Goal: Transaction & Acquisition: Purchase product/service

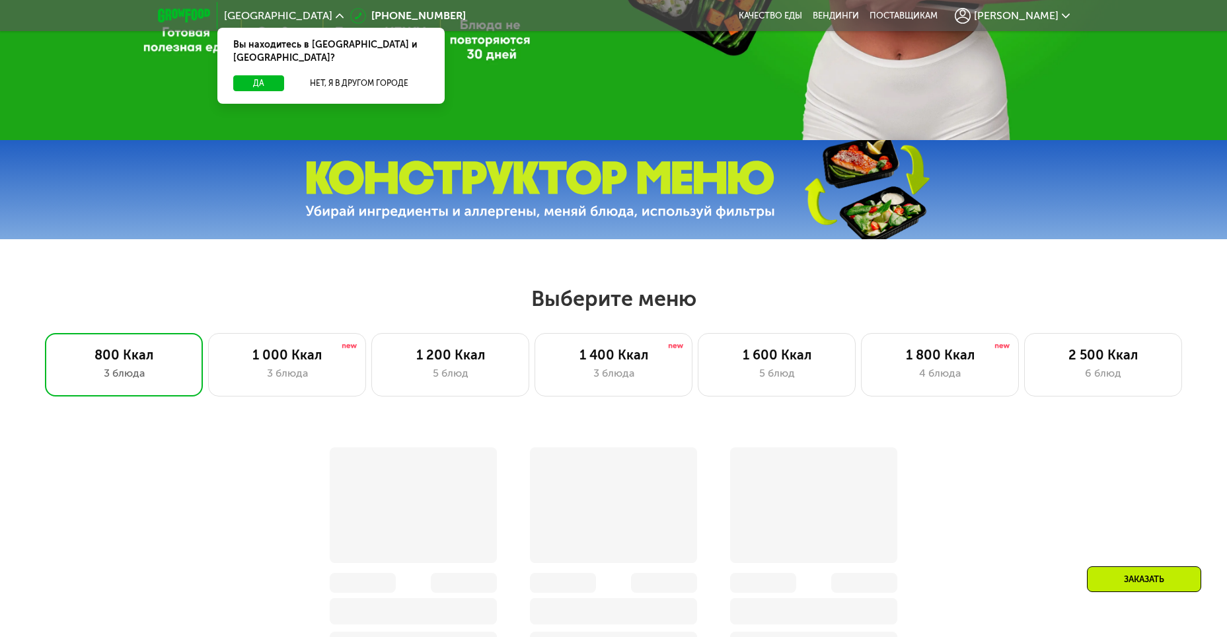
scroll to position [462, 0]
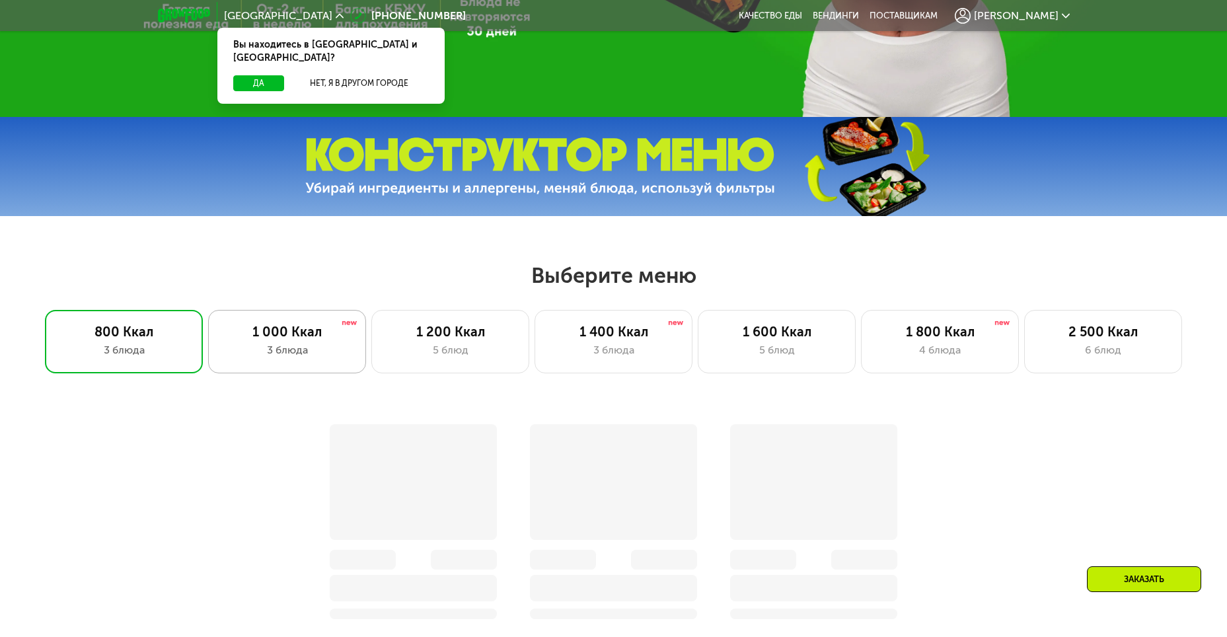
click at [281, 330] on div "1 000 Ккал" at bounding box center [287, 332] width 130 height 16
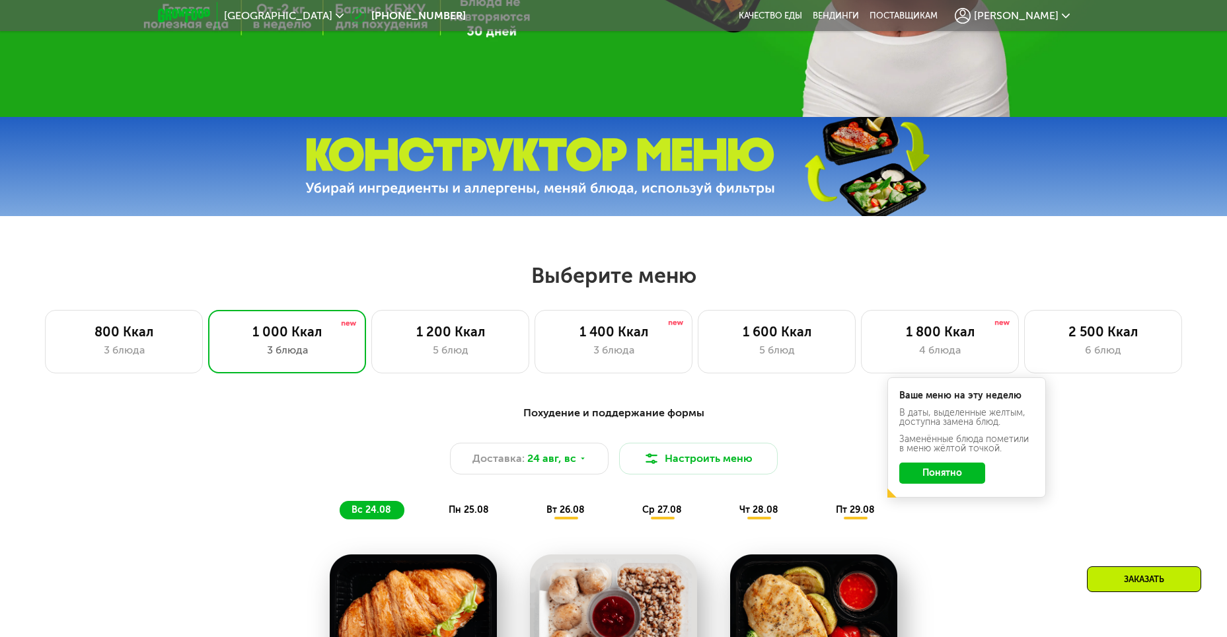
scroll to position [661, 0]
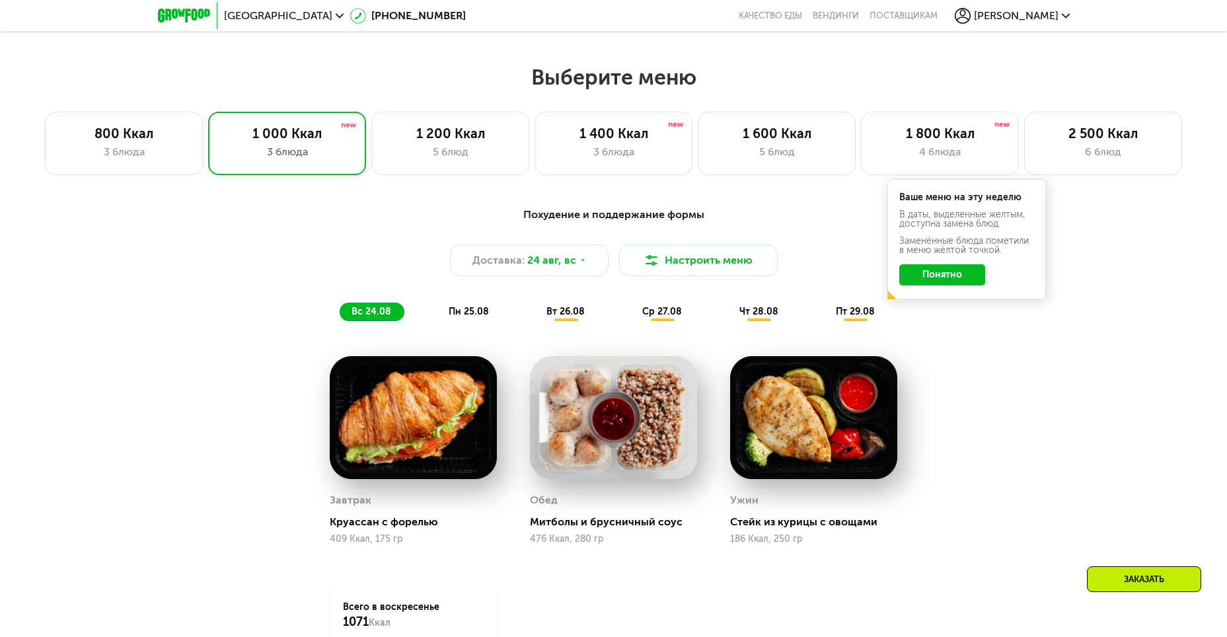
click at [958, 280] on button "Понятно" at bounding box center [942, 274] width 86 height 21
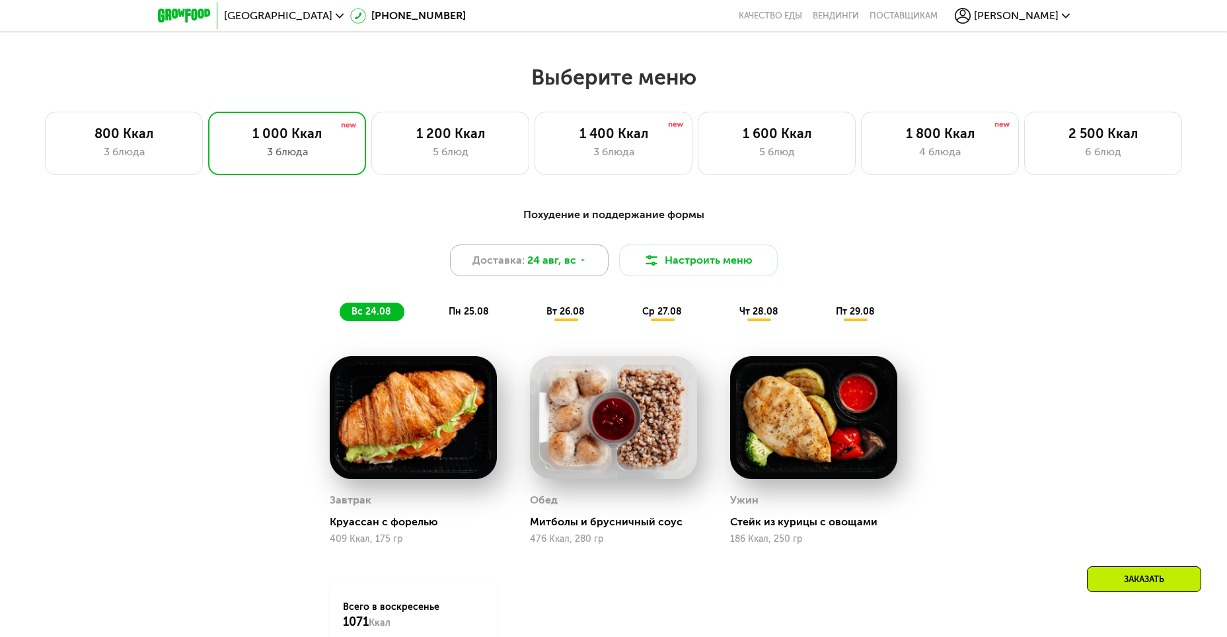
click at [557, 264] on span "24 авг, вс" at bounding box center [551, 260] width 49 height 16
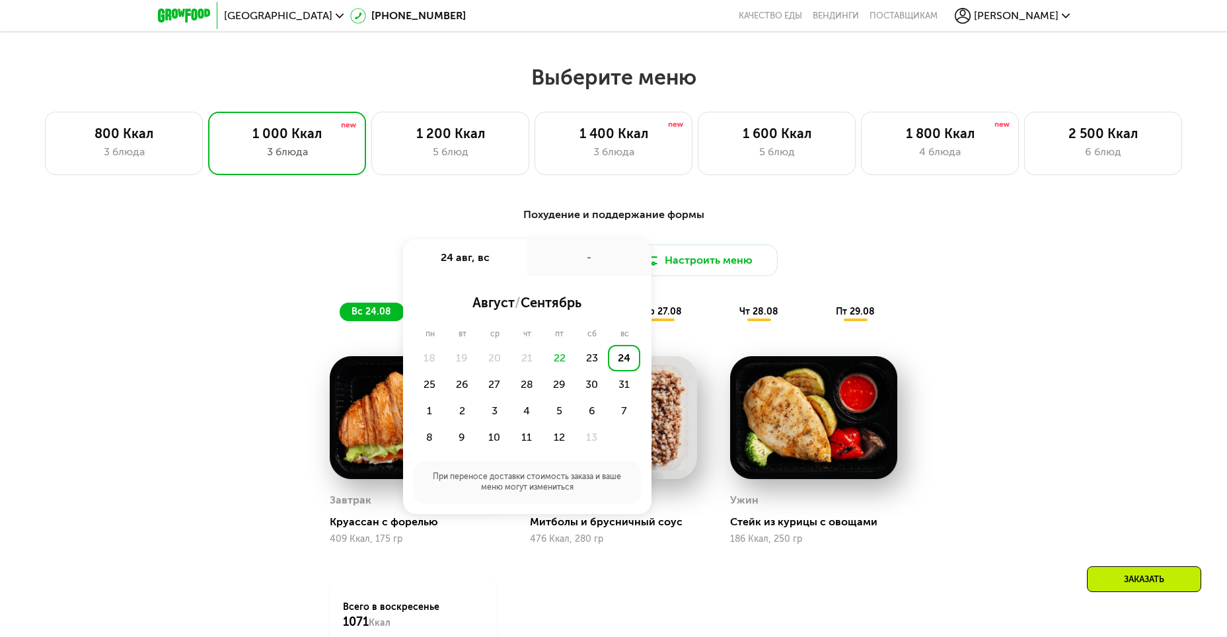
click at [557, 264] on div "-" at bounding box center [589, 257] width 124 height 37
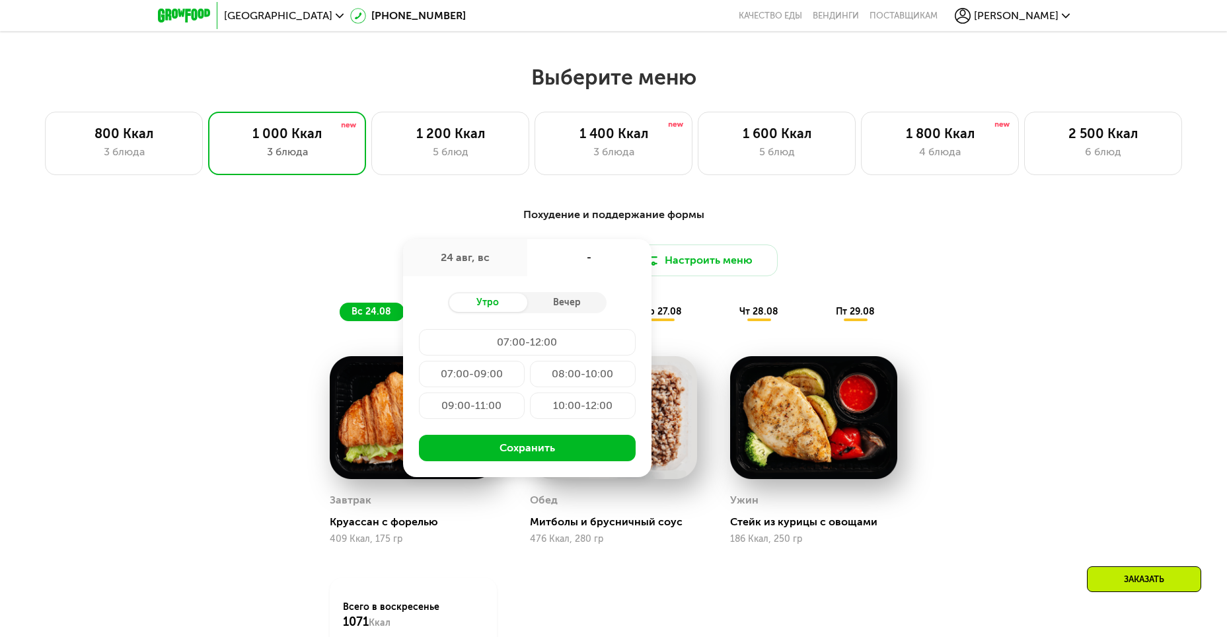
click at [295, 265] on div "Доставка: 24 авг, вс 24 авг, вс - Утро Вечер 07:00-12:00 07:00-09:00 08:00-10:0…" at bounding box center [614, 260] width 782 height 32
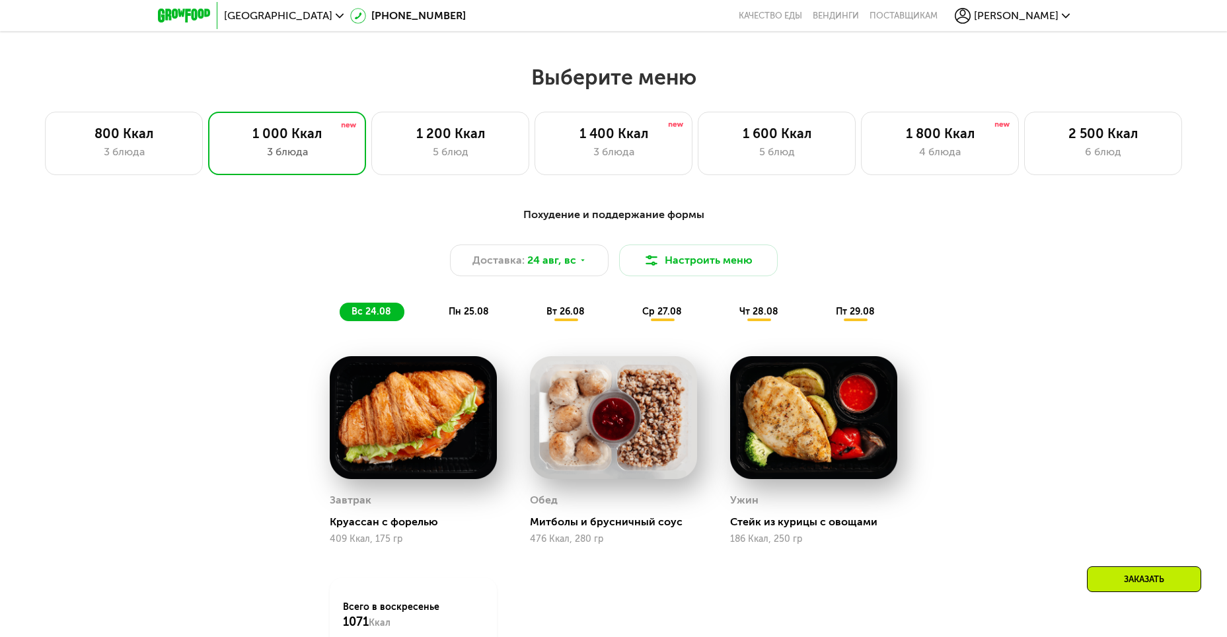
click at [630, 321] on div "вт 26.08" at bounding box center [662, 312] width 65 height 18
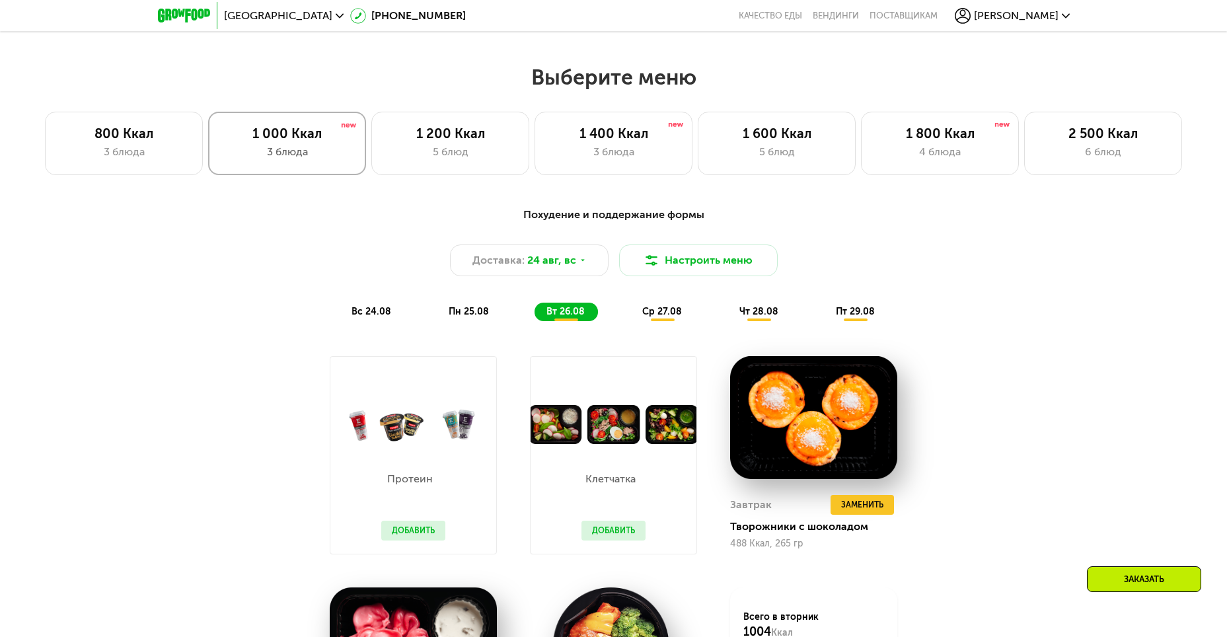
click at [295, 149] on div "3 блюда" at bounding box center [287, 152] width 130 height 16
click at [658, 317] on span "ср 27.08" at bounding box center [662, 311] width 40 height 11
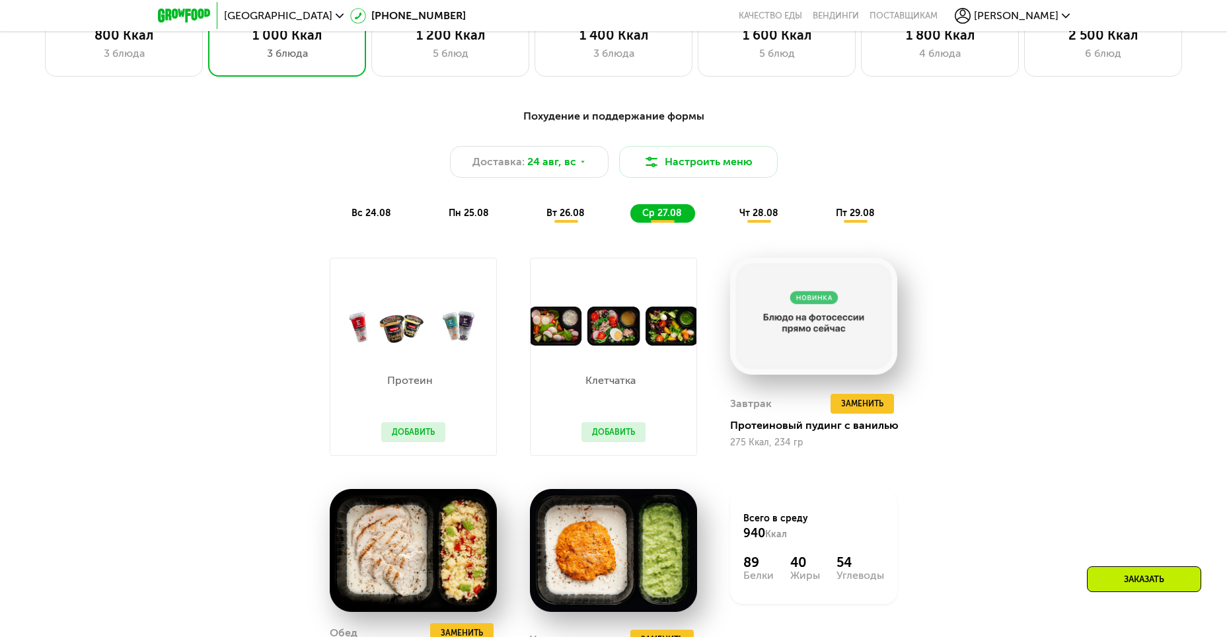
scroll to position [727, 0]
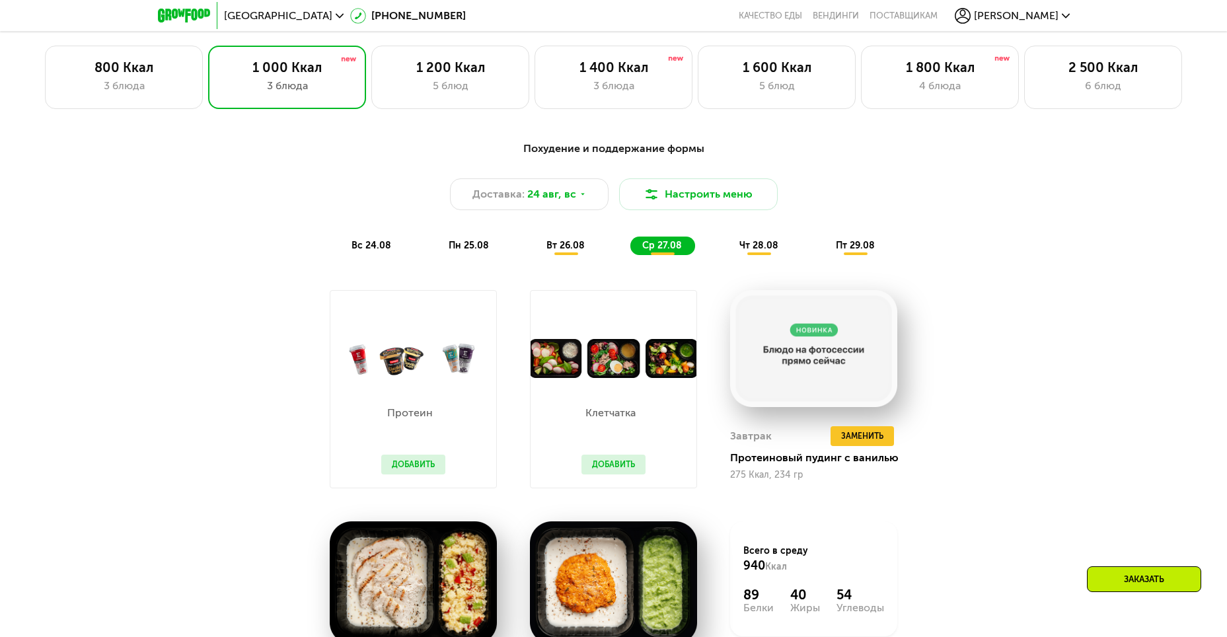
click at [568, 251] on span "вт 26.08" at bounding box center [565, 245] width 38 height 11
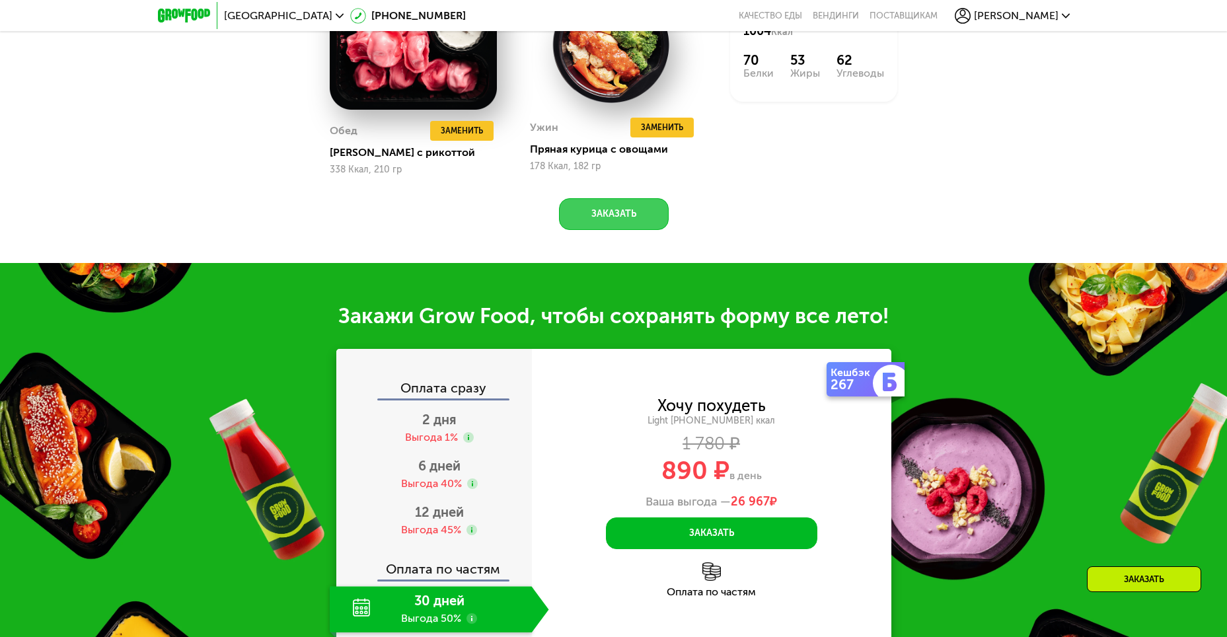
scroll to position [1387, 0]
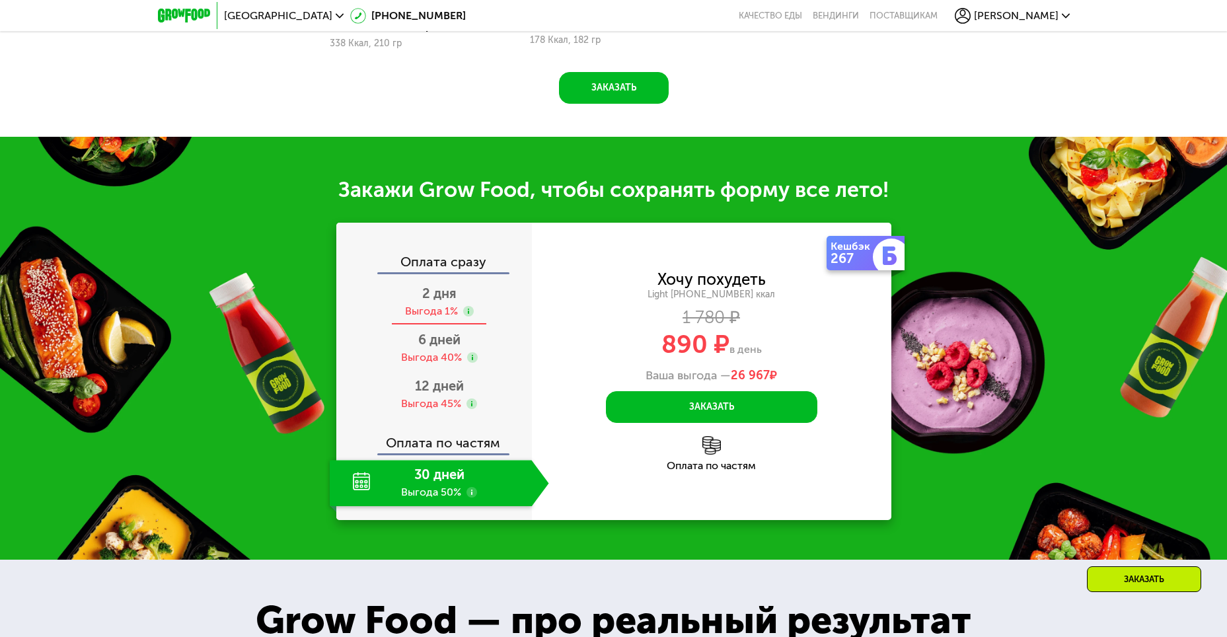
click at [465, 314] on use at bounding box center [468, 311] width 11 height 11
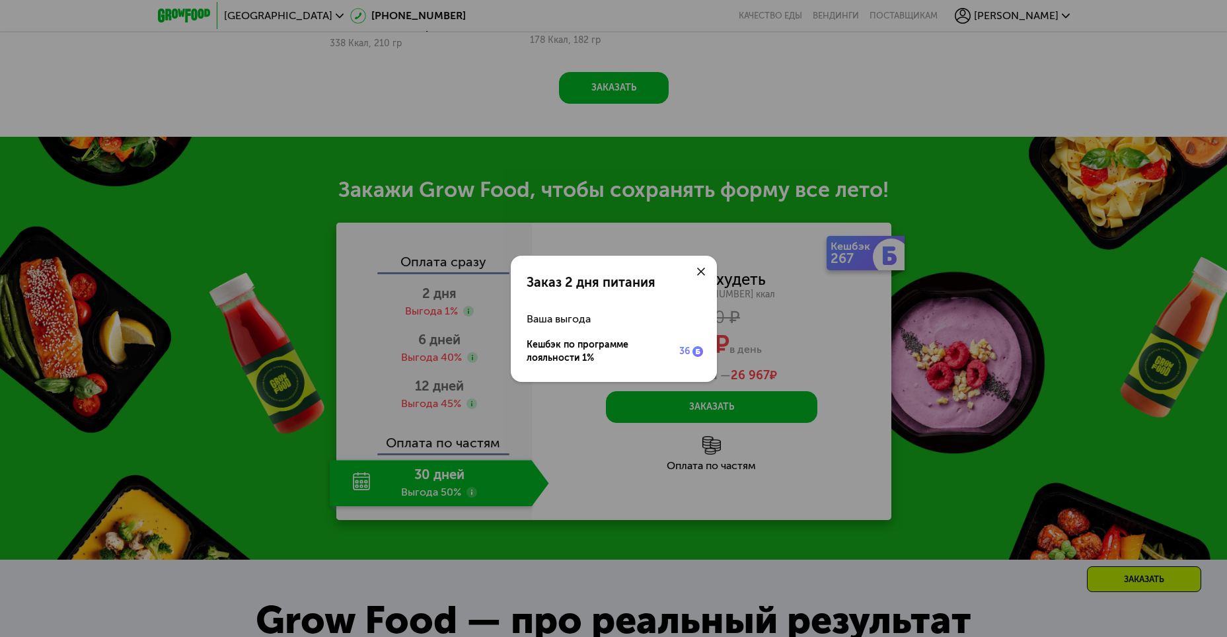
click at [700, 266] on div at bounding box center [701, 272] width 32 height 32
click at [698, 270] on icon at bounding box center [701, 272] width 8 height 8
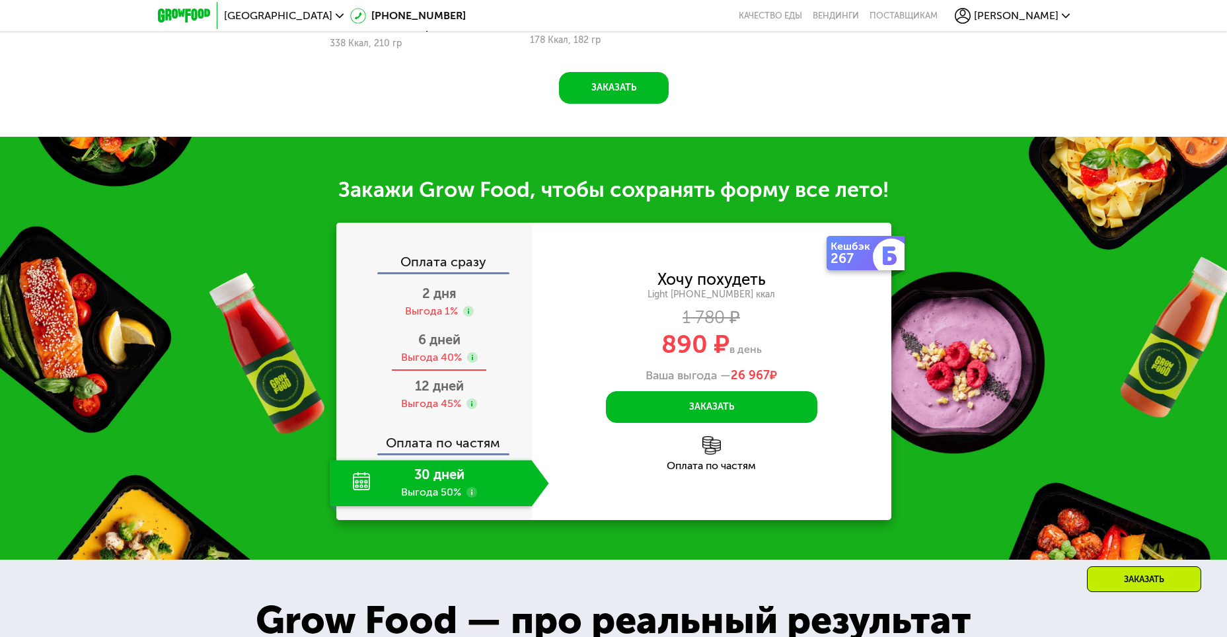
click at [476, 360] on use at bounding box center [472, 357] width 11 height 11
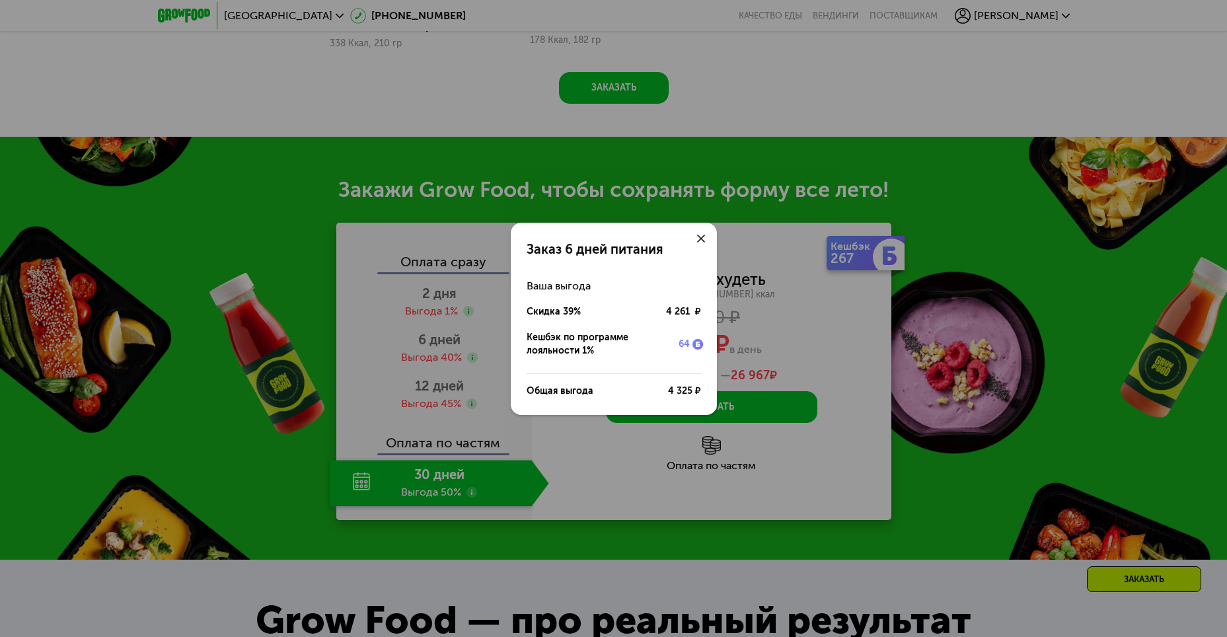
click at [700, 236] on icon at bounding box center [701, 239] width 8 height 8
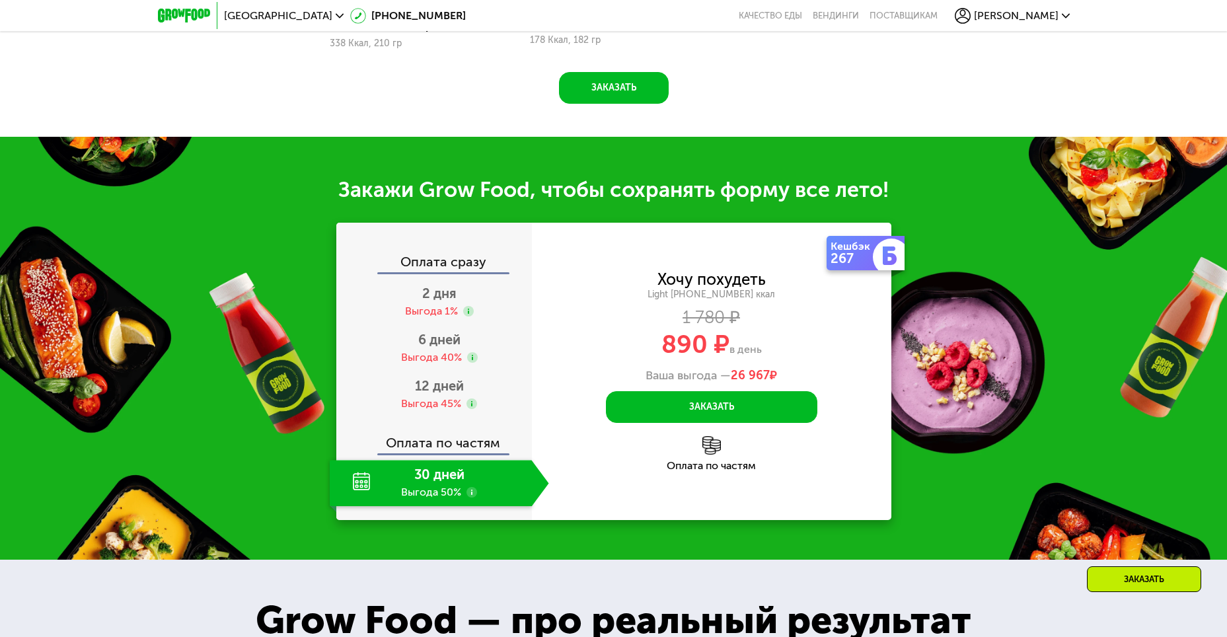
click at [470, 494] on use at bounding box center [471, 492] width 11 height 11
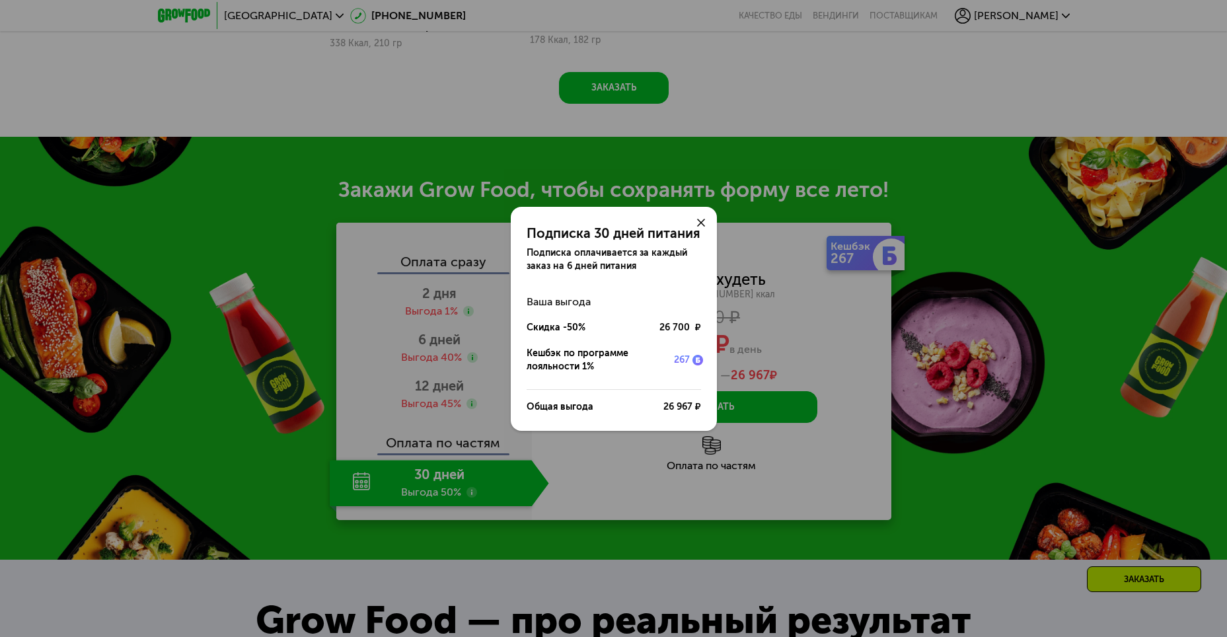
click at [702, 219] on icon at bounding box center [701, 223] width 8 height 8
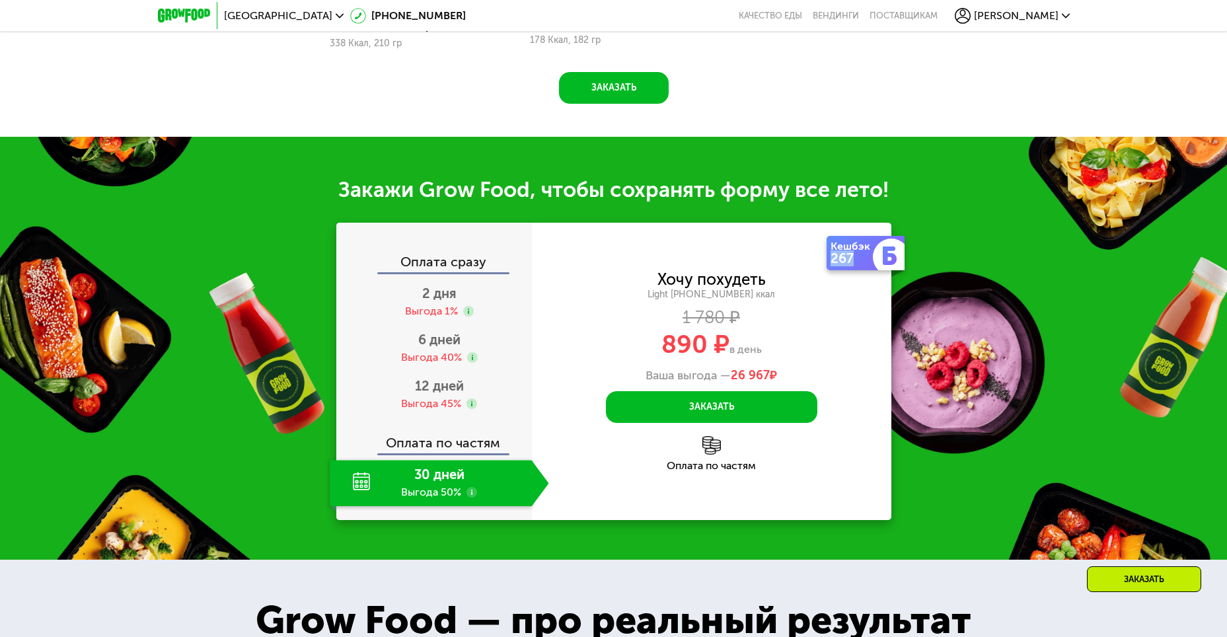
drag, startPoint x: 857, startPoint y: 261, endPoint x: 828, endPoint y: 261, distance: 29.1
click at [828, 261] on div "Кешбэк 267" at bounding box center [853, 253] width 53 height 34
click at [847, 265] on div "267" at bounding box center [852, 258] width 45 height 13
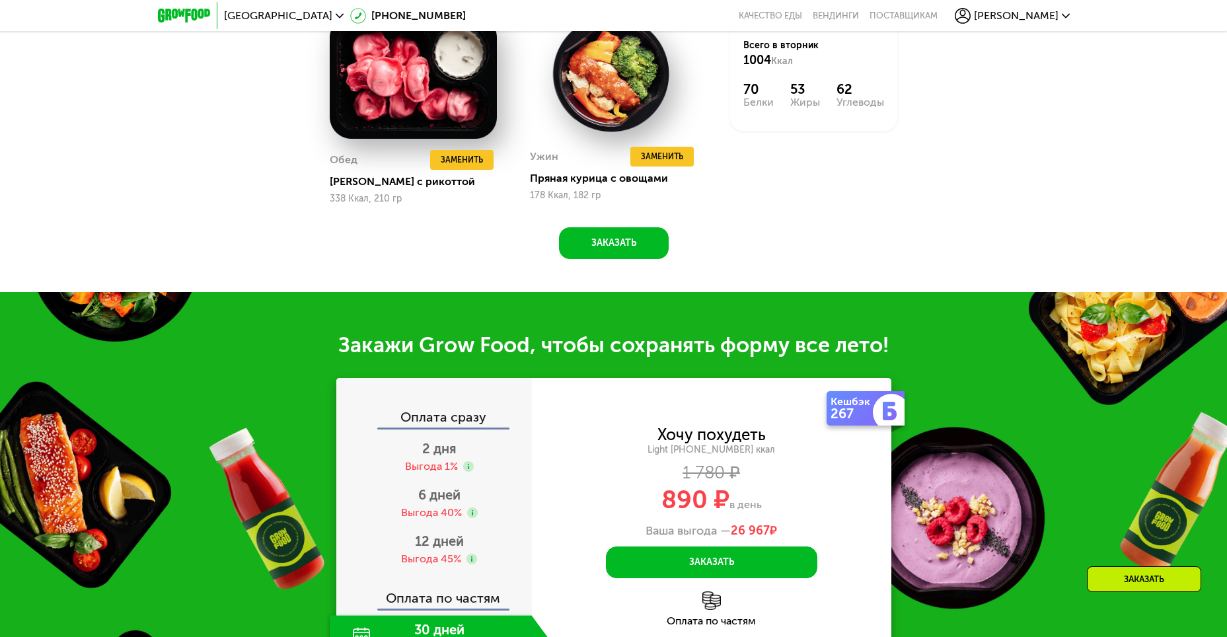
scroll to position [1255, 0]
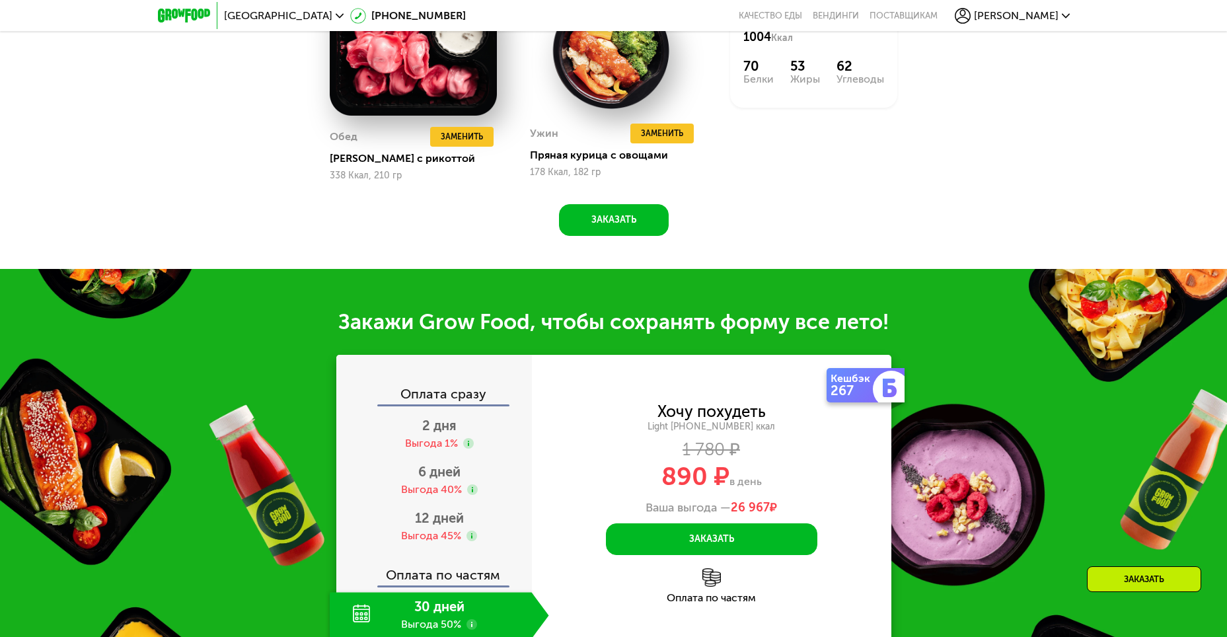
click at [1142, 576] on div "Заказать" at bounding box center [1144, 579] width 114 height 26
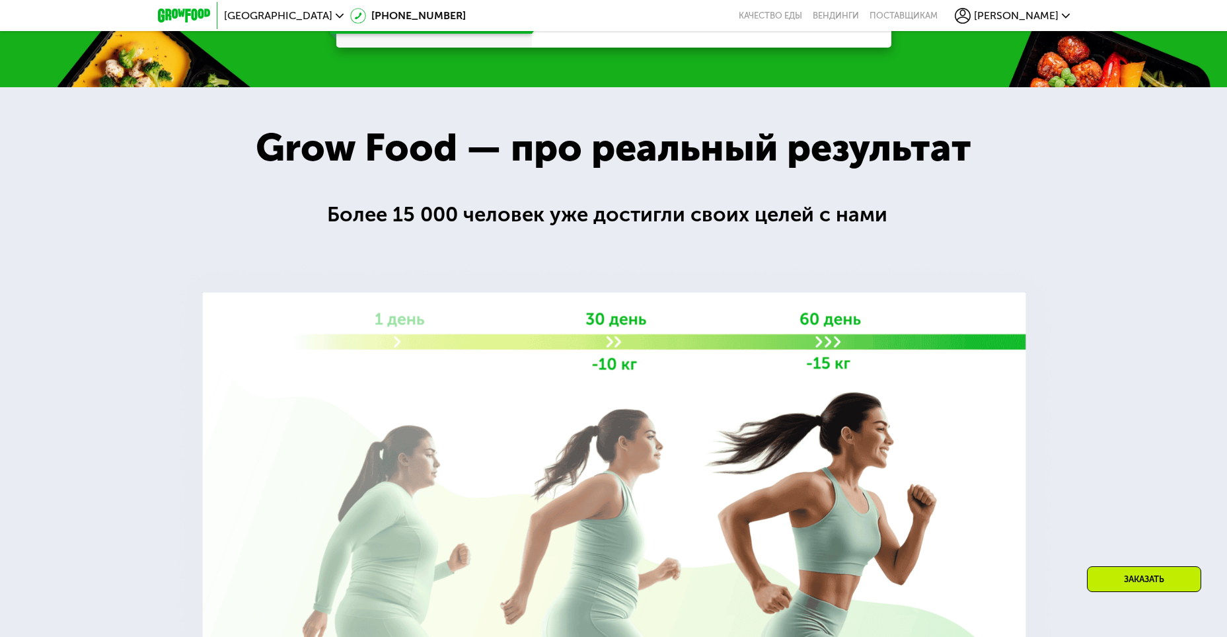
scroll to position [1463, 0]
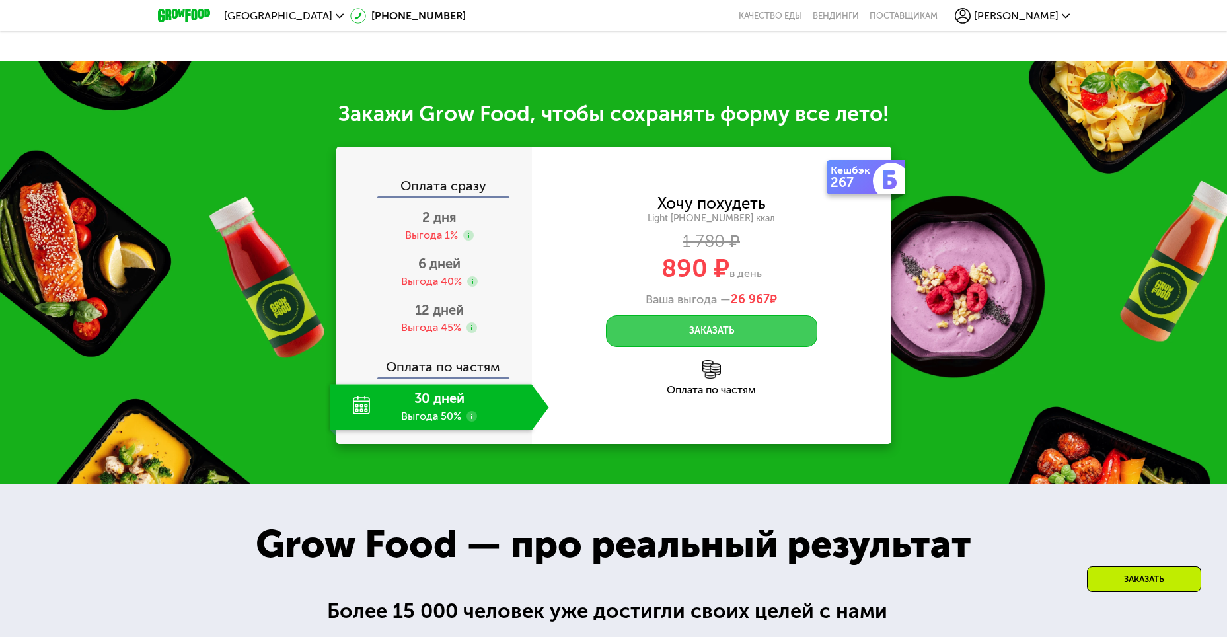
click at [741, 336] on button "Заказать" at bounding box center [711, 331] width 211 height 32
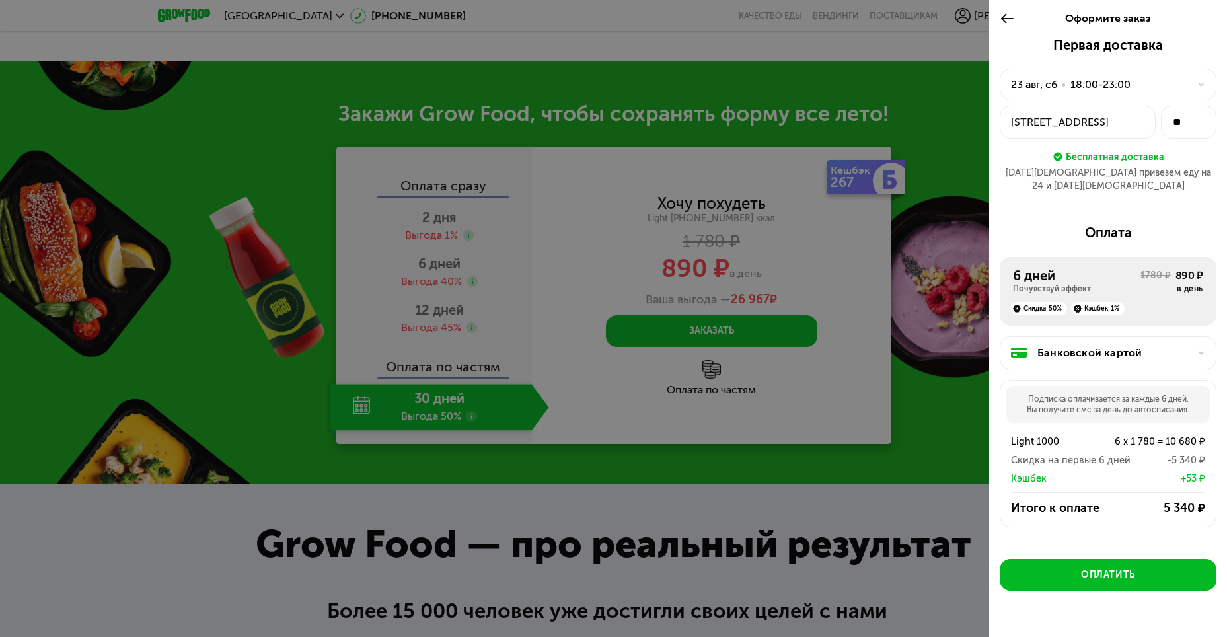
click at [1009, 19] on icon at bounding box center [1007, 19] width 15 height 16
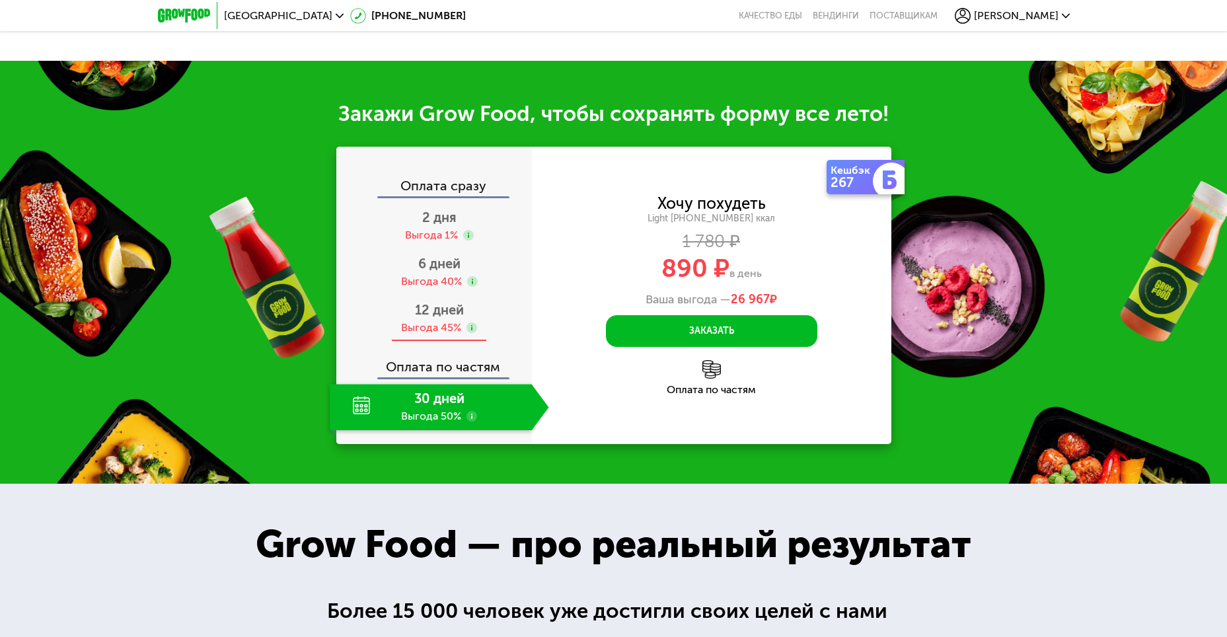
click at [437, 330] on div "Выгода 45%" at bounding box center [431, 327] width 60 height 15
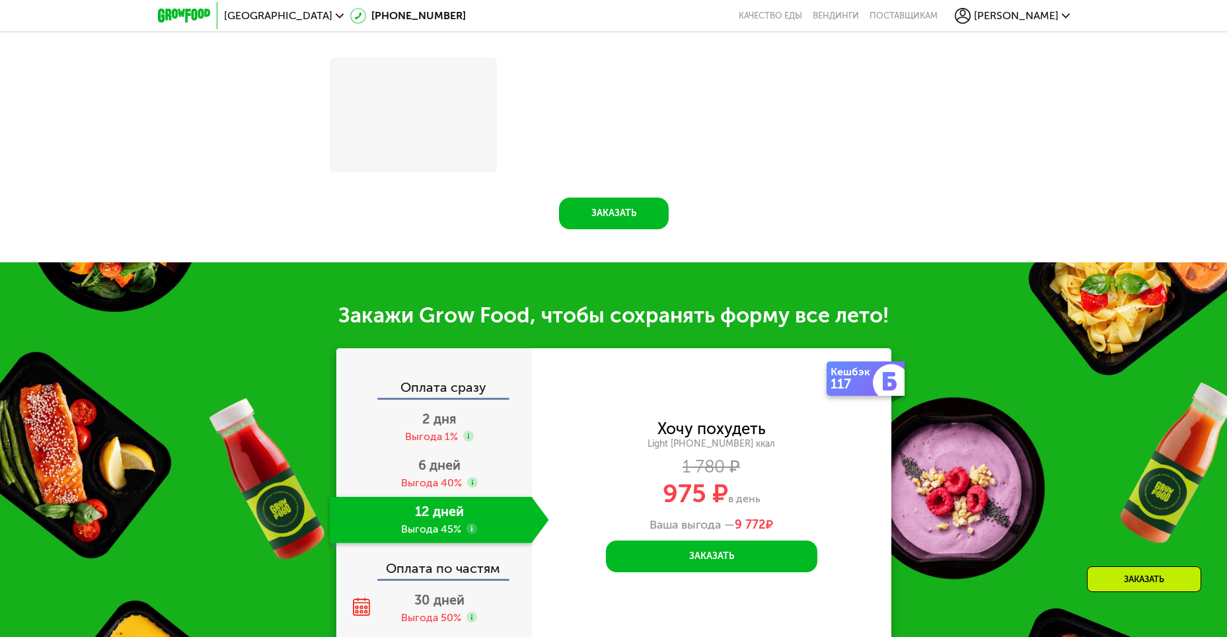
scroll to position [1664, 0]
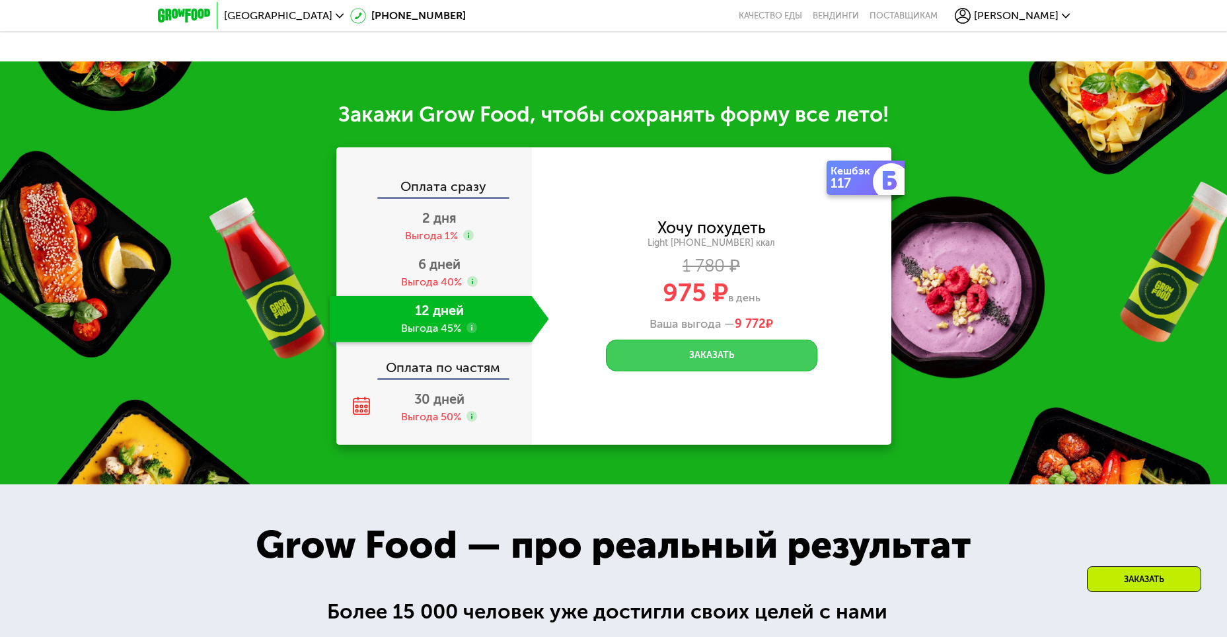
click at [715, 361] on button "Заказать" at bounding box center [711, 356] width 211 height 32
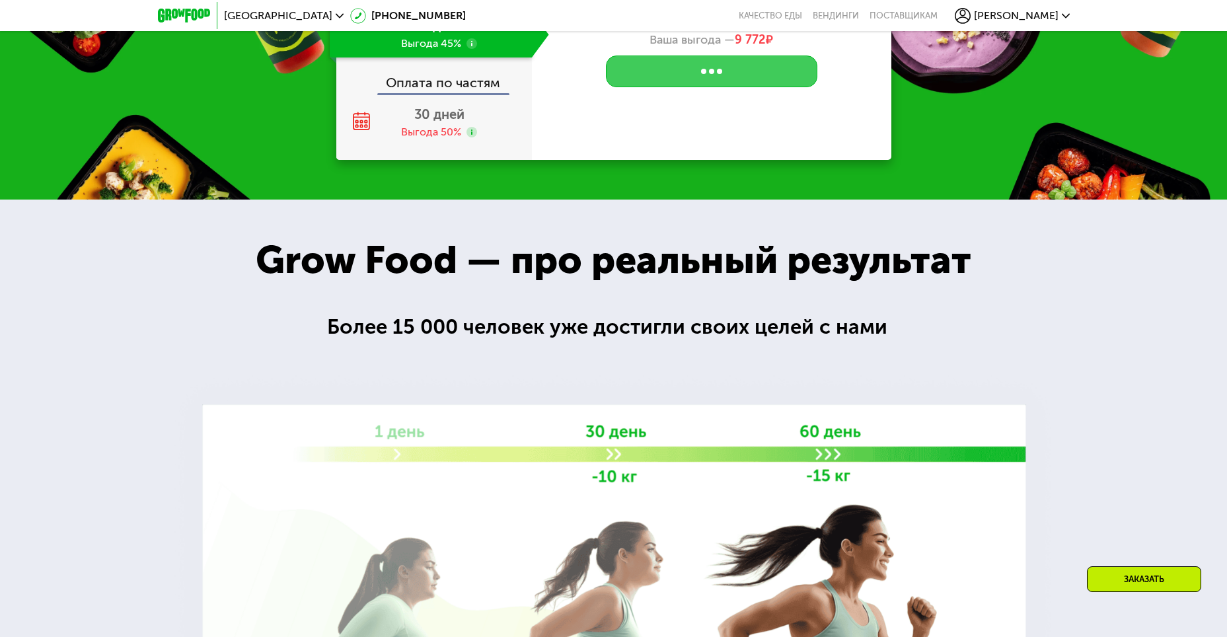
scroll to position [1380, 0]
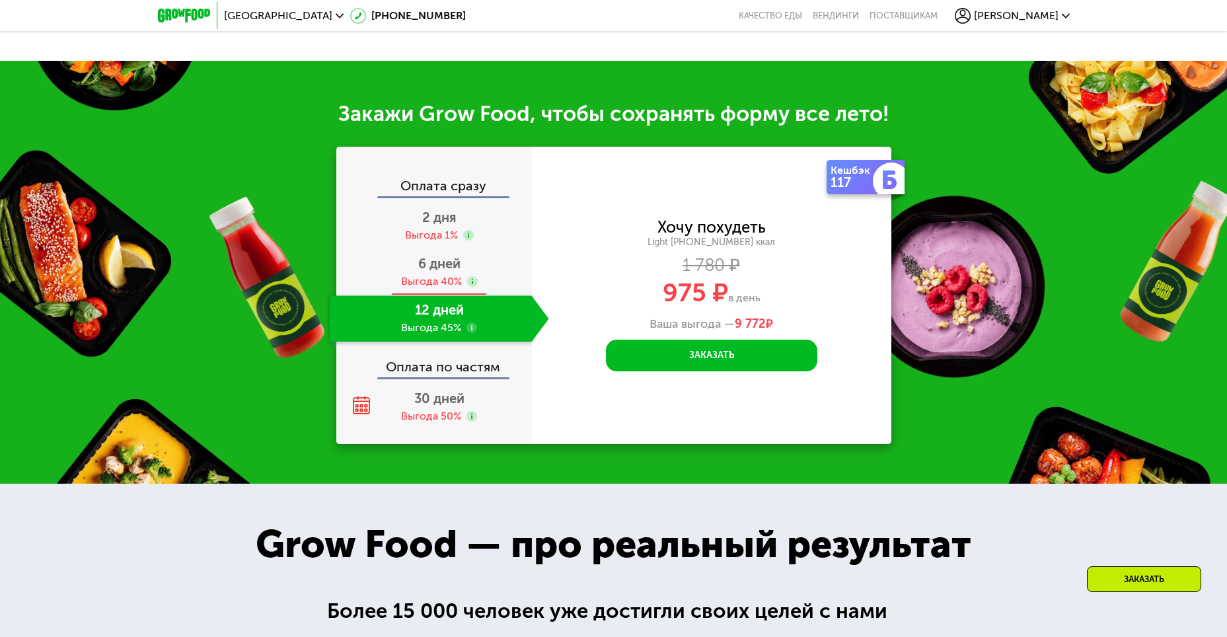
click at [441, 272] on span "6 дней" at bounding box center [439, 264] width 42 height 16
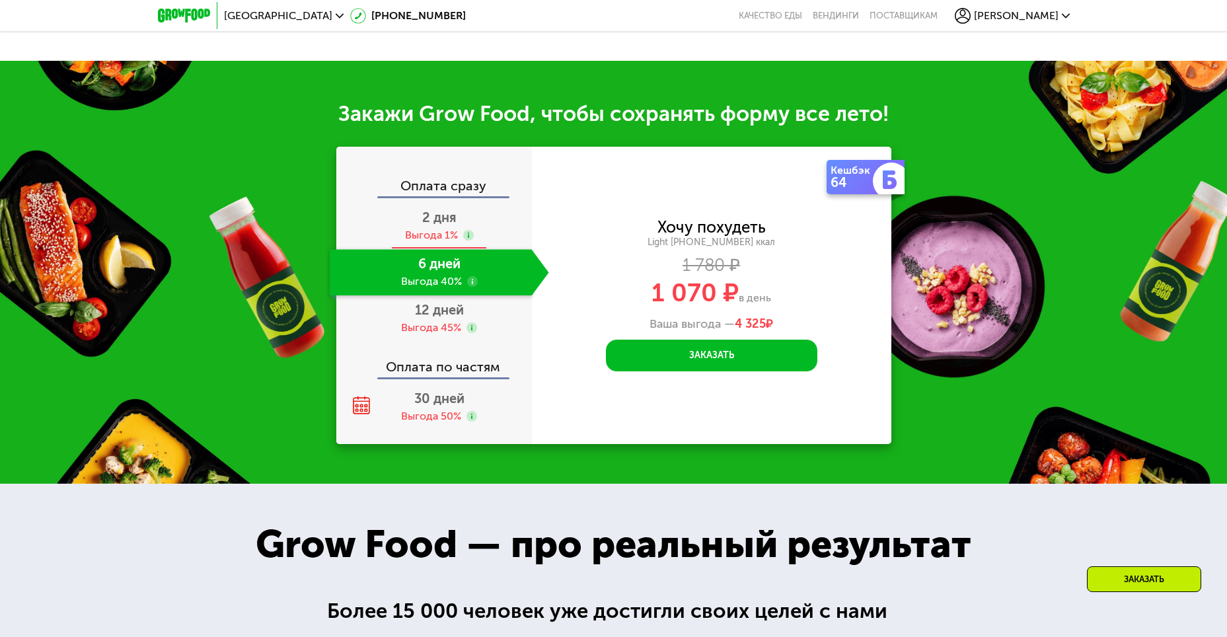
click at [434, 233] on div "Выгода 1%" at bounding box center [431, 235] width 53 height 15
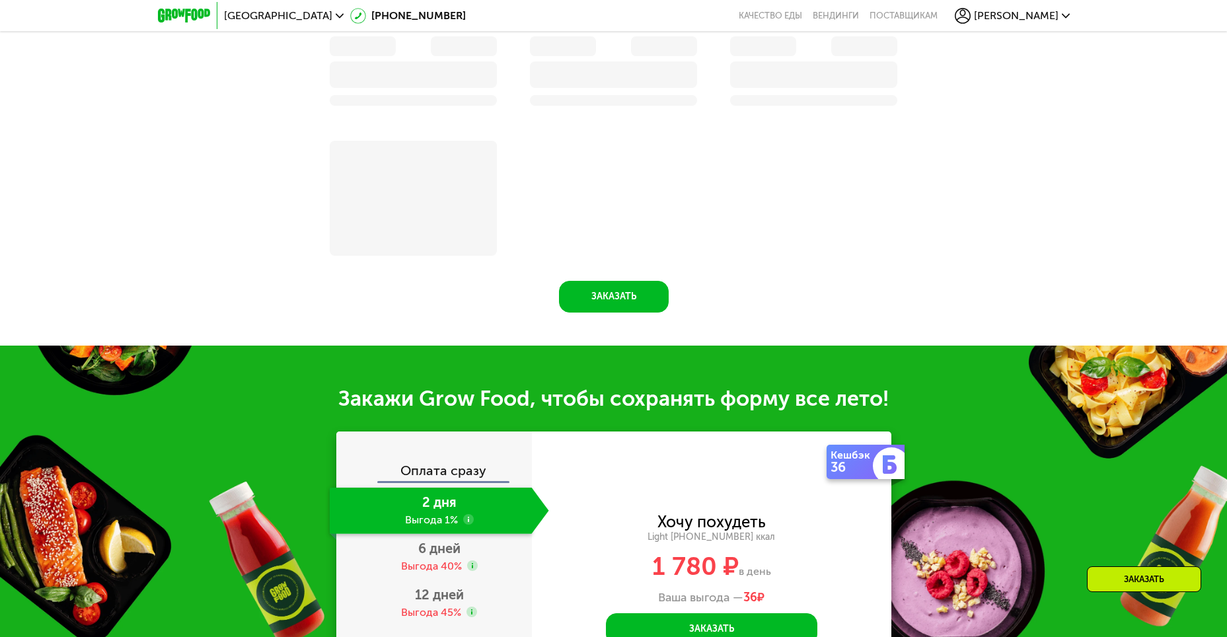
scroll to position [1664, 0]
click at [441, 559] on div "Выгода 40%" at bounding box center [431, 566] width 61 height 15
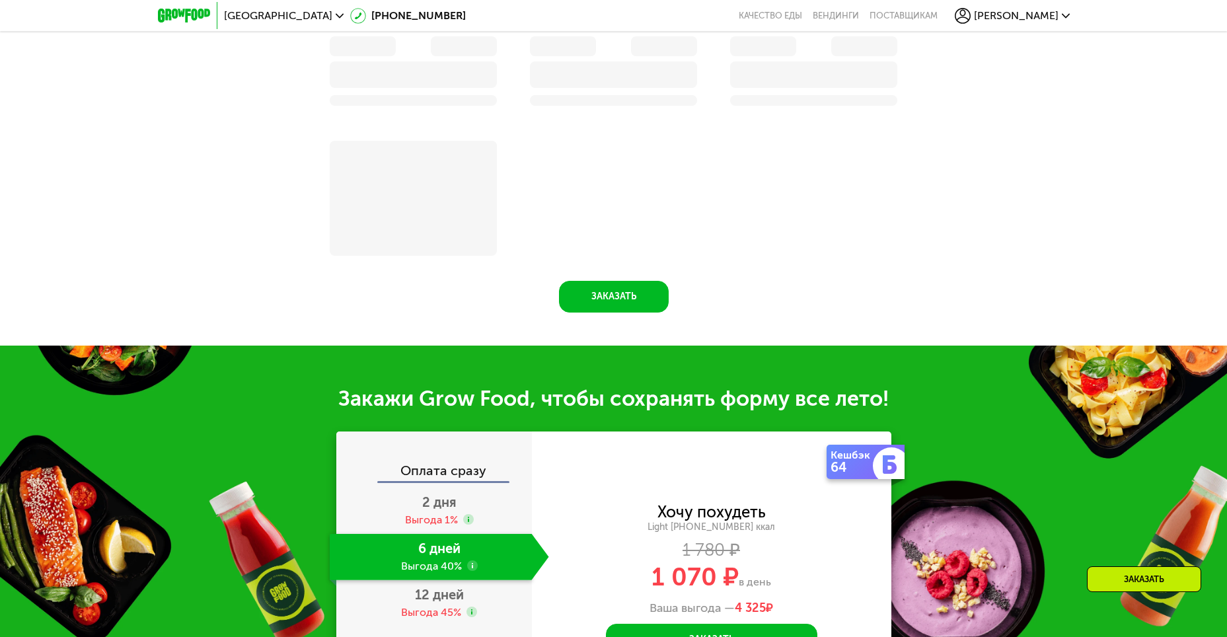
scroll to position [1380, 0]
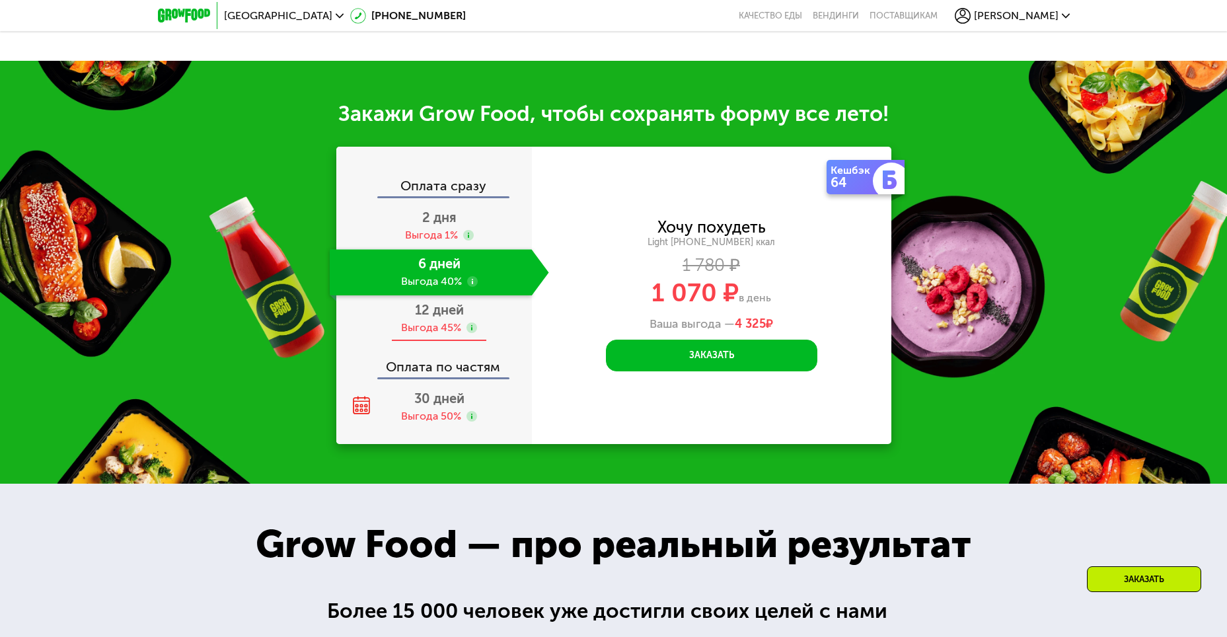
click at [440, 324] on div "12 дней Выгода 45%" at bounding box center [439, 318] width 219 height 46
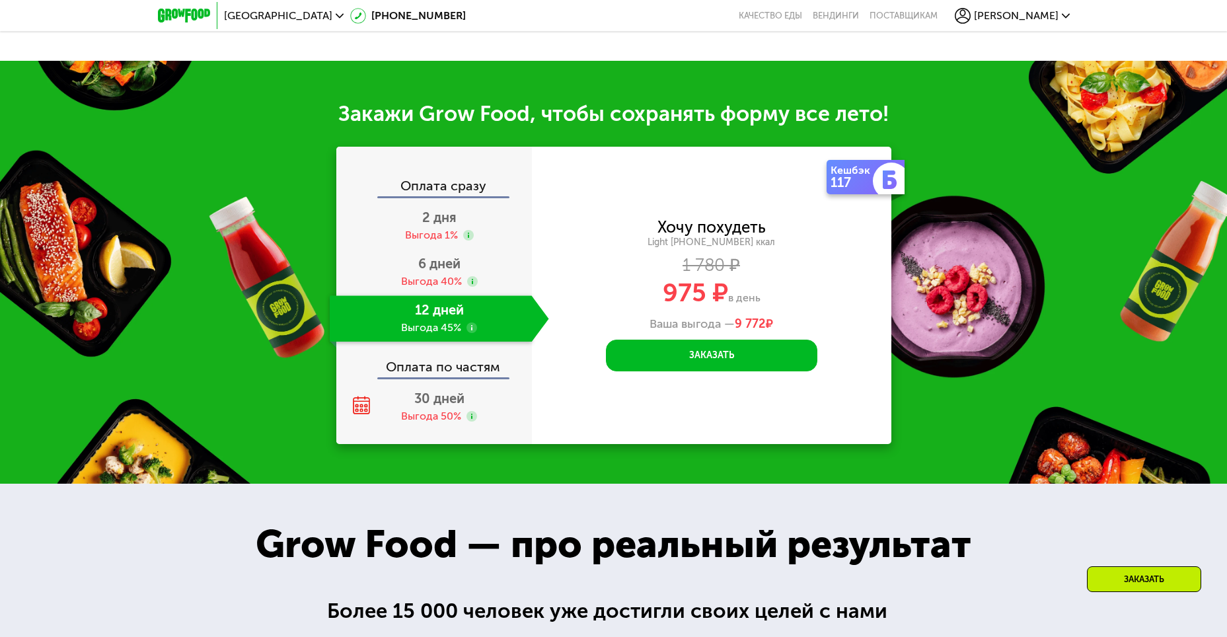
click at [973, 196] on div "Закажи Grow Food, чтобы сохранять форму все лето! Оплата сразу 2 дня Выгода 1% …" at bounding box center [613, 272] width 1227 height 423
click at [714, 351] on button "Заказать" at bounding box center [711, 356] width 211 height 32
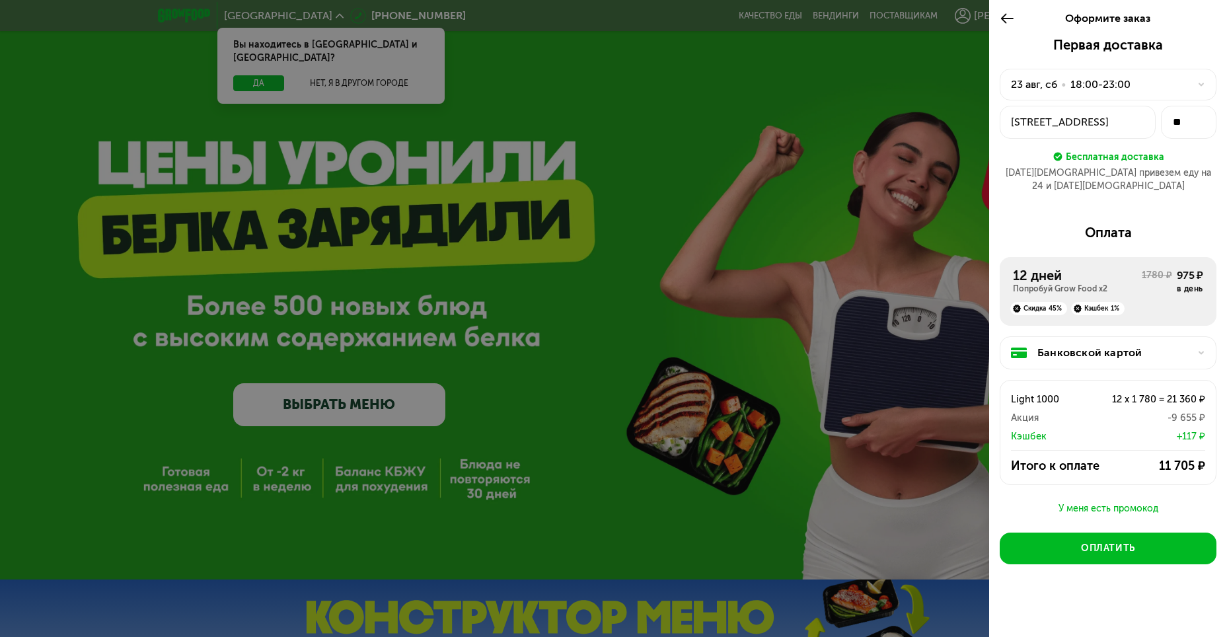
click at [1003, 21] on icon at bounding box center [1007, 19] width 15 height 16
click at [1115, 85] on div "18:00-23:00" at bounding box center [1100, 85] width 60 height 16
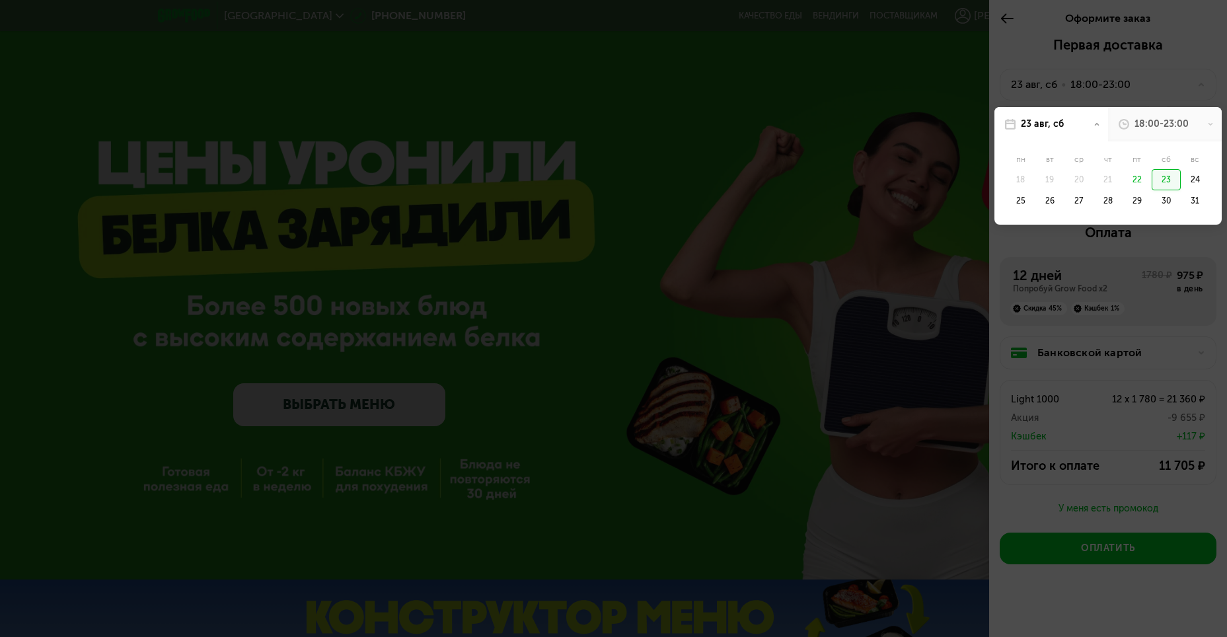
click at [1115, 85] on div at bounding box center [613, 318] width 1227 height 637
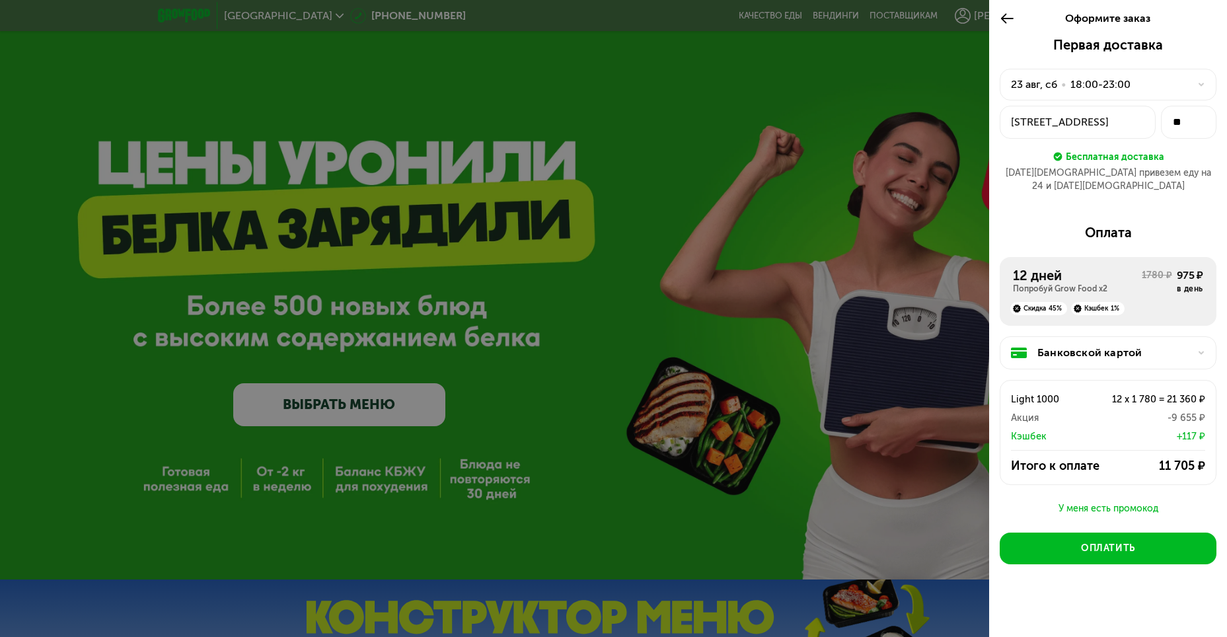
click at [1208, 82] on div "23 авг, сб • 18:00-23:00" at bounding box center [1108, 85] width 217 height 32
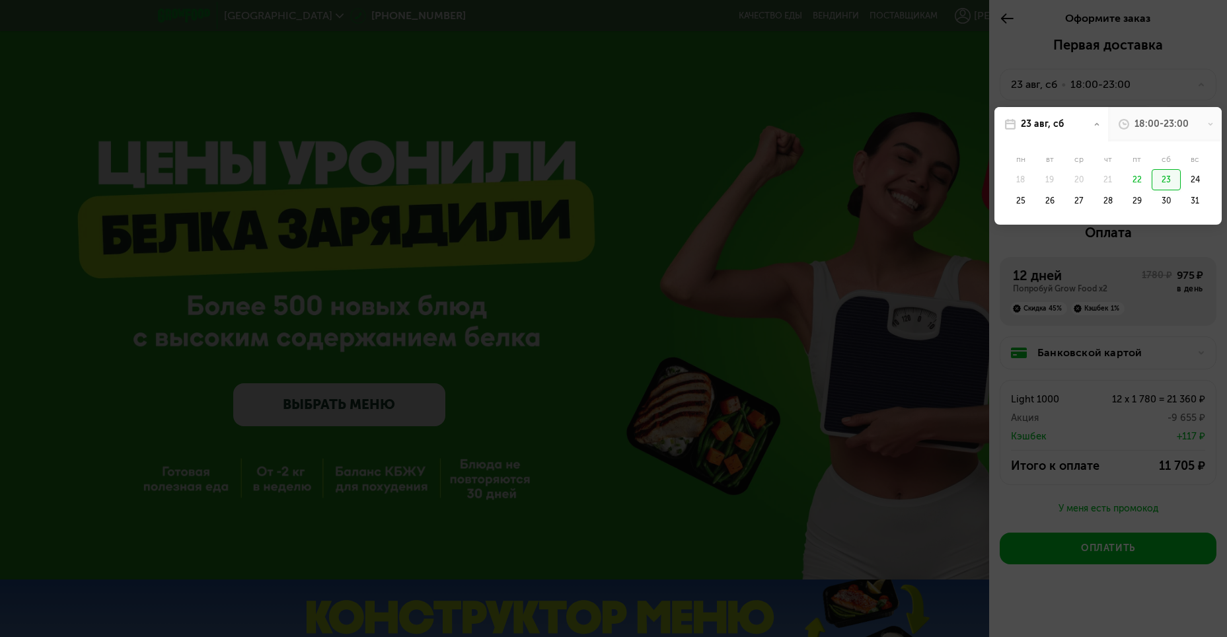
click at [1210, 122] on icon at bounding box center [1210, 124] width 7 height 7
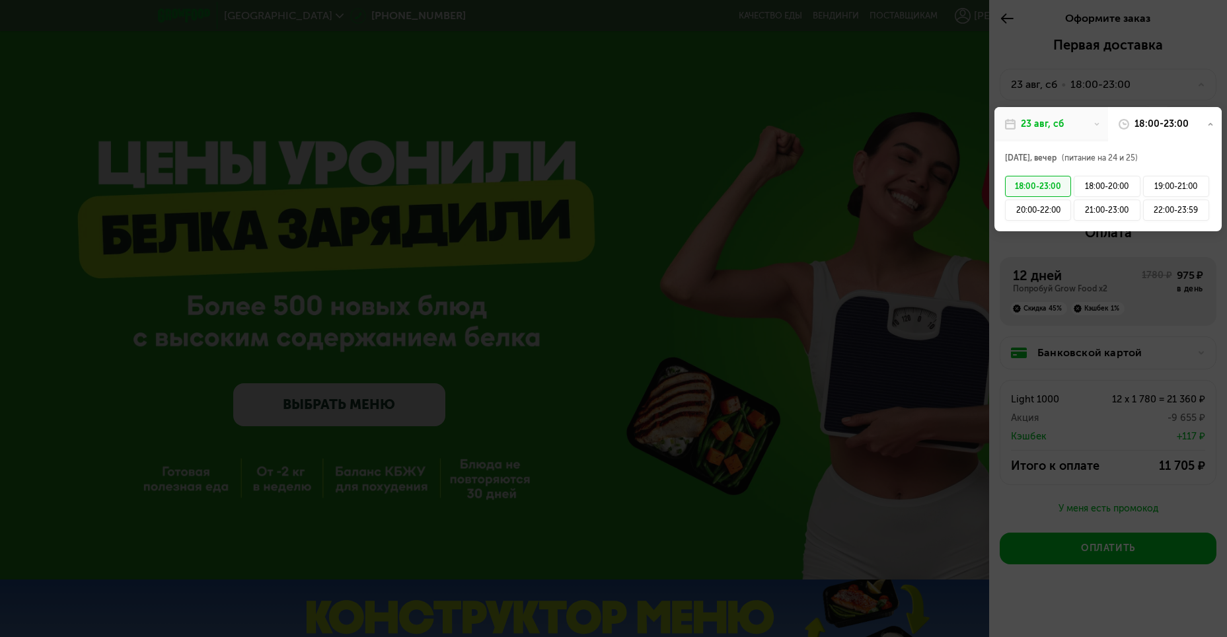
click at [1186, 119] on div "18:00-23:00" at bounding box center [1161, 124] width 54 height 13
click at [1132, 80] on div at bounding box center [613, 318] width 1227 height 637
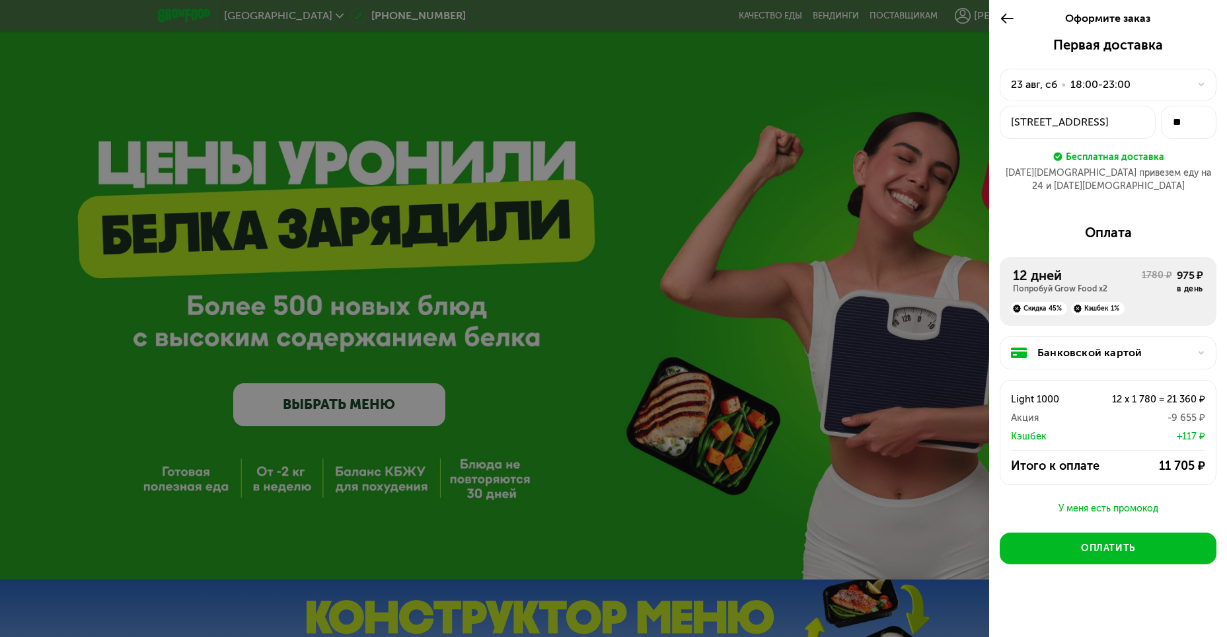
click at [1132, 81] on div "23 авг, сб • 18:00-23:00" at bounding box center [1100, 85] width 178 height 16
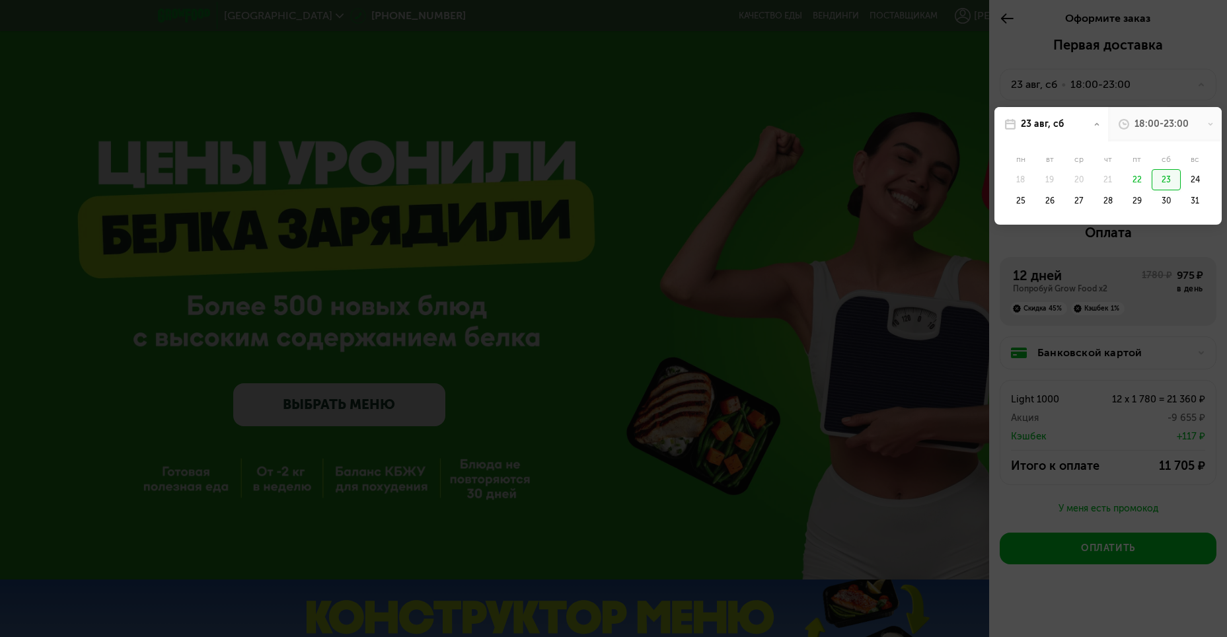
click at [1158, 124] on div "18:00-23:00" at bounding box center [1161, 124] width 54 height 13
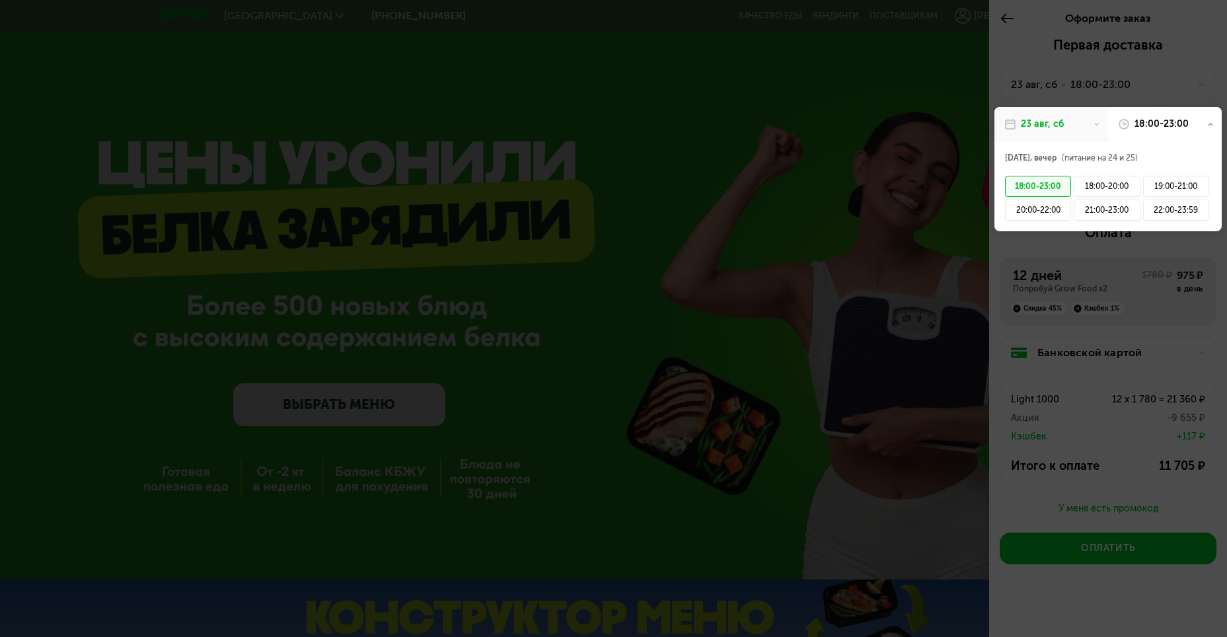
click at [1055, 128] on div "23 авг, сб" at bounding box center [1042, 124] width 43 height 13
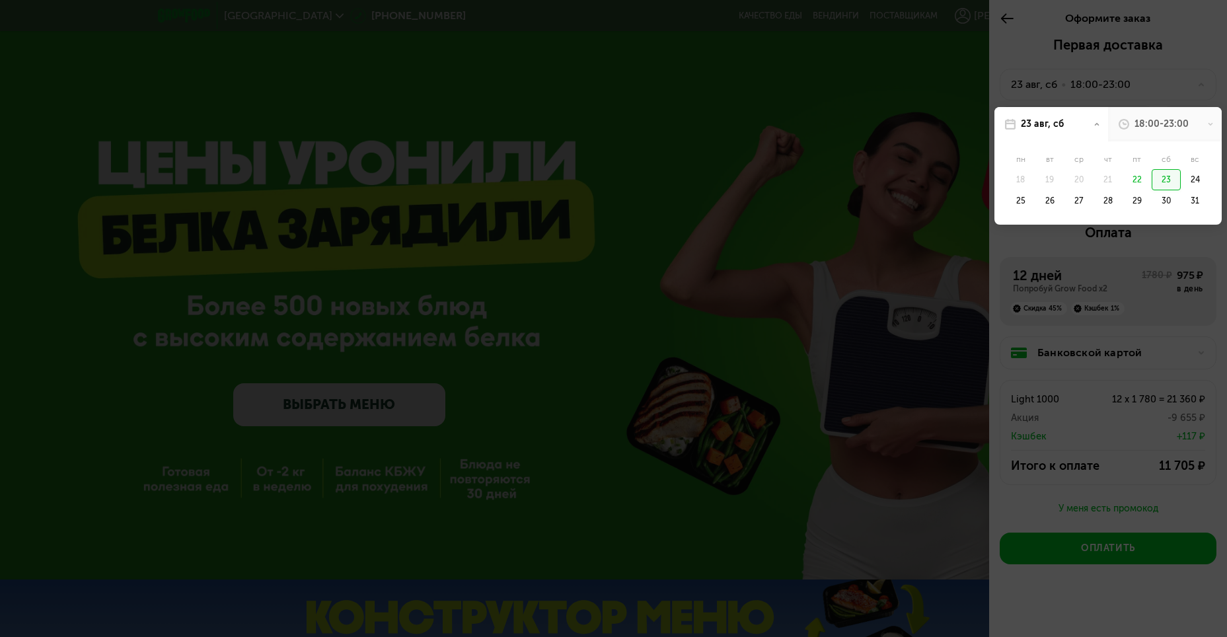
click at [1149, 118] on div "18:00-23:00" at bounding box center [1165, 124] width 114 height 34
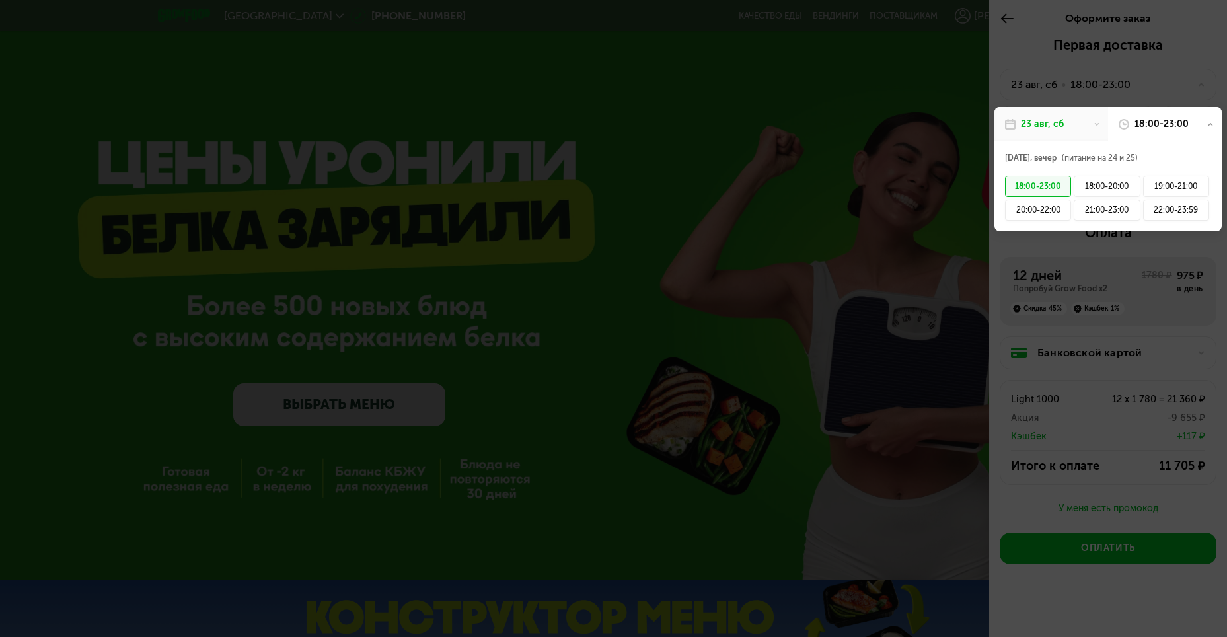
click at [1211, 61] on div at bounding box center [613, 318] width 1227 height 637
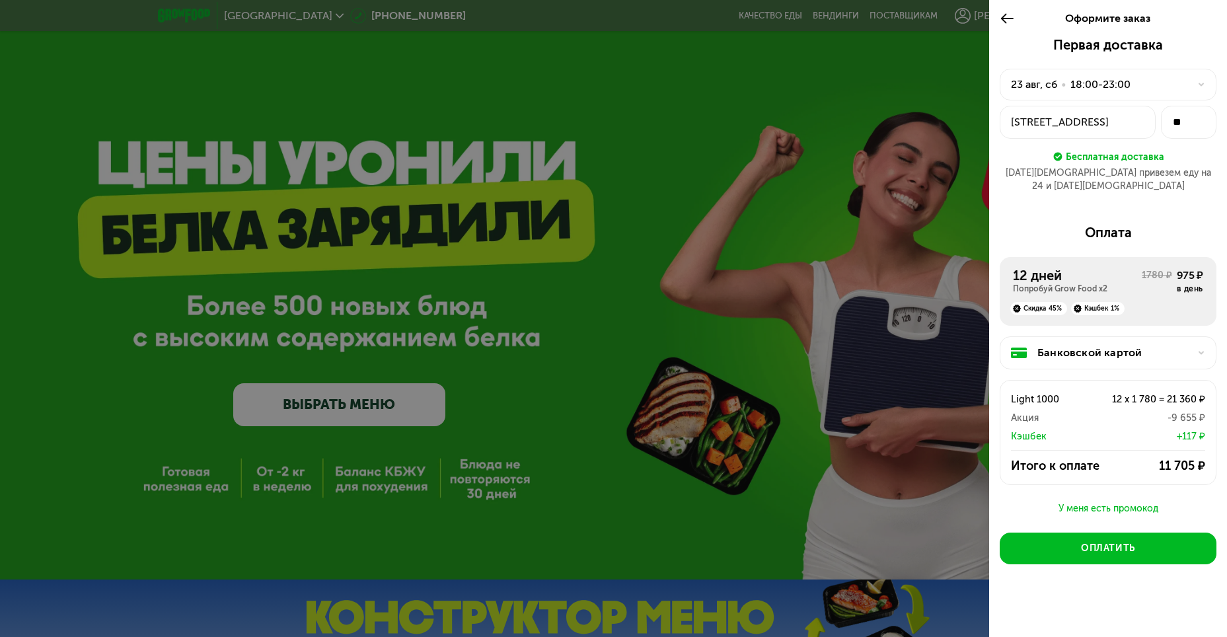
click at [936, 59] on div at bounding box center [613, 318] width 1227 height 637
click at [1012, 14] on icon at bounding box center [1007, 19] width 15 height 16
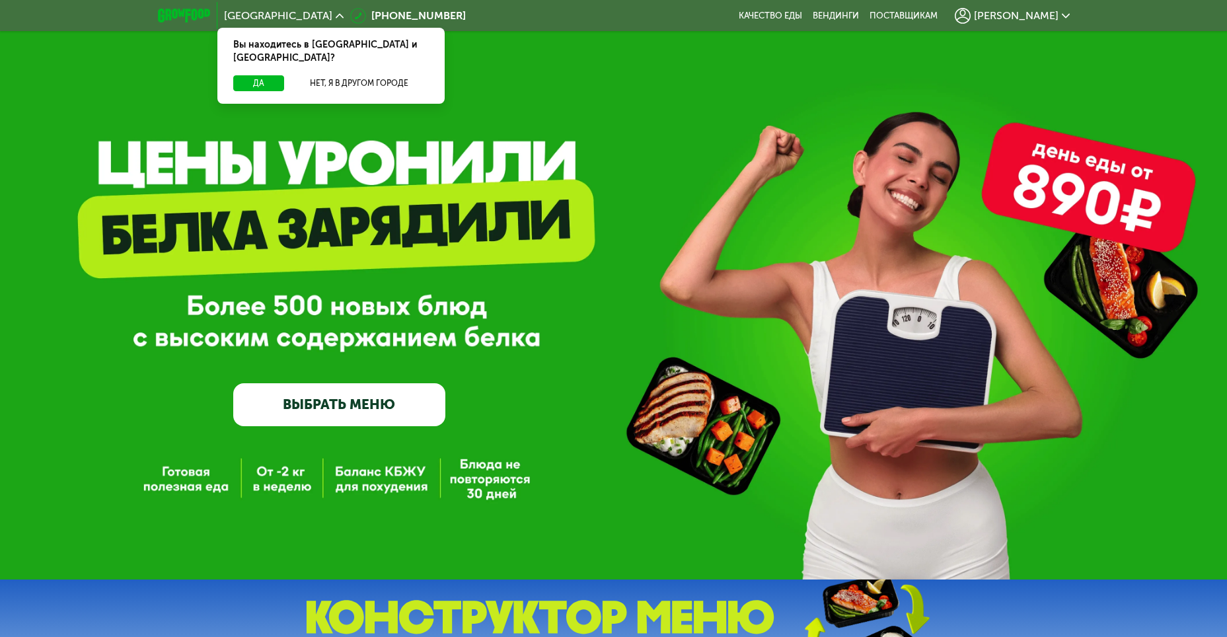
click at [1039, 15] on span "[PERSON_NAME]" at bounding box center [1016, 16] width 85 height 11
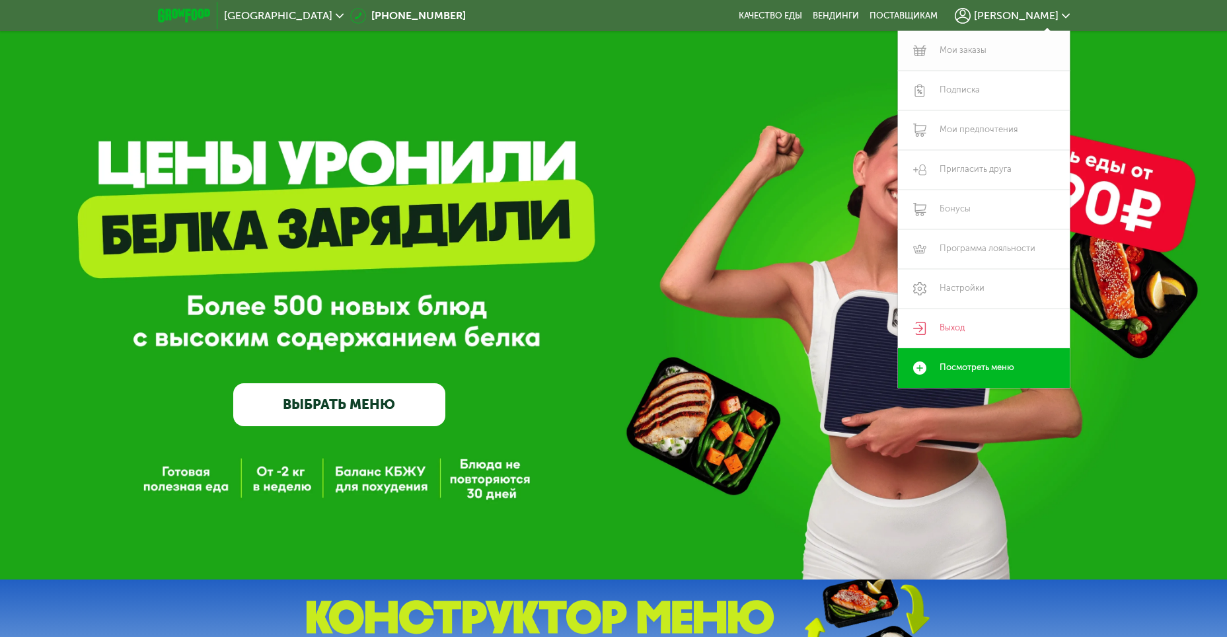
click at [968, 48] on link "Мои заказы" at bounding box center [984, 51] width 172 height 40
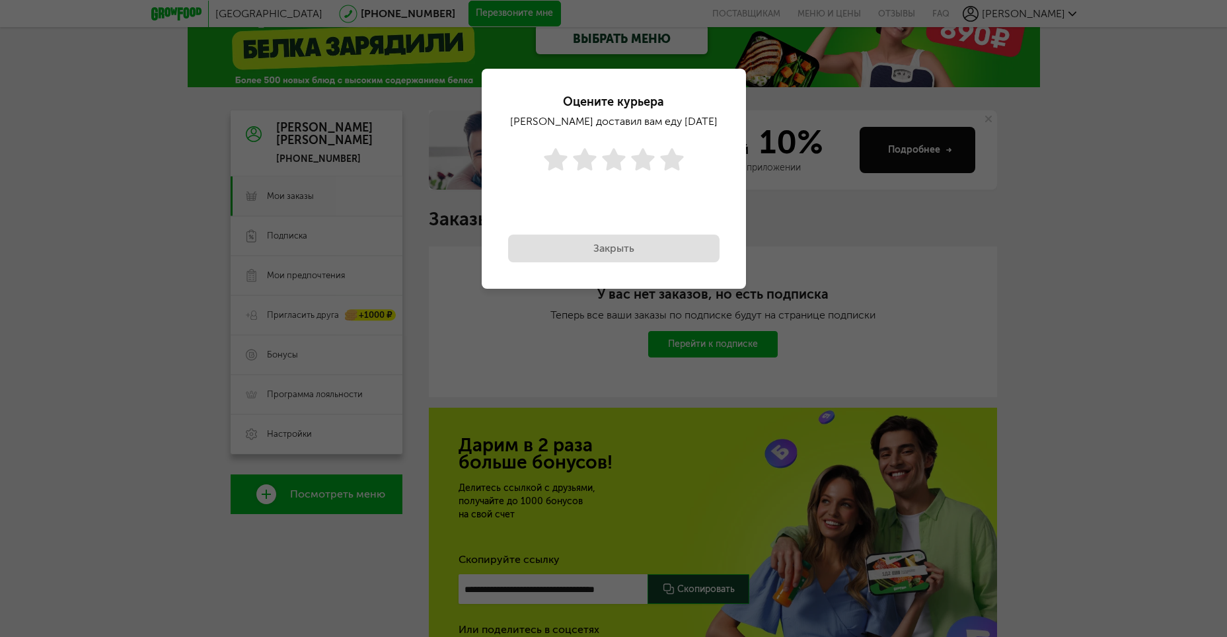
scroll to position [161, 0]
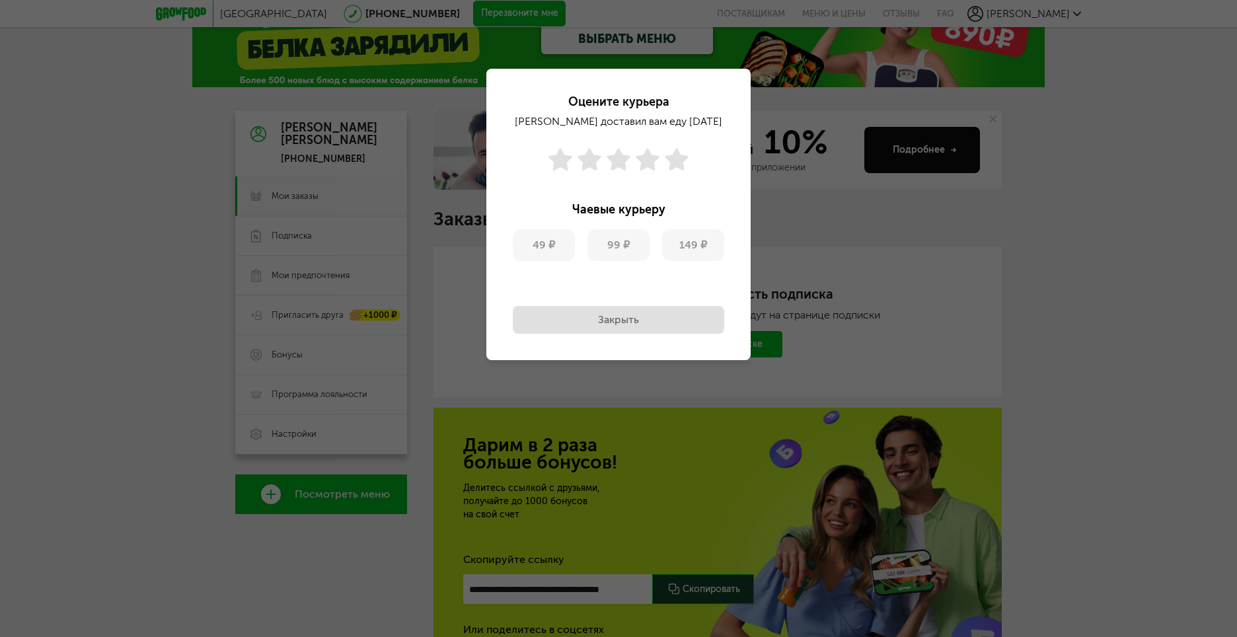
click at [660, 313] on button "Закрыть" at bounding box center [618, 320] width 211 height 28
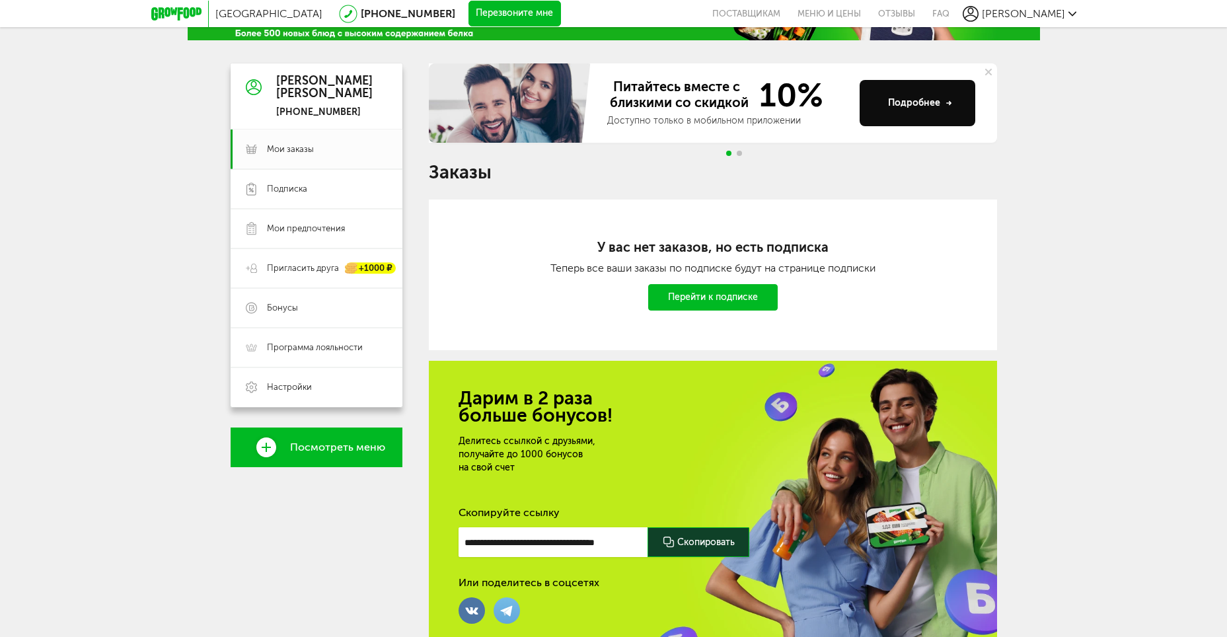
scroll to position [0, 0]
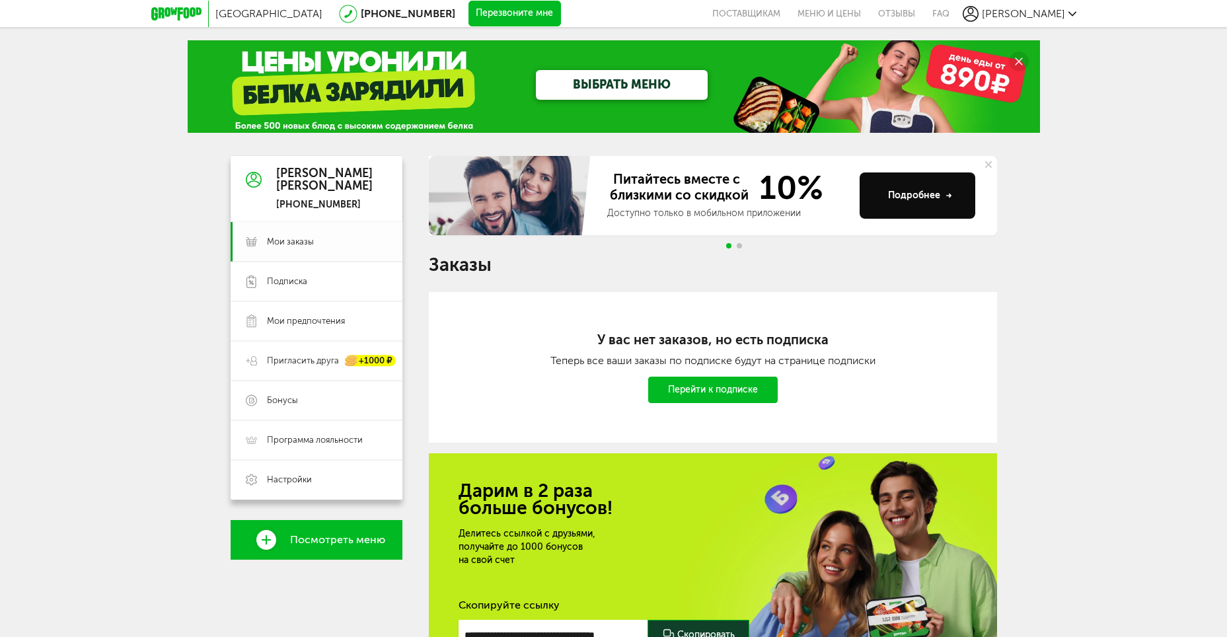
click at [311, 245] on span "Мои заказы" at bounding box center [290, 242] width 47 height 12
click at [367, 539] on span "Посмотреть меню" at bounding box center [337, 540] width 95 height 12
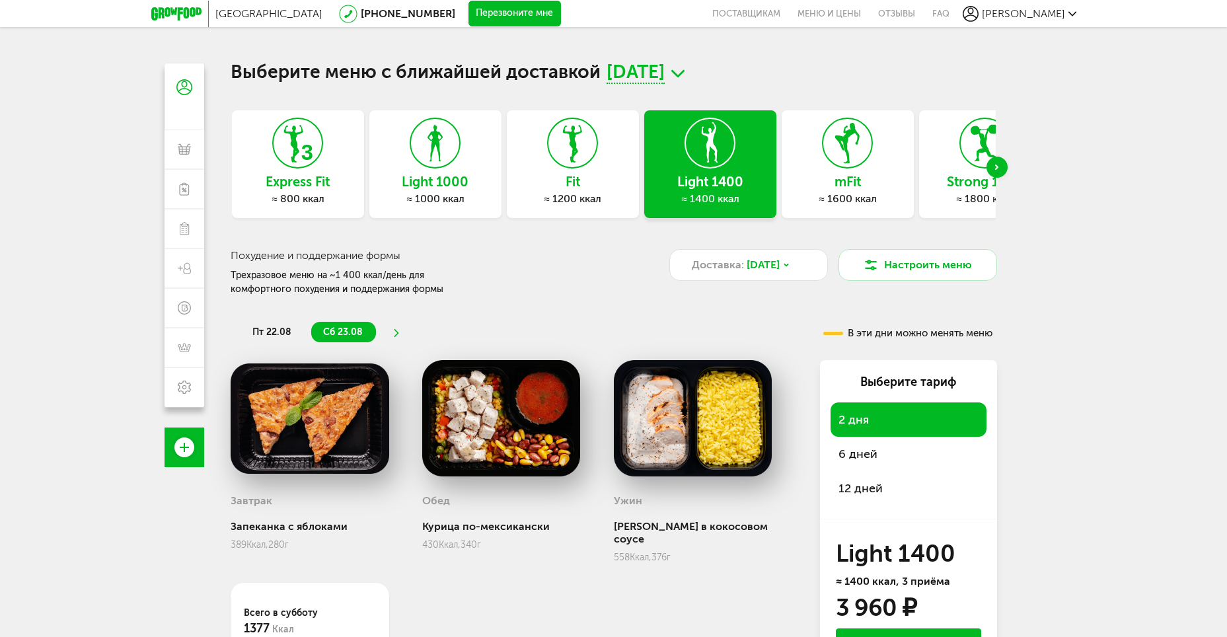
click at [442, 163] on icon at bounding box center [435, 143] width 48 height 50
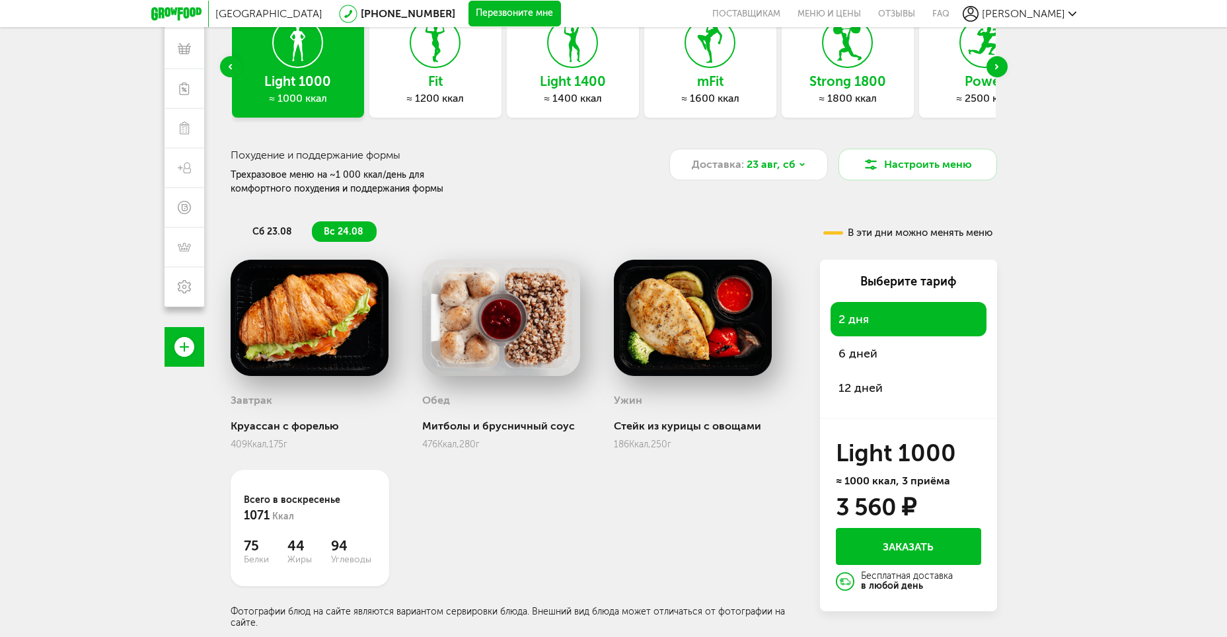
scroll to position [116, 0]
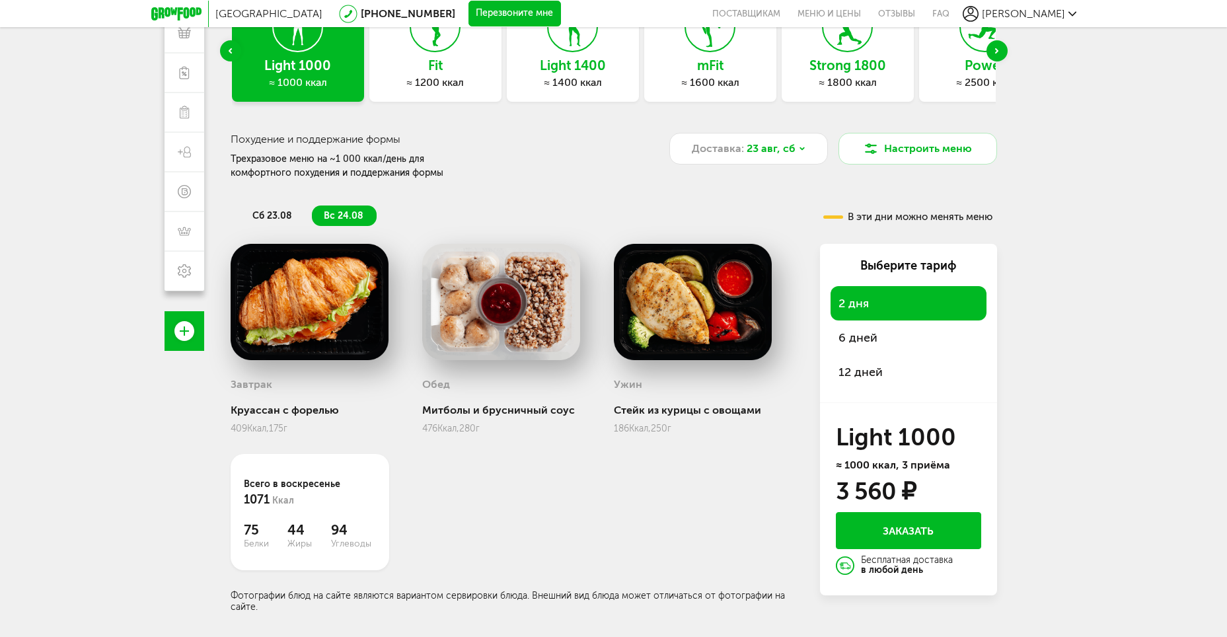
click at [866, 361] on div "12 дней" at bounding box center [908, 372] width 156 height 34
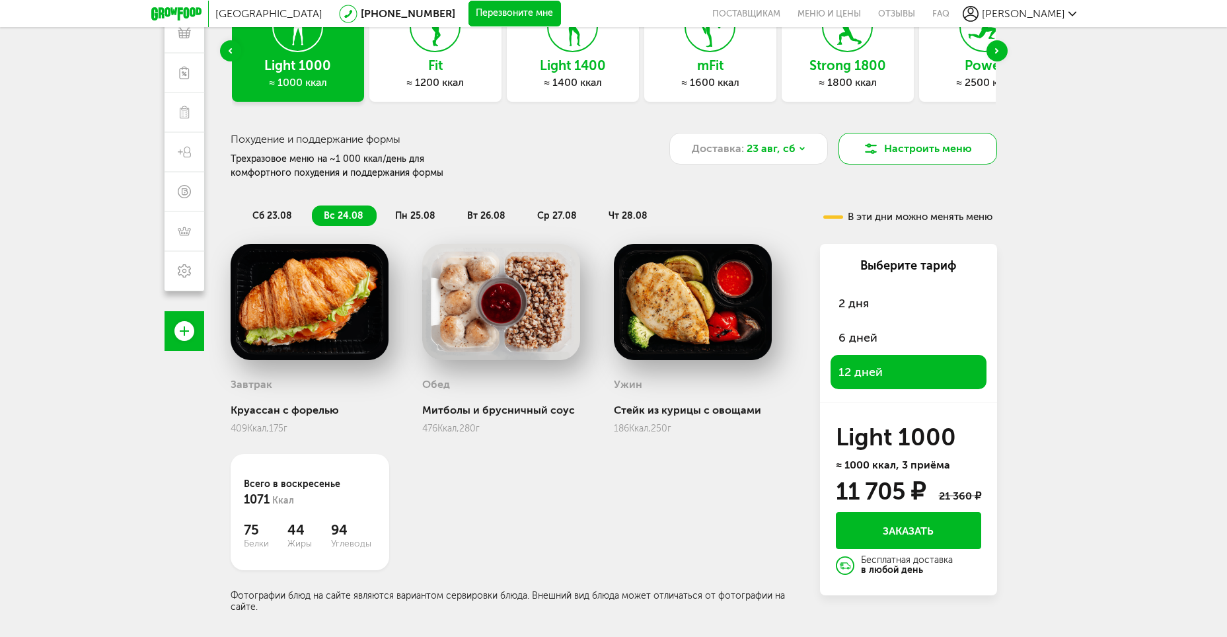
click at [897, 150] on button "Настроить меню" at bounding box center [917, 149] width 159 height 32
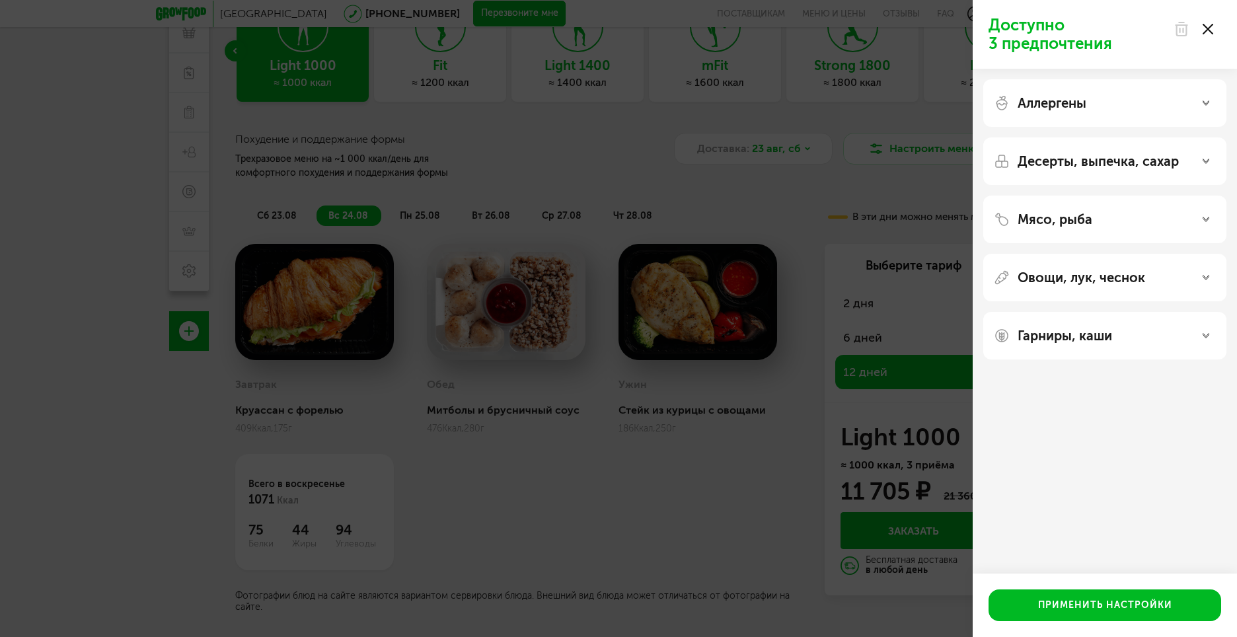
click at [1210, 27] on use at bounding box center [1207, 29] width 11 height 11
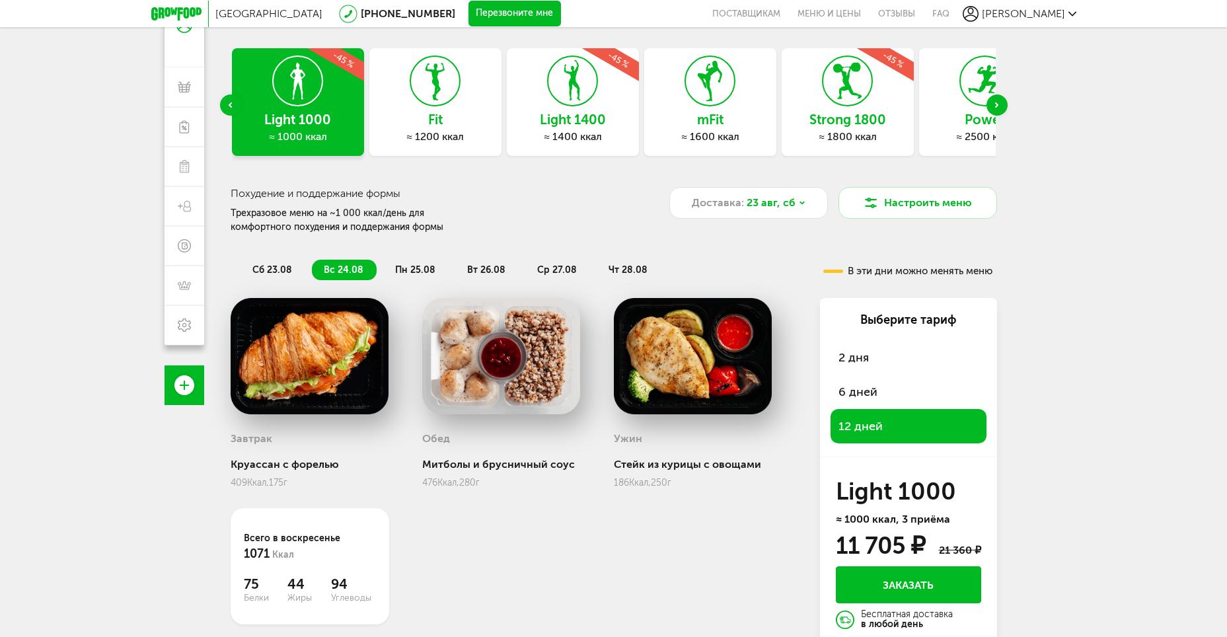
scroll to position [0, 0]
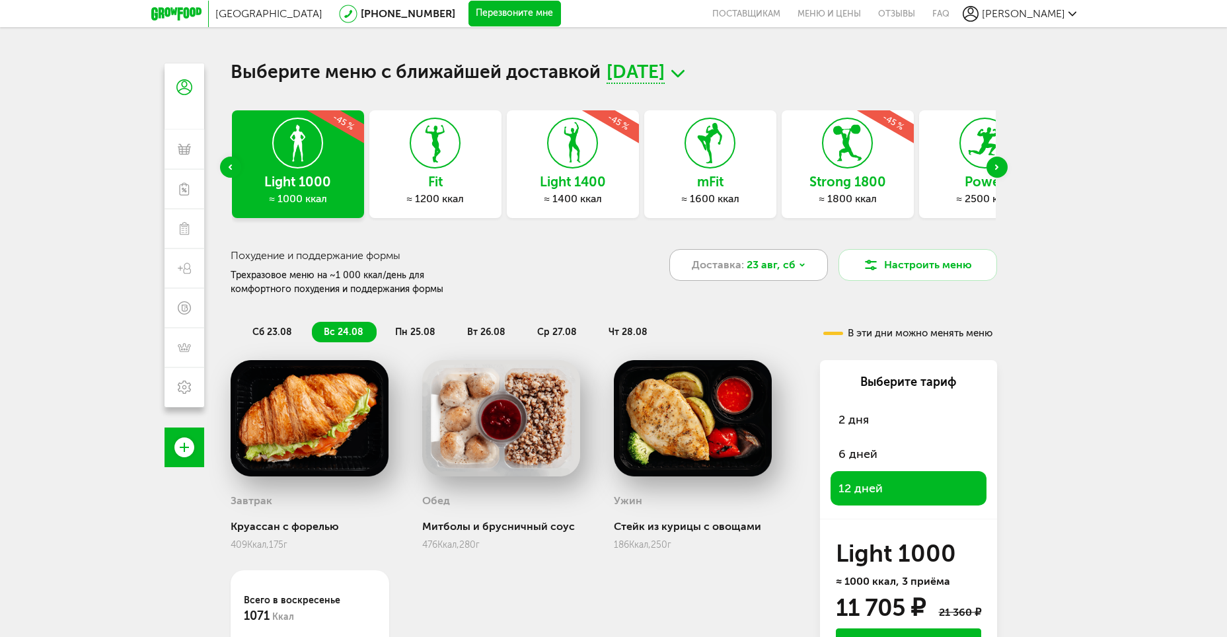
click at [749, 264] on span "23 авг, сб" at bounding box center [771, 265] width 49 height 16
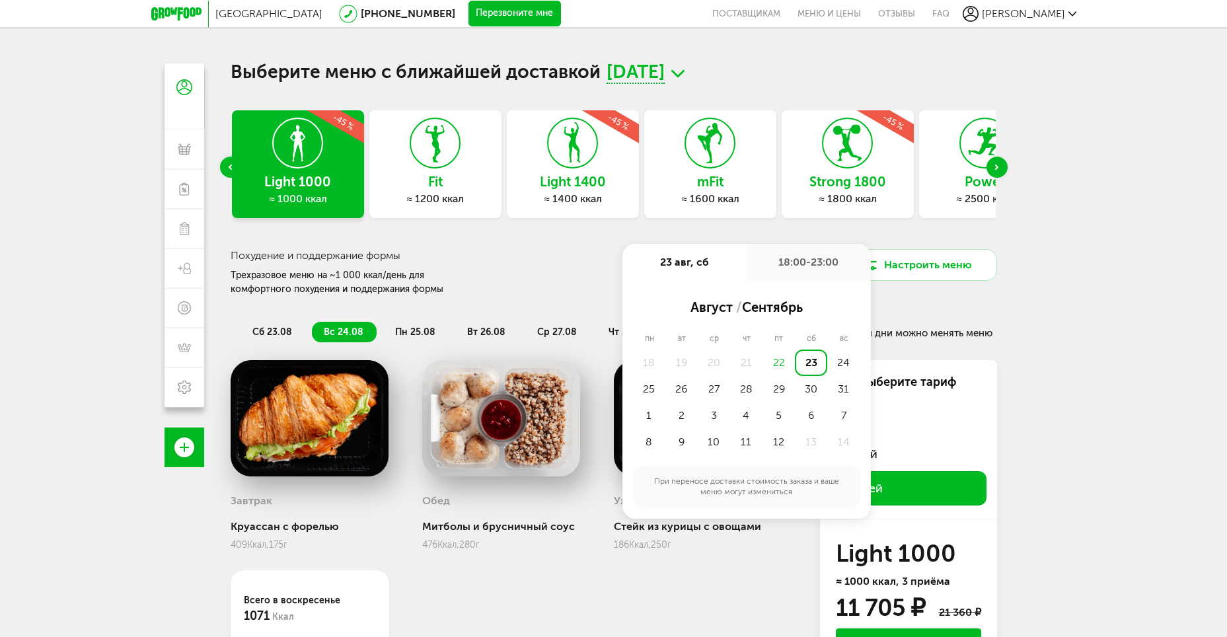
click at [756, 265] on div "18:00-23:00" at bounding box center [809, 262] width 124 height 37
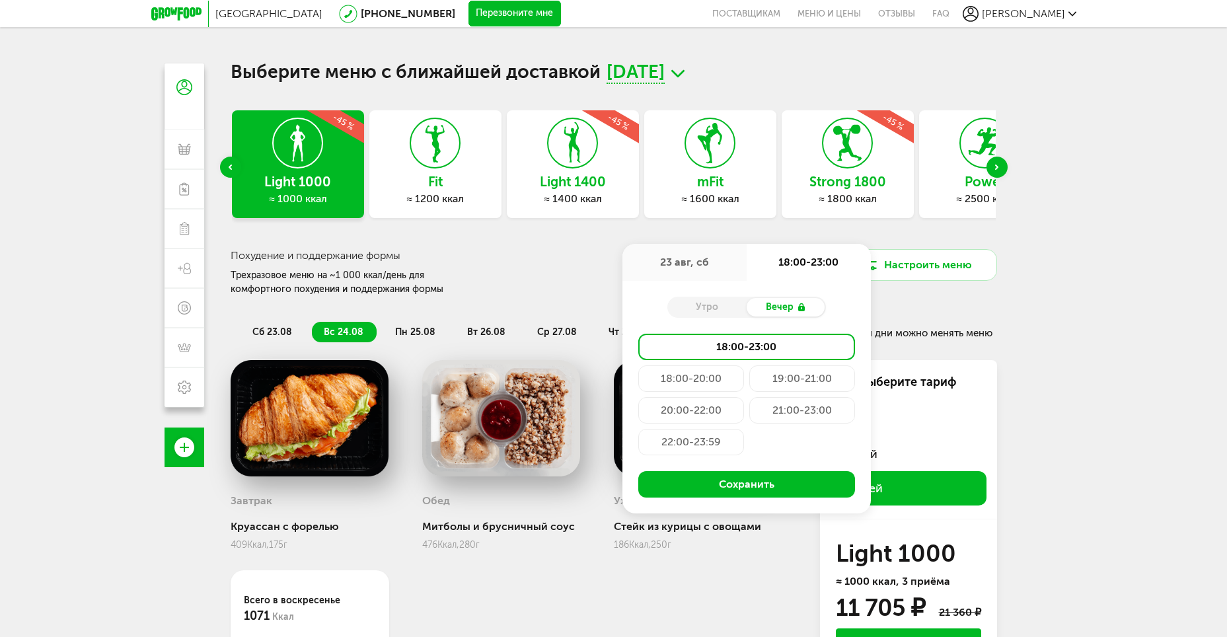
click at [708, 308] on div "Утро" at bounding box center [706, 307] width 79 height 18
click at [710, 304] on div "Утро" at bounding box center [706, 307] width 79 height 18
click at [803, 308] on use at bounding box center [801, 307] width 7 height 8
click at [700, 305] on div "Утро" at bounding box center [706, 307] width 79 height 18
click at [1051, 313] on div "Москва [PHONE_NUMBER] Перезвоните мне поставщикам Меню и цены Отзывы FAQ [PERSO…" at bounding box center [613, 376] width 1227 height 753
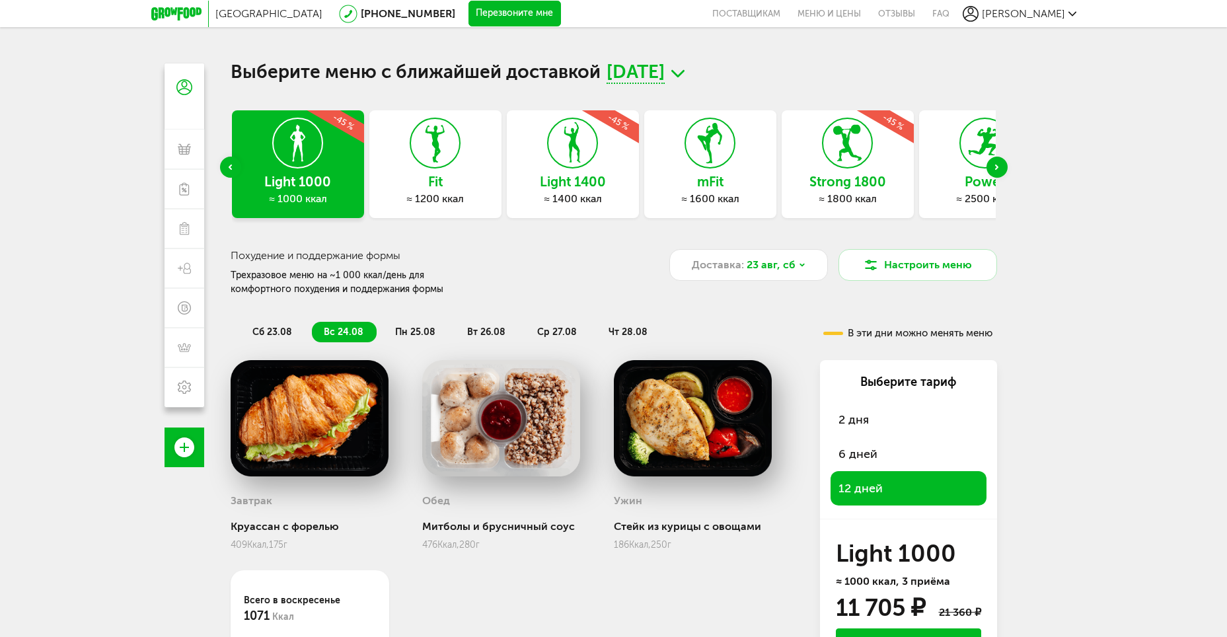
click at [428, 326] on li "пн 25.08" at bounding box center [415, 332] width 65 height 20
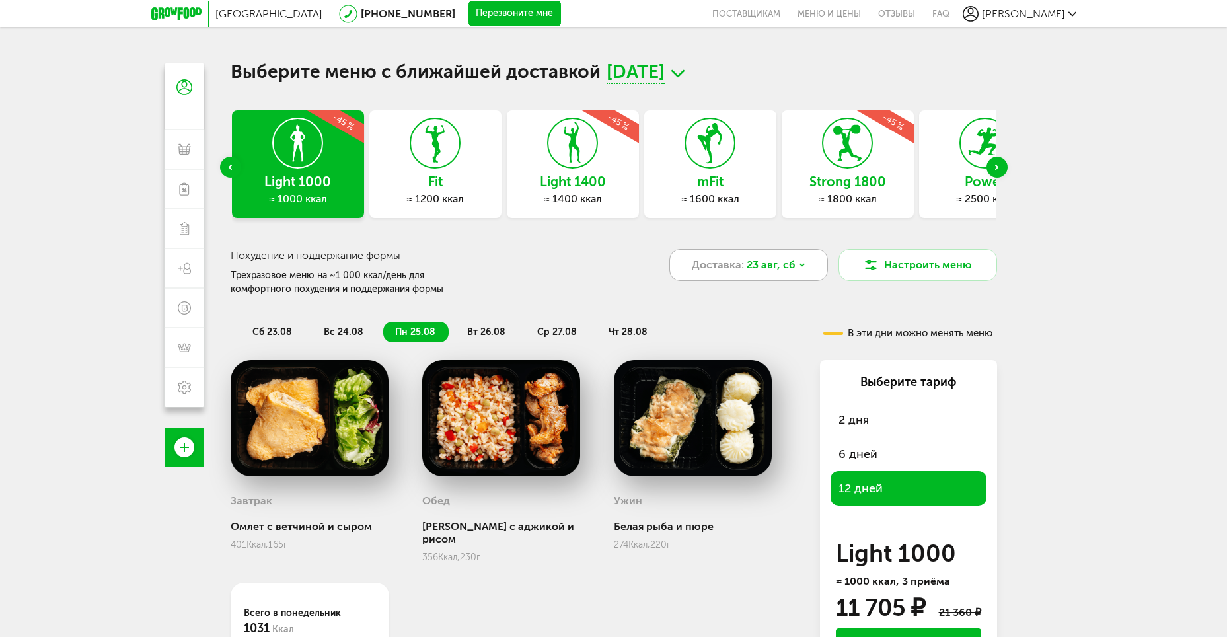
click at [771, 267] on span "23 авг, сб" at bounding box center [771, 265] width 49 height 16
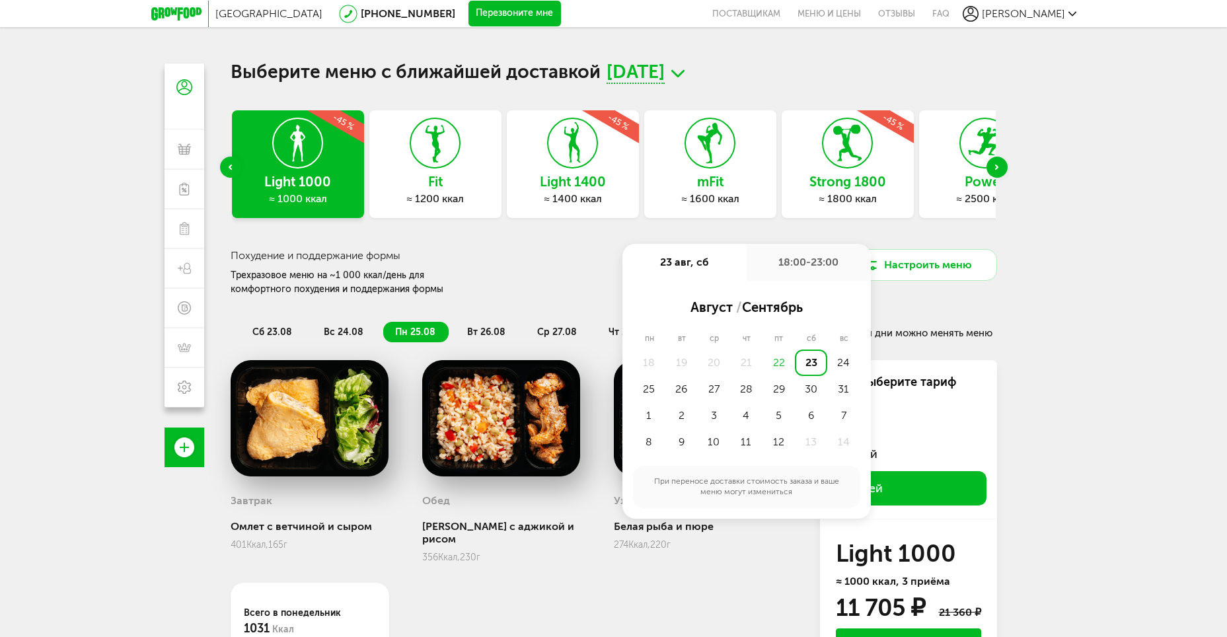
click at [773, 248] on div "18:00-23:00" at bounding box center [809, 262] width 124 height 37
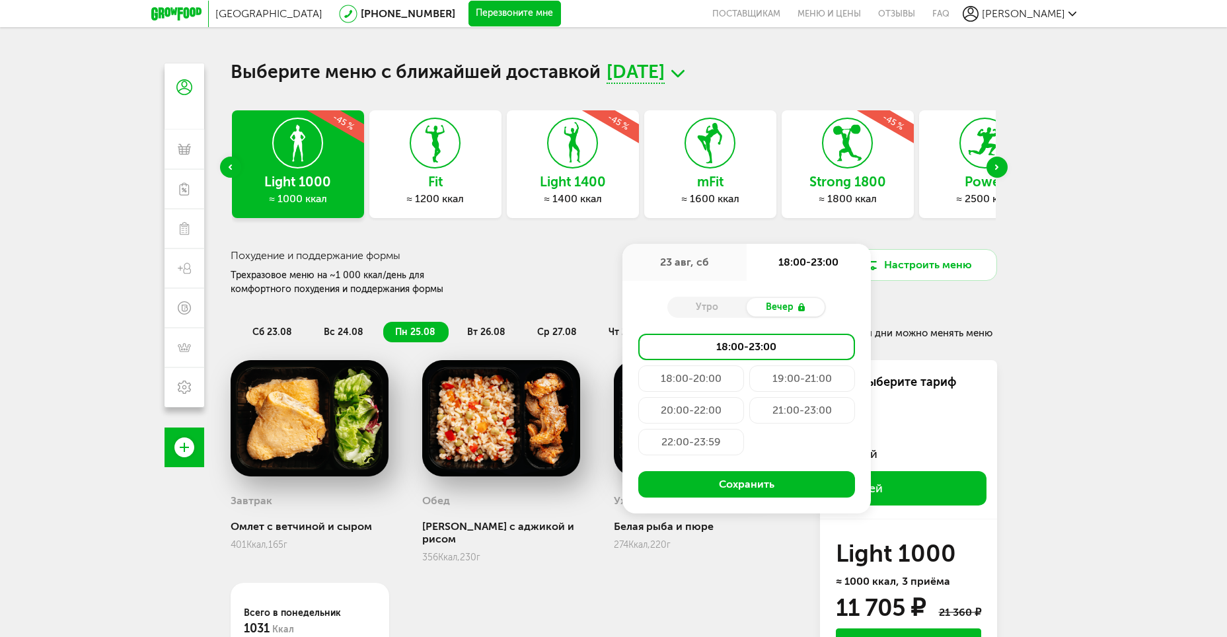
click at [690, 305] on div "Утро" at bounding box center [706, 307] width 79 height 18
click at [808, 307] on div "Вечер" at bounding box center [786, 307] width 79 height 18
click at [800, 307] on icon at bounding box center [801, 307] width 11 height 11
click at [800, 307] on use at bounding box center [801, 307] width 7 height 8
click at [957, 297] on div "Express Fit ≈ 800 ккал Light 1000 ≈ 1000 ккал -45 % Fit ≈ 1200 ккал Light 1400 …" at bounding box center [614, 425] width 766 height 631
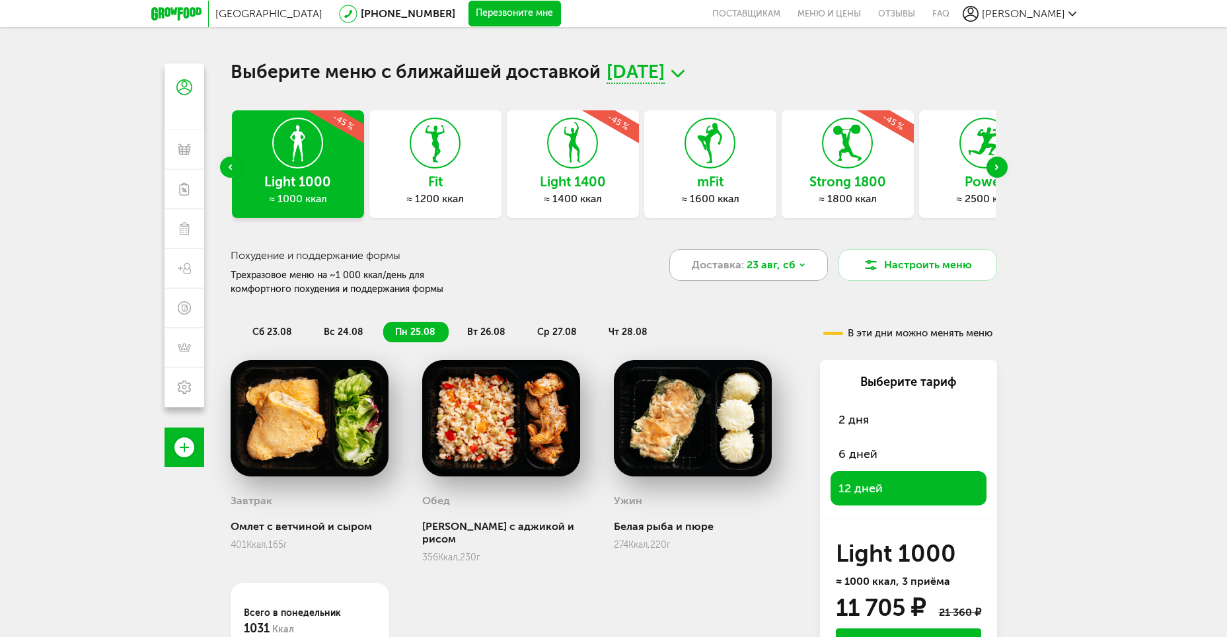
click at [755, 268] on span "23 авг, сб" at bounding box center [771, 265] width 49 height 16
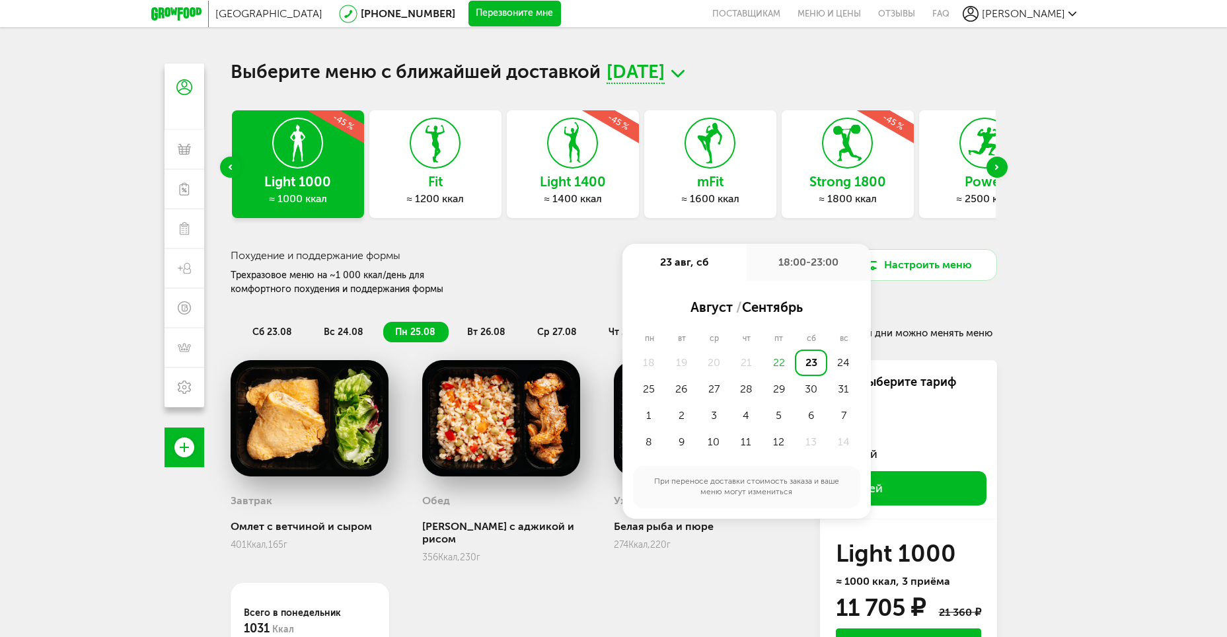
click at [805, 266] on div "18:00-23:00" at bounding box center [809, 262] width 124 height 37
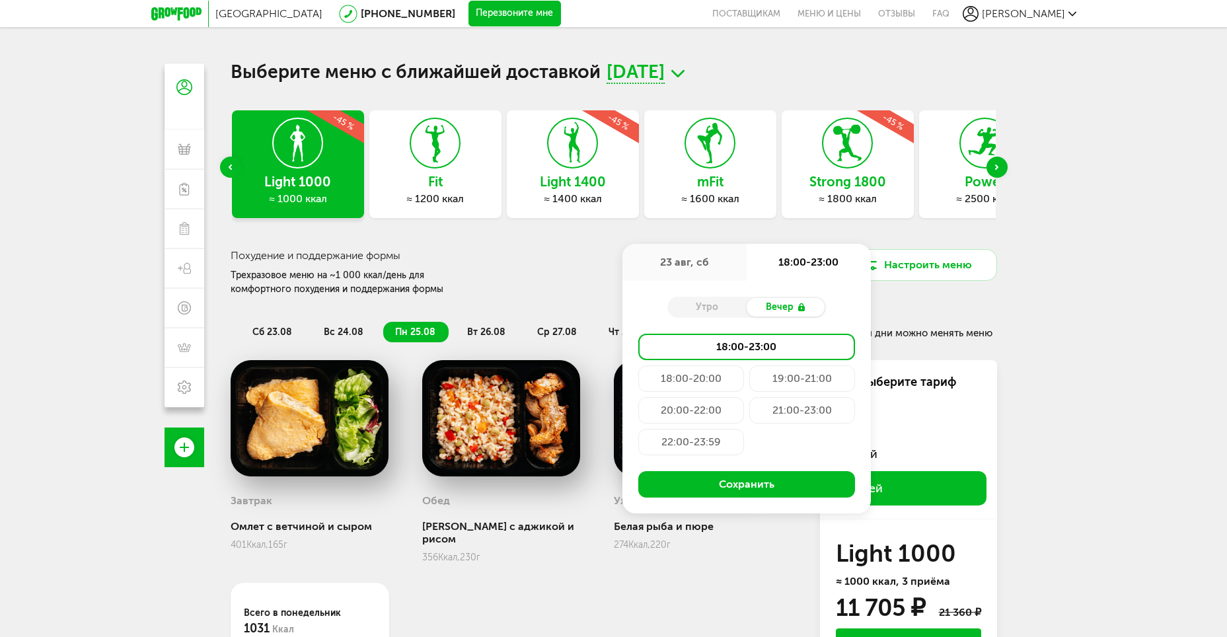
click at [709, 310] on div "Утро" at bounding box center [706, 307] width 79 height 18
click at [821, 416] on div "21:00-23:00" at bounding box center [802, 410] width 106 height 26
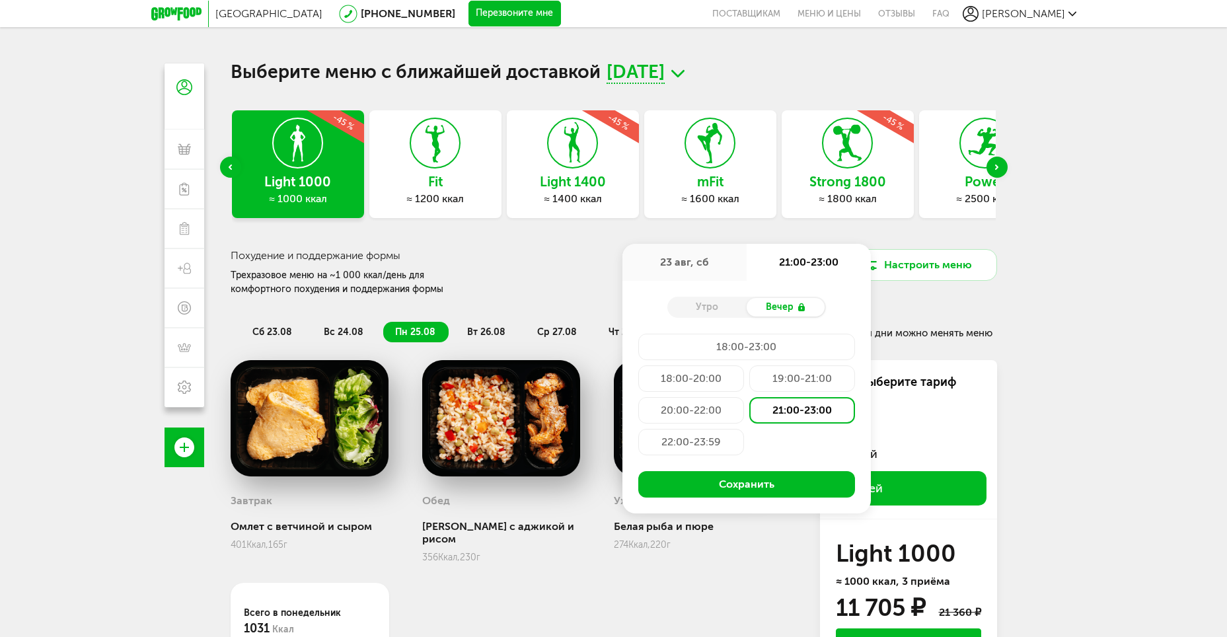
click at [1124, 356] on div "Москва [PHONE_NUMBER] Перезвоните мне поставщикам Меню и цены Отзывы FAQ [PERSO…" at bounding box center [613, 376] width 1227 height 753
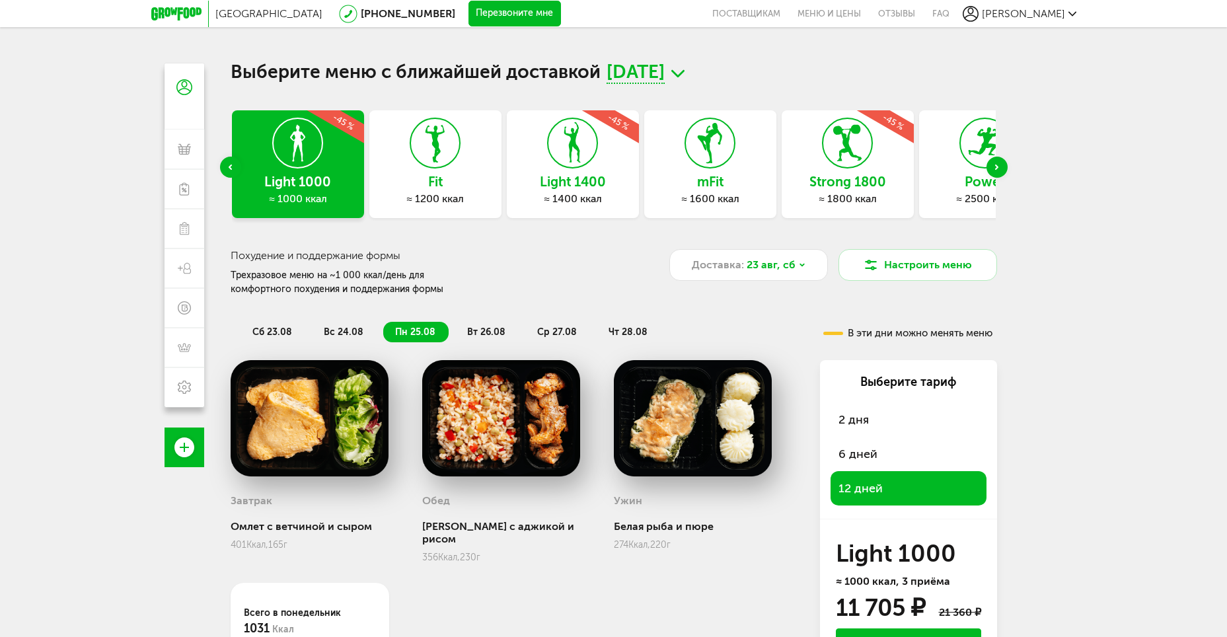
click at [236, 169] on div "Previous slide" at bounding box center [230, 167] width 21 height 21
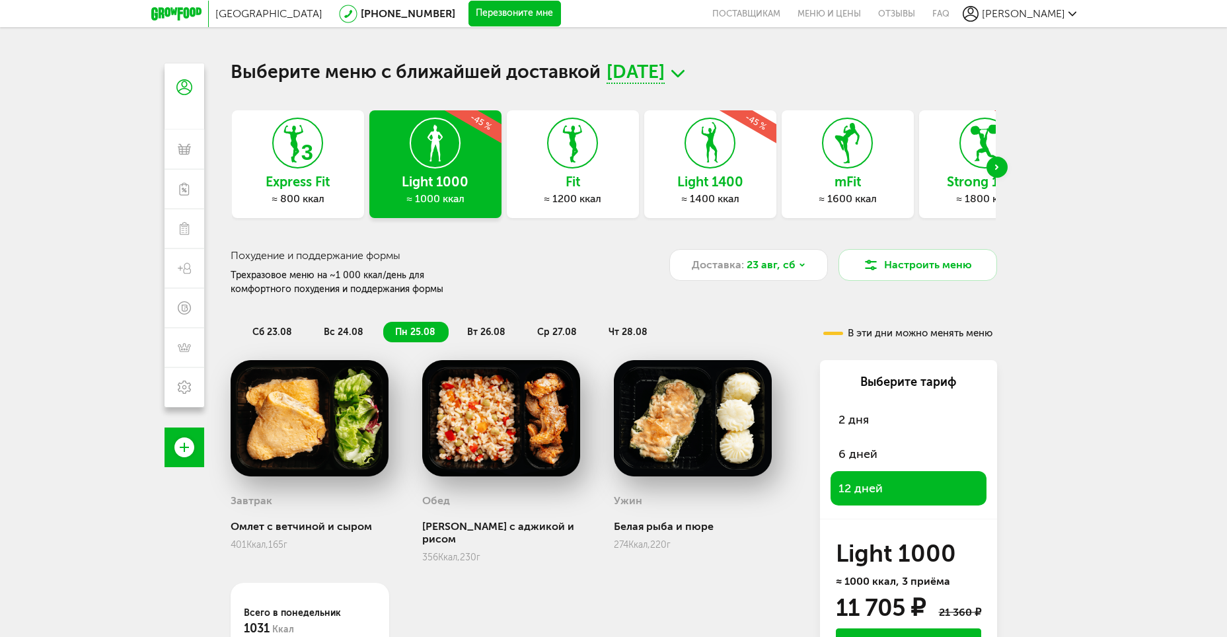
click at [665, 77] on span "[DATE]" at bounding box center [636, 73] width 58 height 20
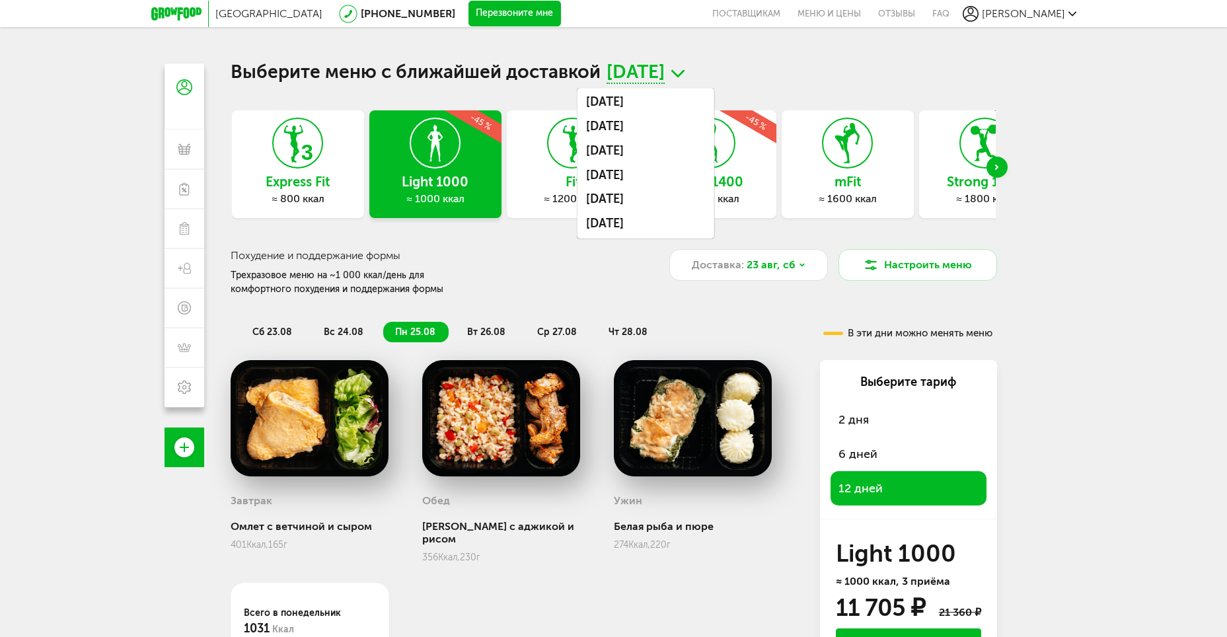
click at [665, 78] on span "[DATE]" at bounding box center [636, 73] width 58 height 20
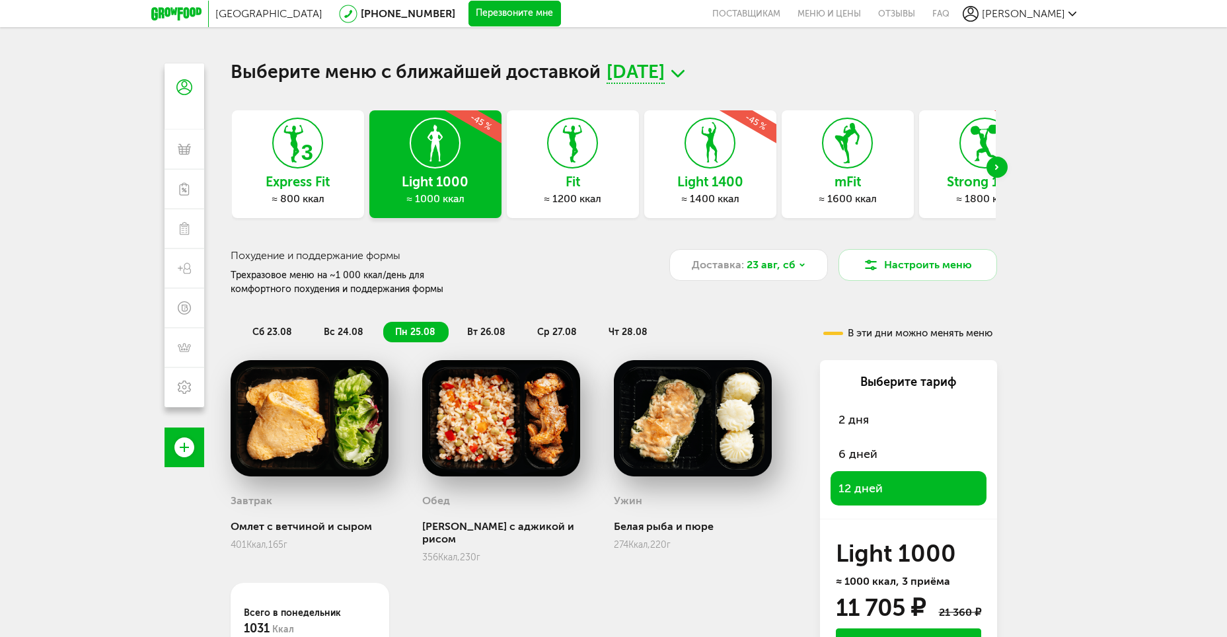
click at [346, 331] on span "вс 24.08" at bounding box center [344, 331] width 40 height 11
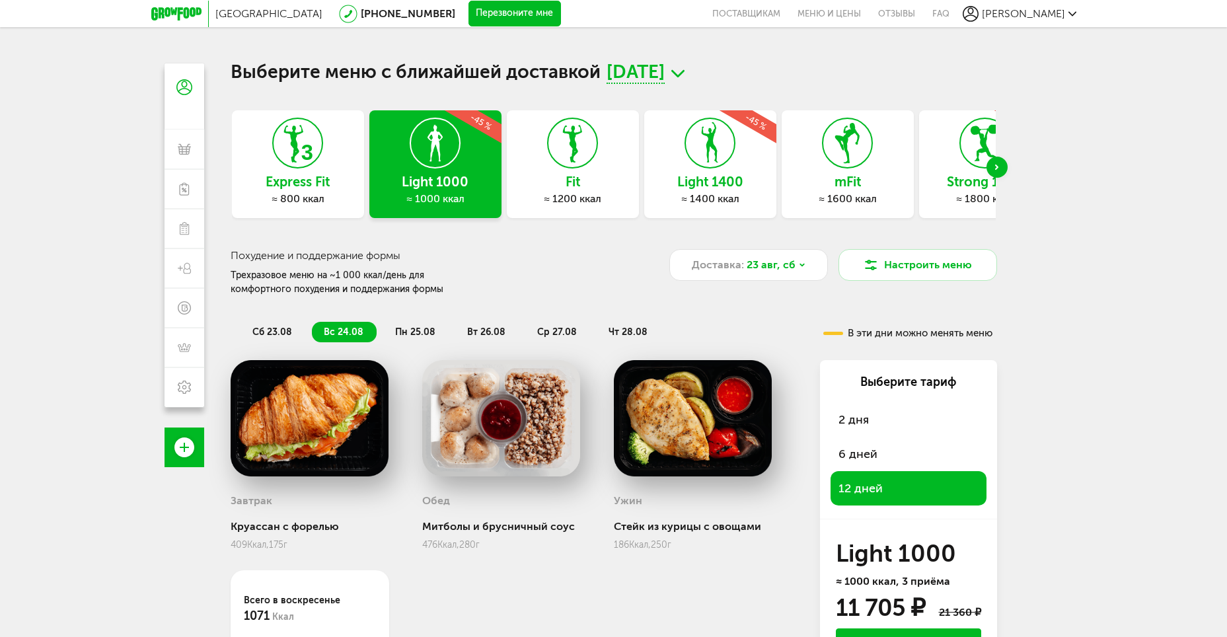
click at [665, 71] on span "[DATE]" at bounding box center [636, 73] width 58 height 20
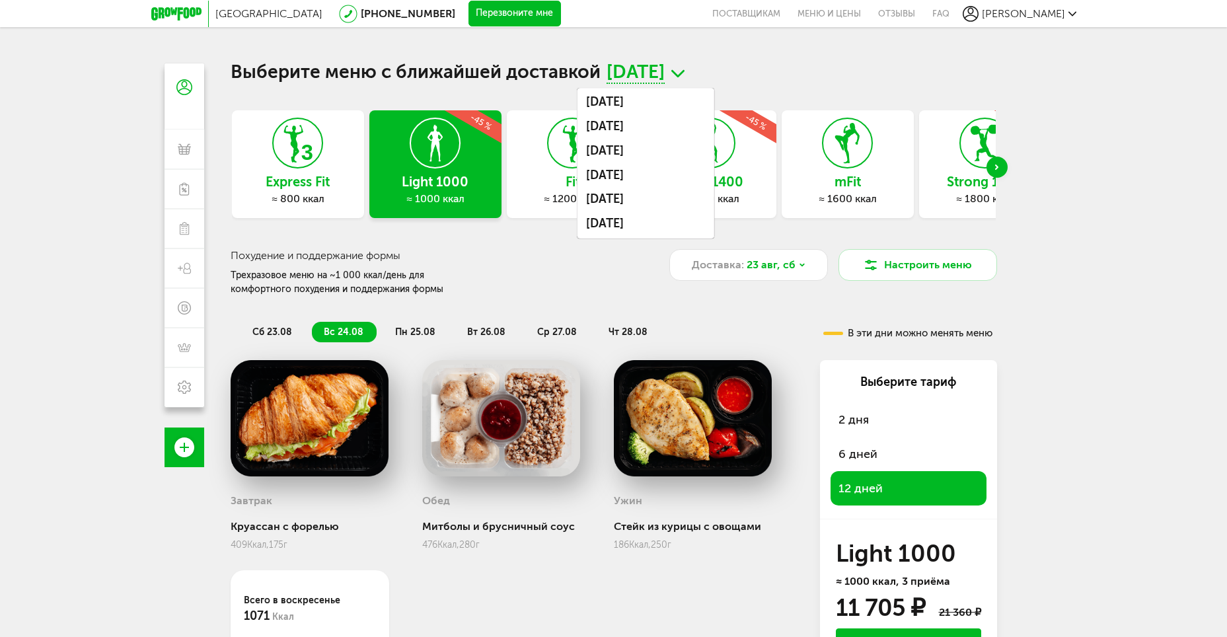
click at [665, 71] on span "[DATE]" at bounding box center [636, 73] width 58 height 20
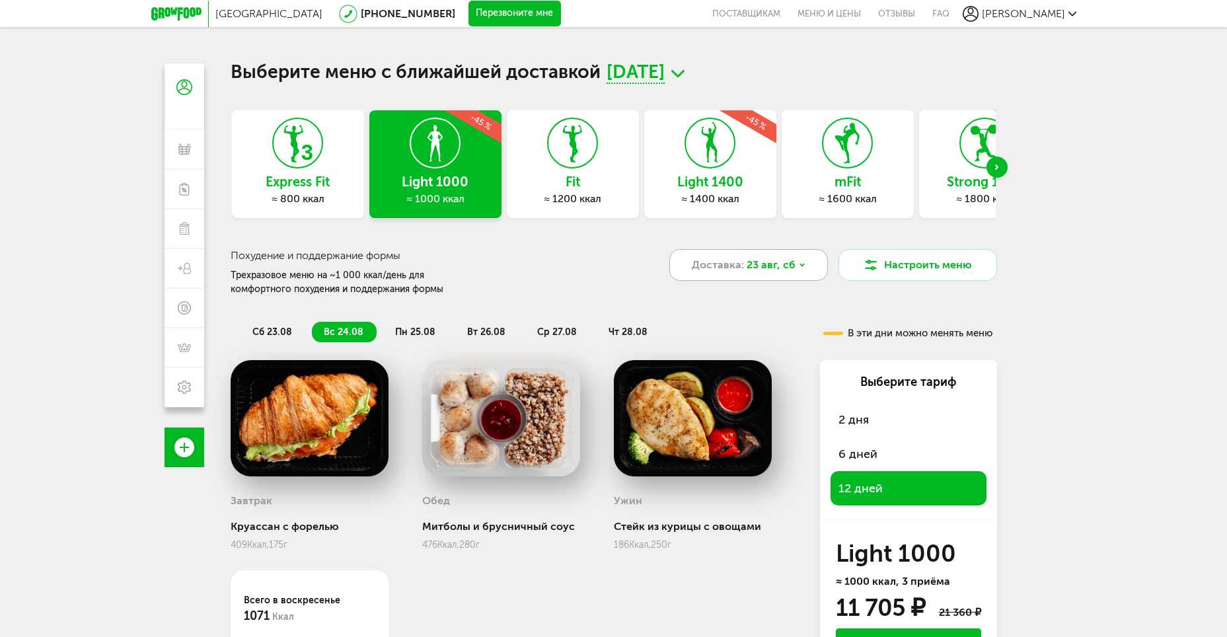
click at [754, 269] on span "23 авг, сб" at bounding box center [771, 265] width 49 height 16
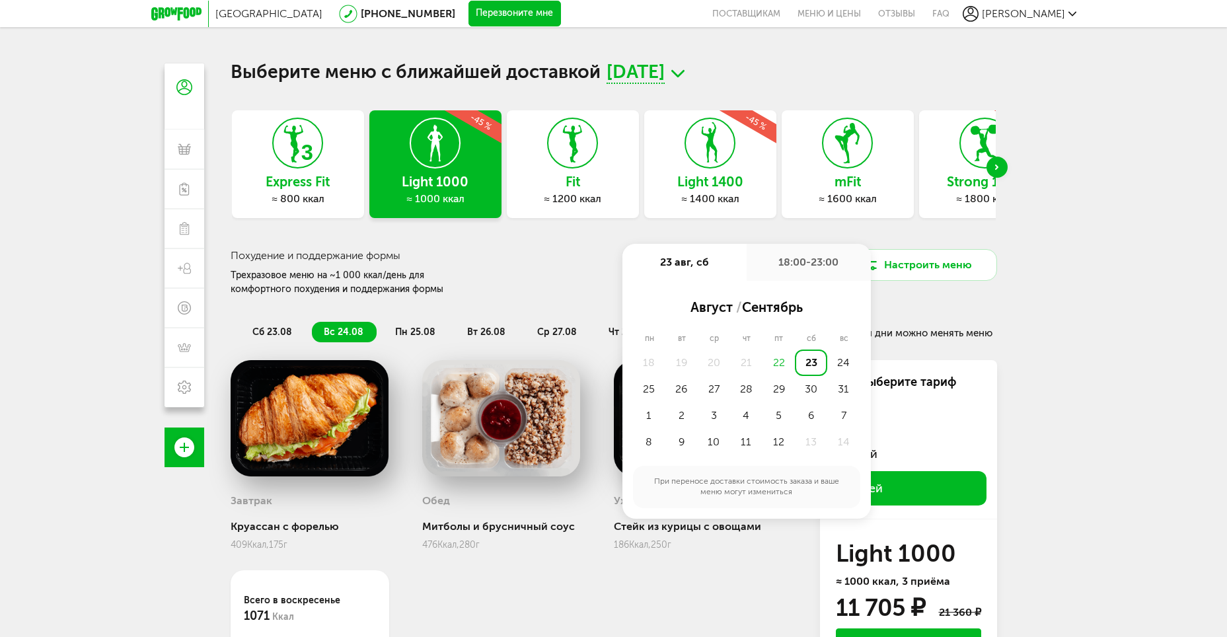
click at [807, 265] on div "18:00-23:00" at bounding box center [809, 262] width 124 height 37
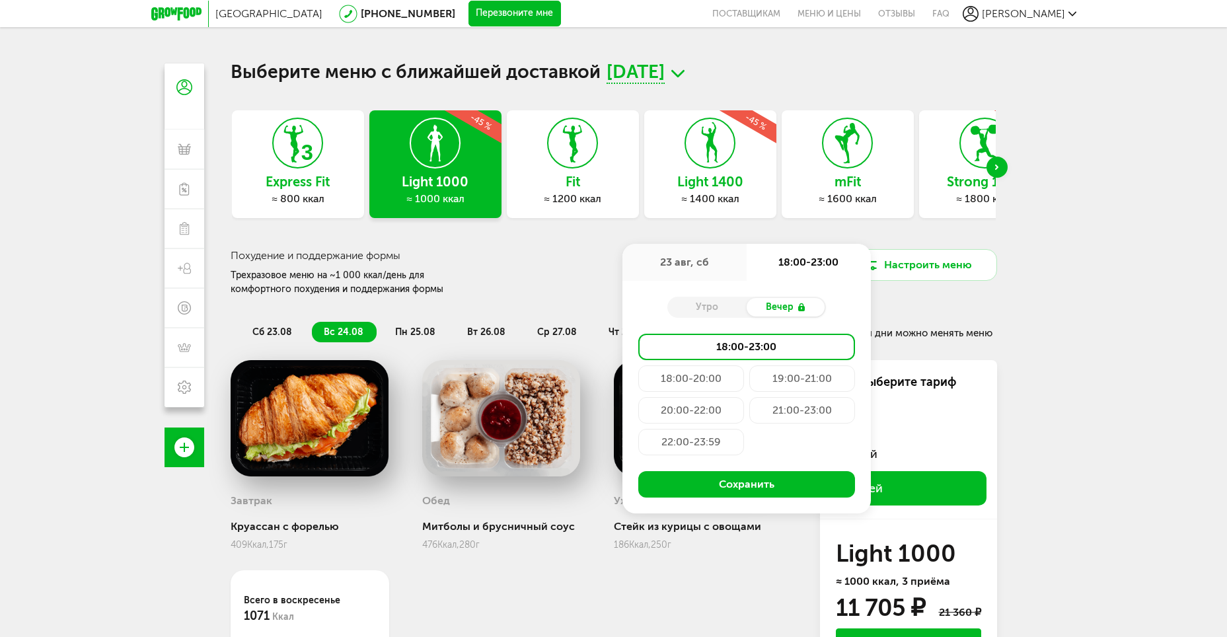
click at [681, 309] on div "Утро" at bounding box center [706, 307] width 79 height 18
click at [801, 307] on use at bounding box center [801, 307] width 7 height 8
click at [698, 310] on div "Утро" at bounding box center [706, 307] width 79 height 18
click at [802, 198] on div "≈ 1600 ккал" at bounding box center [848, 198] width 132 height 13
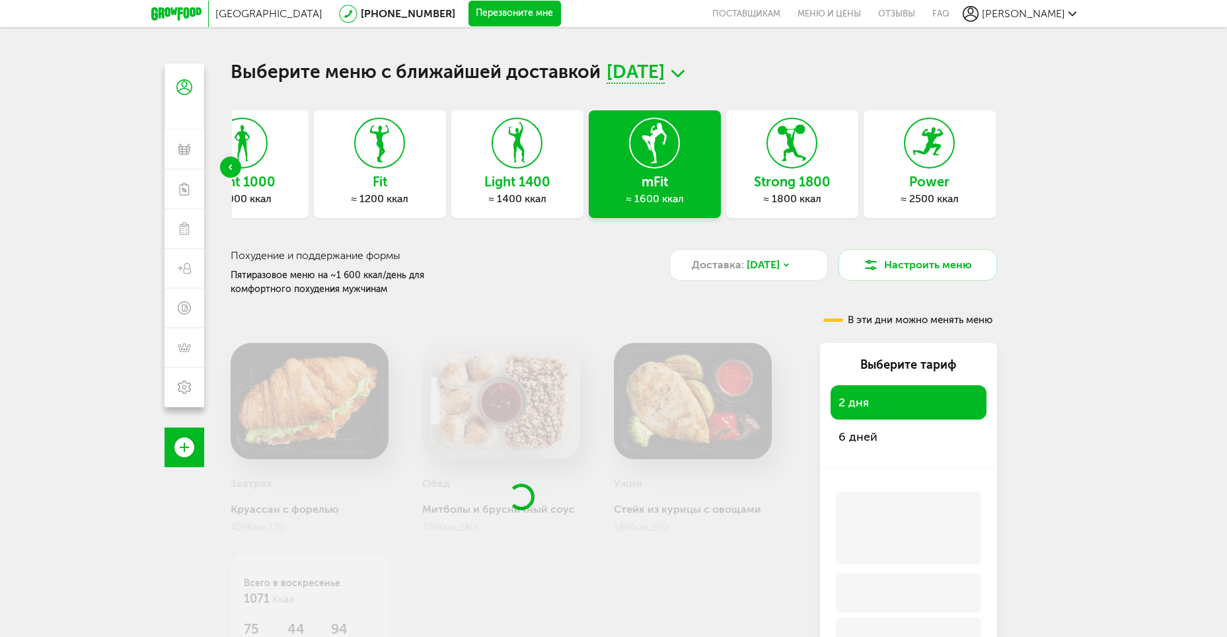
click at [856, 436] on div "2 дня 6 дней" at bounding box center [908, 419] width 156 height 69
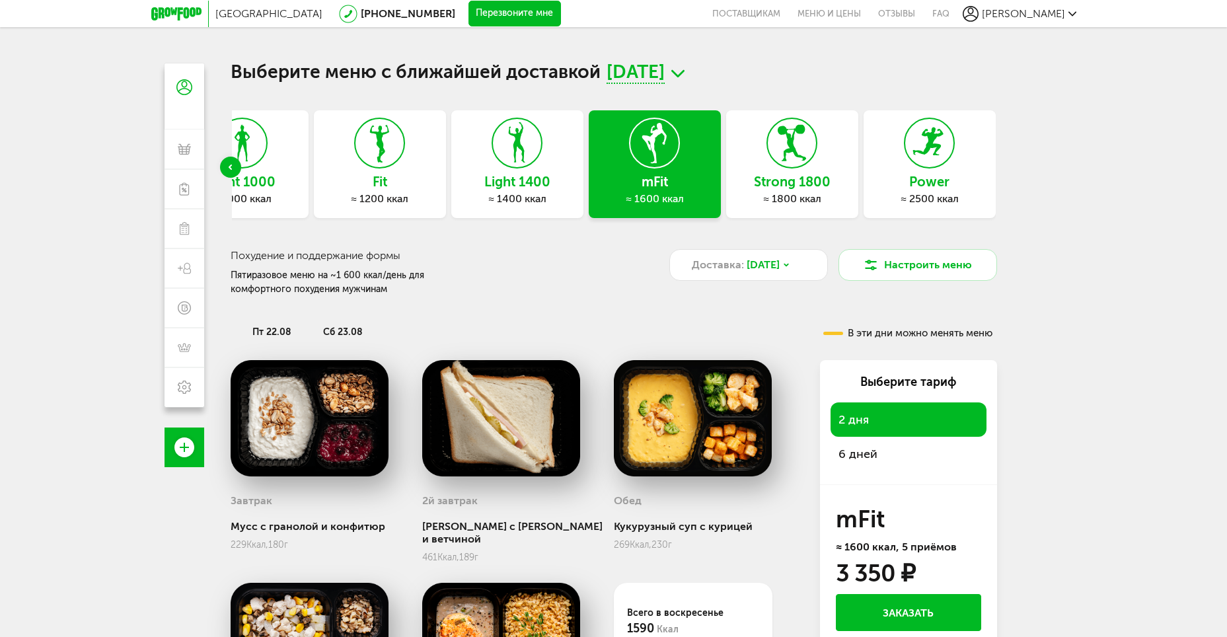
click at [861, 452] on span "6 дней" at bounding box center [857, 454] width 39 height 15
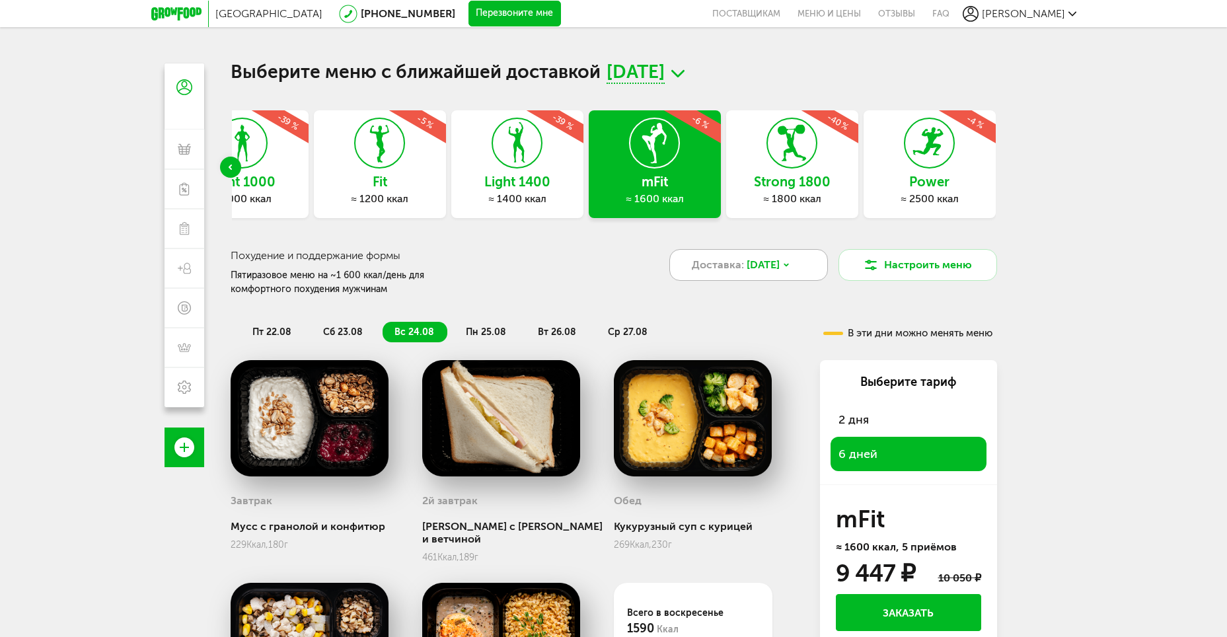
click at [793, 273] on div "Доставка: [DATE]" at bounding box center [748, 265] width 159 height 32
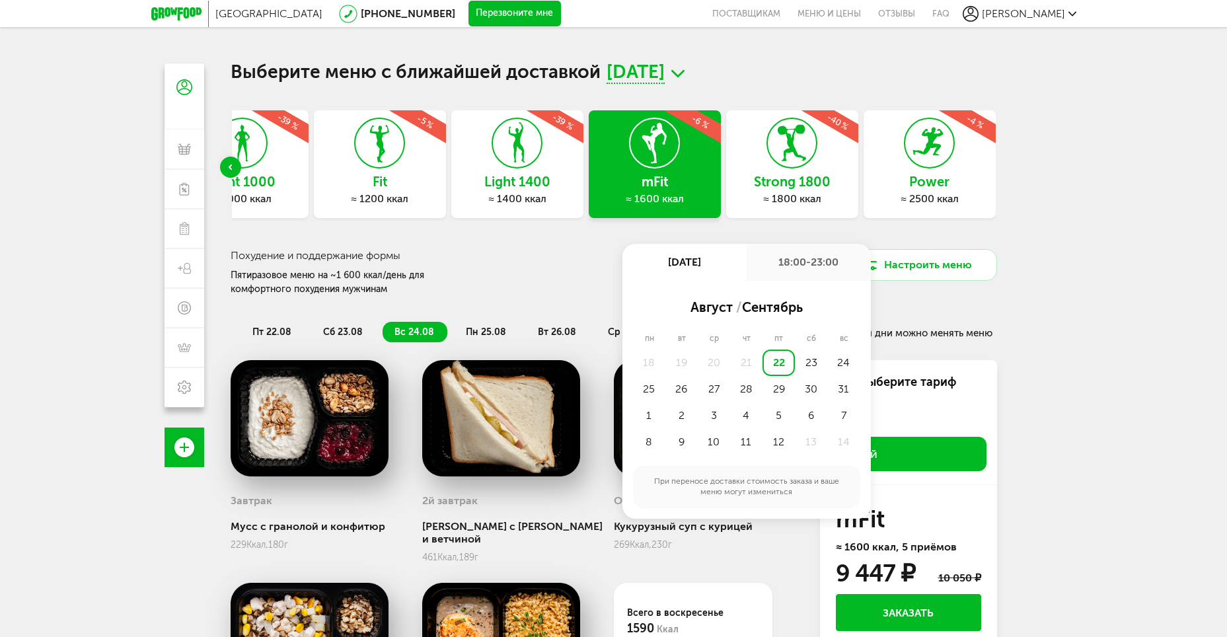
click at [795, 260] on div "18:00-23:00" at bounding box center [809, 262] width 124 height 37
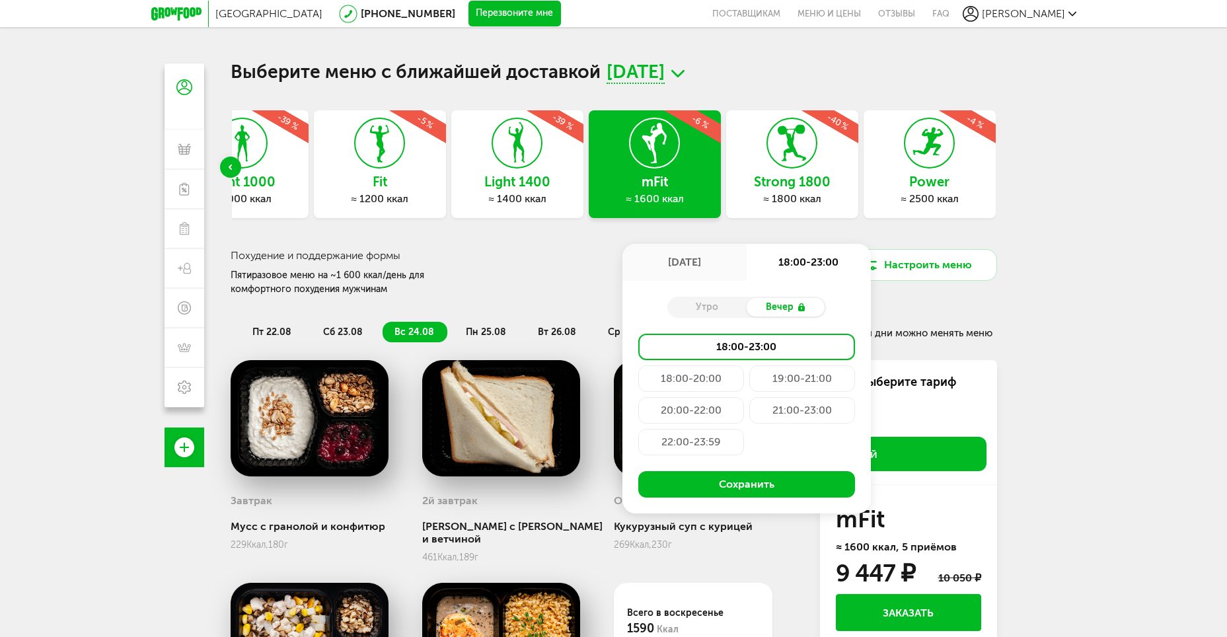
click at [1069, 272] on div "Москва [PHONE_NUMBER] Перезвоните мне поставщикам Меню и цены Отзывы FAQ [PERSO…" at bounding box center [613, 376] width 1227 height 753
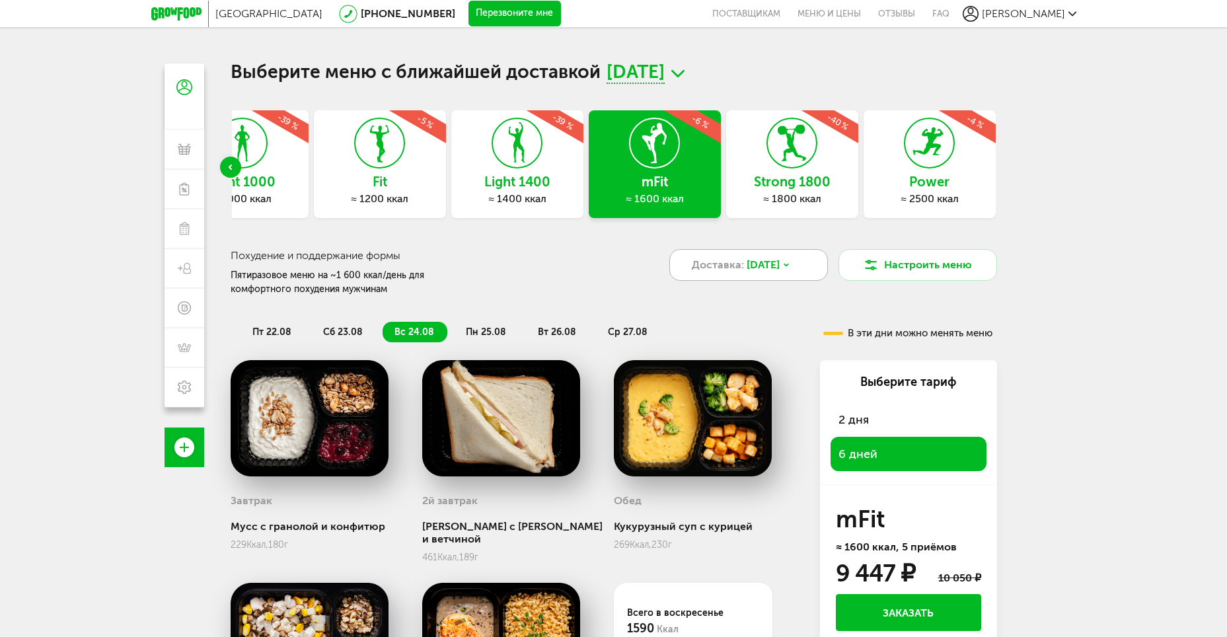
click at [750, 258] on span "[DATE]" at bounding box center [763, 265] width 33 height 16
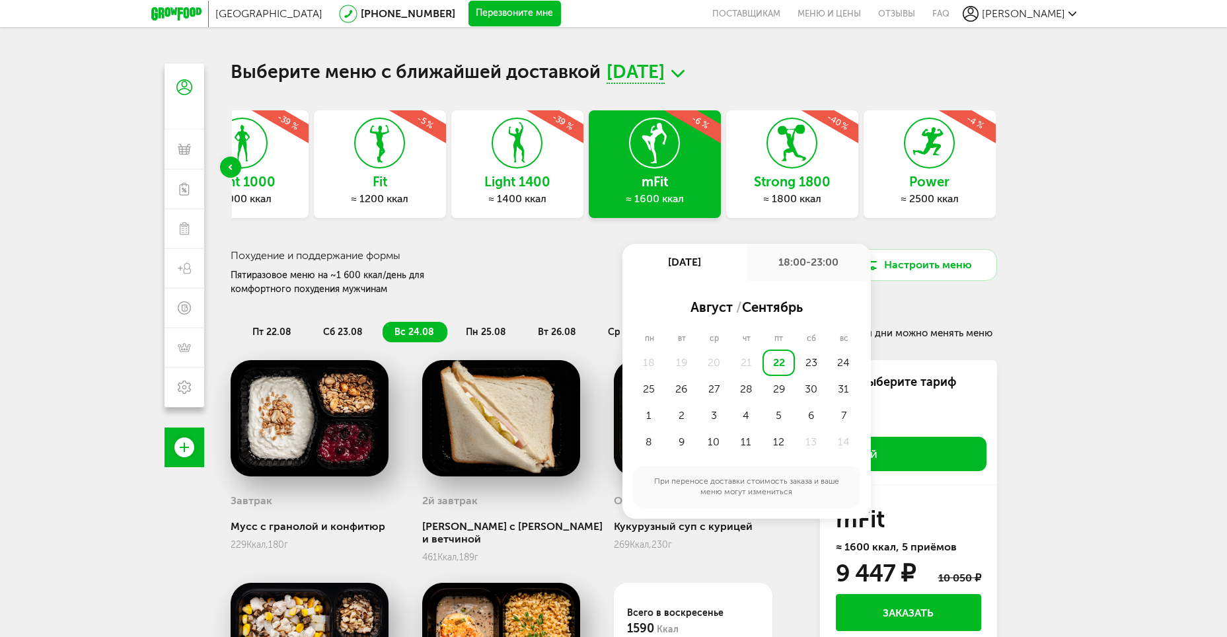
click at [810, 260] on div "18:00-23:00" at bounding box center [809, 262] width 124 height 37
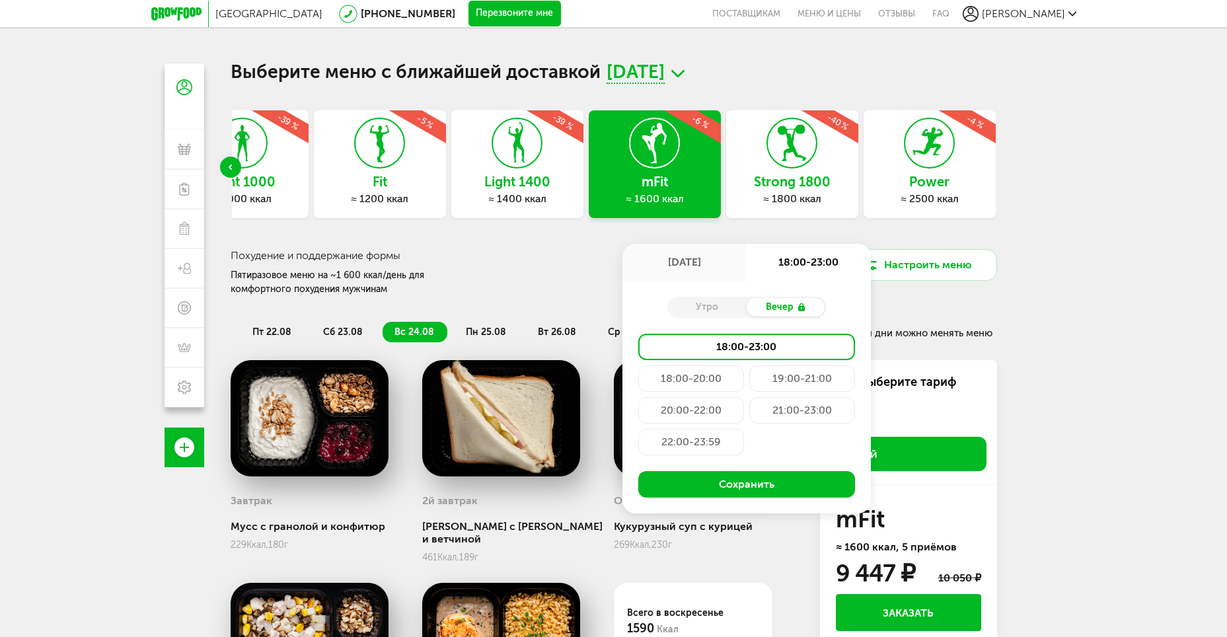
drag, startPoint x: 702, startPoint y: 304, endPoint x: 715, endPoint y: 305, distance: 12.6
click at [702, 305] on div "Утро" at bounding box center [706, 307] width 79 height 18
click at [1075, 328] on div "Москва [PHONE_NUMBER] Перезвоните мне поставщикам Меню и цены Отзывы FAQ [PERSO…" at bounding box center [613, 376] width 1227 height 753
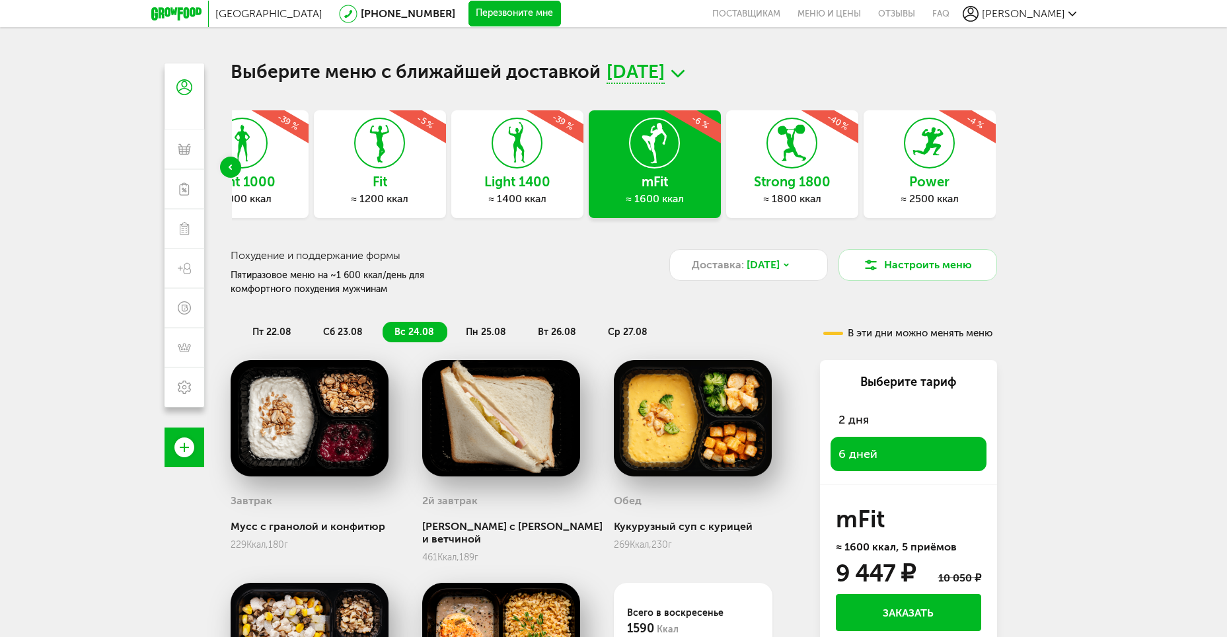
click at [665, 65] on span "[DATE]" at bounding box center [636, 73] width 58 height 20
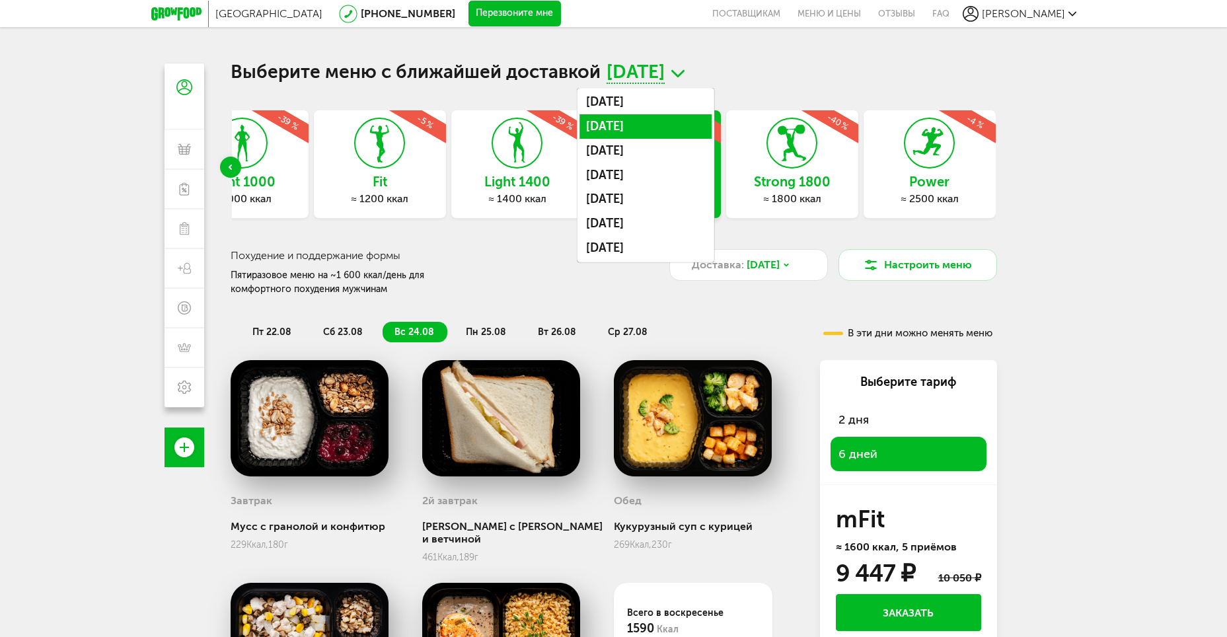
click at [688, 121] on li "[DATE]" at bounding box center [645, 126] width 132 height 24
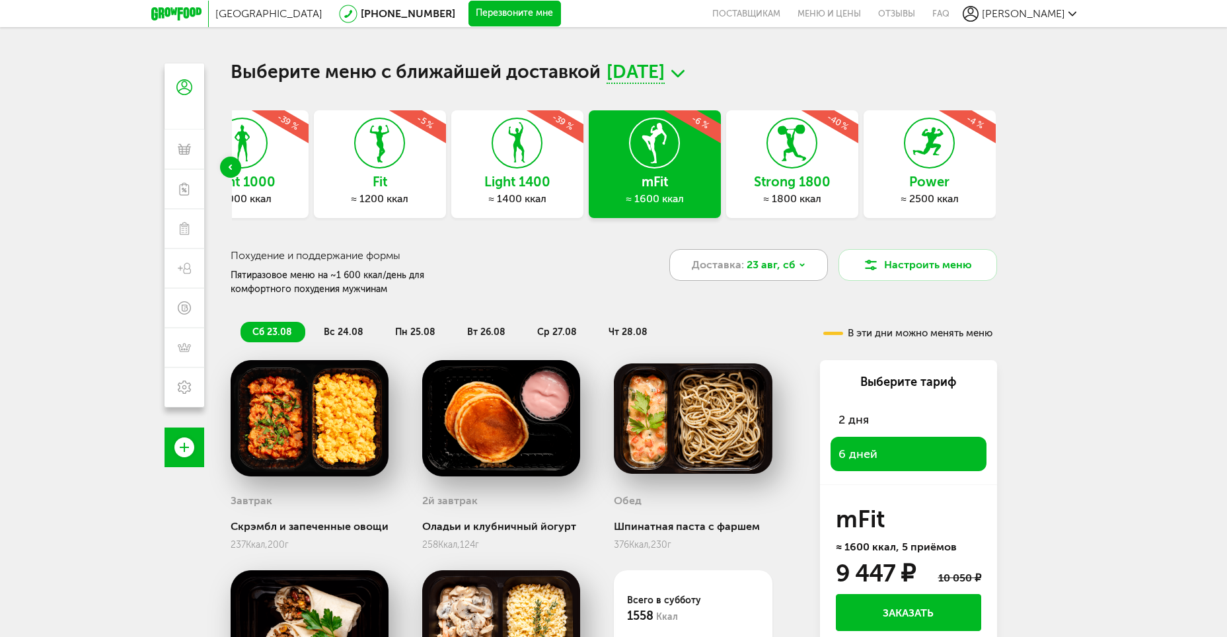
click at [786, 258] on span "23 авг, сб" at bounding box center [771, 265] width 49 height 16
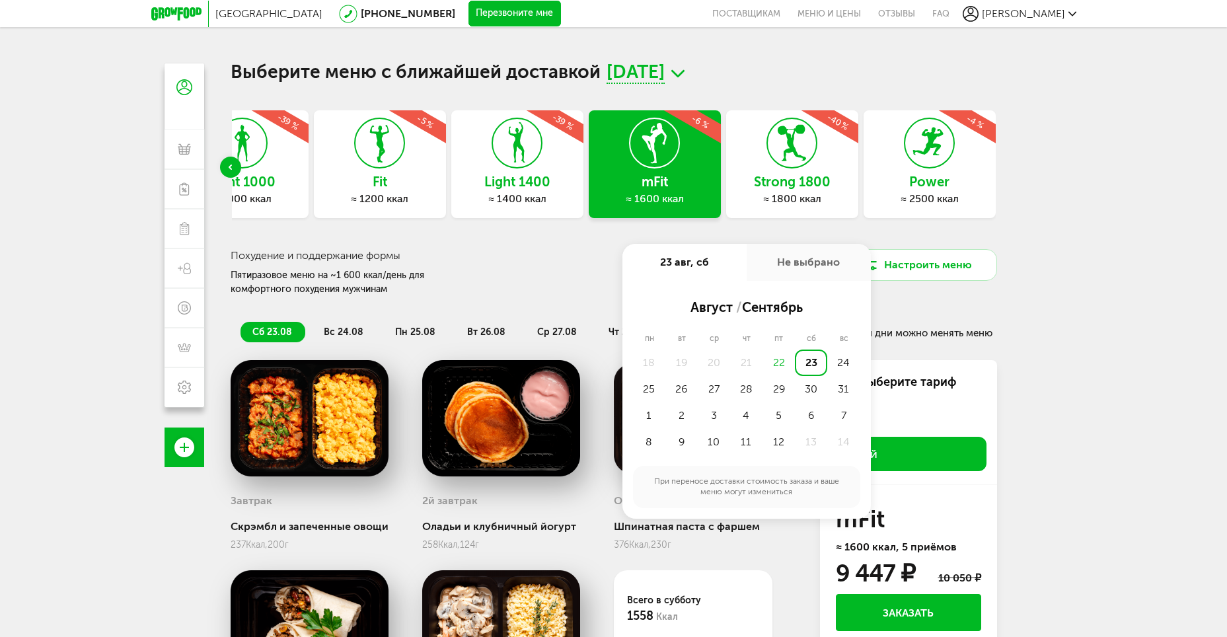
click at [791, 257] on div "Не выбрано" at bounding box center [809, 262] width 124 height 37
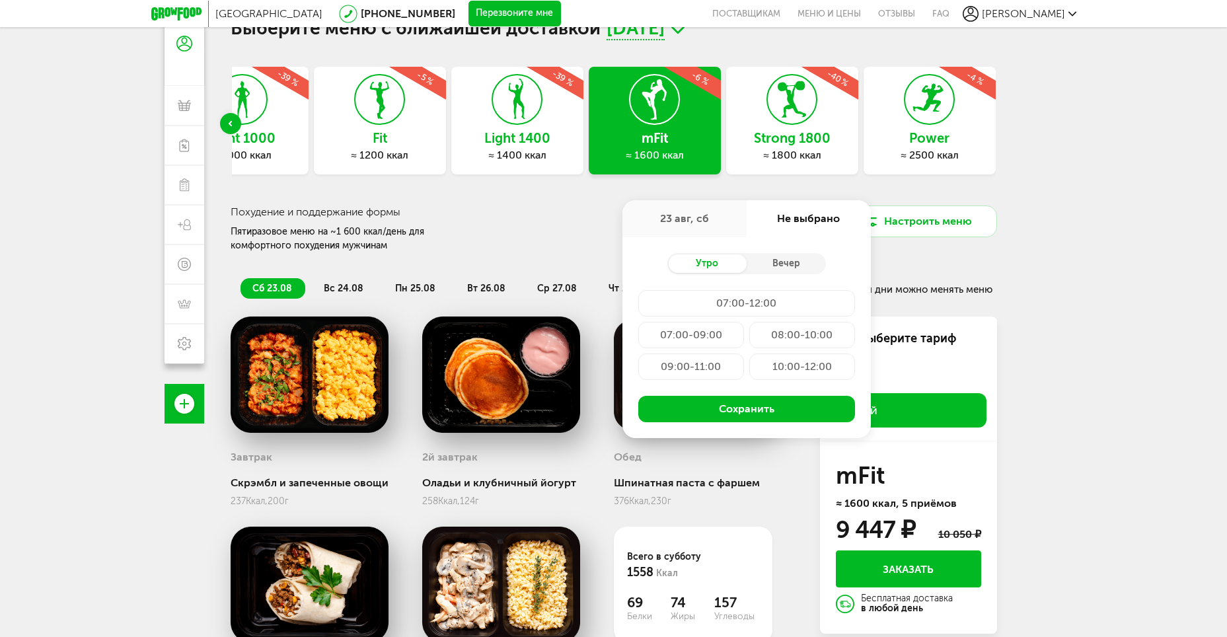
scroll to position [66, 0]
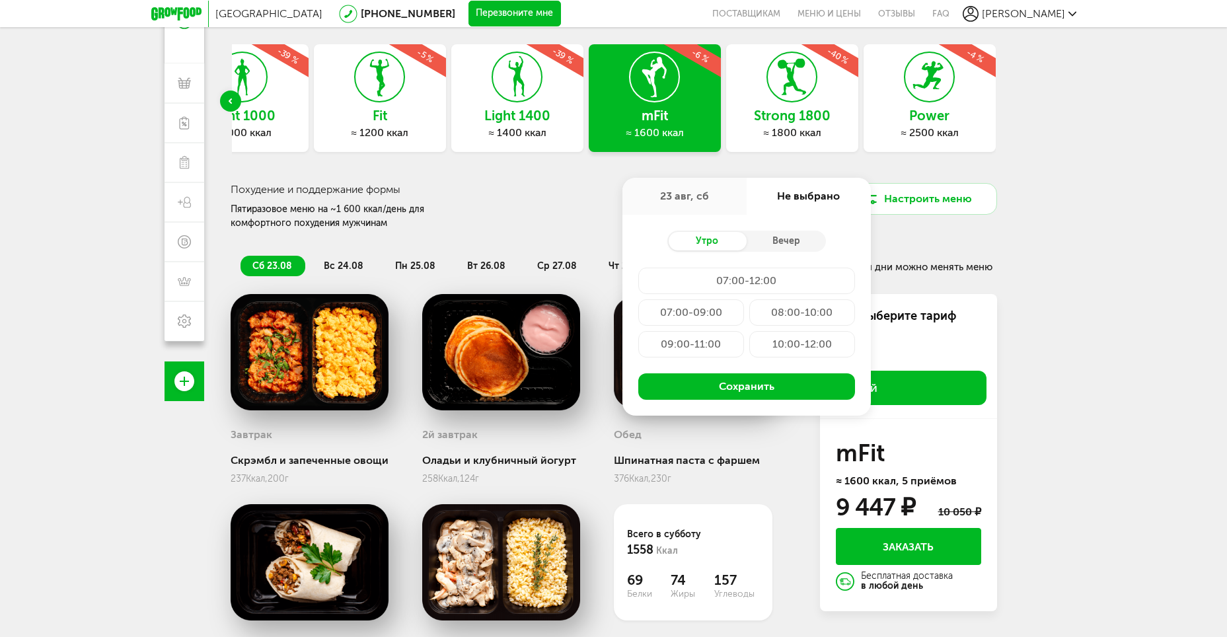
click at [791, 314] on div "08:00-10:00" at bounding box center [802, 312] width 106 height 26
click at [293, 108] on h3 "Light 1000" at bounding box center [242, 115] width 132 height 15
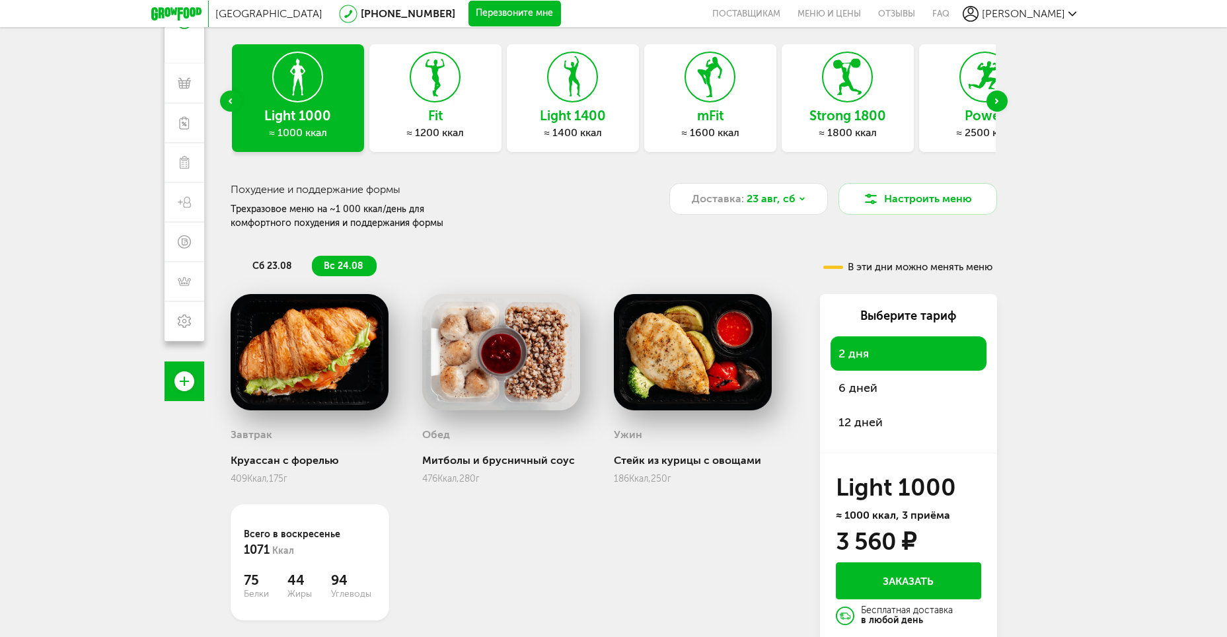
click at [871, 423] on span "12 дней" at bounding box center [860, 422] width 44 height 15
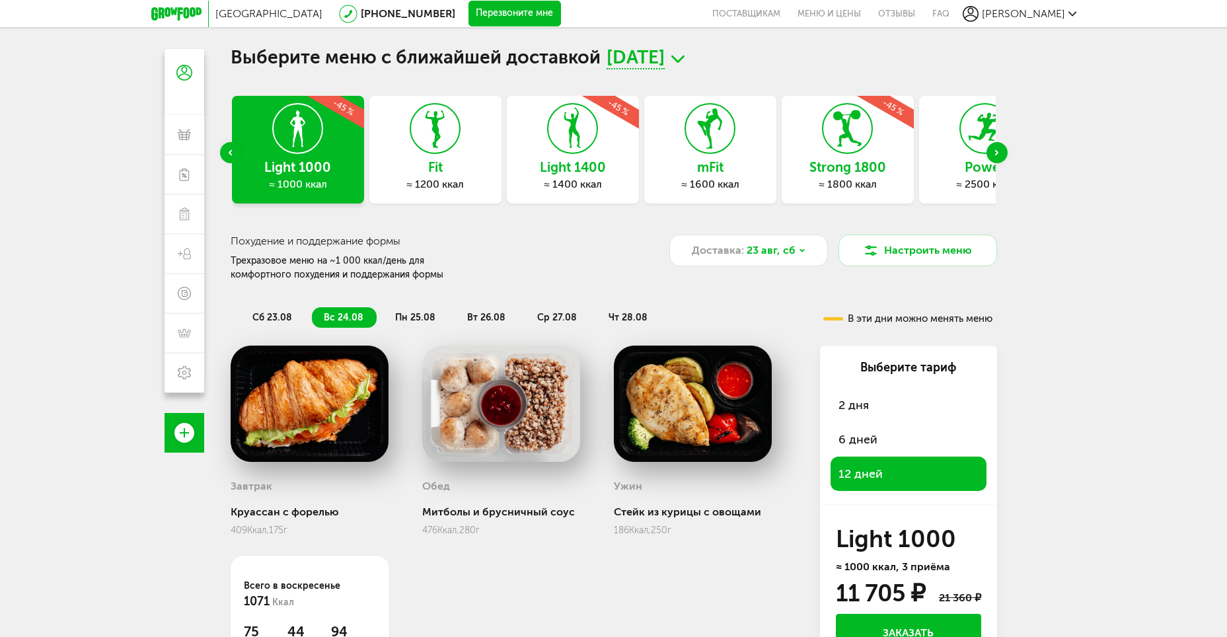
scroll to position [0, 0]
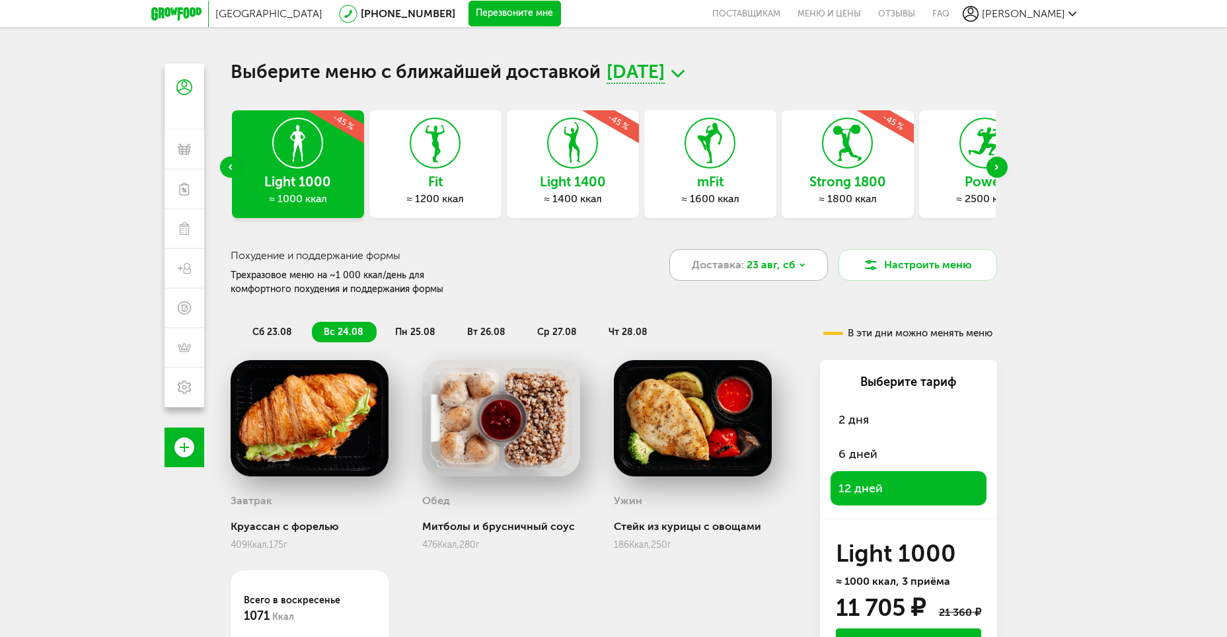
click at [754, 253] on div "Доставка: 23 авг, сб" at bounding box center [748, 265] width 159 height 32
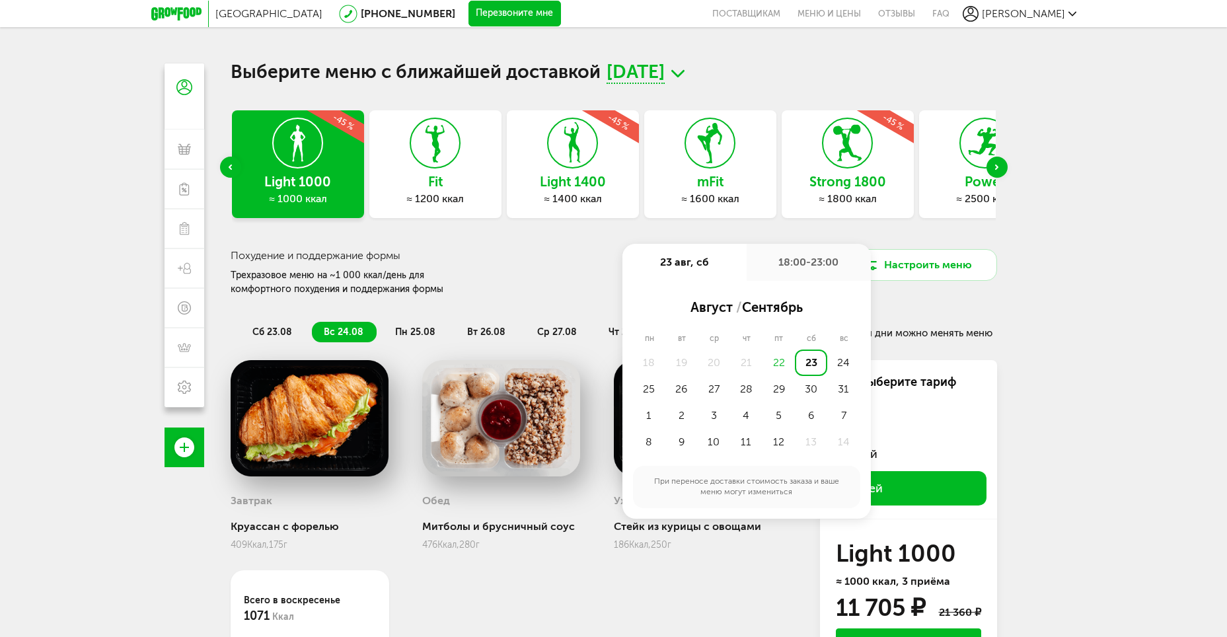
click at [790, 260] on div "18:00-23:00" at bounding box center [809, 262] width 124 height 37
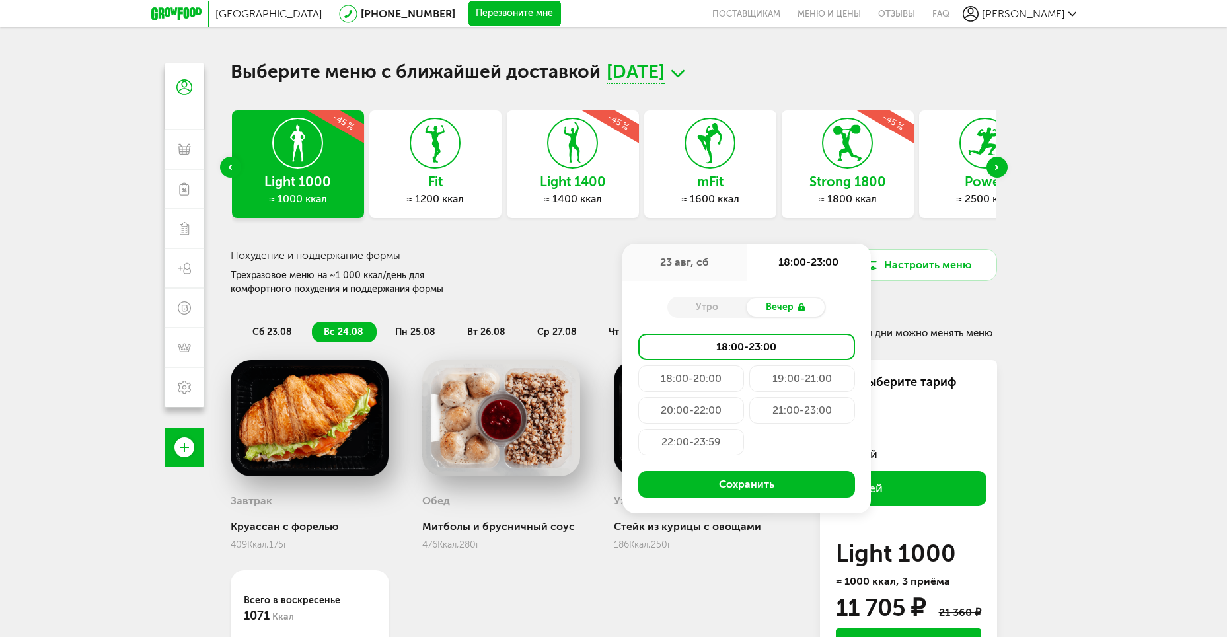
click at [733, 301] on div "Утро" at bounding box center [706, 307] width 79 height 18
click at [1055, 301] on div "Москва [PHONE_NUMBER] Перезвоните мне поставщикам Меню и цены Отзывы FAQ [PERSO…" at bounding box center [613, 376] width 1227 height 753
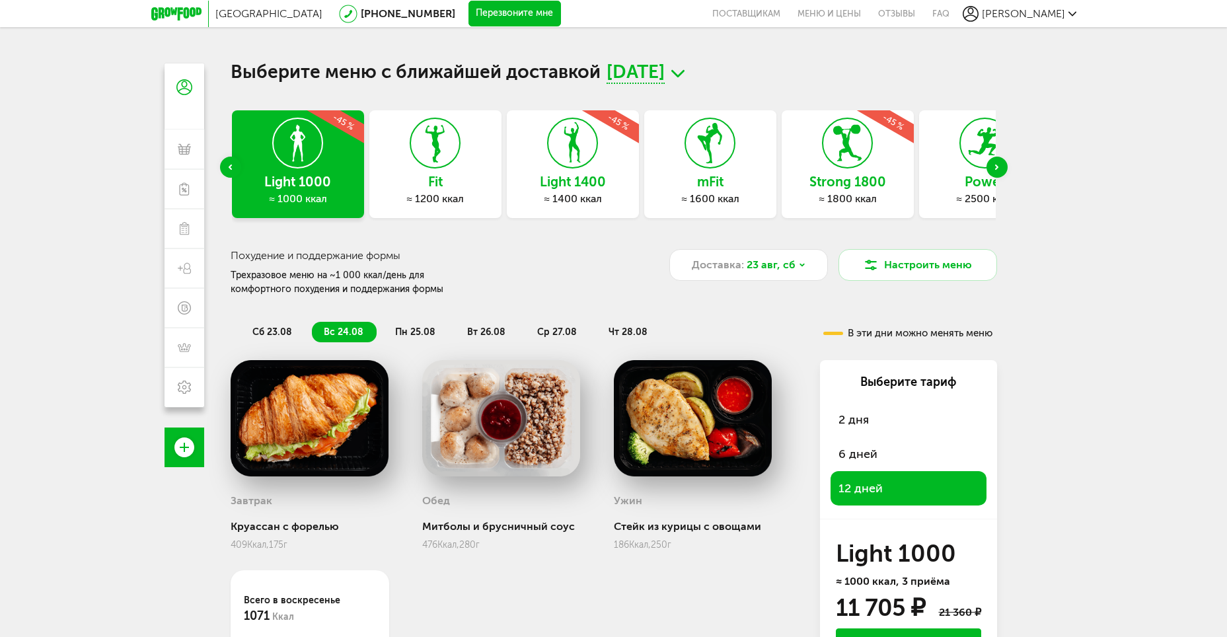
click at [448, 165] on icon at bounding box center [435, 143] width 48 height 50
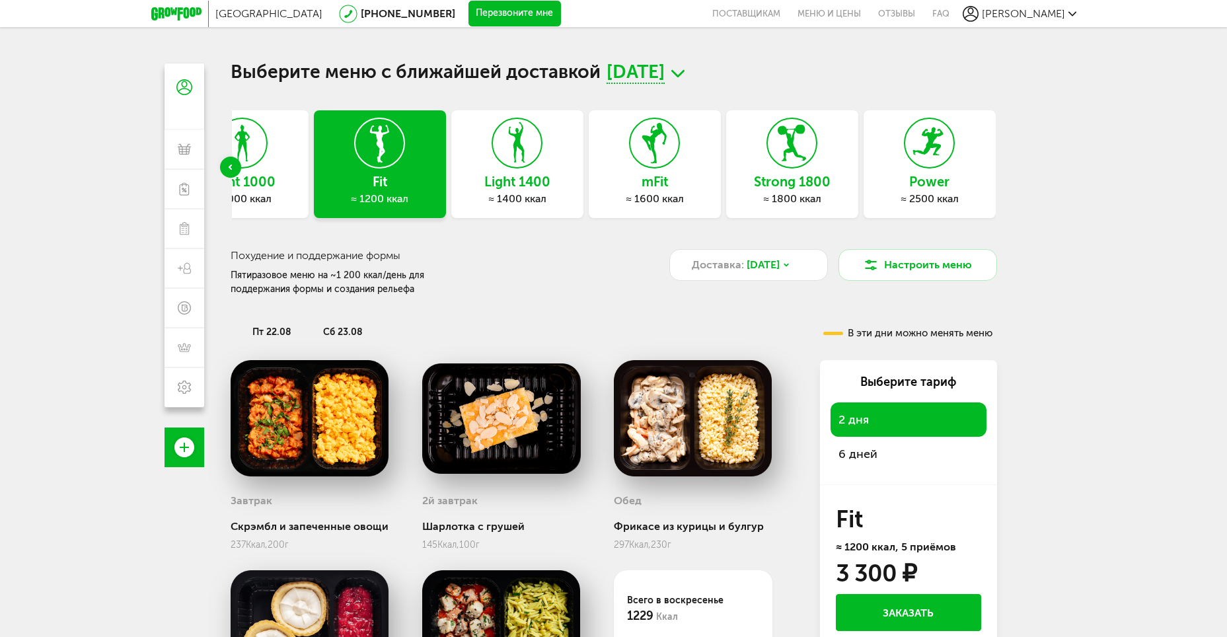
click at [858, 441] on div "6 дней" at bounding box center [908, 454] width 156 height 34
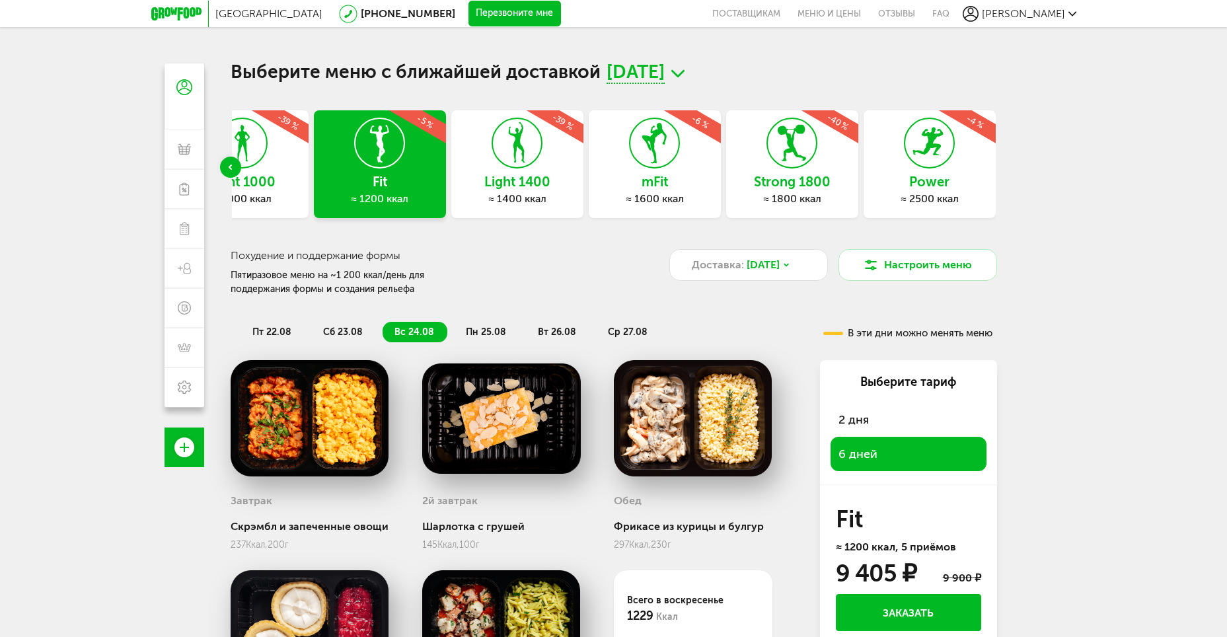
click at [665, 76] on span "[DATE]" at bounding box center [636, 73] width 58 height 20
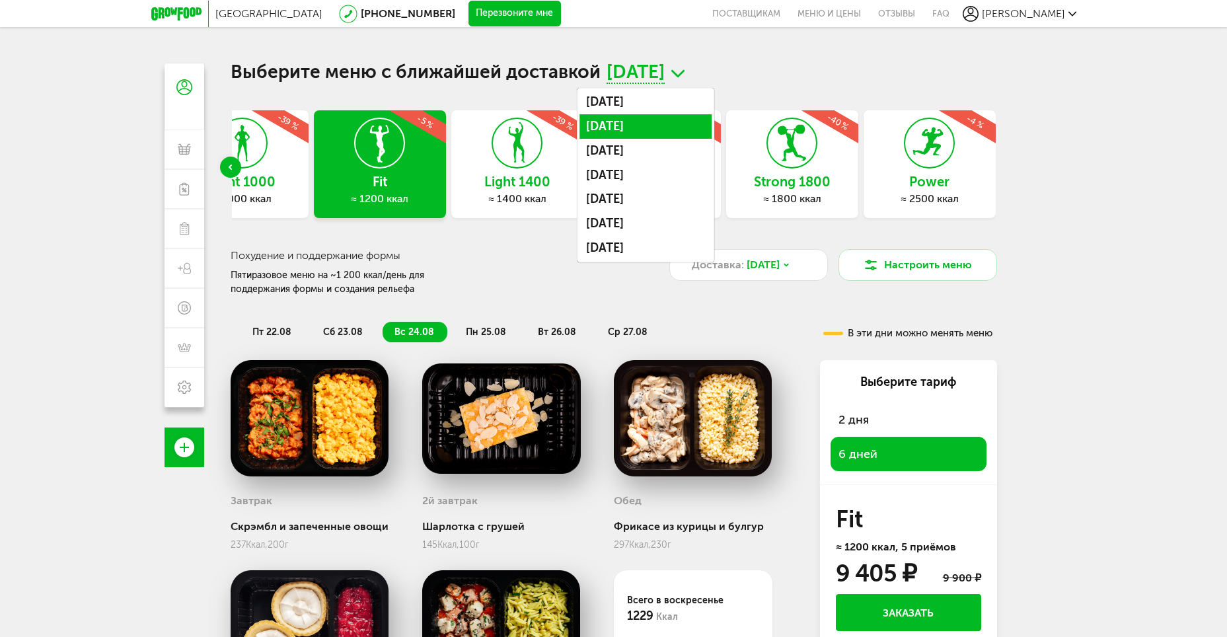
click at [686, 120] on li "[DATE]" at bounding box center [645, 126] width 132 height 24
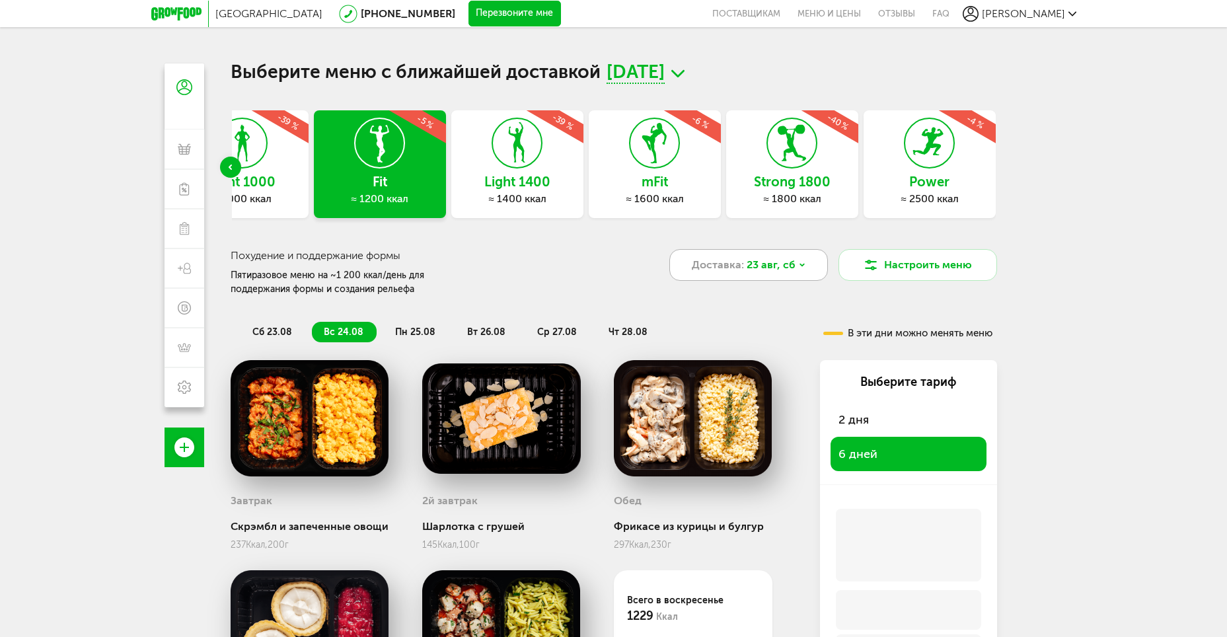
click at [776, 262] on span "23 авг, сб" at bounding box center [771, 265] width 49 height 16
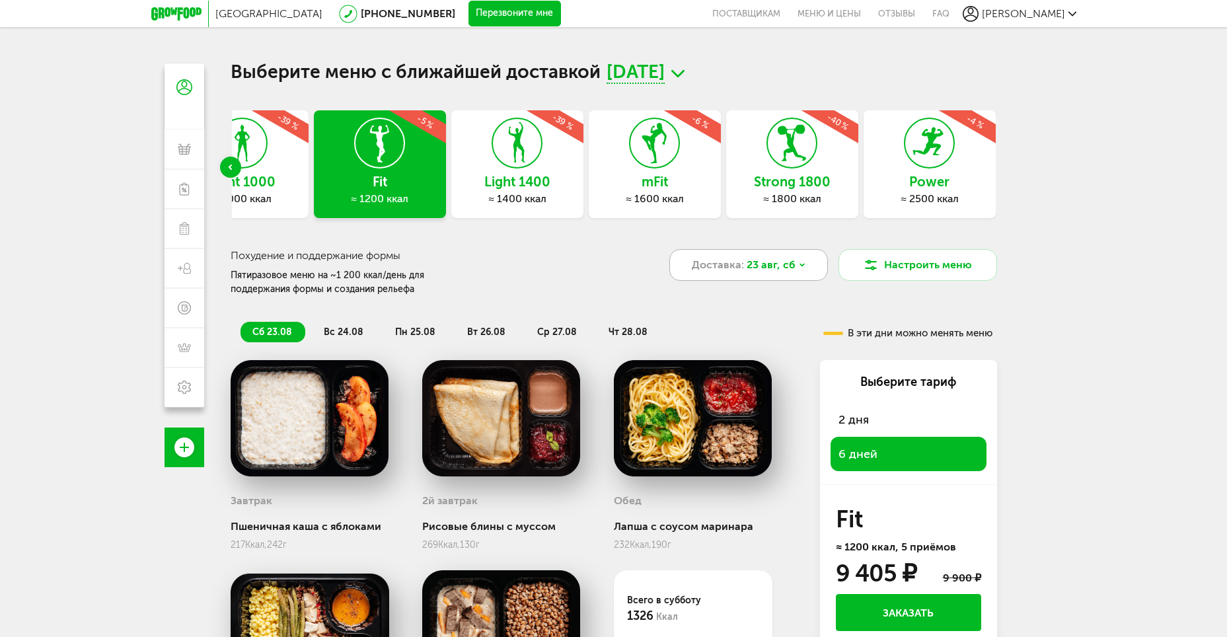
click at [784, 269] on span "23 авг, сб" at bounding box center [771, 265] width 49 height 16
click at [724, 263] on span "Доставка:" at bounding box center [718, 265] width 52 height 16
click at [805, 268] on div "Доставка: 23 авг, сб" at bounding box center [748, 265] width 159 height 32
click at [747, 264] on span "23 авг, сб" at bounding box center [771, 265] width 49 height 16
click at [572, 249] on h3 "Похудение и поддержание формы" at bounding box center [421, 255] width 380 height 13
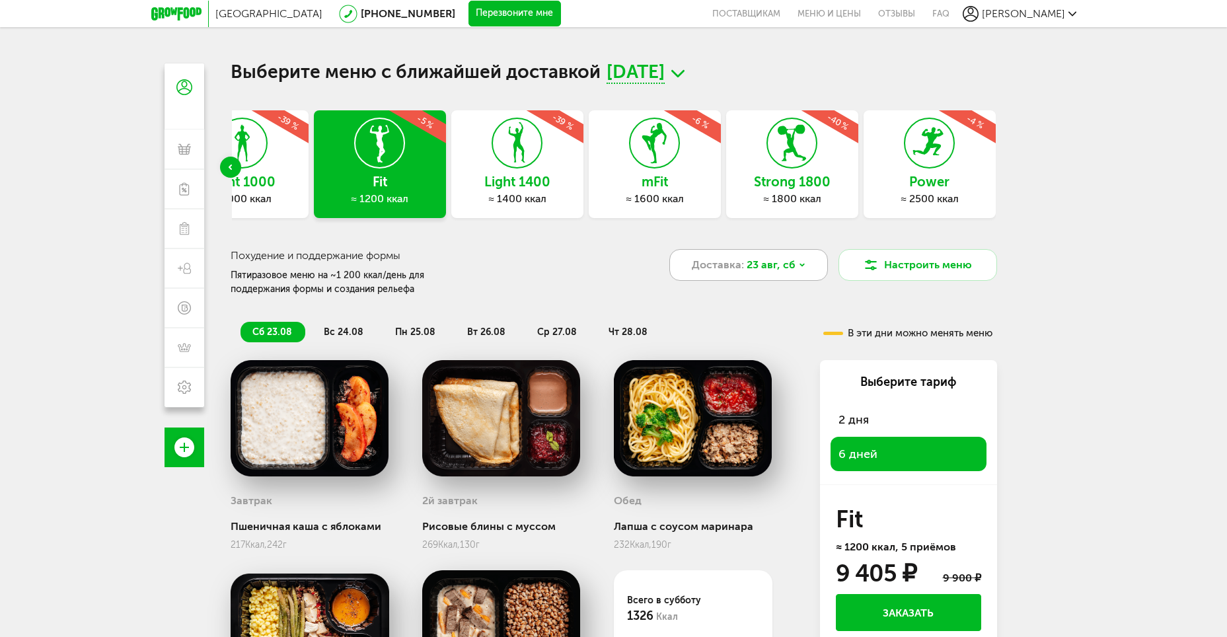
click at [795, 258] on div "Доставка: 23 авг, сб" at bounding box center [748, 265] width 159 height 32
click at [796, 260] on div "Доставка: 23 авг, сб" at bounding box center [748, 265] width 159 height 32
click at [630, 251] on div "Похудение и поддержание формы Пятиразовое меню на ~1 200 ккал/день для поддержа…" at bounding box center [614, 273] width 766 height 48
click at [225, 166] on div "Previous slide" at bounding box center [230, 167] width 21 height 21
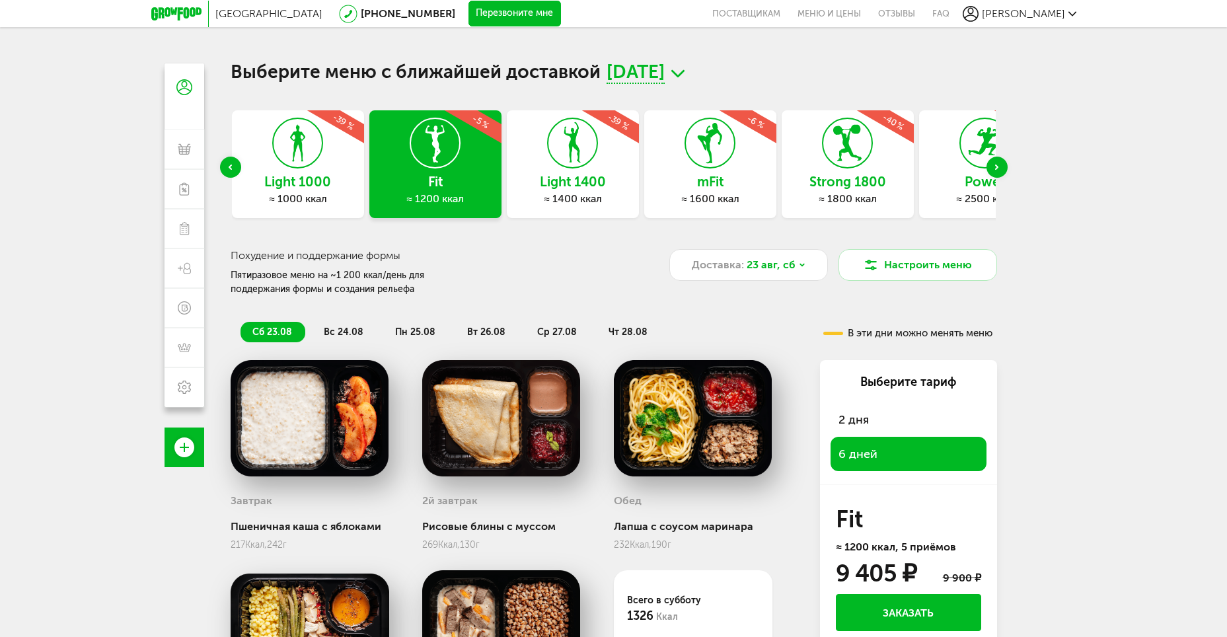
click at [317, 180] on h3 "Light 1000" at bounding box center [298, 181] width 132 height 15
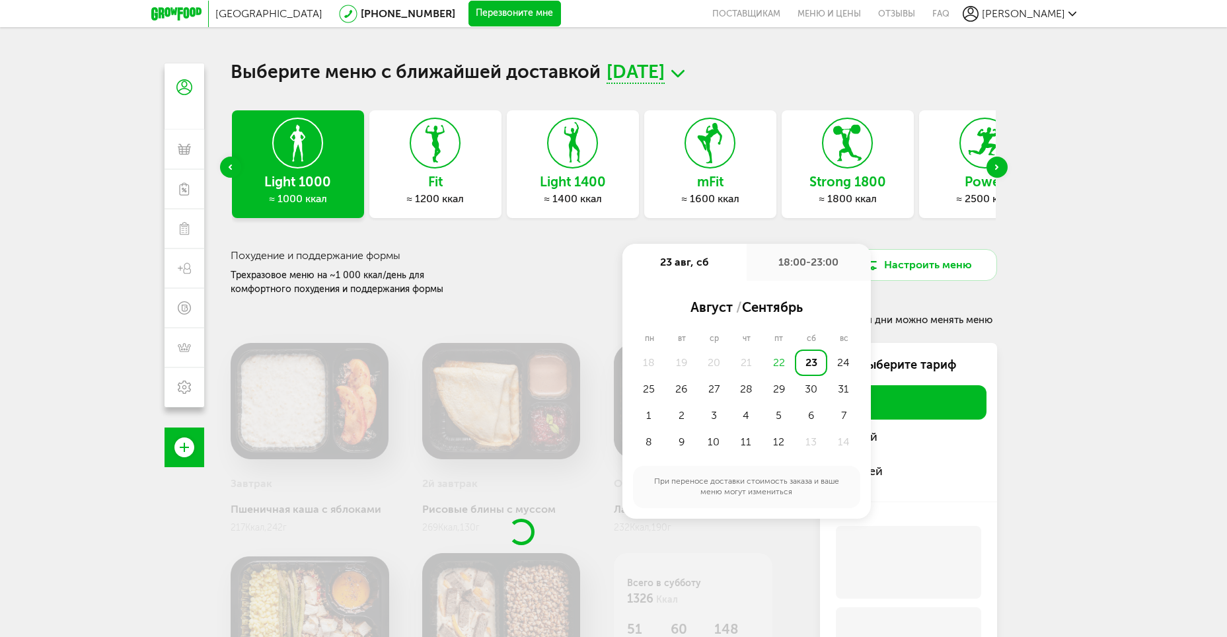
click at [227, 161] on div "Выберите меню с ближайшей доставкой 23 августа, сб Express Fit ≈ 800 ккал Light…" at bounding box center [613, 381] width 793 height 637
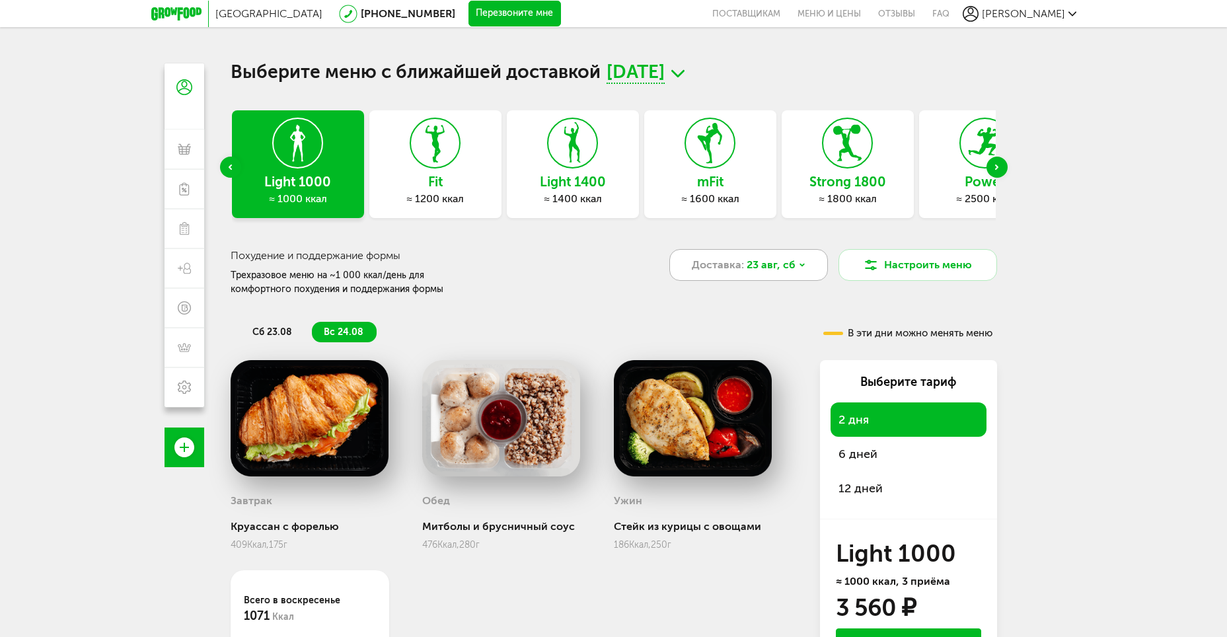
click at [769, 263] on span "23 авг, сб" at bounding box center [771, 265] width 49 height 16
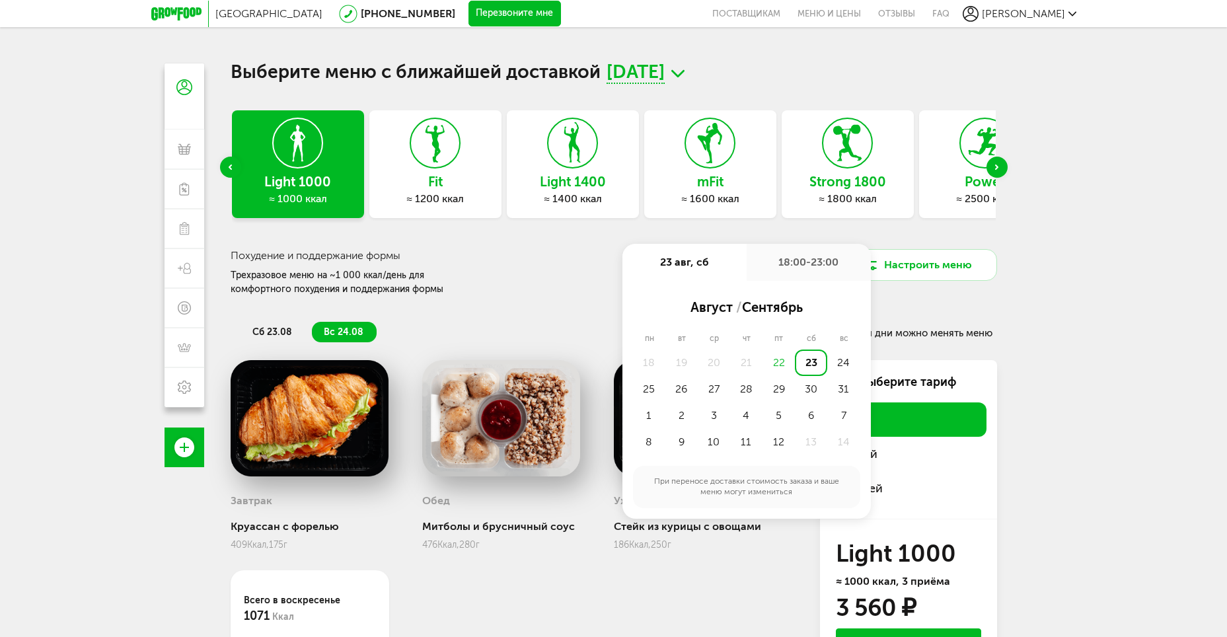
click at [823, 266] on div "18:00-23:00" at bounding box center [809, 262] width 124 height 37
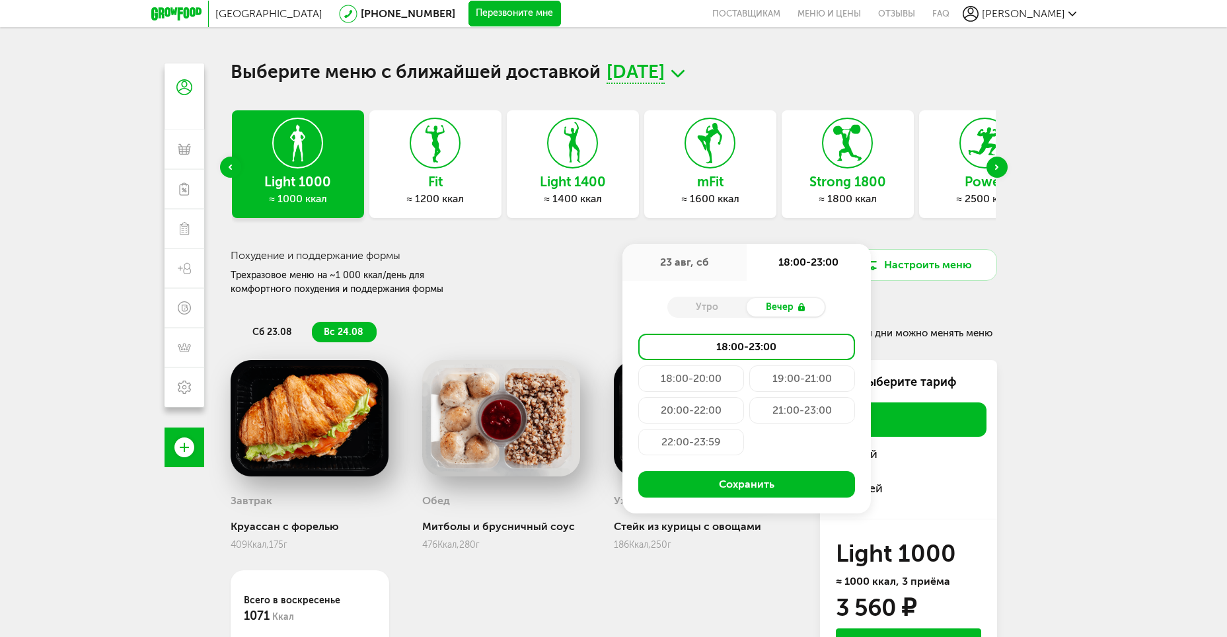
click at [692, 263] on div "23 авг, сб" at bounding box center [684, 262] width 124 height 37
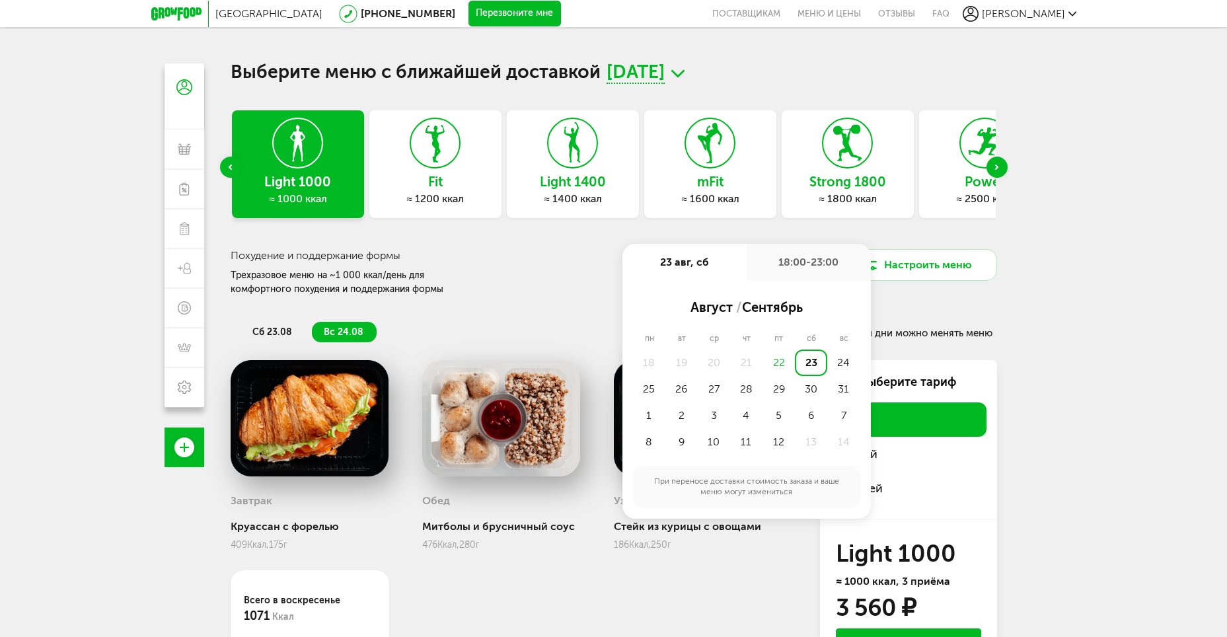
click at [548, 252] on h3 "Похудение и поддержание формы" at bounding box center [435, 255] width 409 height 13
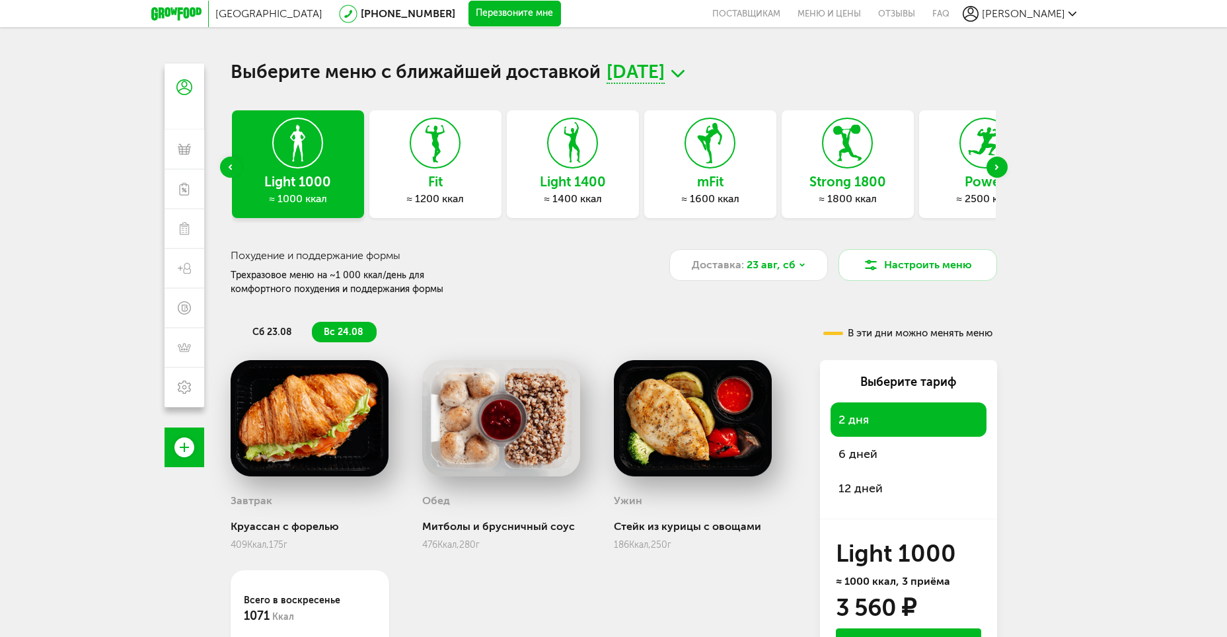
click at [867, 488] on span "12 дней" at bounding box center [860, 488] width 44 height 15
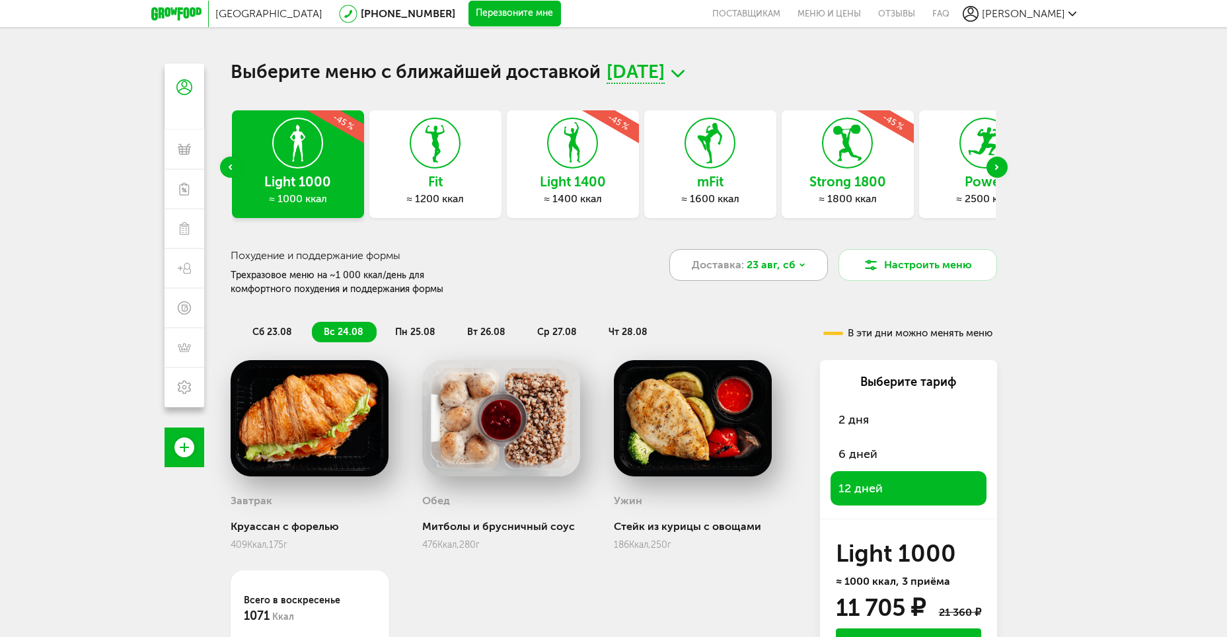
click at [791, 268] on span "23 авг, сб" at bounding box center [771, 265] width 49 height 16
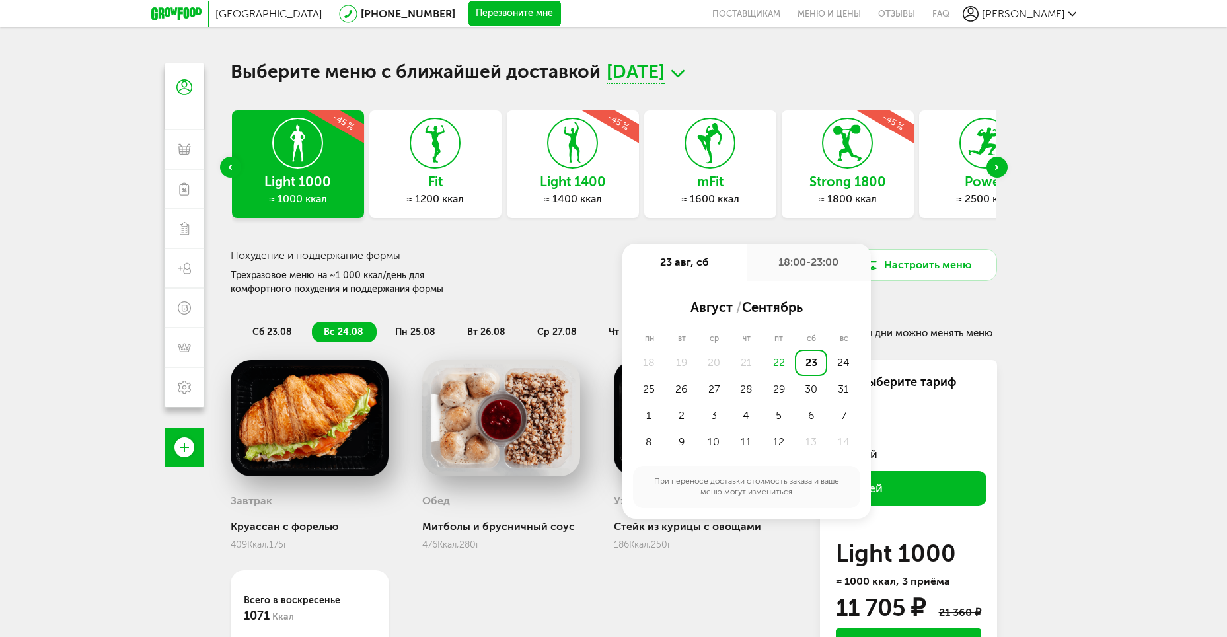
click at [851, 262] on div "18:00-23:00" at bounding box center [809, 262] width 124 height 37
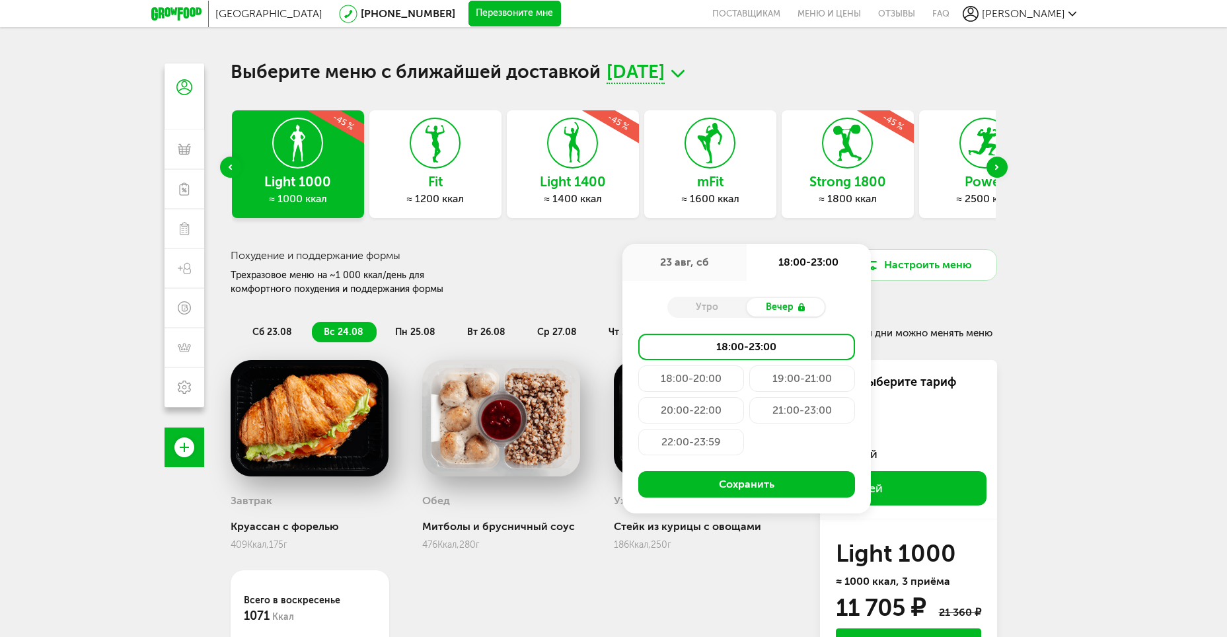
click at [702, 439] on div "22:00-23:59" at bounding box center [691, 442] width 106 height 26
click at [531, 281] on div "Похудение и поддержание формы Трехразовое меню на ~1 000 ккал/день для комфортн…" at bounding box center [435, 273] width 409 height 48
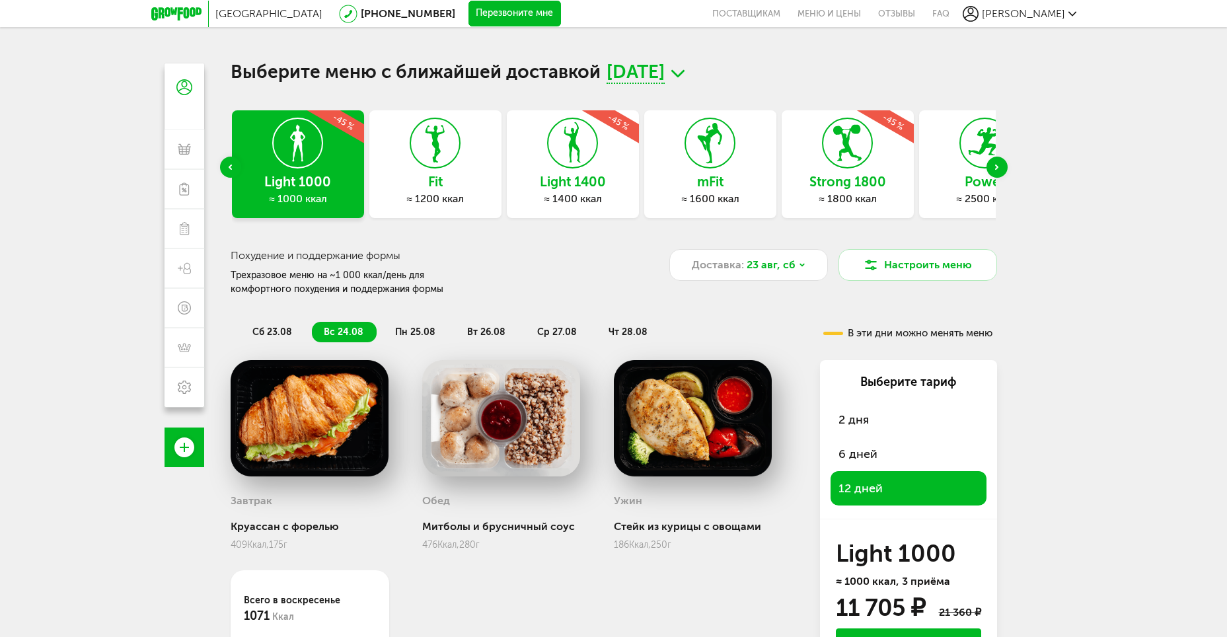
click at [1118, 131] on div "Москва [PHONE_NUMBER] Перезвоните мне поставщикам Меню и цены Отзывы FAQ [PERSO…" at bounding box center [613, 376] width 1227 height 753
click at [559, 158] on icon at bounding box center [572, 143] width 48 height 50
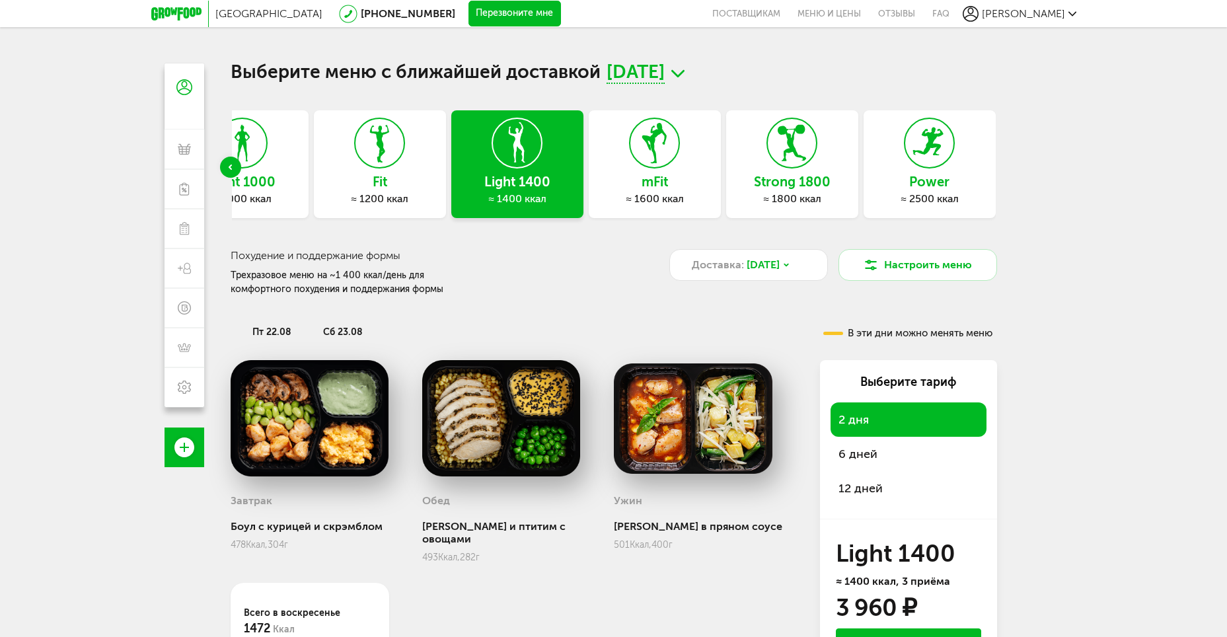
click at [871, 483] on span "12 дней" at bounding box center [860, 488] width 44 height 15
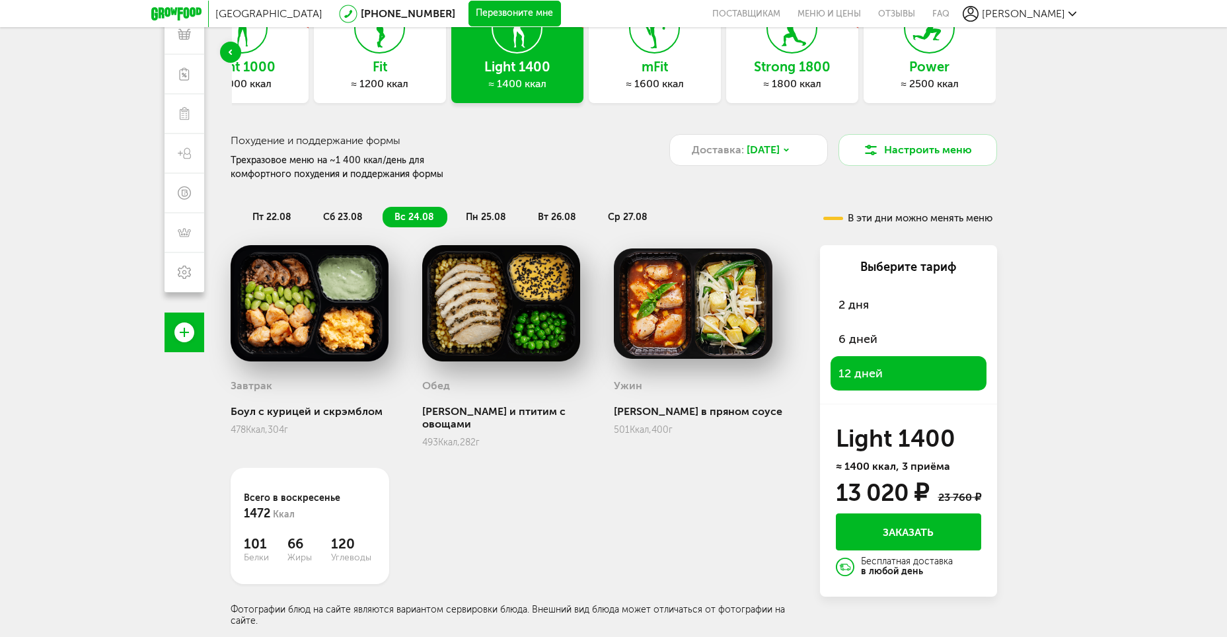
scroll to position [116, 0]
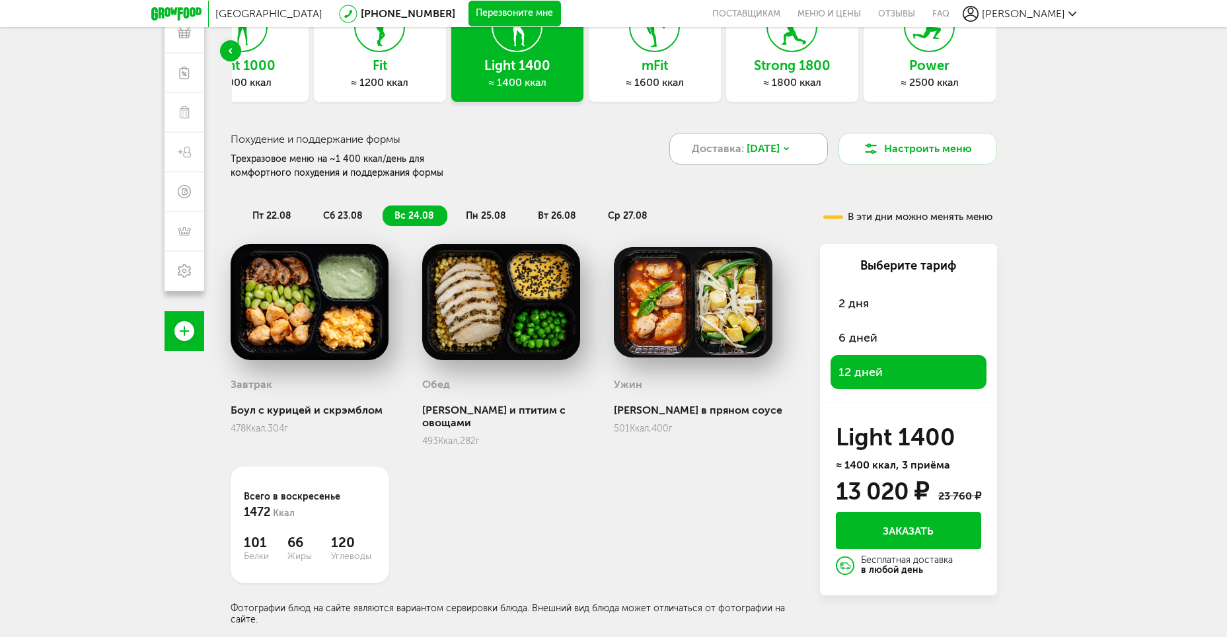
click at [749, 139] on div "Доставка: [DATE]" at bounding box center [748, 149] width 159 height 32
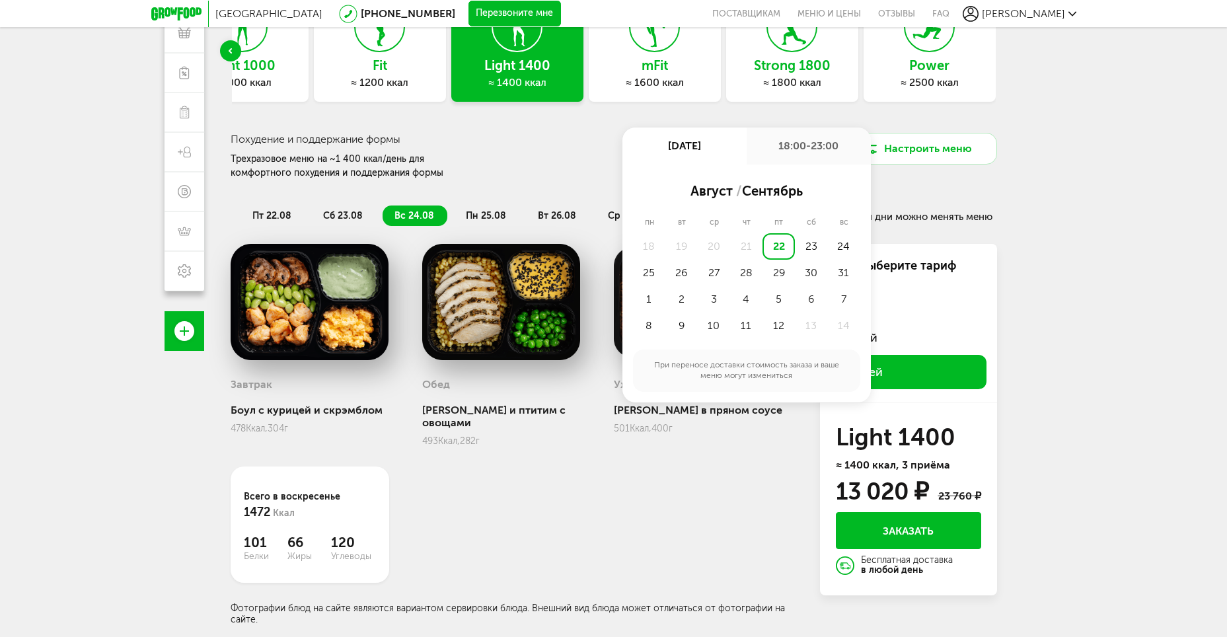
click at [807, 151] on div "18:00-23:00" at bounding box center [809, 146] width 124 height 37
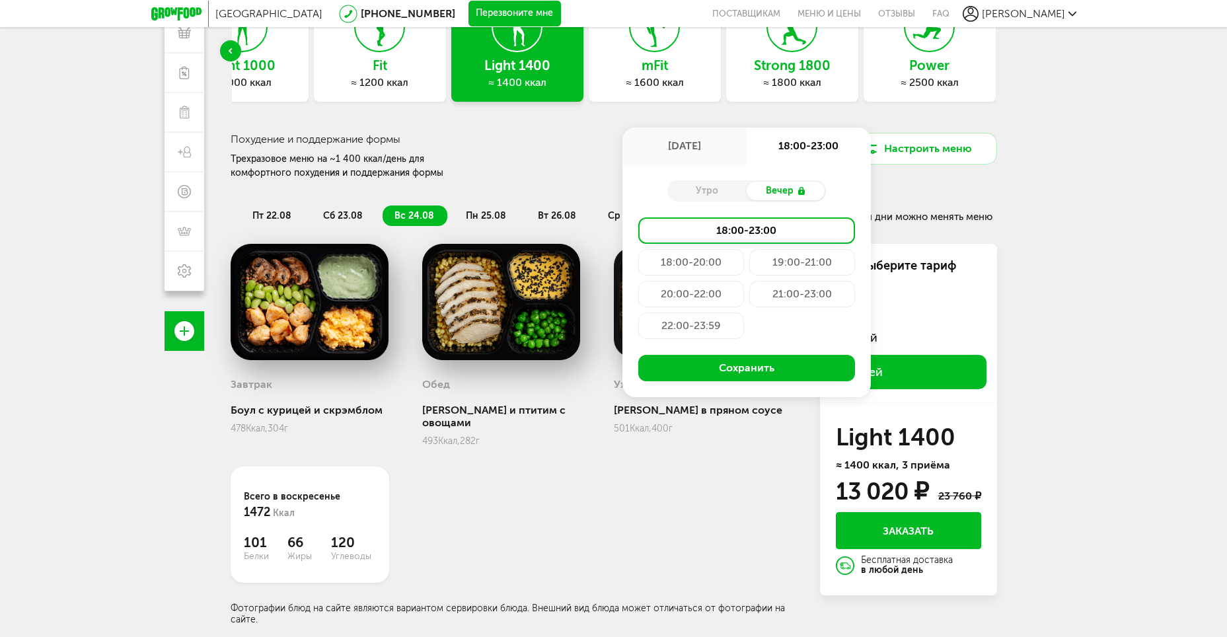
click at [723, 192] on div "Утро" at bounding box center [706, 191] width 79 height 18
click at [1140, 217] on div "Москва [PHONE_NUMBER] Перезвоните мне поставщикам Меню и цены Отзывы FAQ [PERSO…" at bounding box center [613, 260] width 1227 height 753
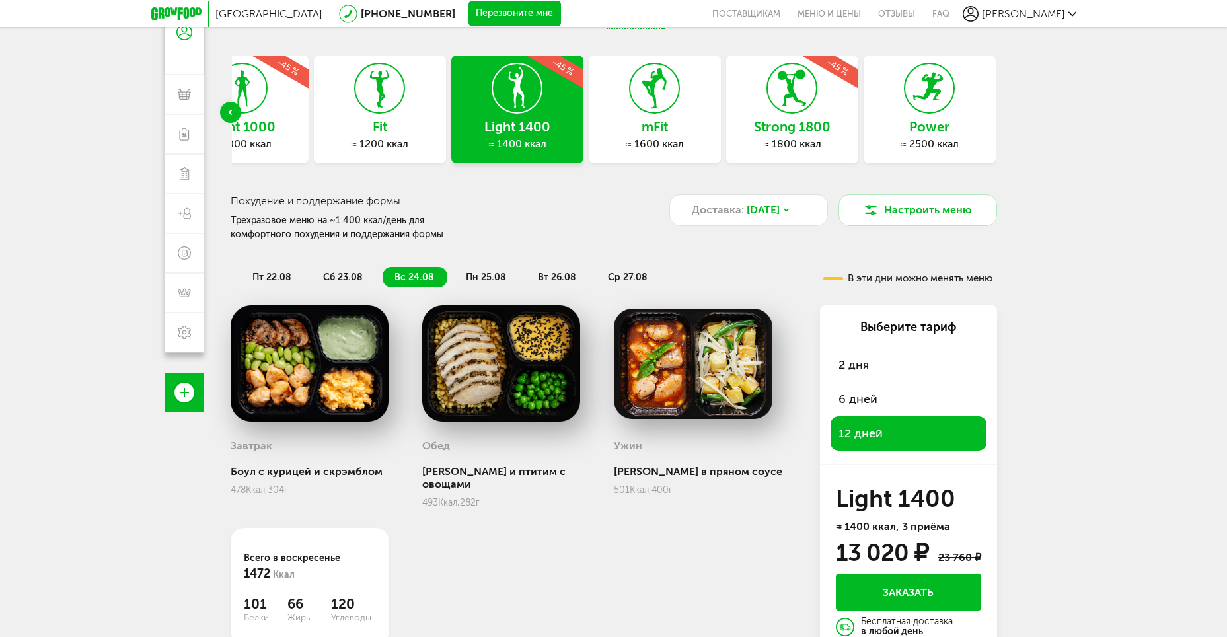
scroll to position [0, 0]
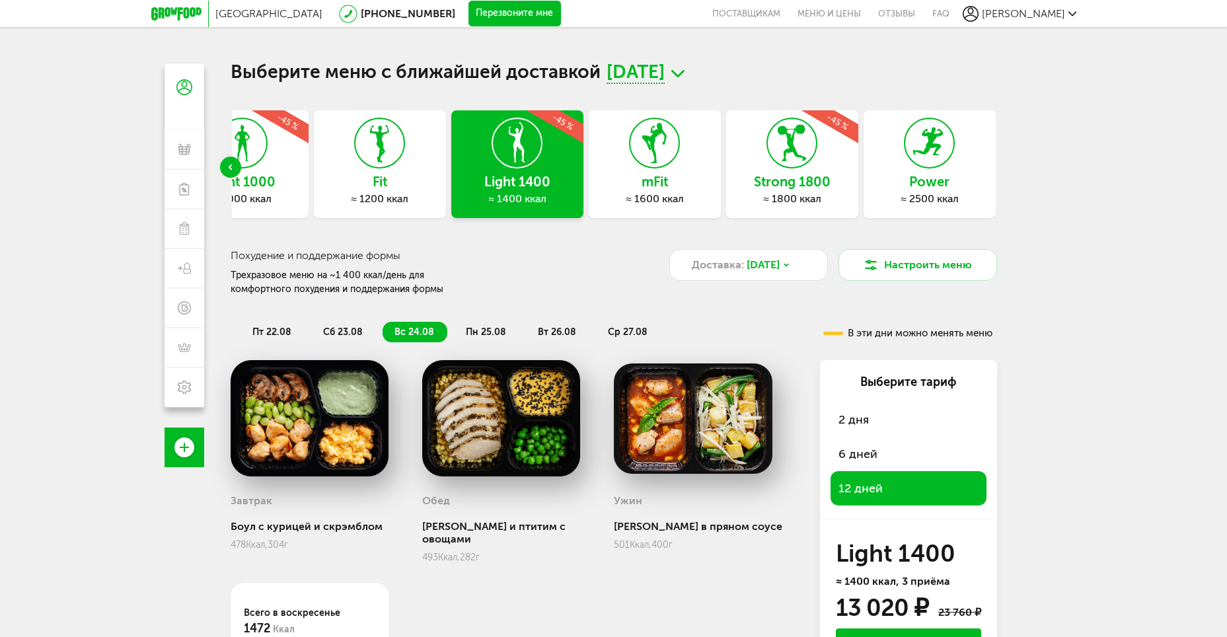
click at [672, 152] on icon at bounding box center [654, 143] width 48 height 50
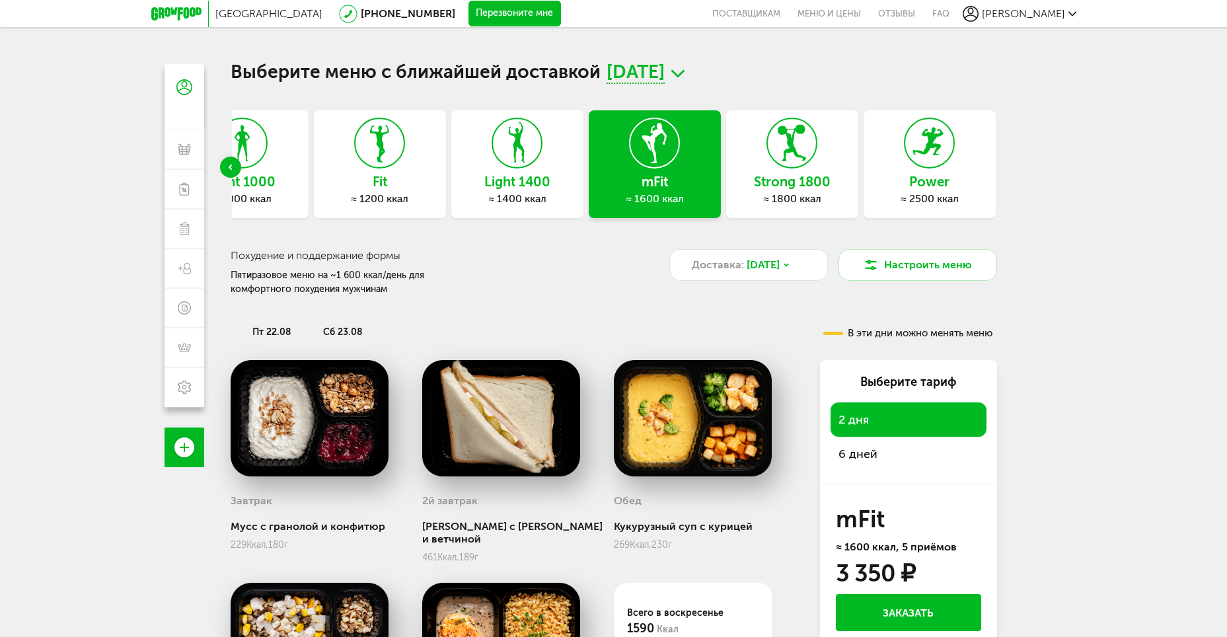
click at [861, 456] on span "6 дней" at bounding box center [857, 454] width 39 height 15
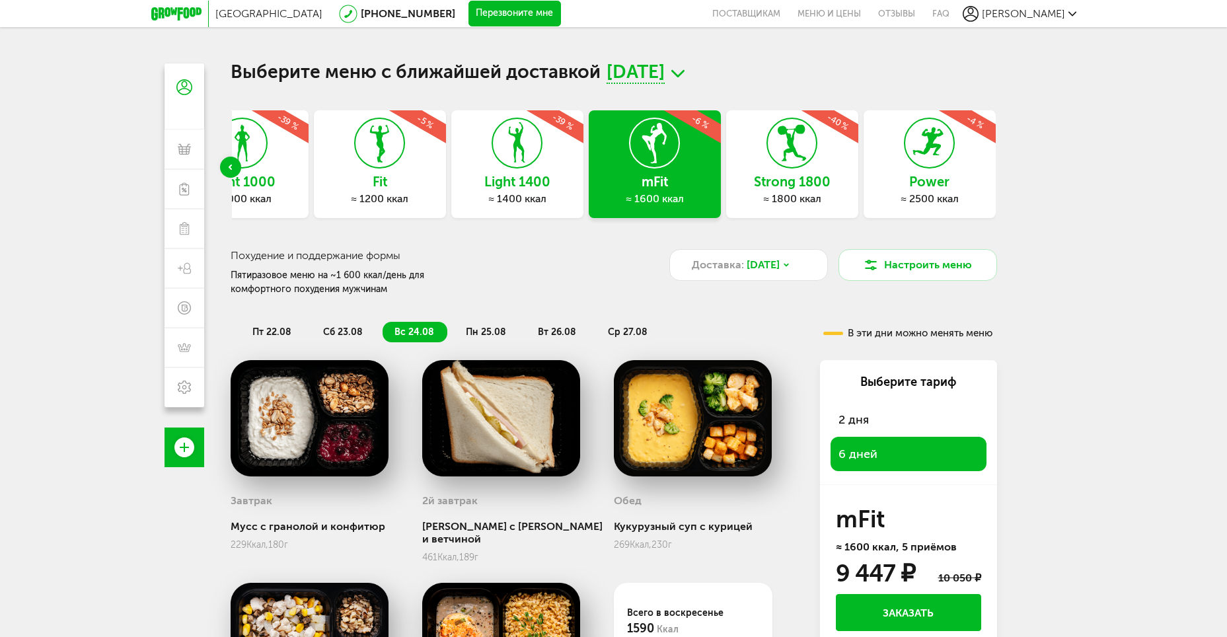
click at [665, 71] on span "[DATE]" at bounding box center [636, 73] width 58 height 20
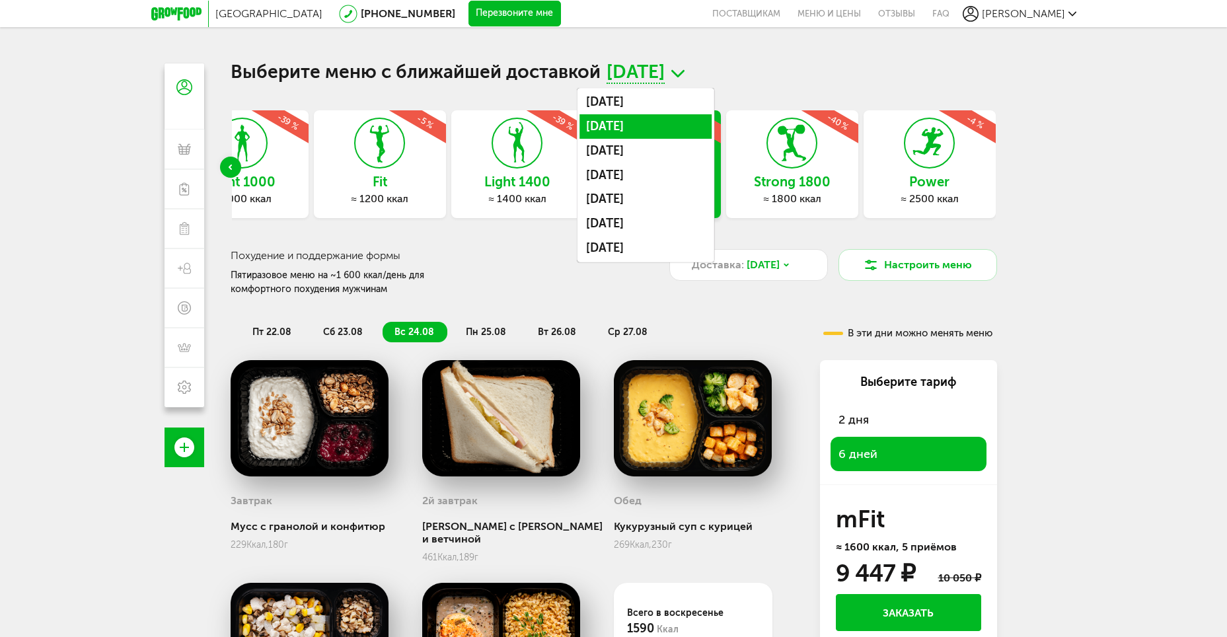
click at [669, 129] on li "[DATE]" at bounding box center [645, 126] width 132 height 24
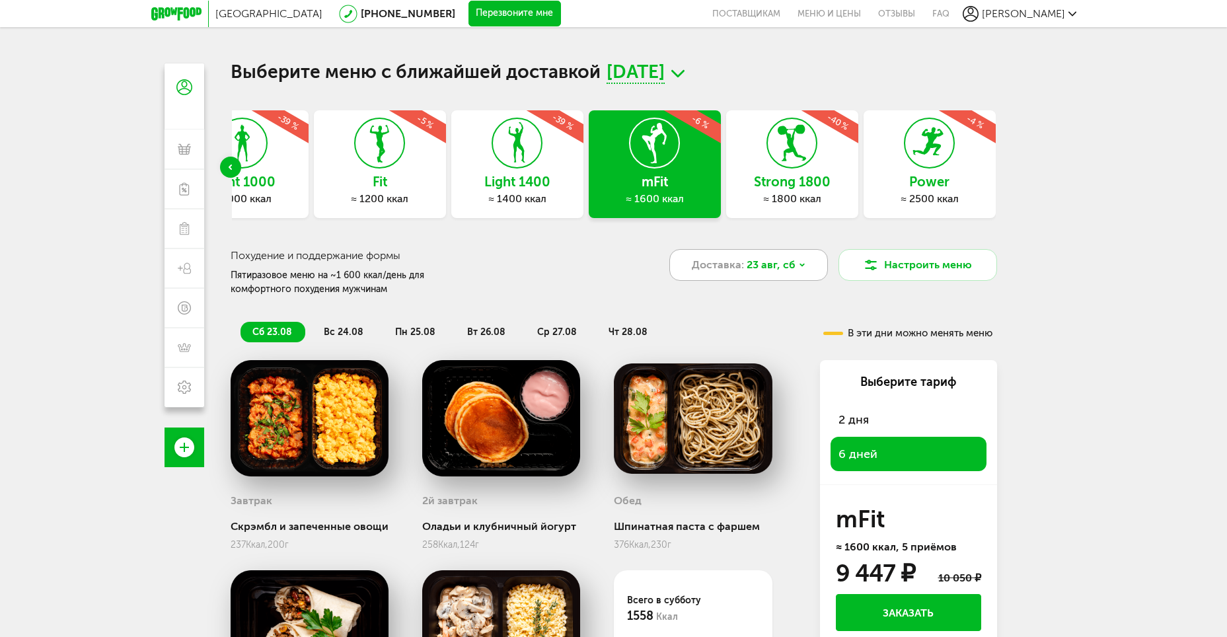
click at [772, 267] on span "23 авг, сб" at bounding box center [771, 265] width 49 height 16
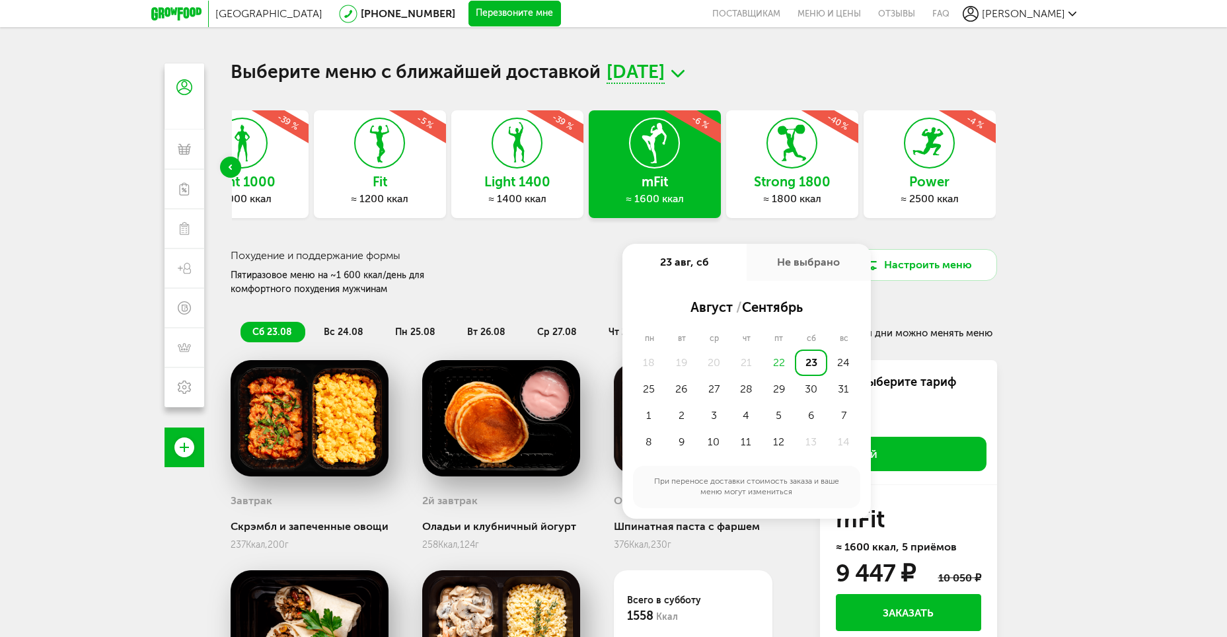
click at [807, 263] on div "Не выбрано" at bounding box center [809, 262] width 124 height 37
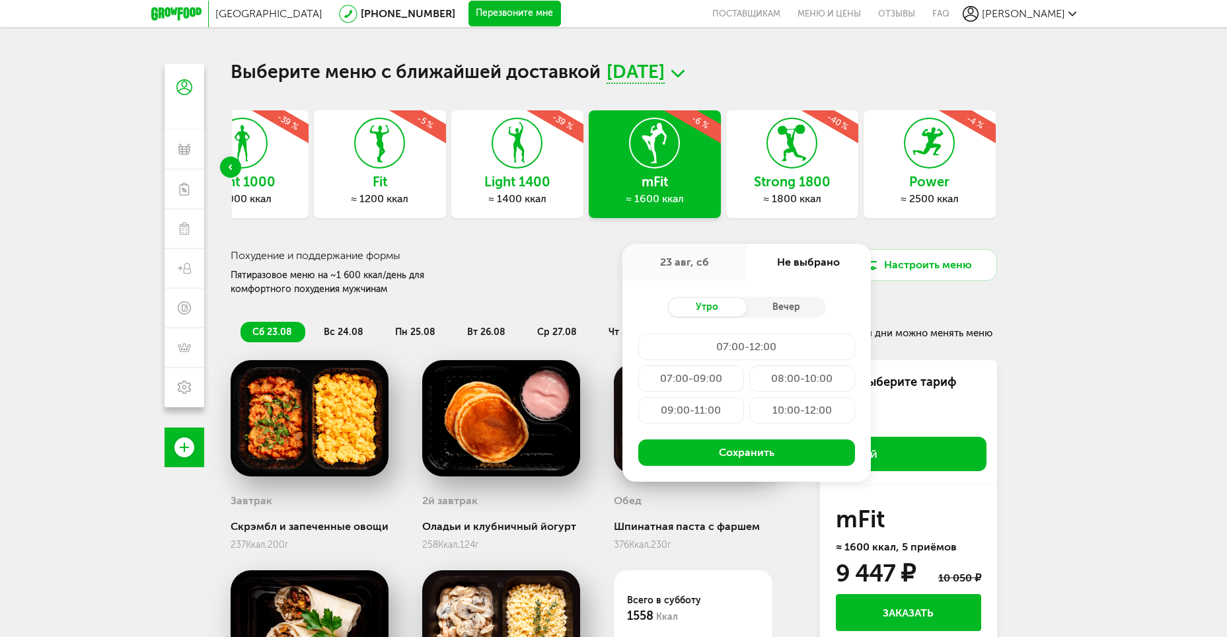
click at [521, 271] on div "Похудение и поддержание формы Пятиразовое меню на ~1 600 ккал/день для комфортн…" at bounding box center [407, 273] width 353 height 48
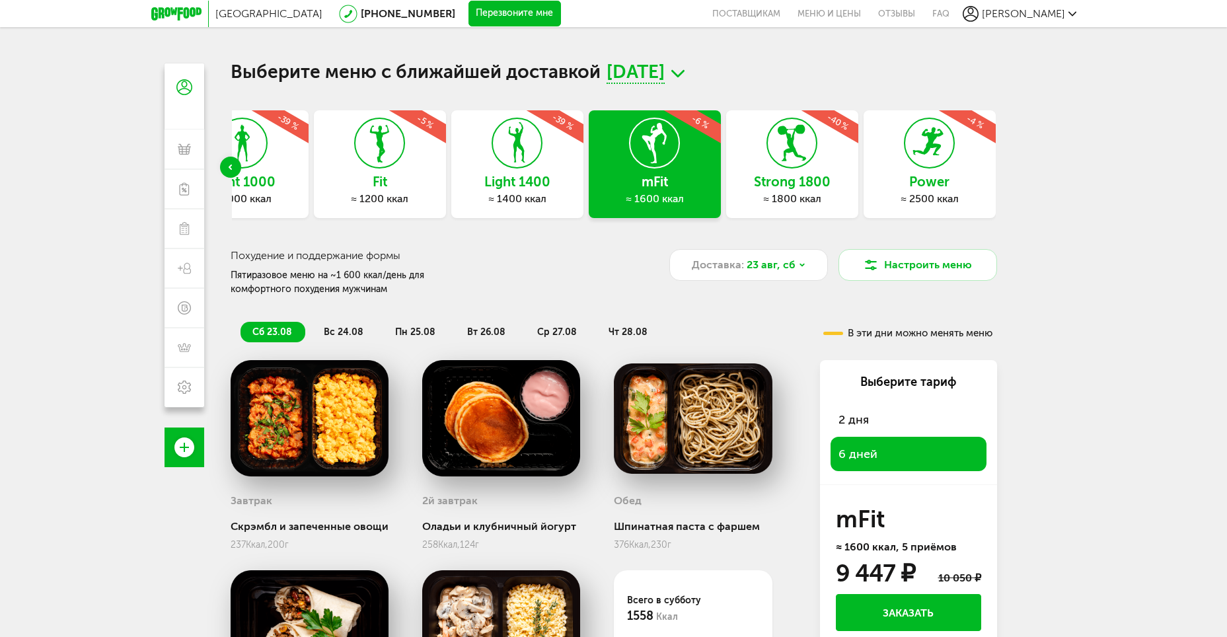
click at [279, 166] on div "Light 1000 ≈ 1000 ккал -39 %" at bounding box center [242, 164] width 132 height 108
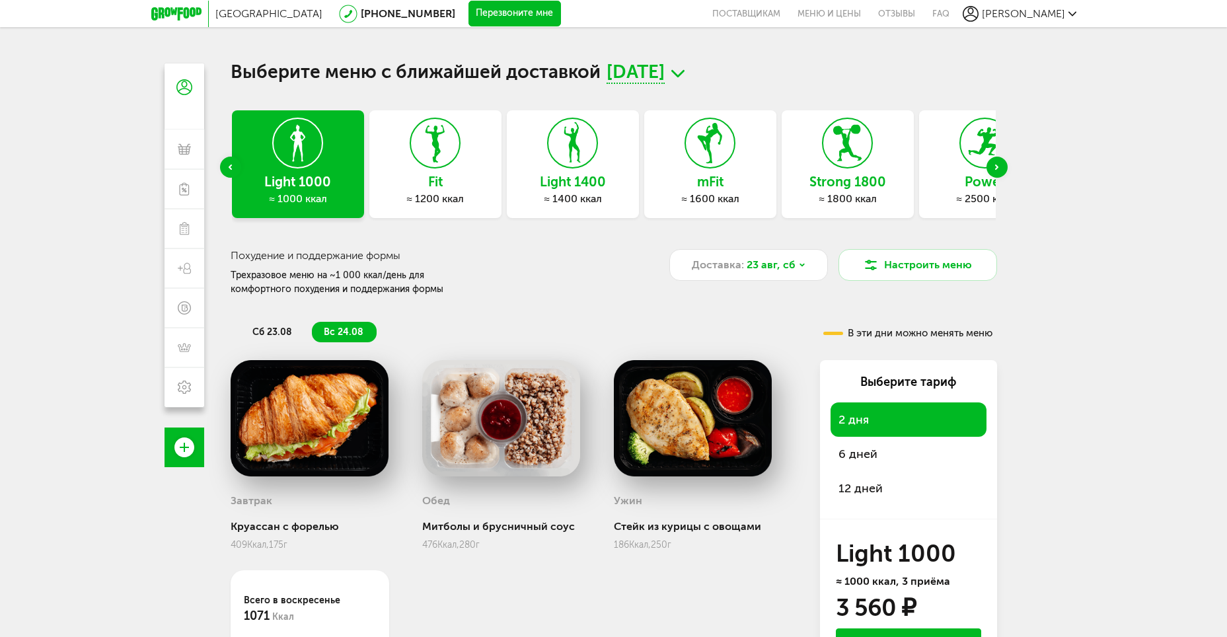
click at [873, 488] on span "12 дней" at bounding box center [860, 488] width 44 height 15
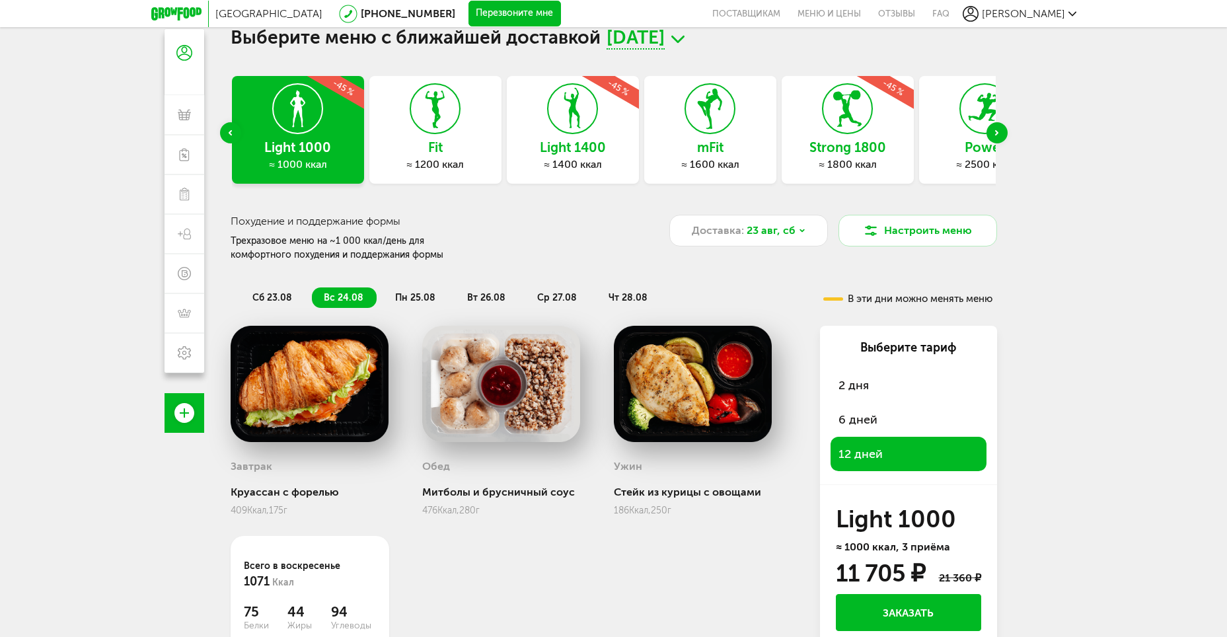
scroll to position [66, 0]
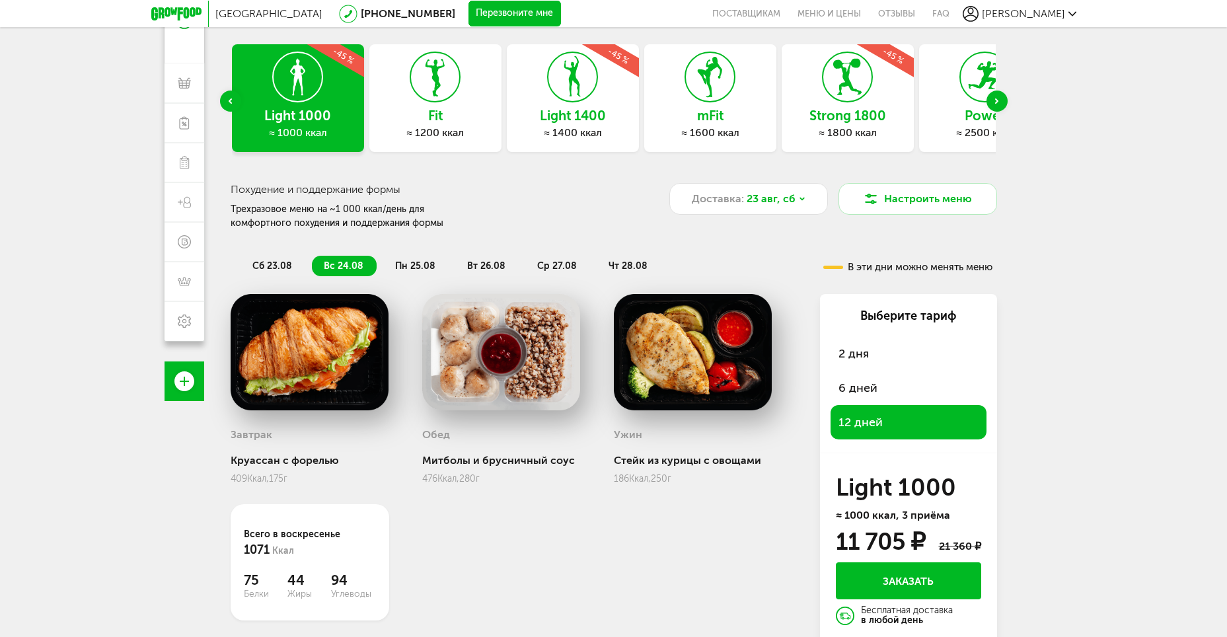
click at [704, 96] on icon at bounding box center [710, 77] width 48 height 50
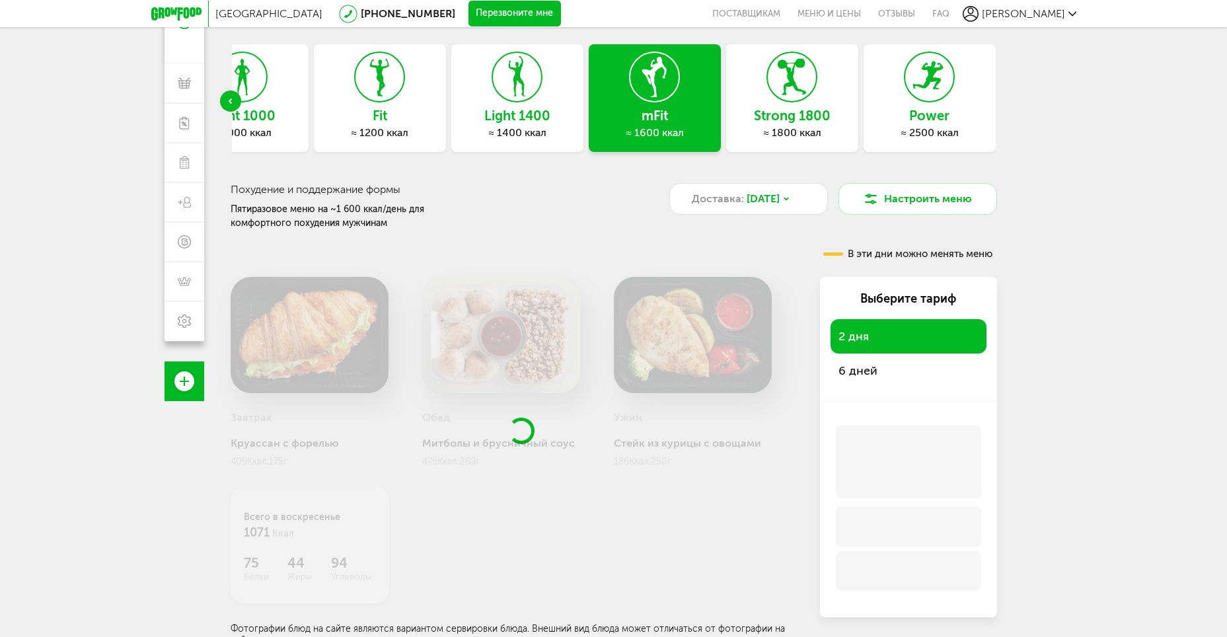
click at [867, 353] on div "2 дня" at bounding box center [908, 336] width 156 height 34
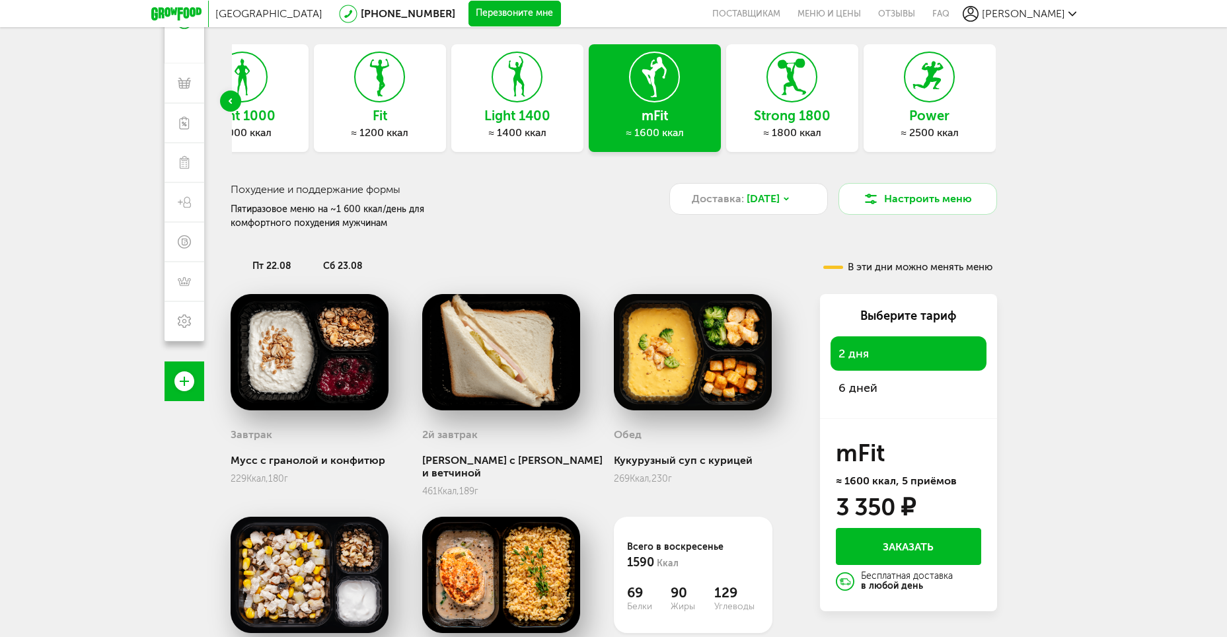
click at [868, 392] on span "6 дней" at bounding box center [857, 388] width 39 height 15
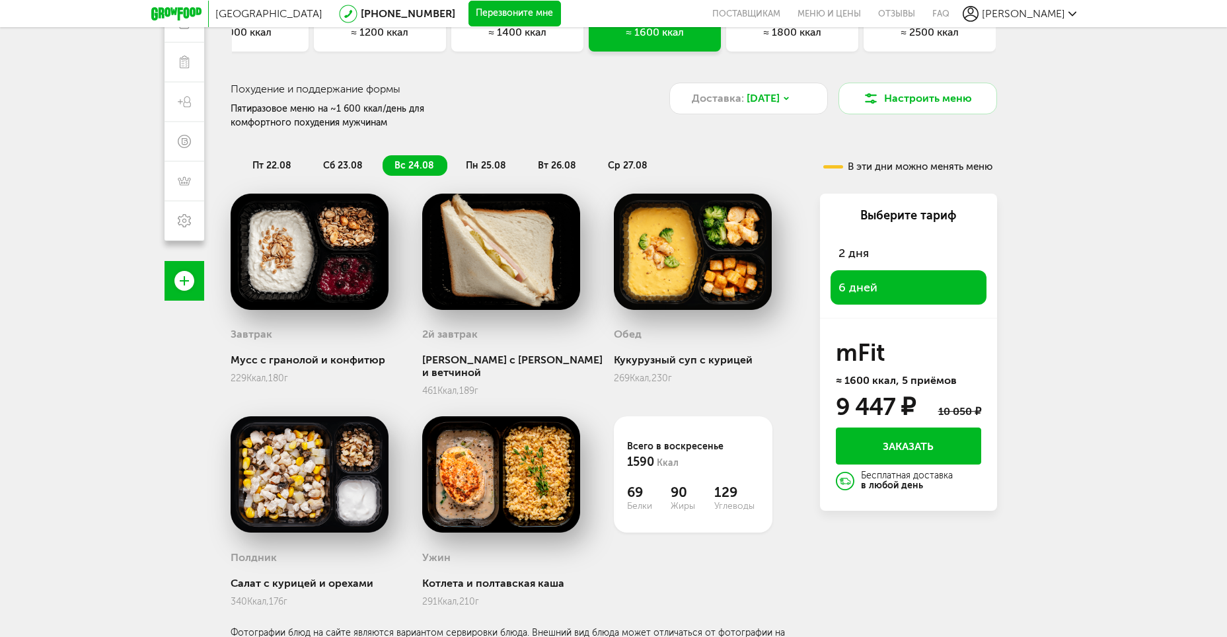
scroll to position [0, 0]
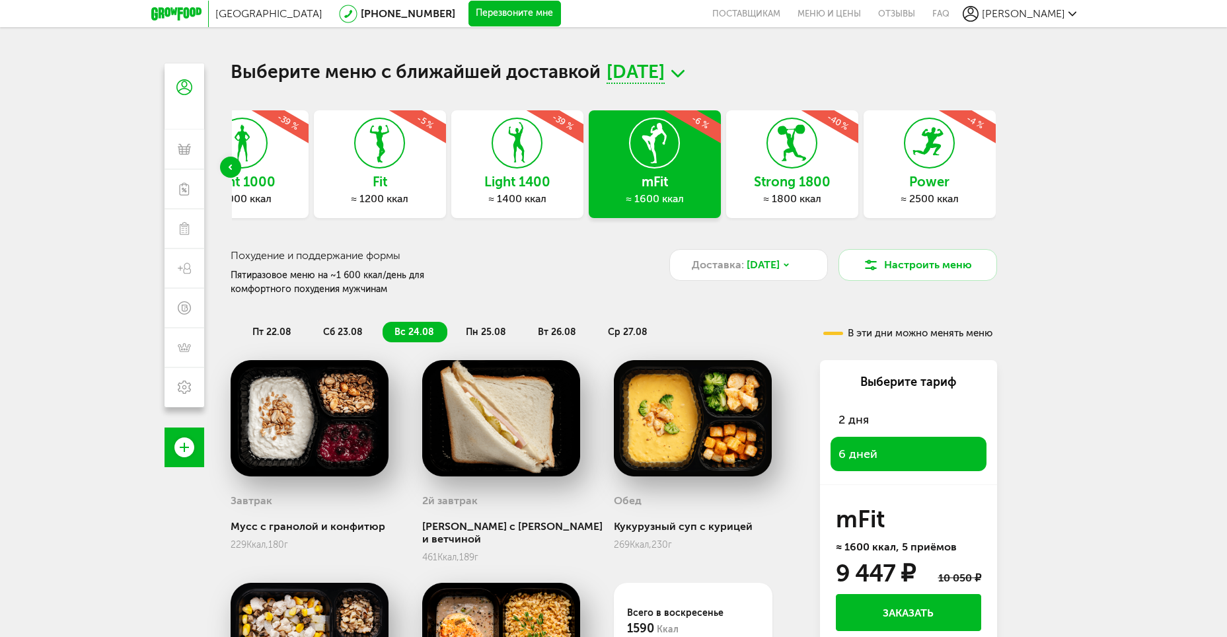
click at [353, 328] on span "сб 23.08" at bounding box center [343, 331] width 40 height 11
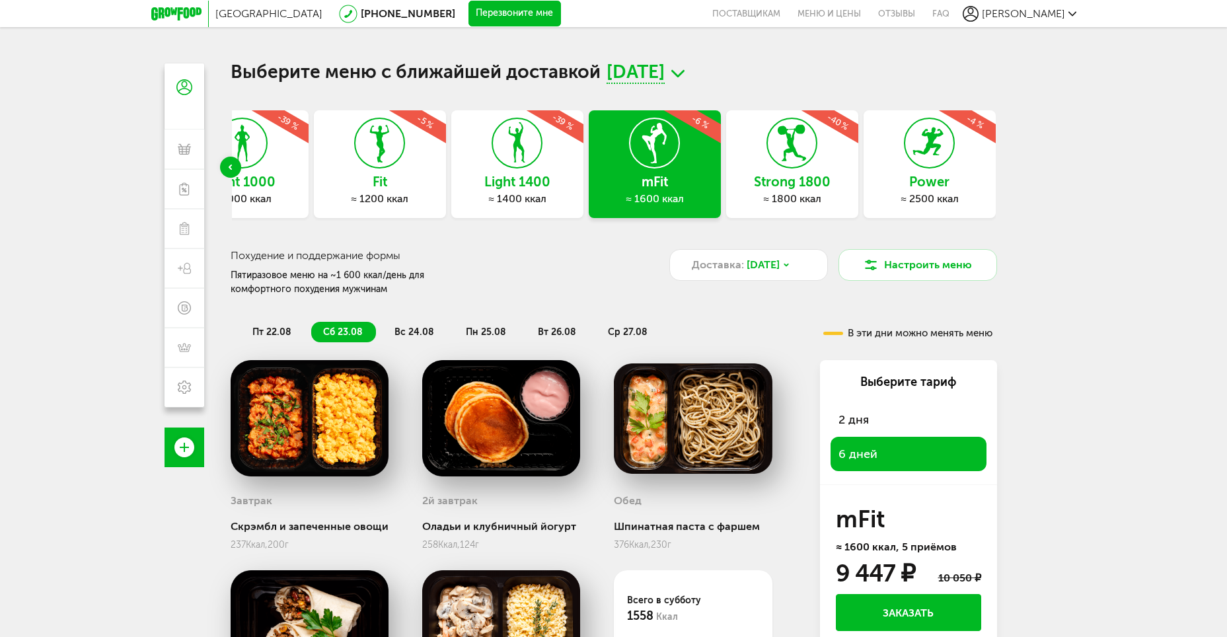
click at [229, 161] on div "Previous slide" at bounding box center [230, 167] width 21 height 21
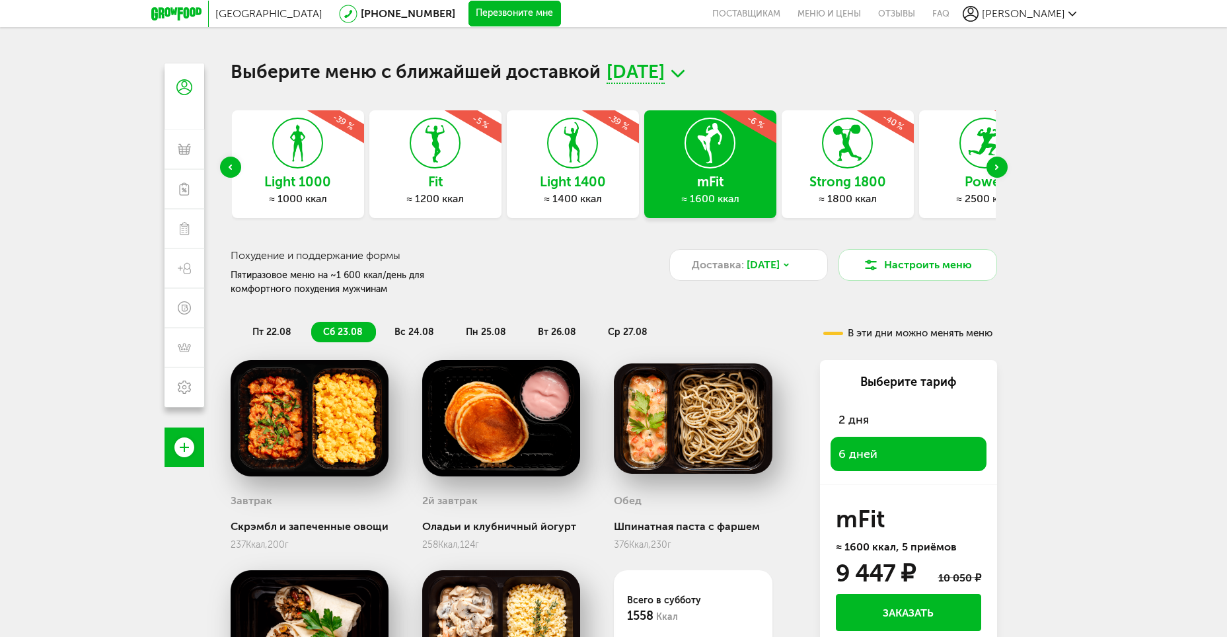
click at [304, 172] on div "Light 1000 ≈ 1000 ккал -39 %" at bounding box center [298, 164] width 132 height 108
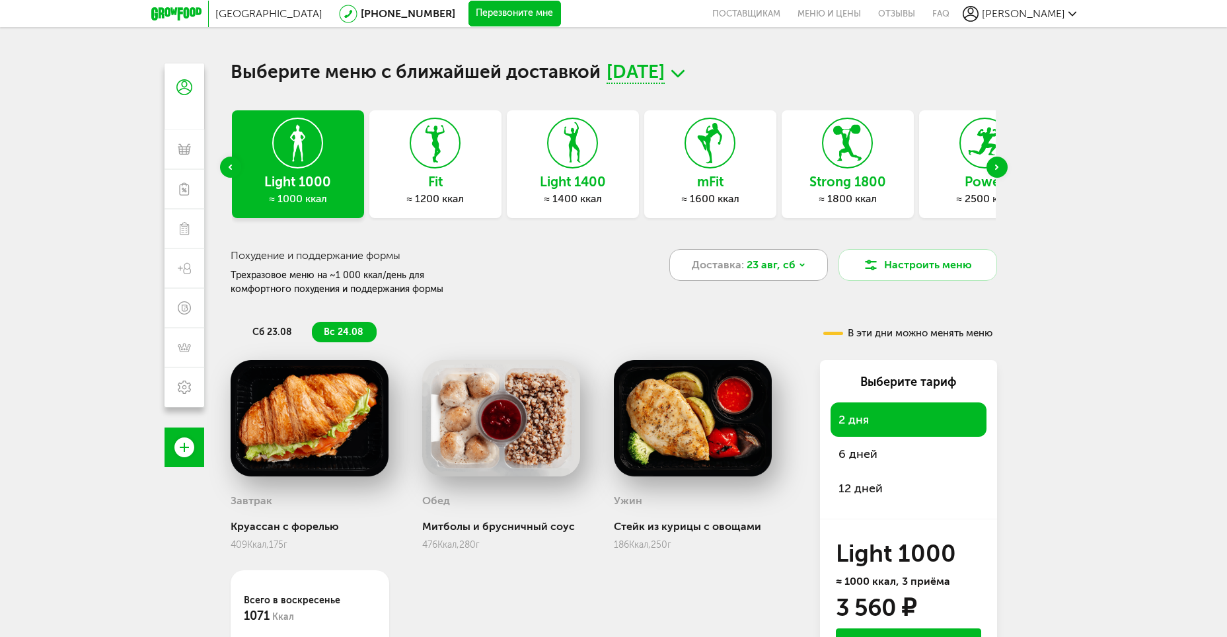
click at [725, 266] on span "Доставка:" at bounding box center [718, 265] width 52 height 16
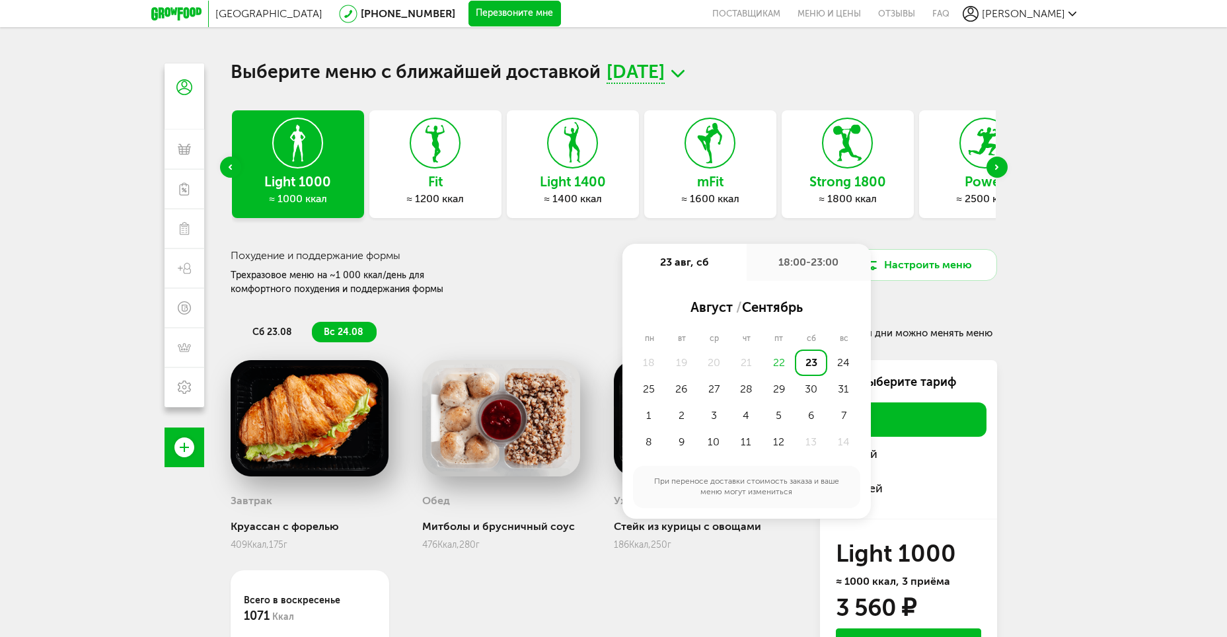
click at [786, 273] on div "18:00-23:00" at bounding box center [809, 262] width 124 height 37
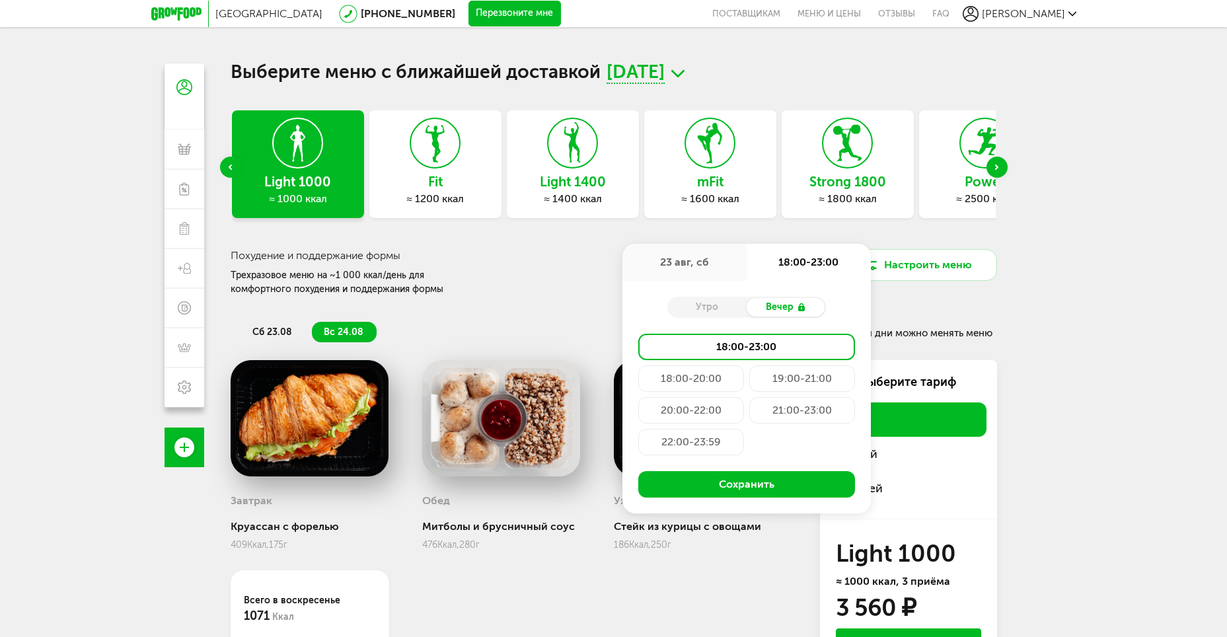
click at [417, 141] on icon at bounding box center [435, 143] width 48 height 50
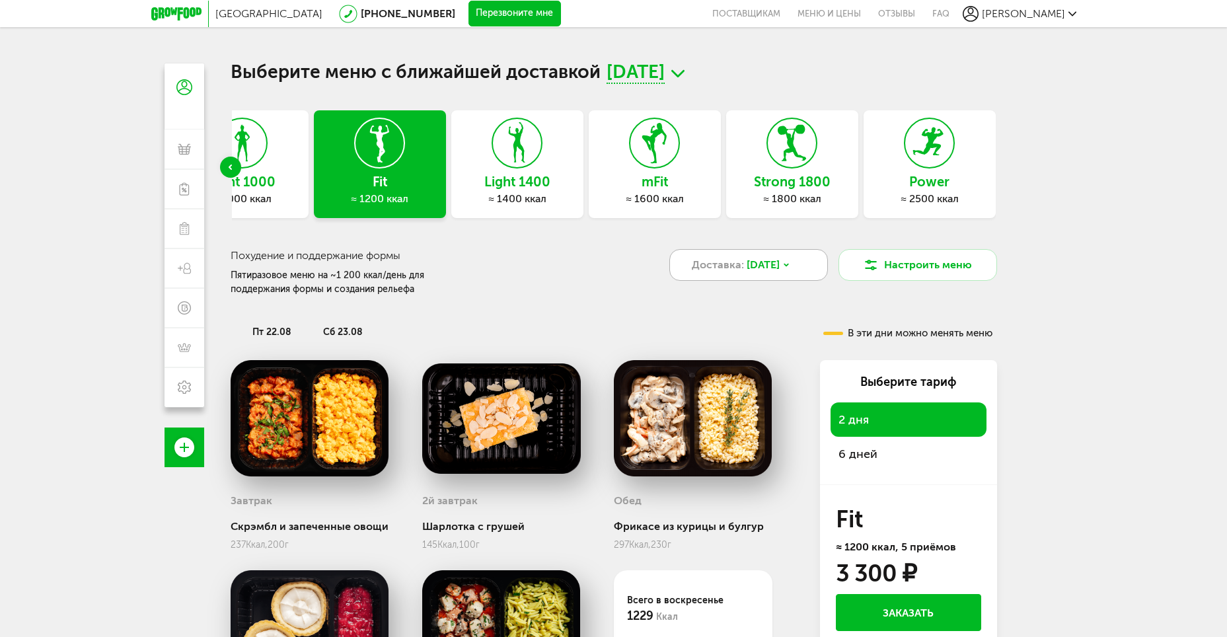
click at [794, 260] on div "Доставка: [DATE]" at bounding box center [748, 265] width 159 height 32
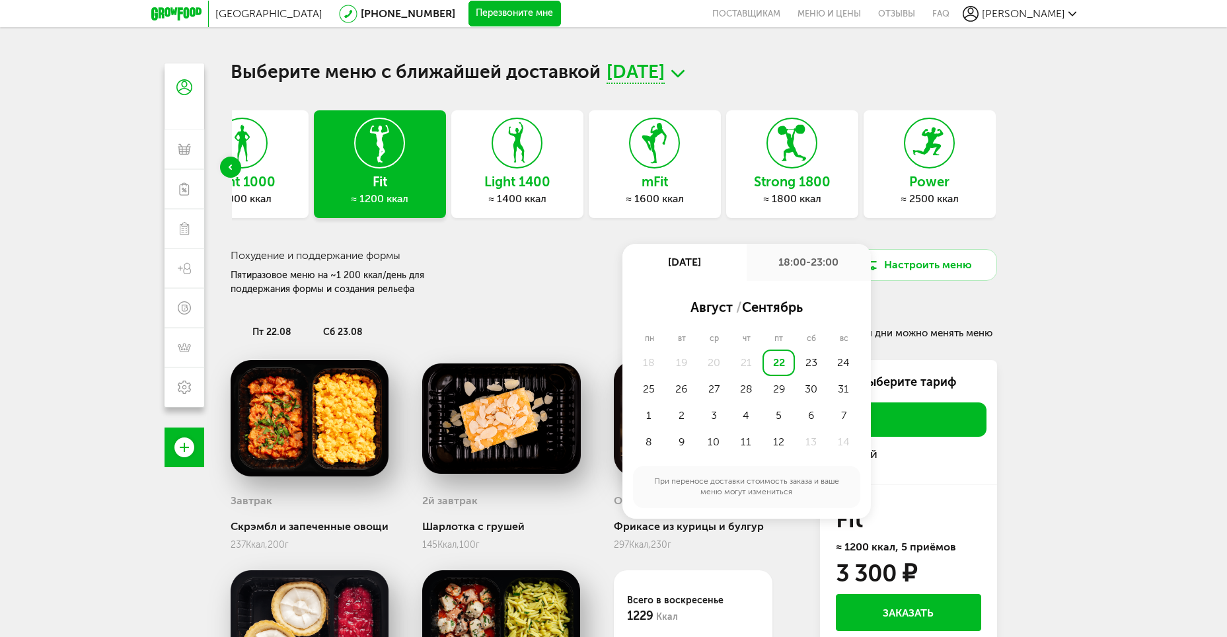
click at [665, 64] on span "[DATE]" at bounding box center [636, 73] width 58 height 20
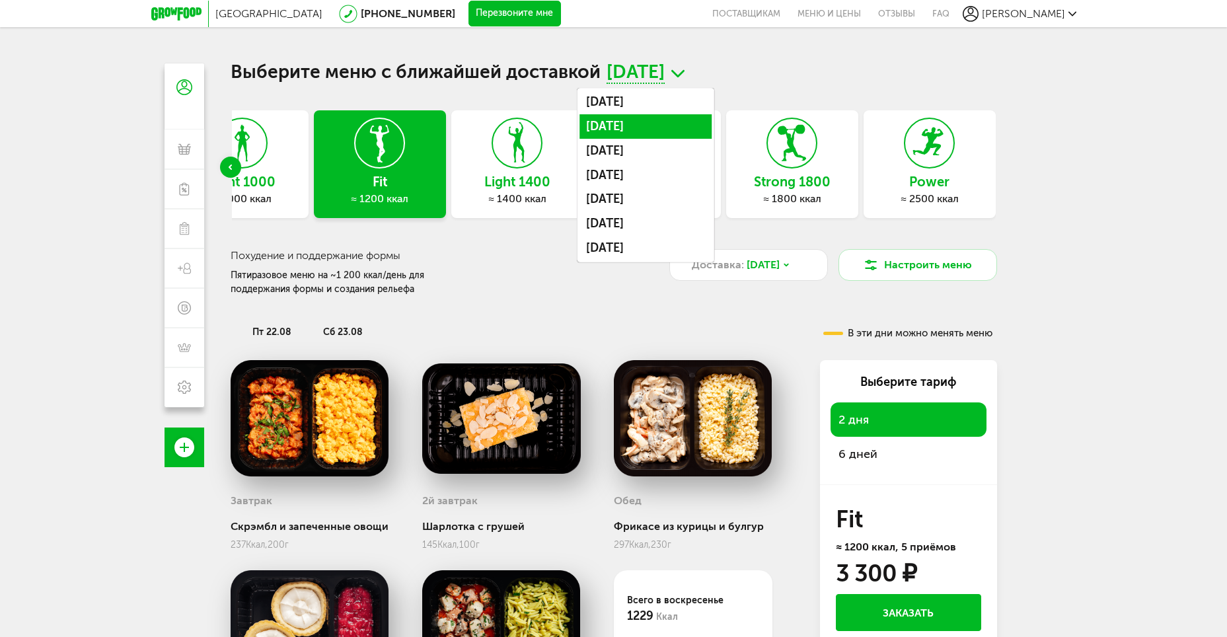
click at [679, 122] on li "[DATE]" at bounding box center [645, 126] width 132 height 24
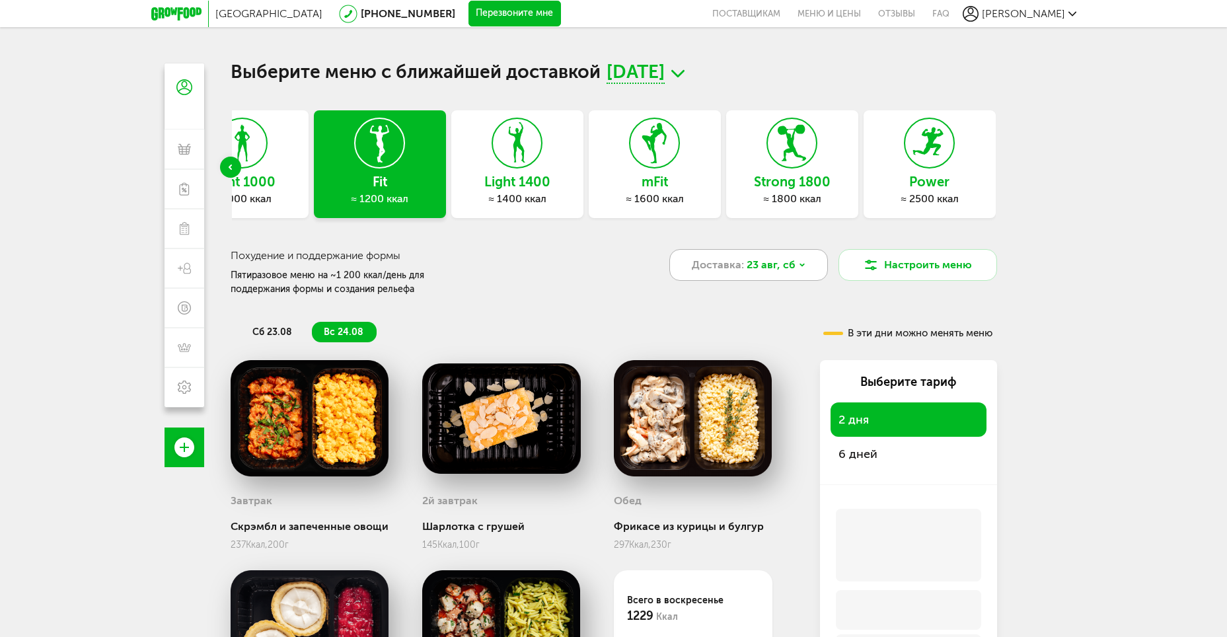
click at [759, 262] on span "23 авг, сб" at bounding box center [771, 265] width 49 height 16
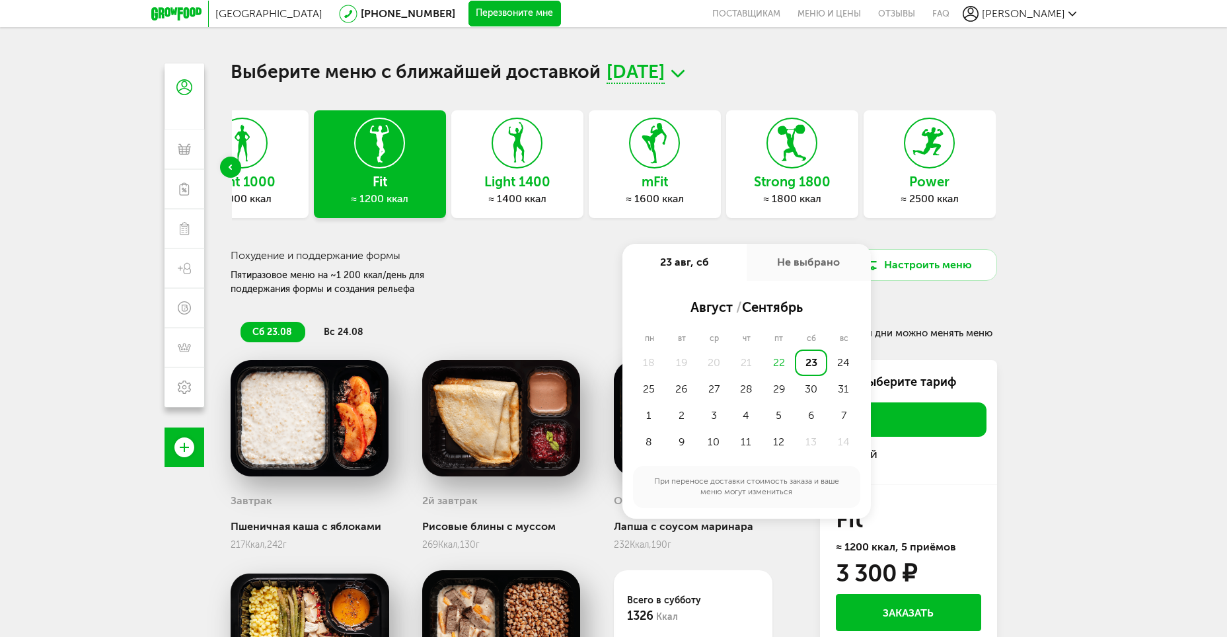
click at [815, 253] on div "Не выбрано" at bounding box center [809, 262] width 124 height 37
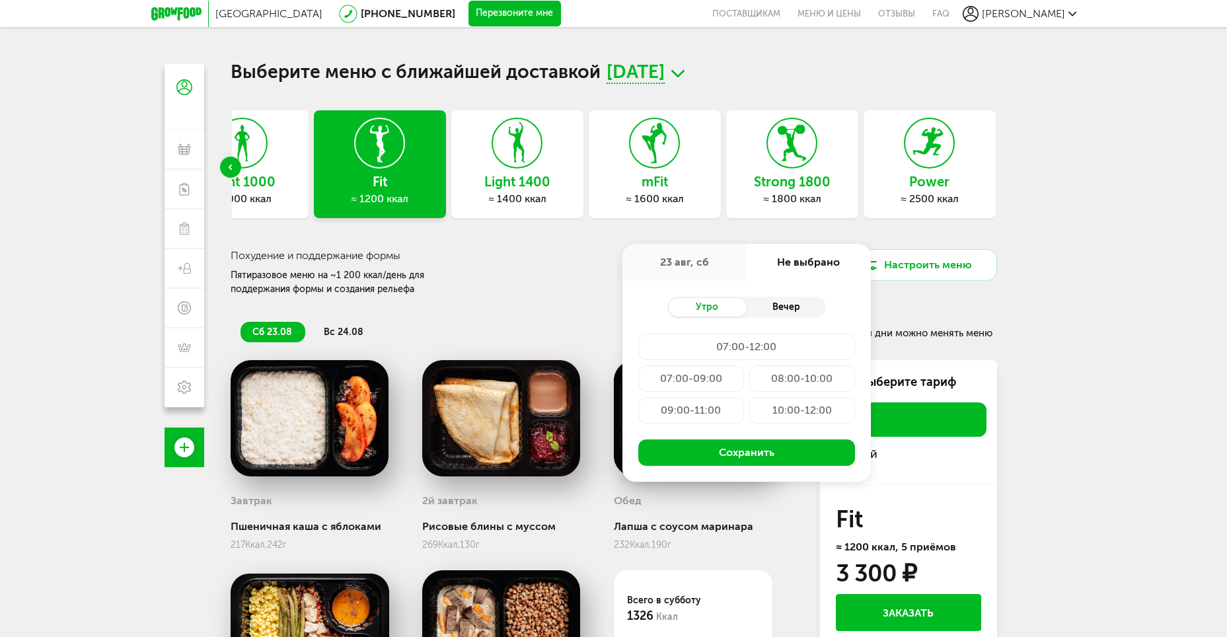
click at [778, 311] on div "Вечер" at bounding box center [786, 307] width 79 height 18
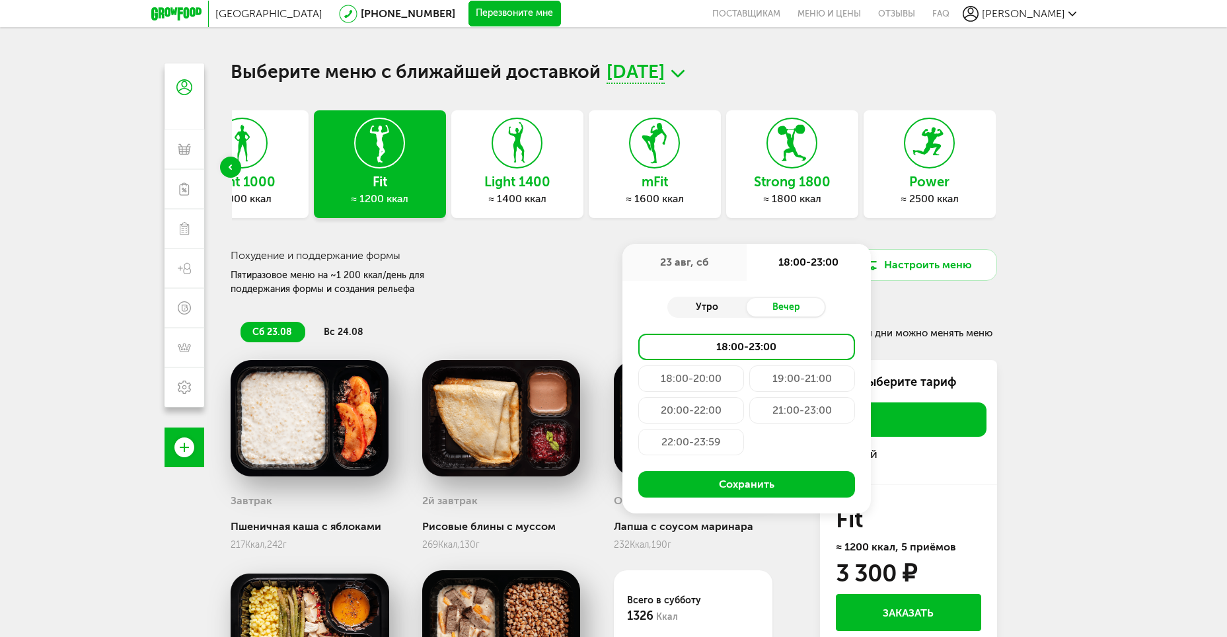
click at [714, 309] on div "Утро" at bounding box center [706, 307] width 79 height 18
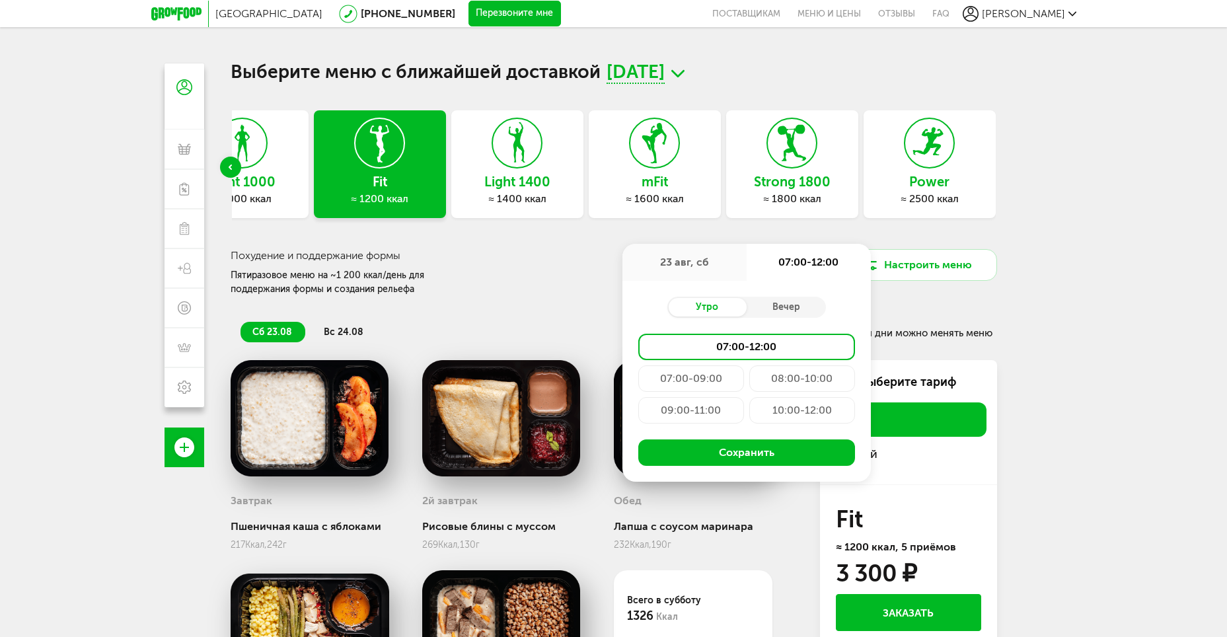
click at [556, 276] on div "Похудение и поддержание формы Пятиразовое меню на ~1 200 ккал/день для поддержа…" at bounding box center [421, 273] width 380 height 48
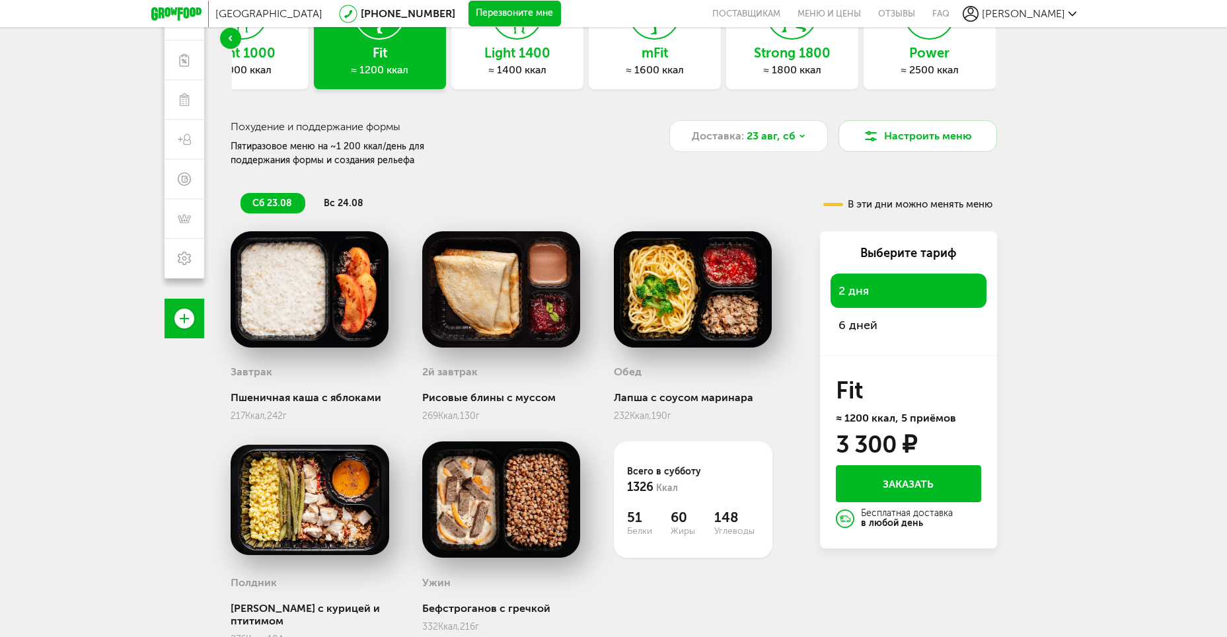
scroll to position [132, 0]
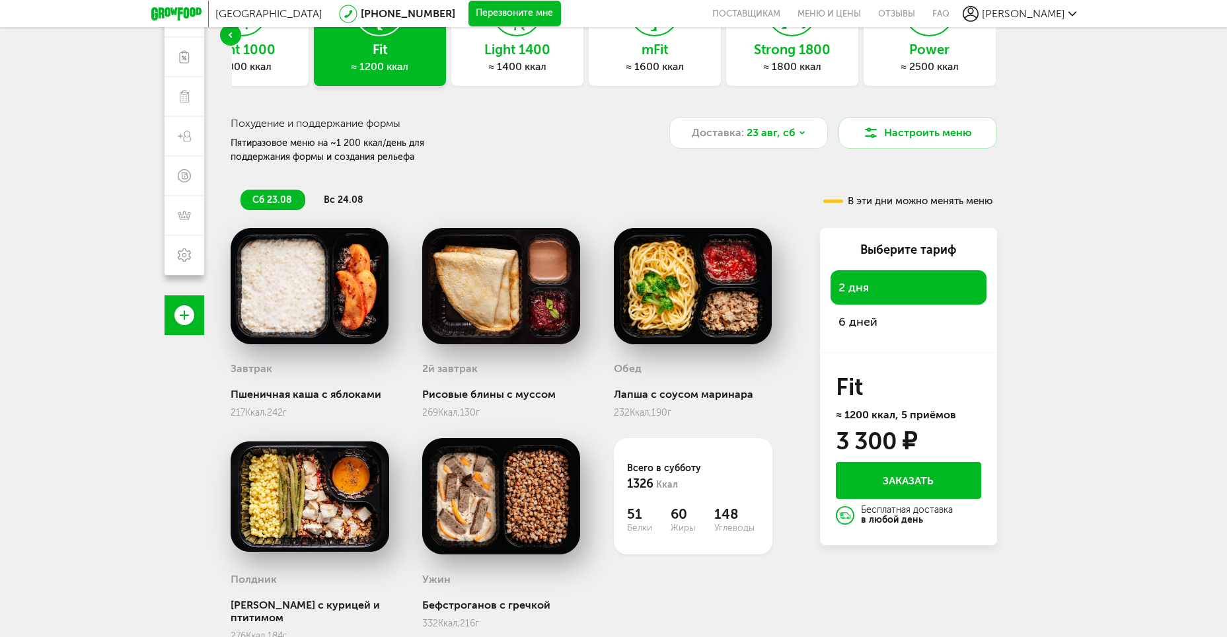
click at [892, 317] on div "6 дней" at bounding box center [908, 322] width 156 height 34
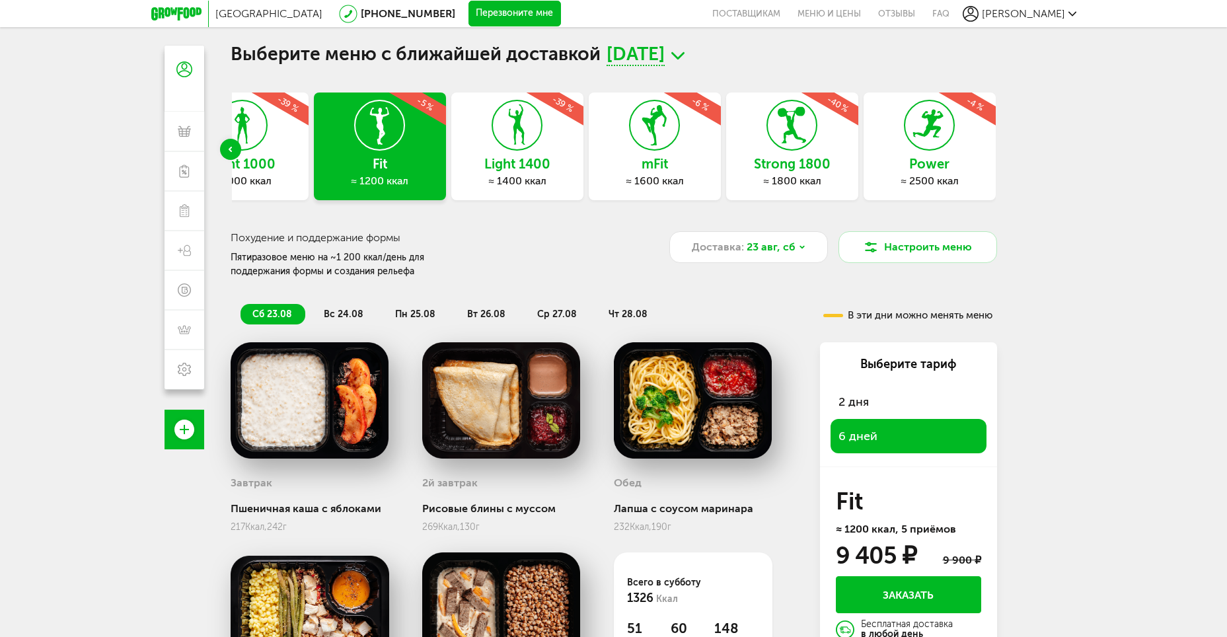
scroll to position [0, 0]
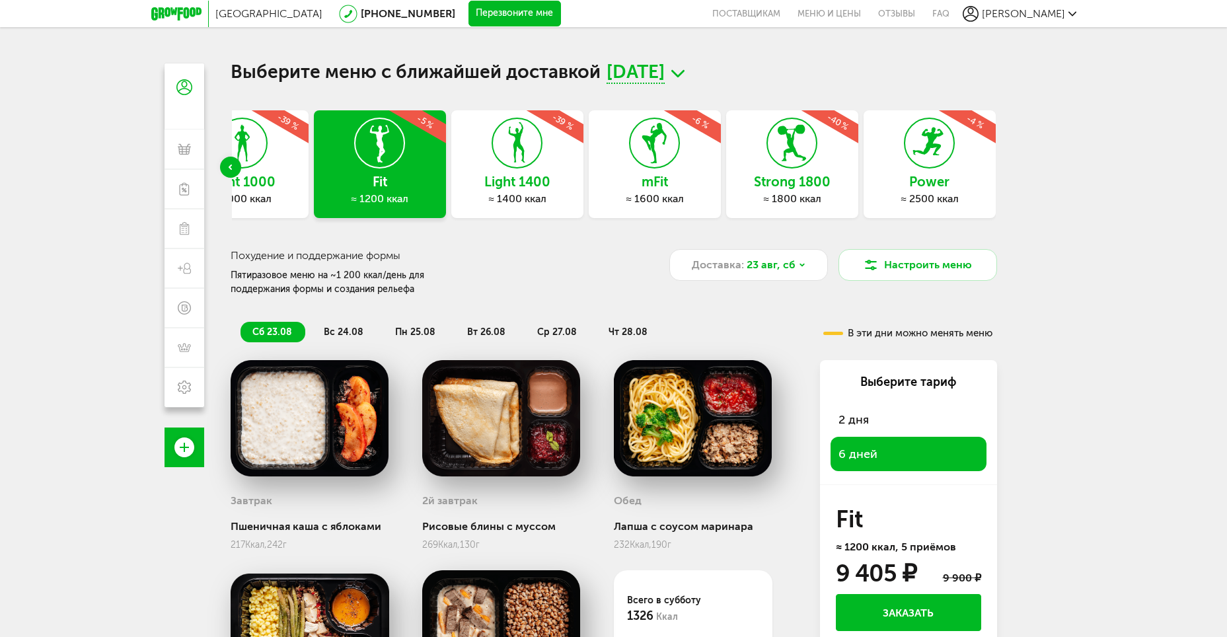
click at [529, 156] on icon at bounding box center [517, 143] width 48 height 50
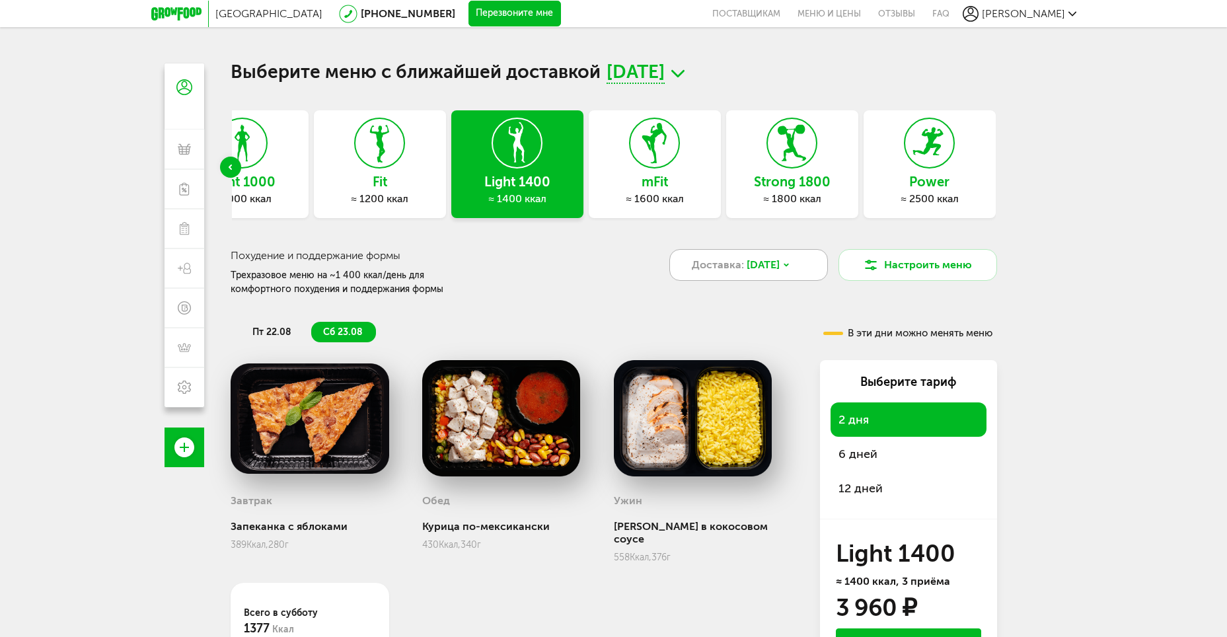
click at [736, 267] on span "Доставка:" at bounding box center [718, 265] width 52 height 16
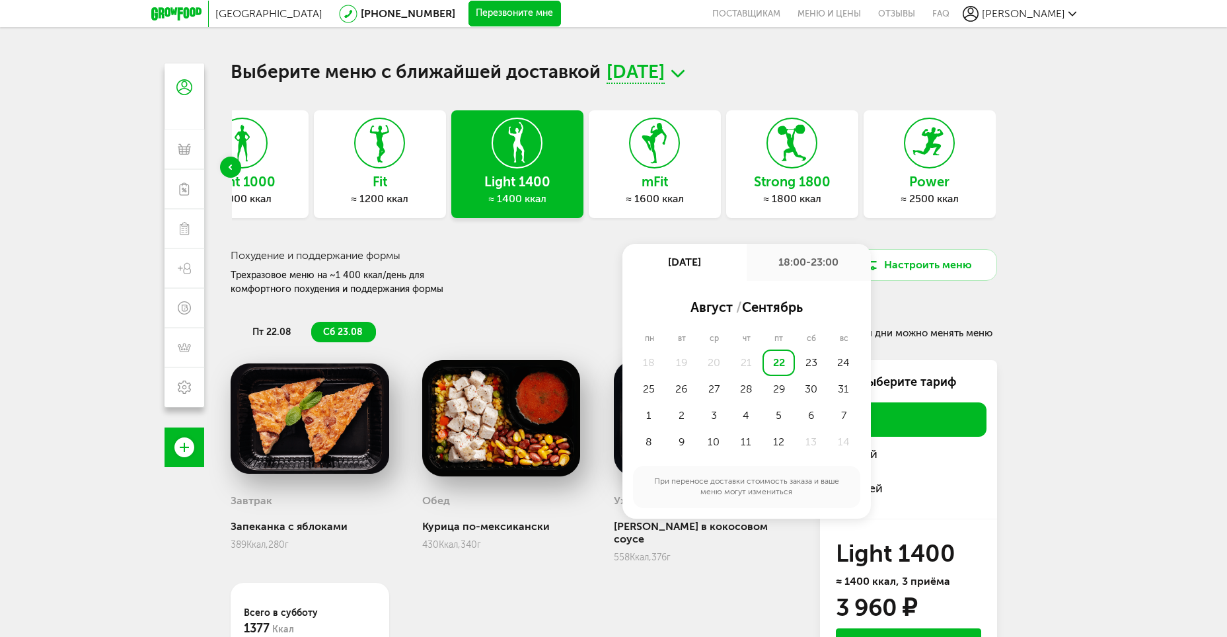
click at [820, 266] on div "18:00-23:00" at bounding box center [809, 262] width 124 height 37
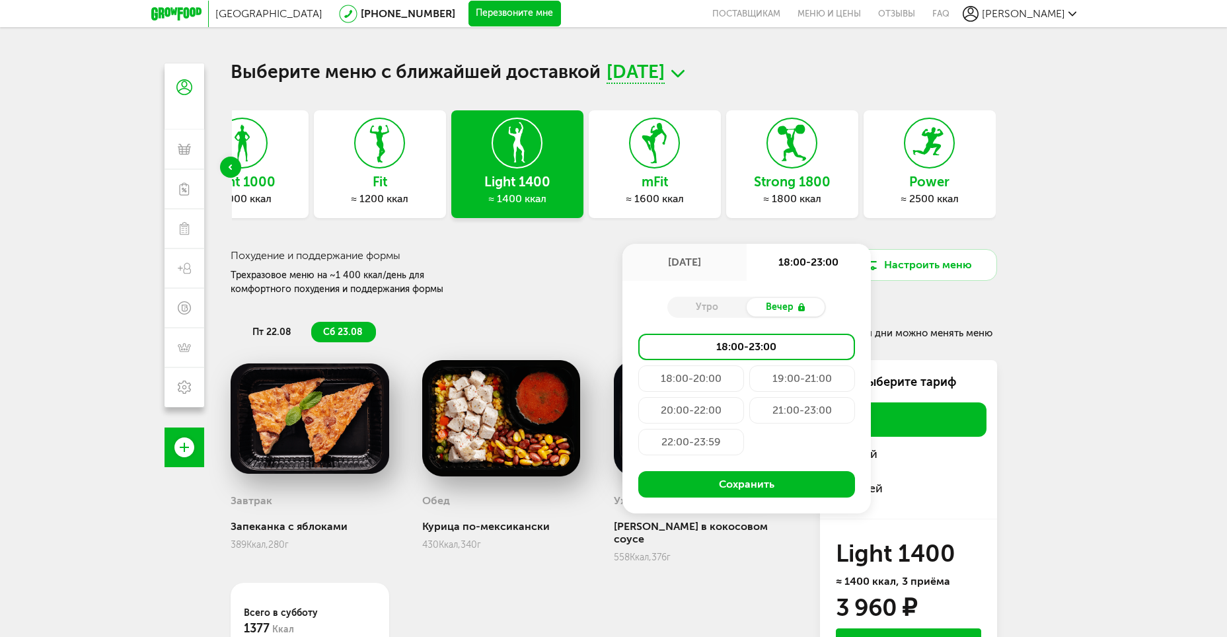
drag, startPoint x: 517, startPoint y: 274, endPoint x: 532, endPoint y: 251, distance: 26.8
click at [517, 272] on div "Похудение и поддержание формы Трехразовое меню на ~1 400 ккал/день для комфортн…" at bounding box center [435, 273] width 409 height 48
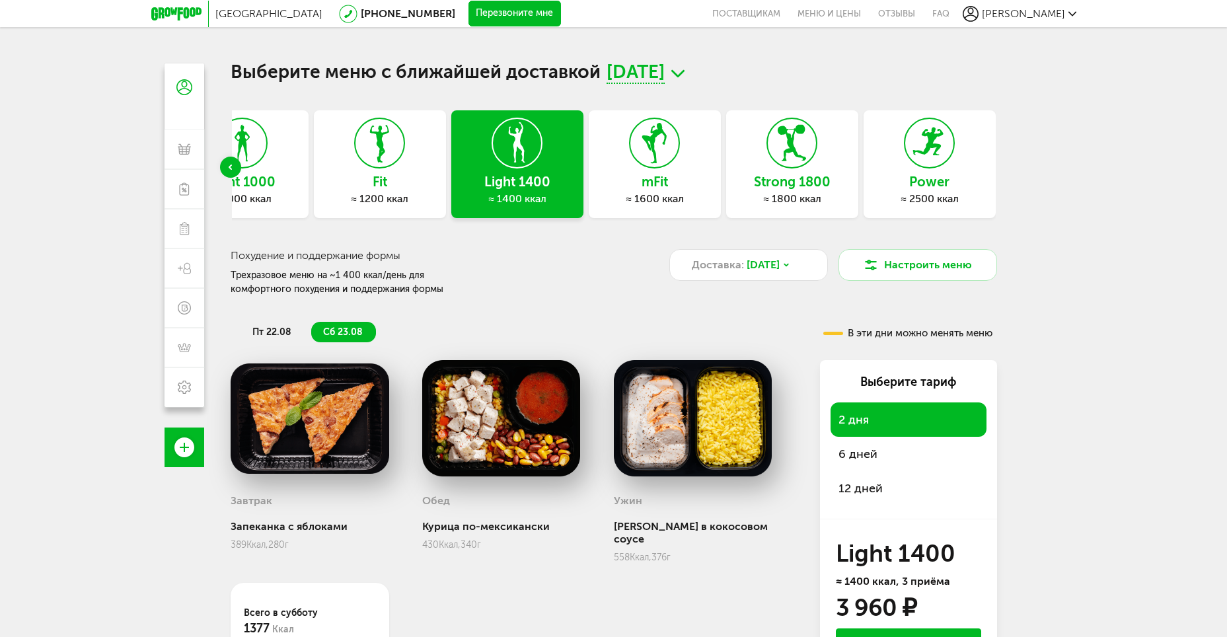
click at [628, 69] on span "[DATE]" at bounding box center [636, 73] width 58 height 20
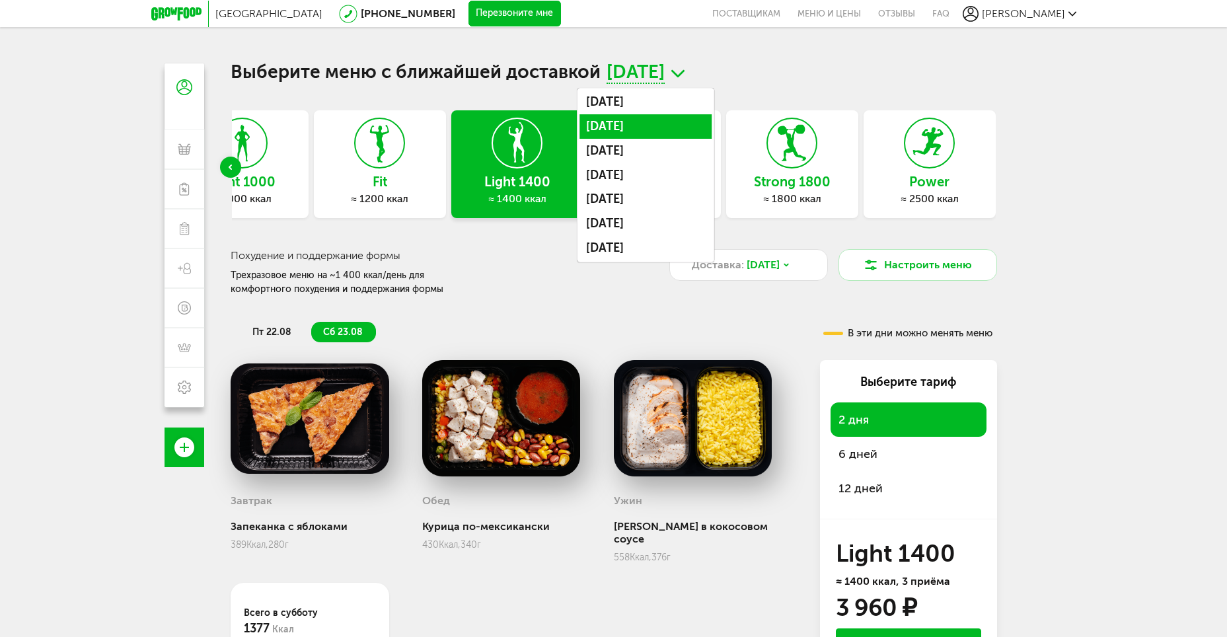
click at [647, 124] on li "[DATE]" at bounding box center [645, 126] width 132 height 24
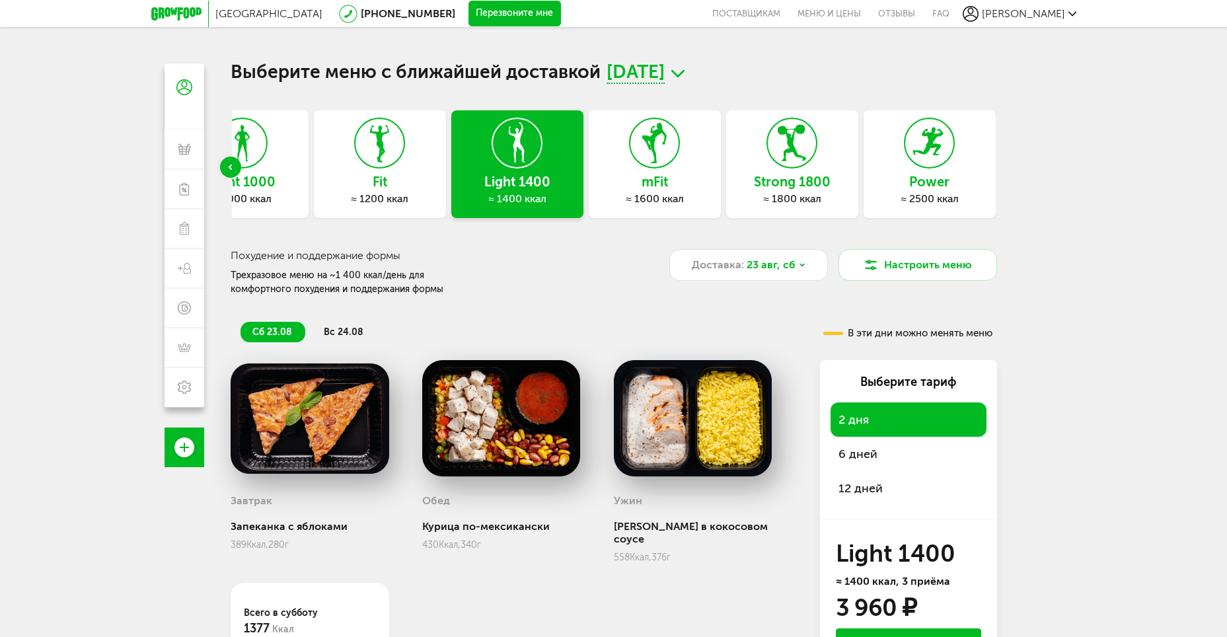
click at [655, 162] on use at bounding box center [654, 143] width 24 height 40
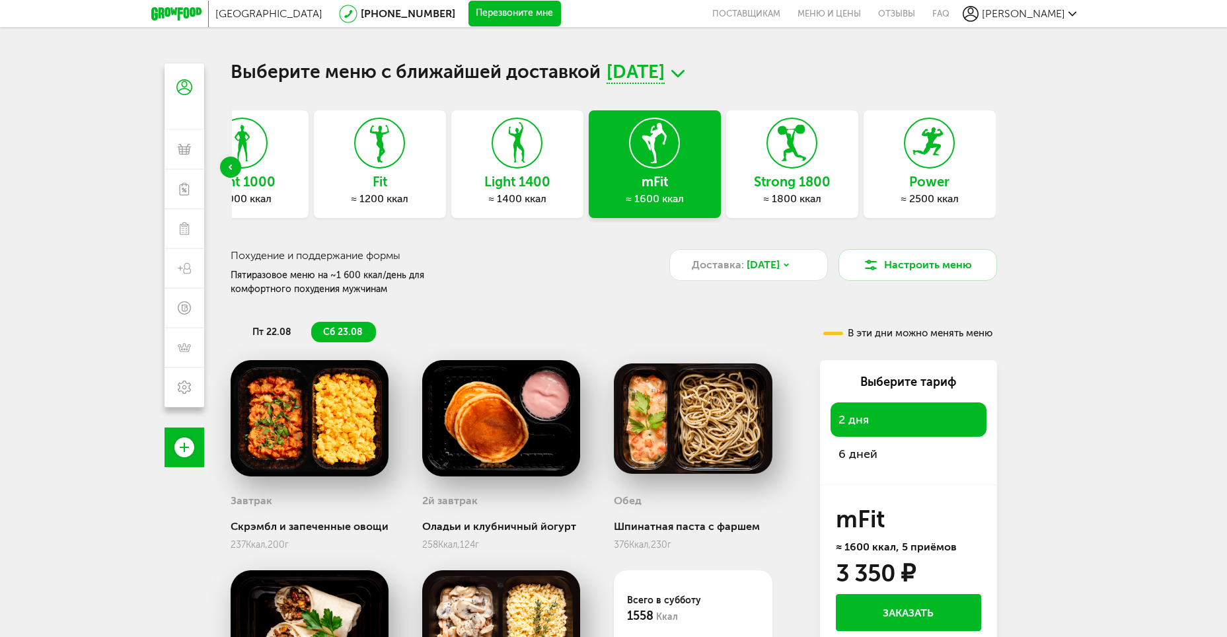
click at [385, 145] on icon at bounding box center [379, 143] width 48 height 50
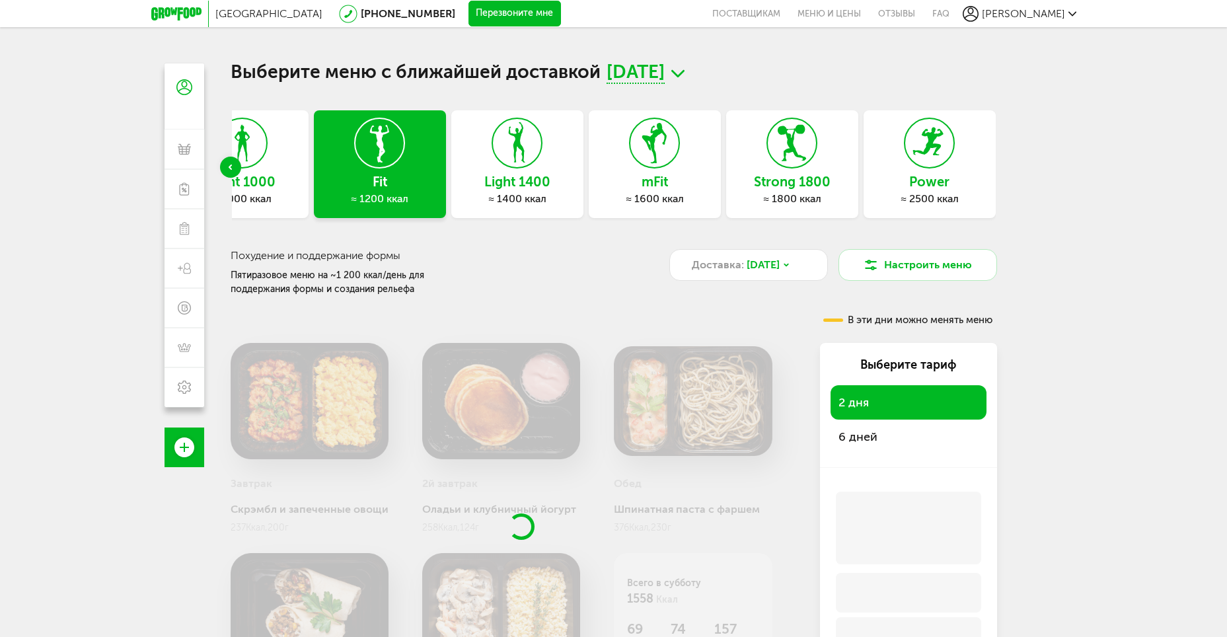
click at [646, 148] on div "Express Fit ≈ 800 ккал Light 1000 ≈ 1000 ккал Fit ≈ 1200 ккал Light 1400 ≈ 1400…" at bounding box center [614, 167] width 766 height 114
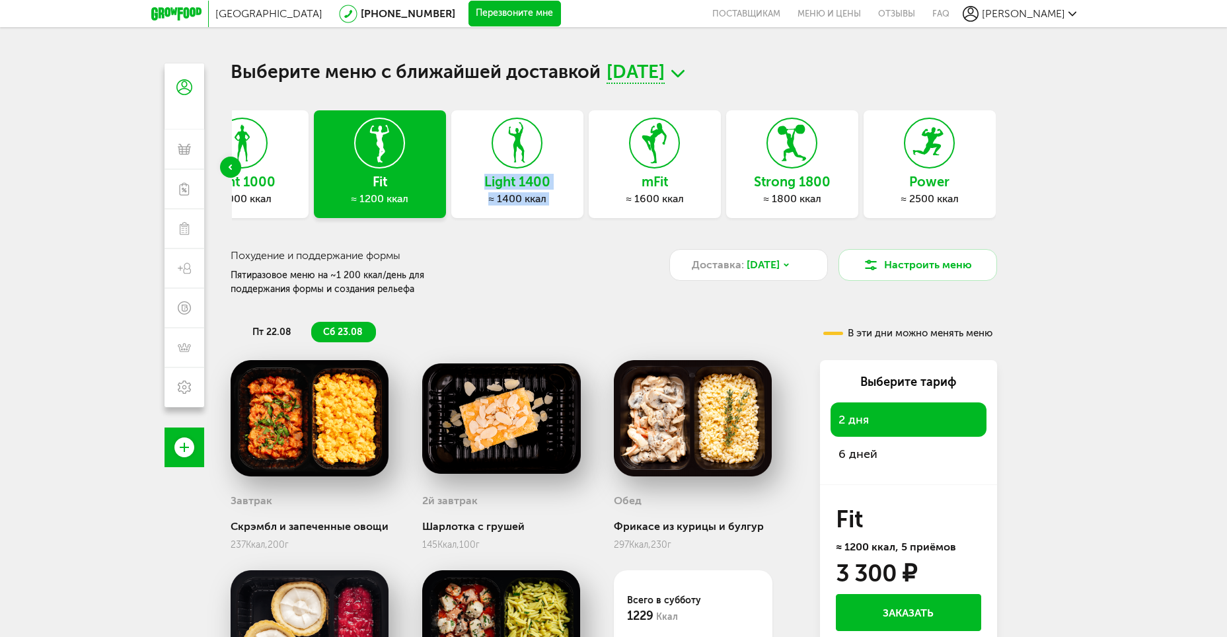
click at [673, 176] on h3 "mFit" at bounding box center [655, 181] width 132 height 15
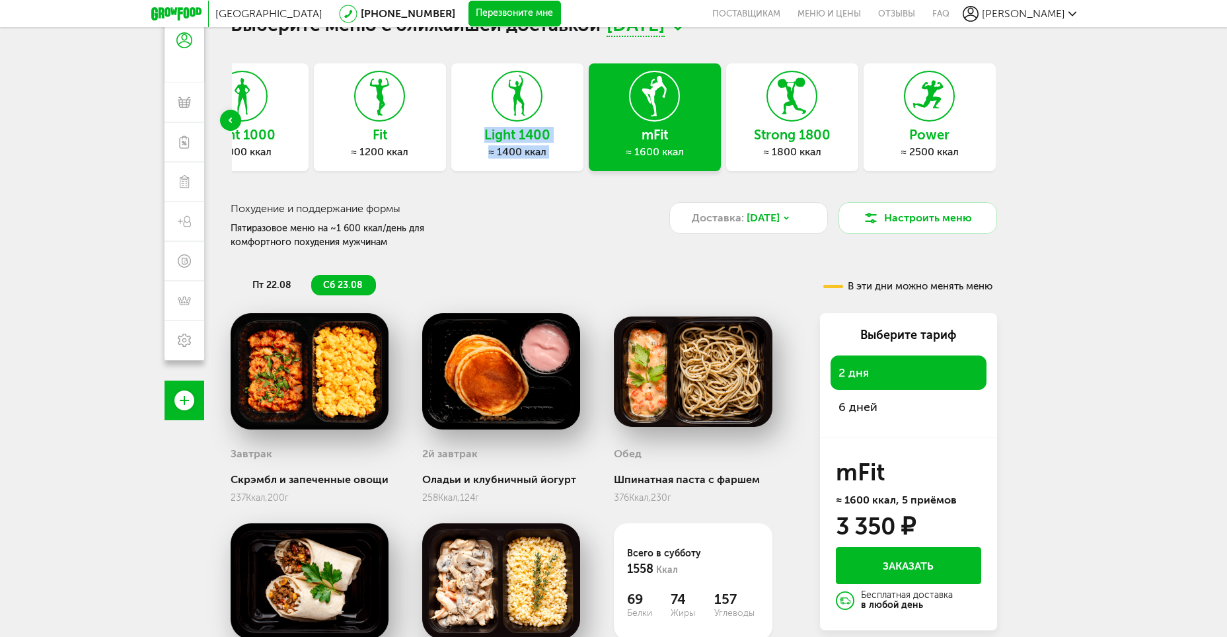
scroll to position [132, 0]
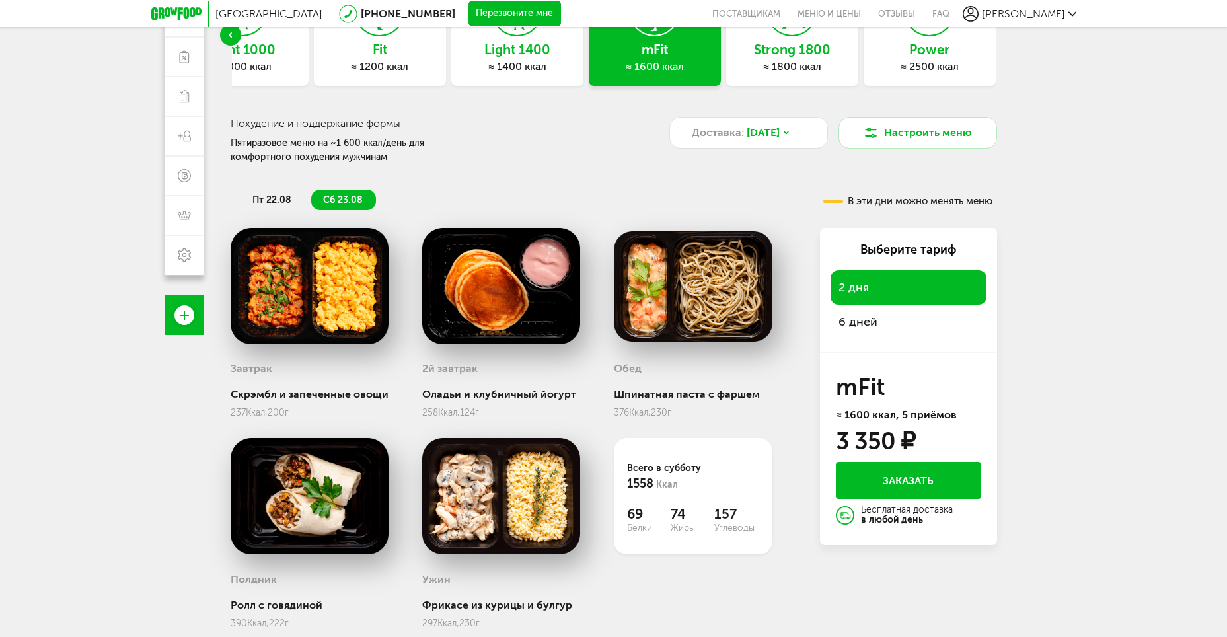
click at [875, 327] on span "6 дней" at bounding box center [857, 321] width 39 height 15
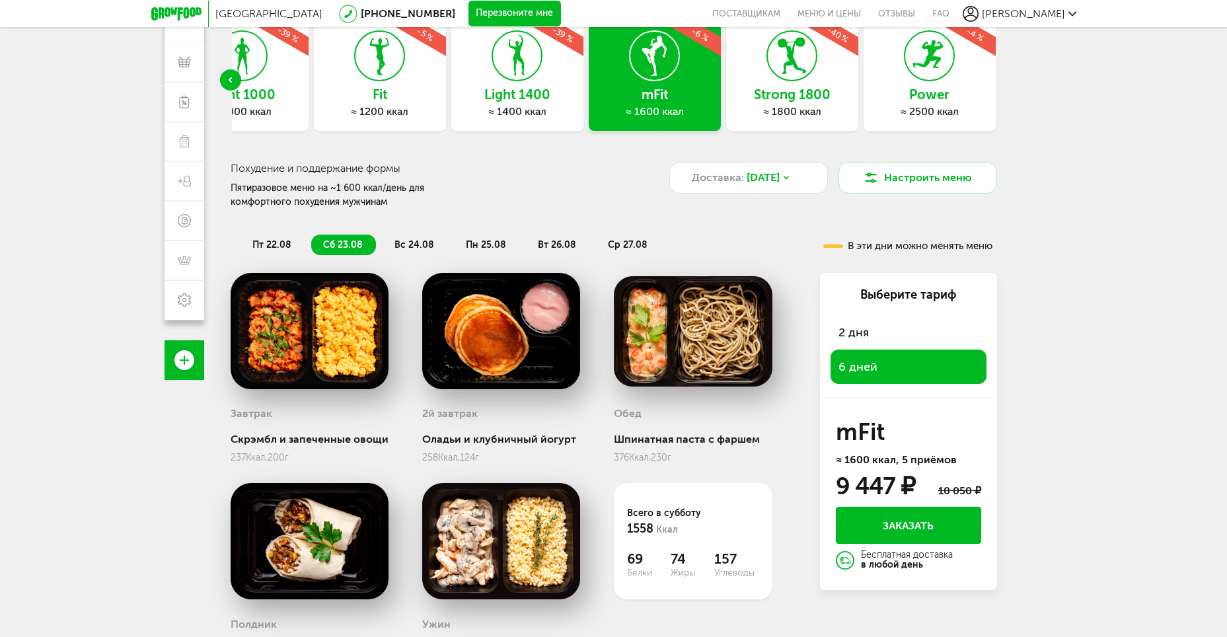
scroll to position [0, 0]
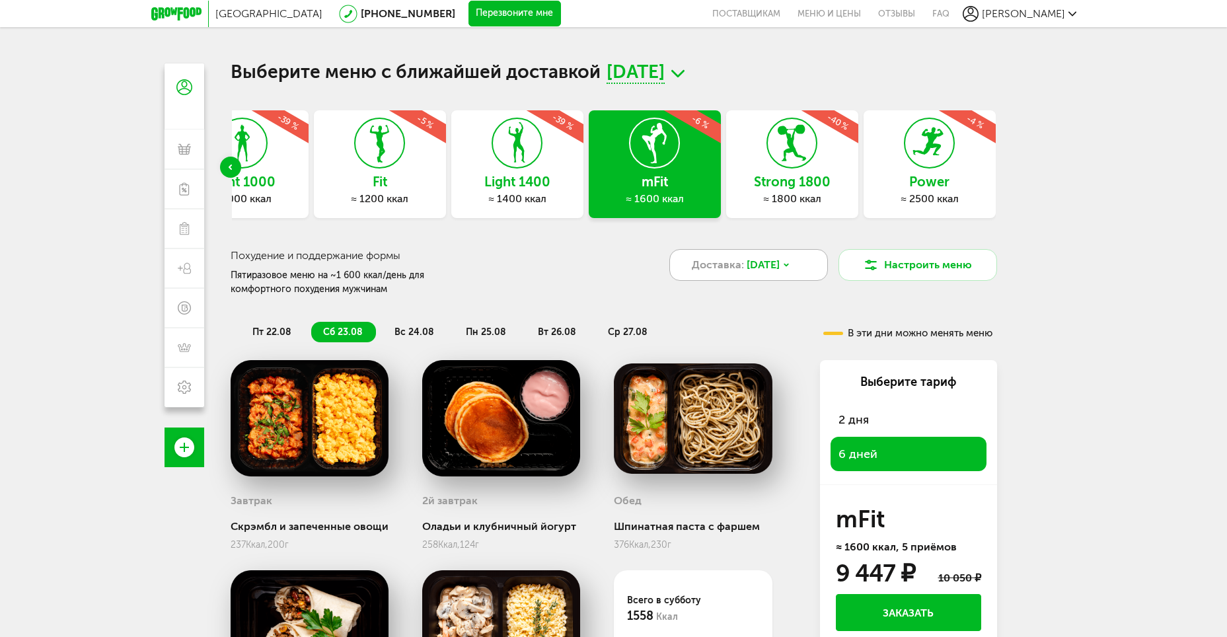
click at [741, 261] on span "Доставка:" at bounding box center [718, 265] width 52 height 16
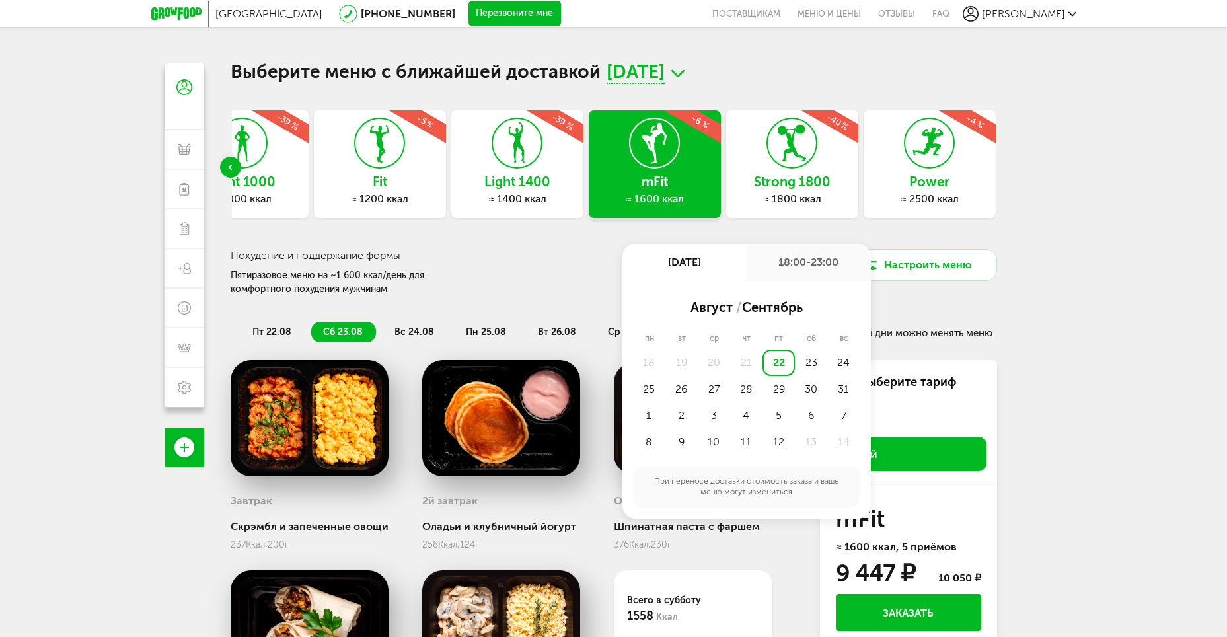
click at [663, 74] on span "[DATE]" at bounding box center [636, 73] width 58 height 20
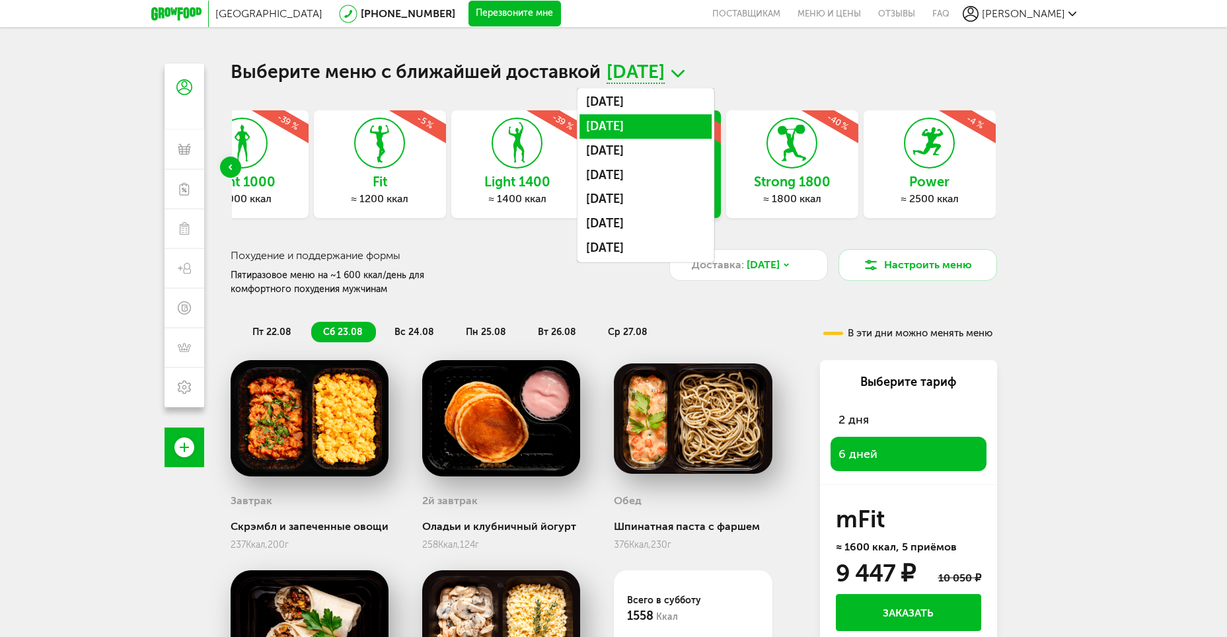
click at [676, 131] on li "[DATE]" at bounding box center [645, 126] width 132 height 24
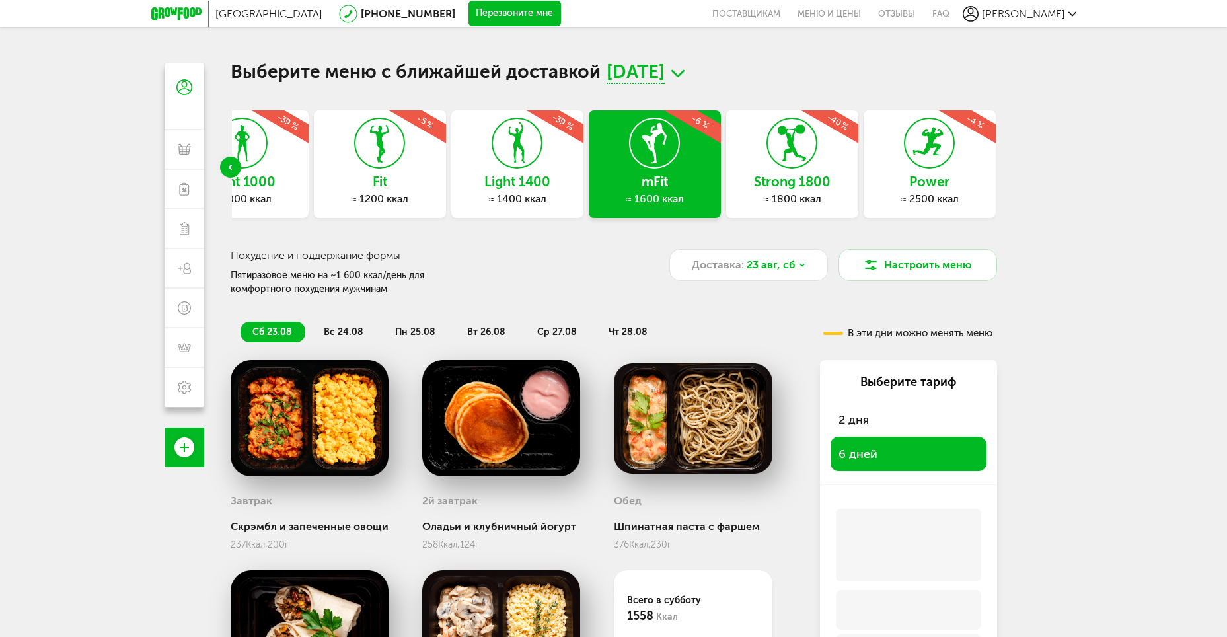
click at [399, 184] on h3 "Fit" at bounding box center [380, 181] width 132 height 15
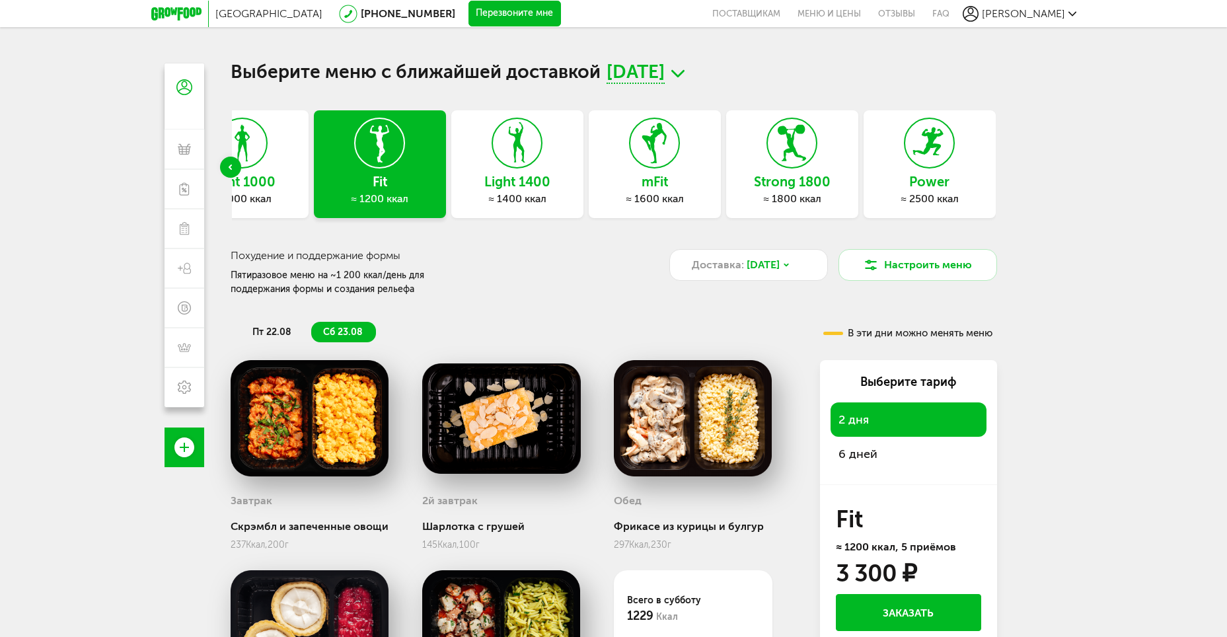
click at [895, 442] on div "6 дней" at bounding box center [908, 454] width 156 height 34
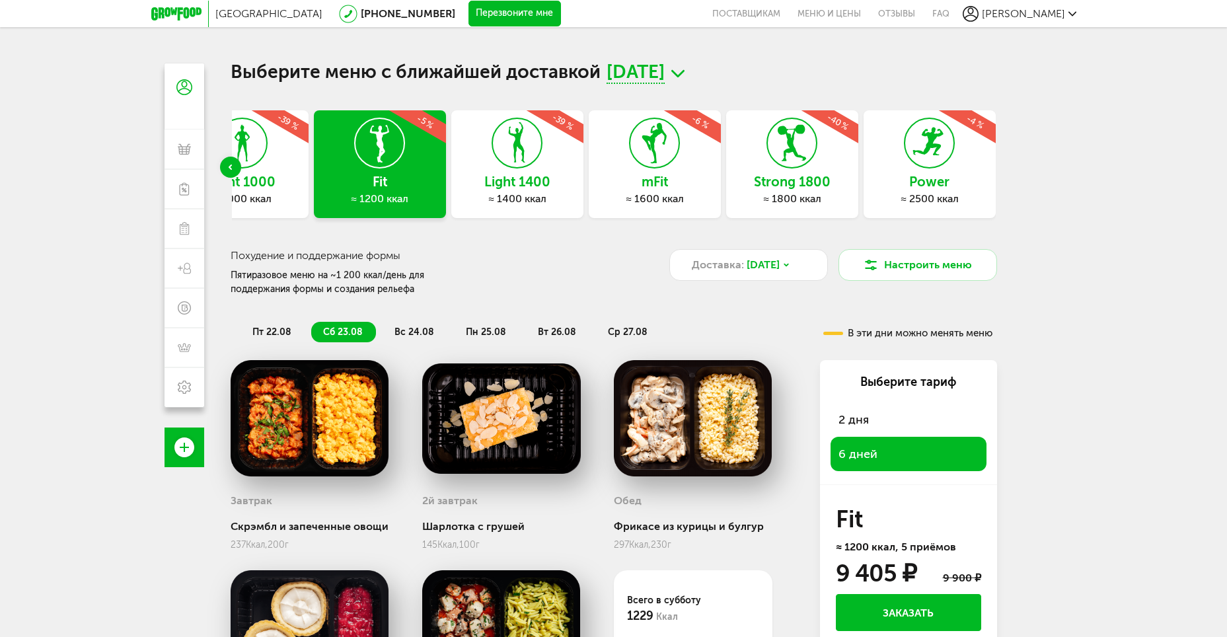
click at [657, 149] on icon at bounding box center [654, 143] width 48 height 50
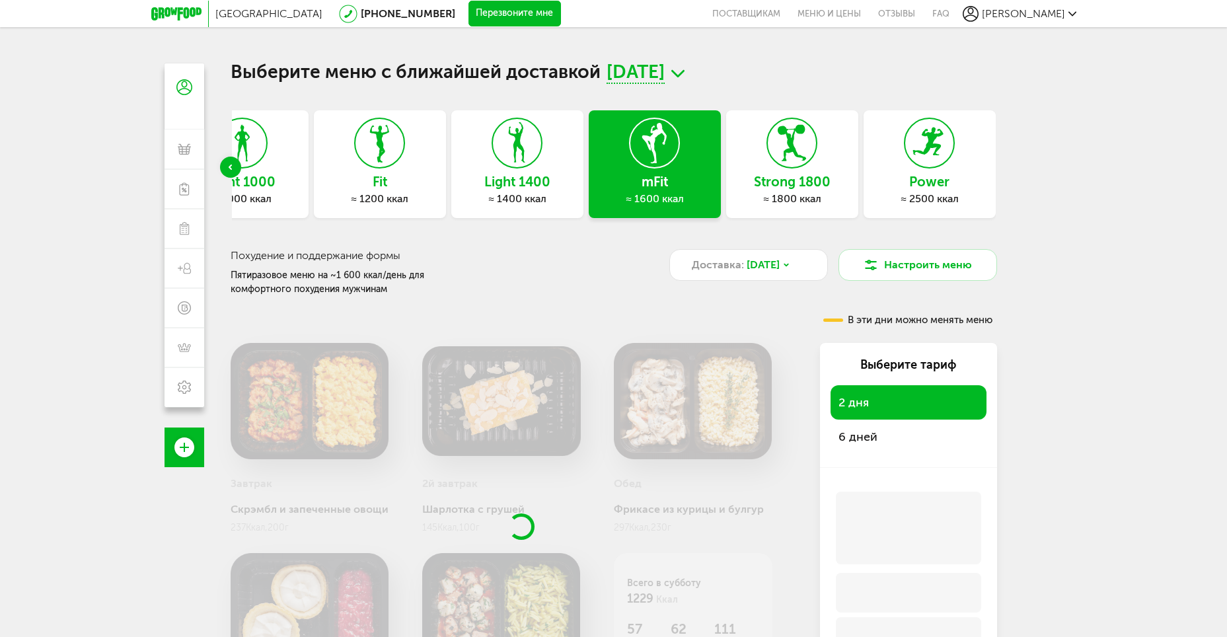
click at [857, 435] on span "6 дней" at bounding box center [857, 436] width 39 height 15
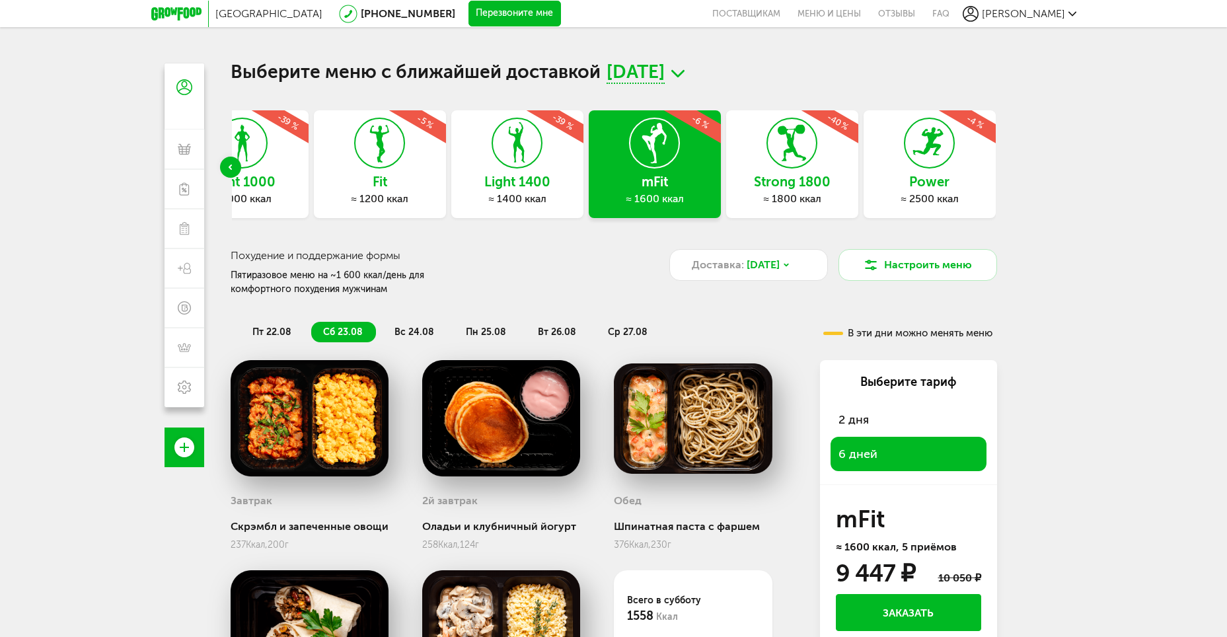
click at [394, 179] on h3 "Fit" at bounding box center [380, 181] width 132 height 15
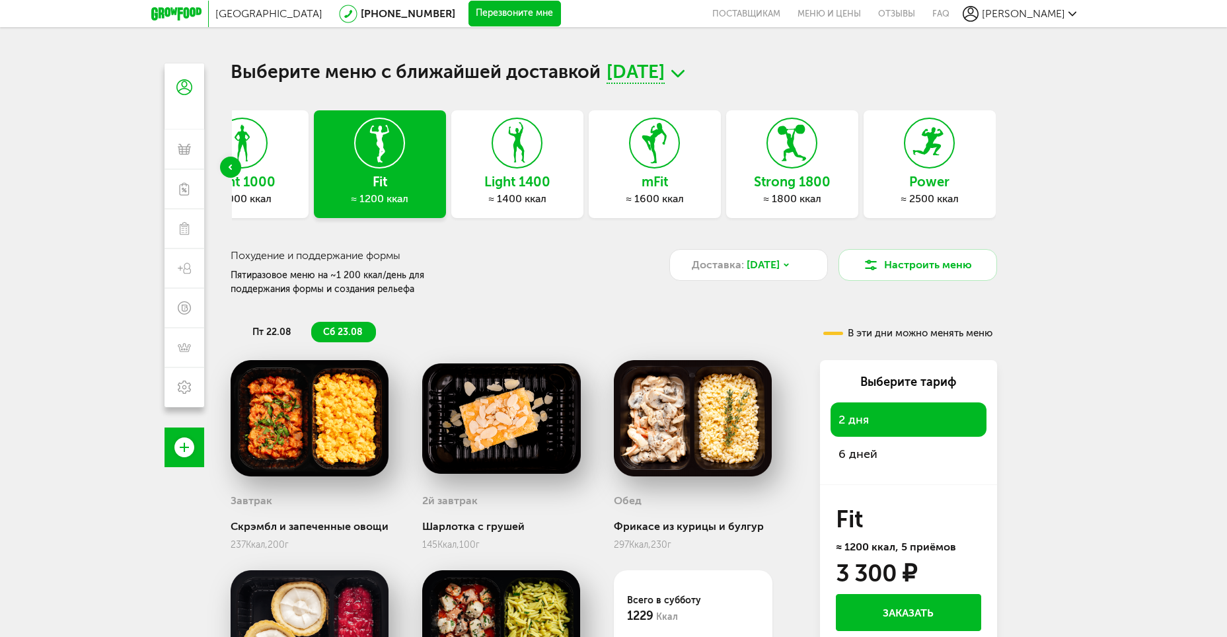
click at [879, 456] on div "6 дней" at bounding box center [908, 454] width 156 height 34
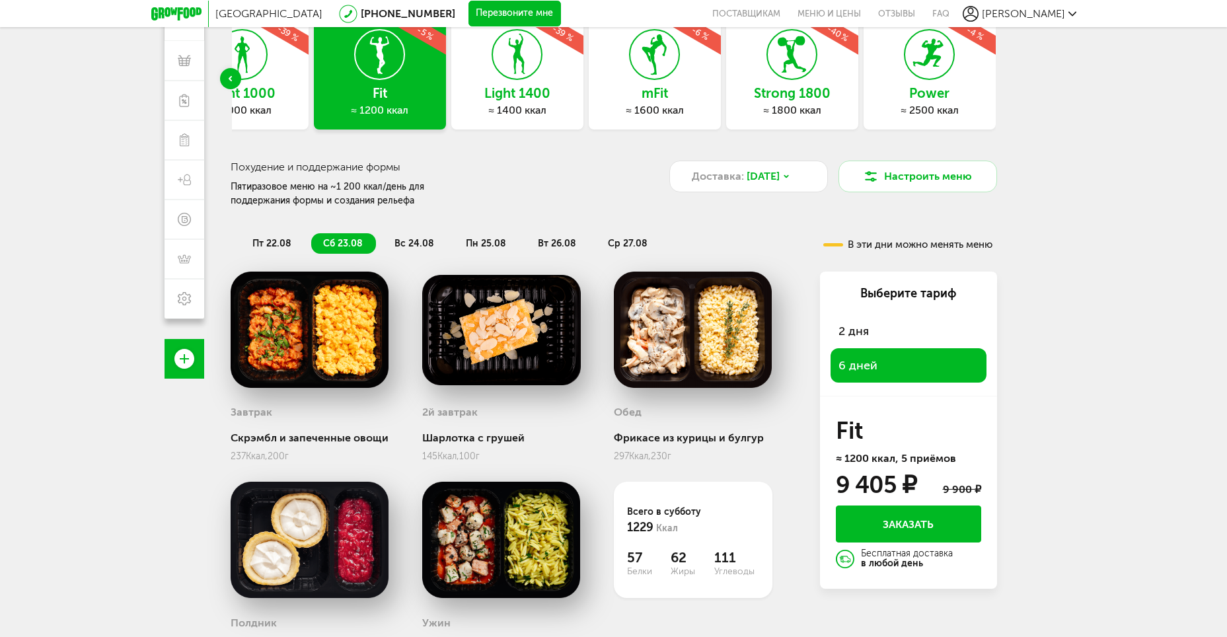
scroll to position [66, 0]
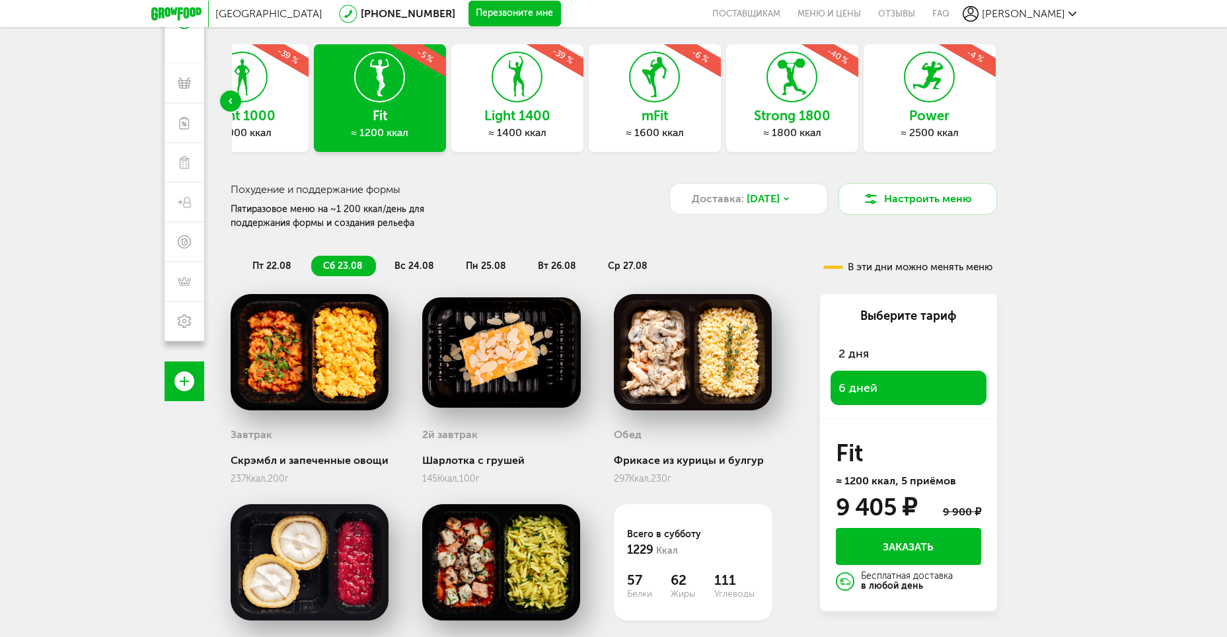
click at [669, 114] on h3 "mFit" at bounding box center [655, 115] width 132 height 15
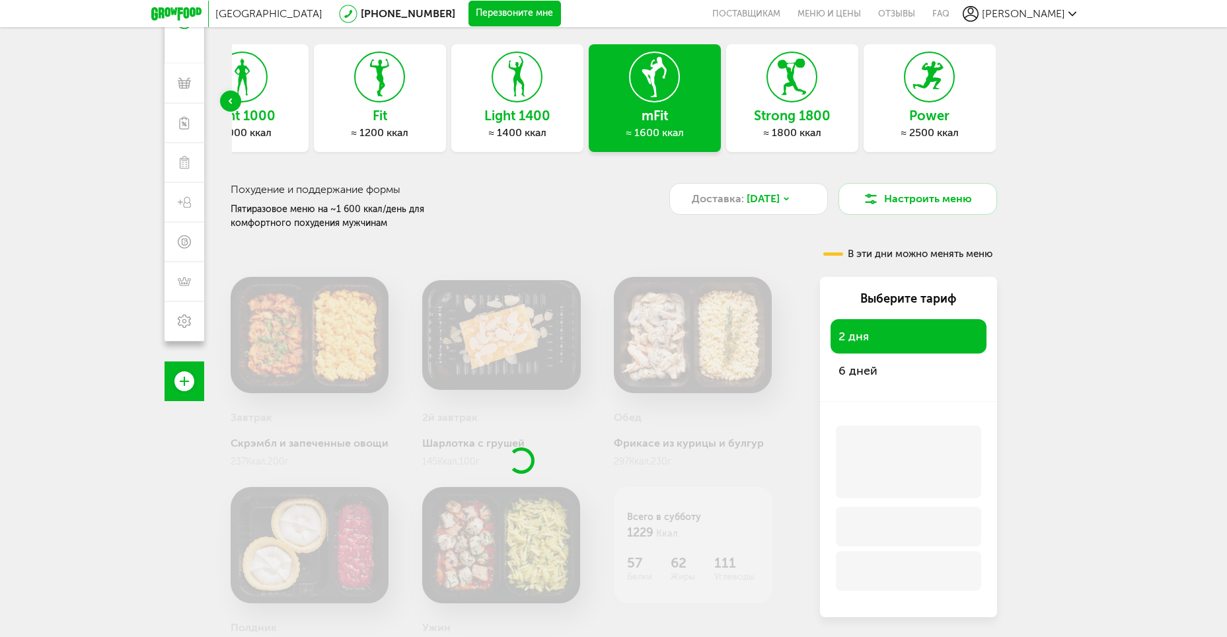
click at [875, 377] on div "6 дней" at bounding box center [908, 370] width 156 height 34
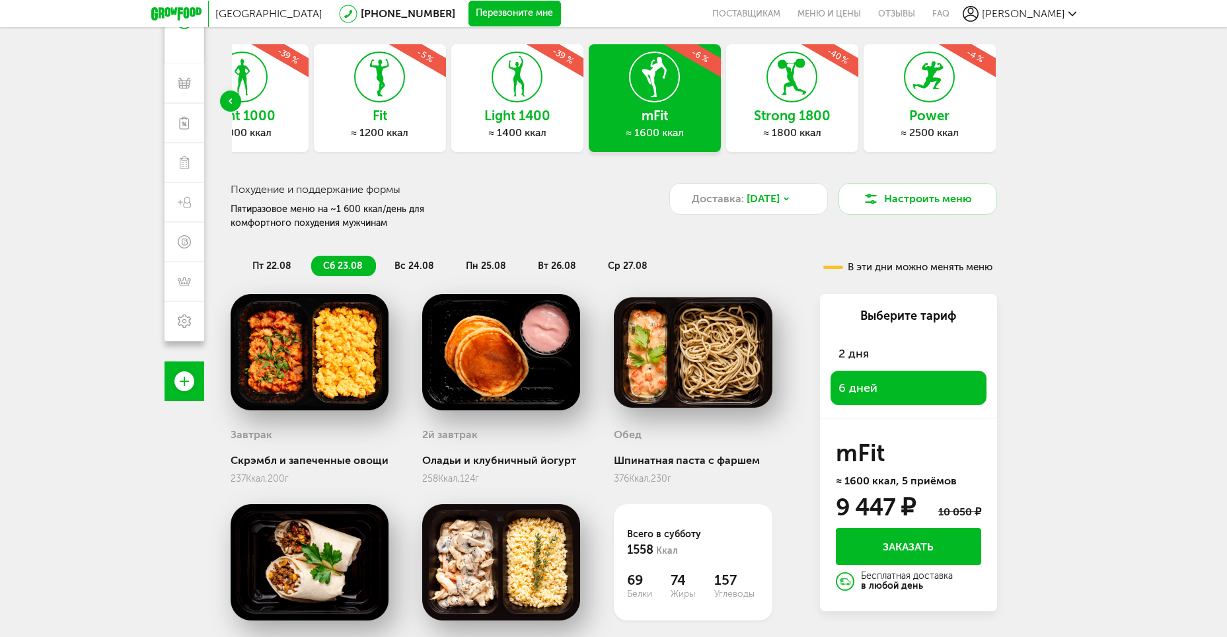
drag, startPoint x: 848, startPoint y: 509, endPoint x: 903, endPoint y: 507, distance: 55.5
click at [903, 507] on div "9 447 ₽" at bounding box center [875, 507] width 79 height 21
click at [388, 92] on icon at bounding box center [379, 77] width 48 height 50
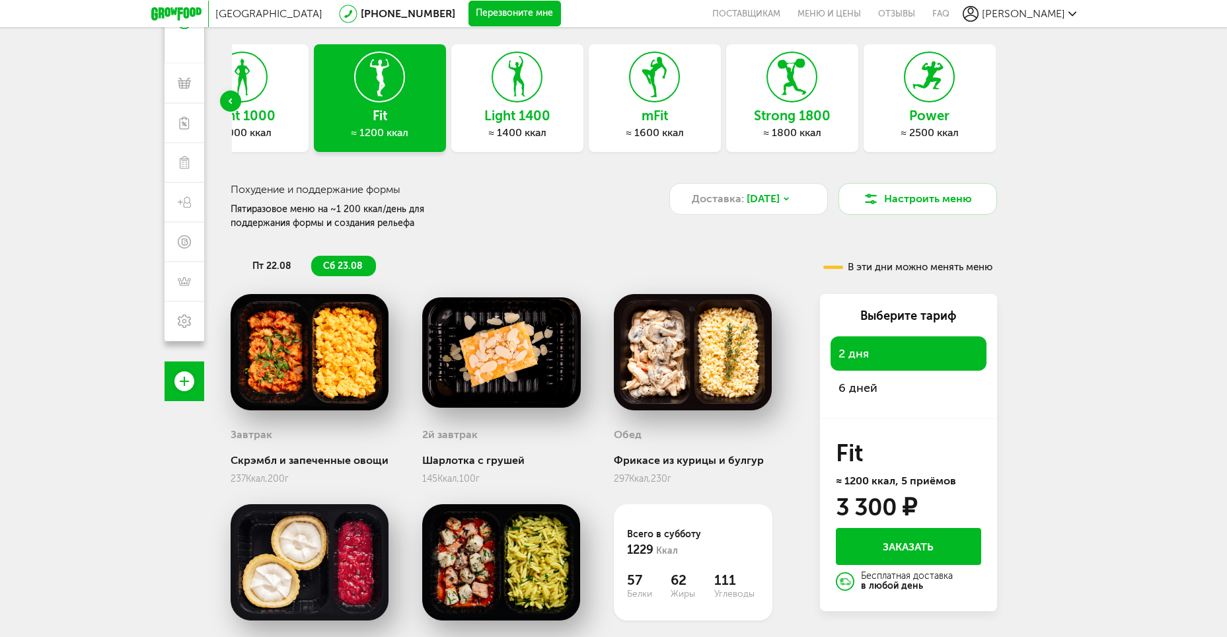
click at [862, 392] on span "6 дней" at bounding box center [857, 388] width 39 height 15
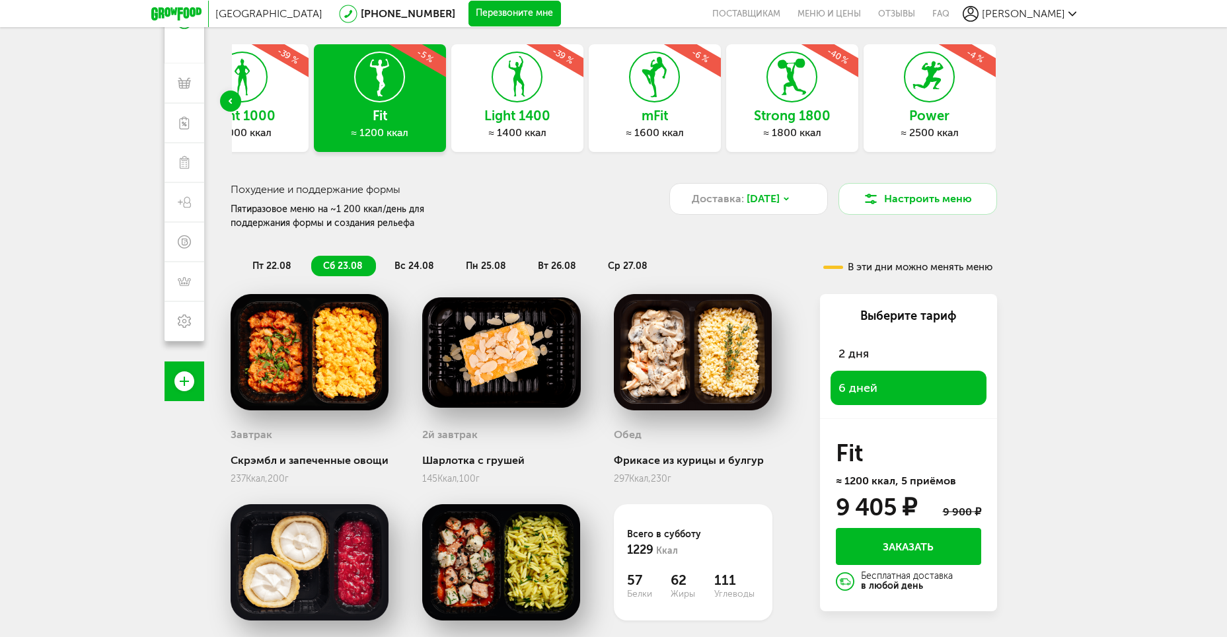
click at [544, 119] on h3 "Light 1400" at bounding box center [517, 115] width 132 height 15
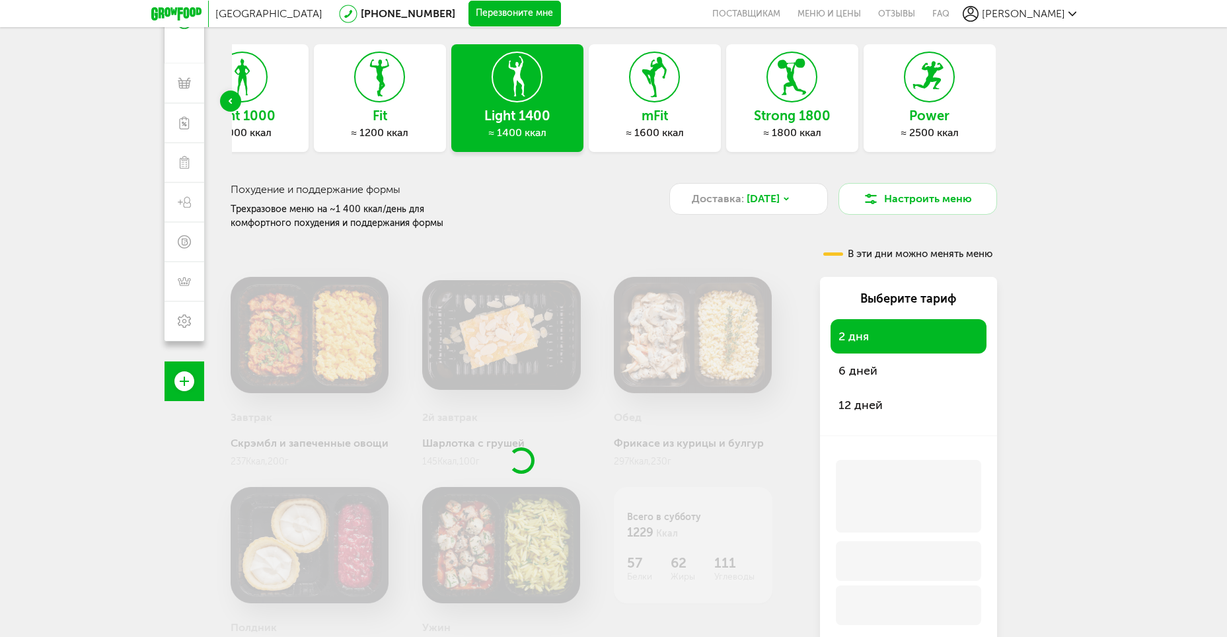
click at [627, 97] on div "mFit ≈ 1600 ккал" at bounding box center [655, 98] width 132 height 108
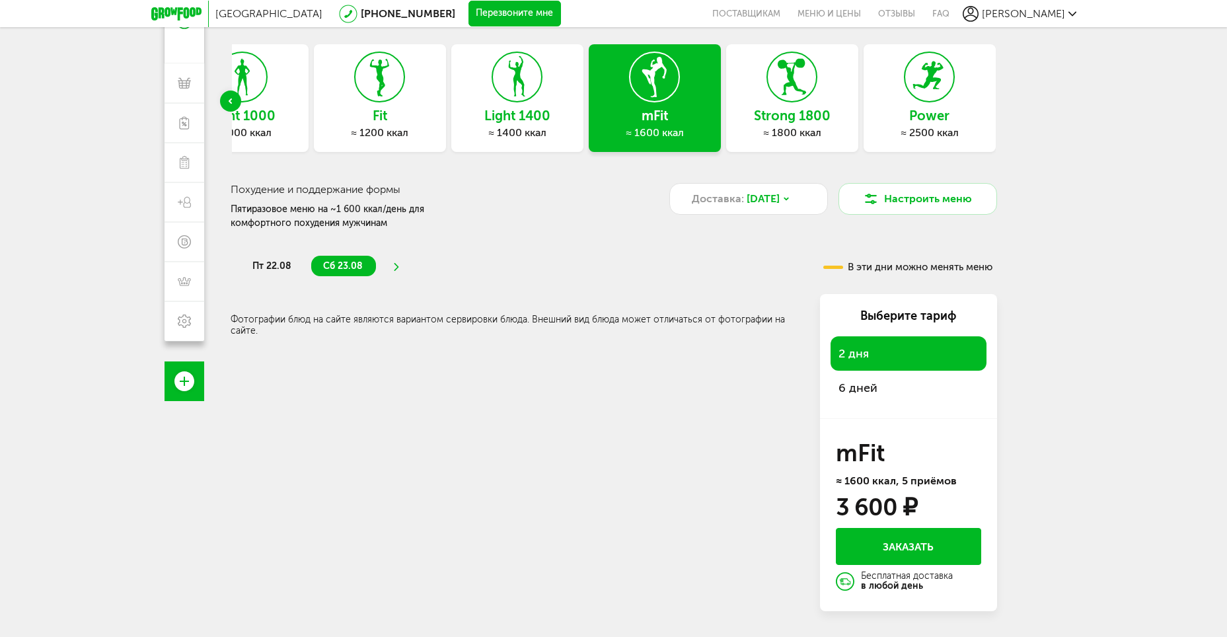
click at [864, 388] on span "6 дней" at bounding box center [857, 388] width 39 height 15
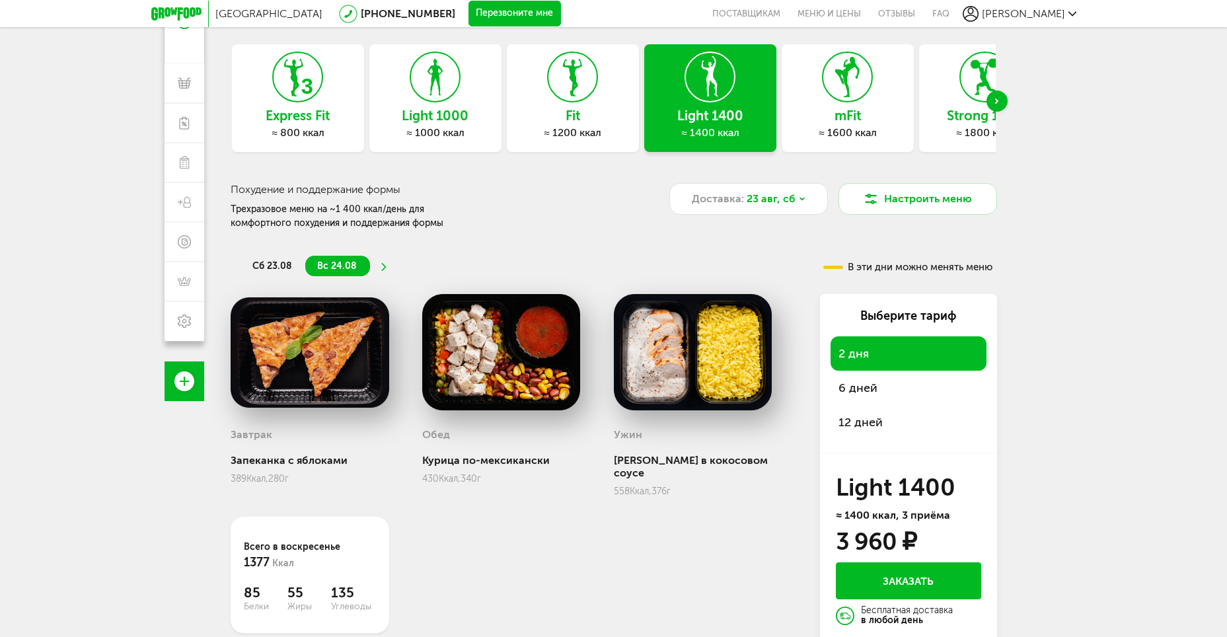
click at [749, 96] on div "Light 1400 ≈ 1400 ккал" at bounding box center [710, 98] width 132 height 108
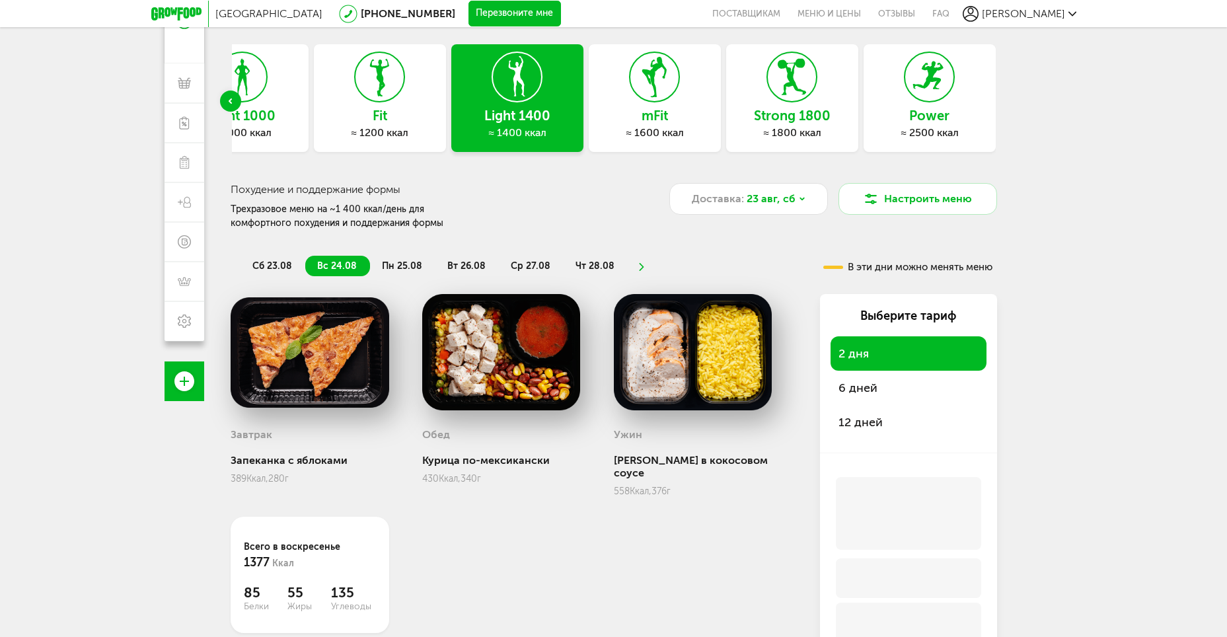
click at [654, 106] on div "mFit ≈ 1600 ккал" at bounding box center [655, 98] width 132 height 108
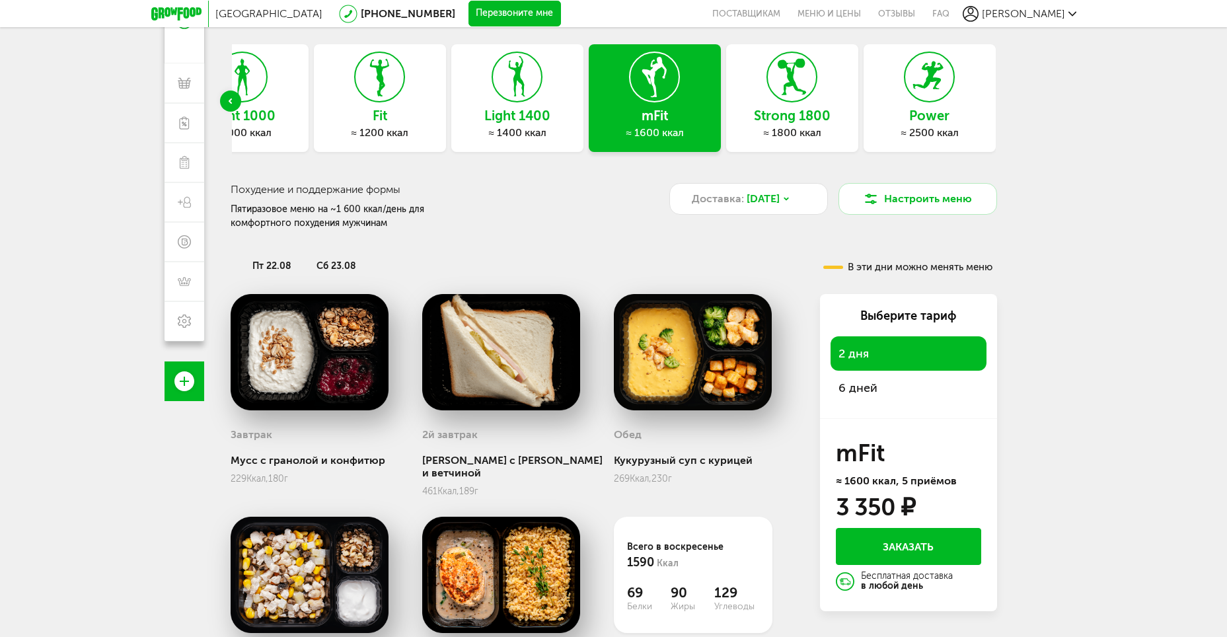
click at [862, 388] on span "6 дней" at bounding box center [857, 388] width 39 height 15
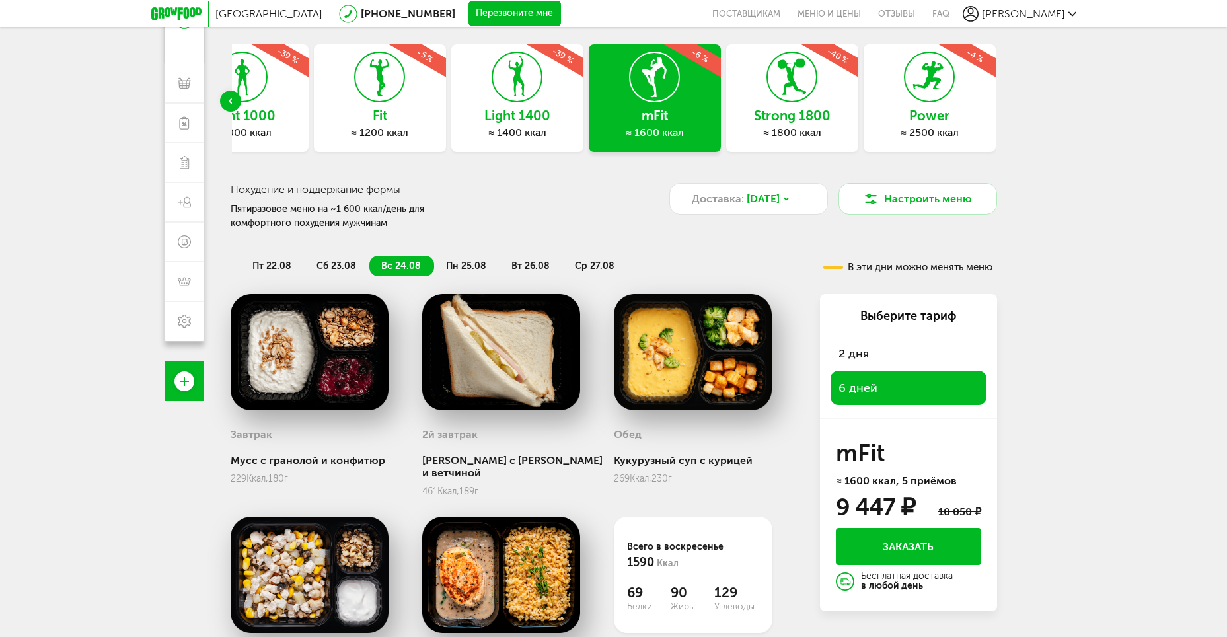
click at [332, 260] on span "сб 23.08" at bounding box center [336, 265] width 40 height 11
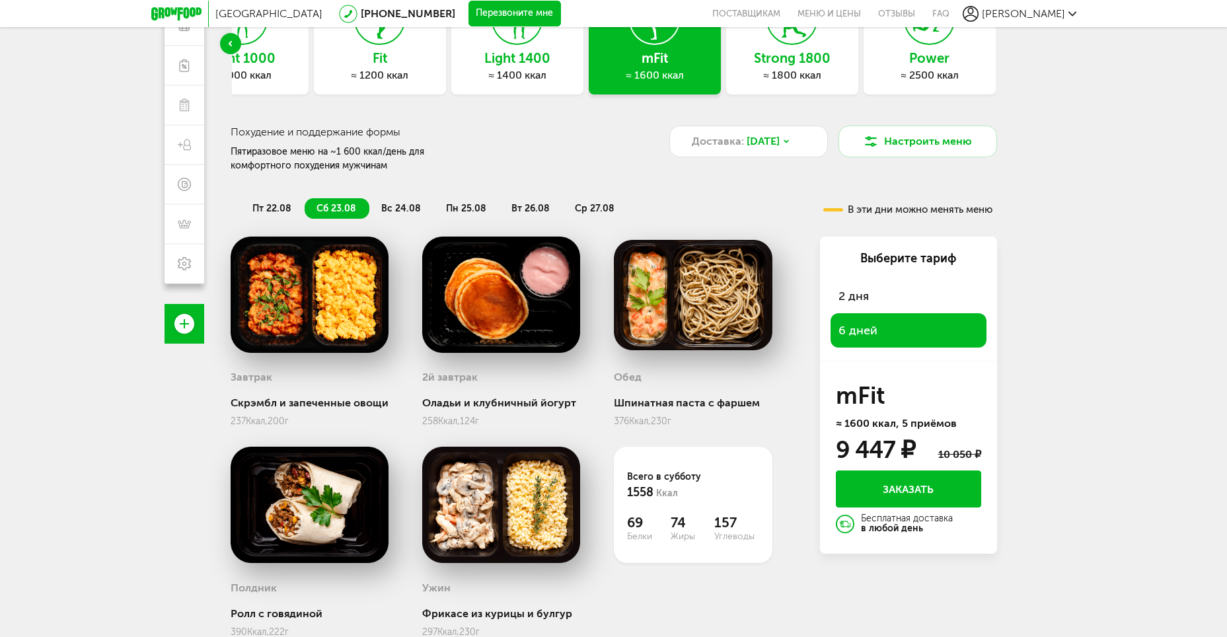
scroll to position [100, 0]
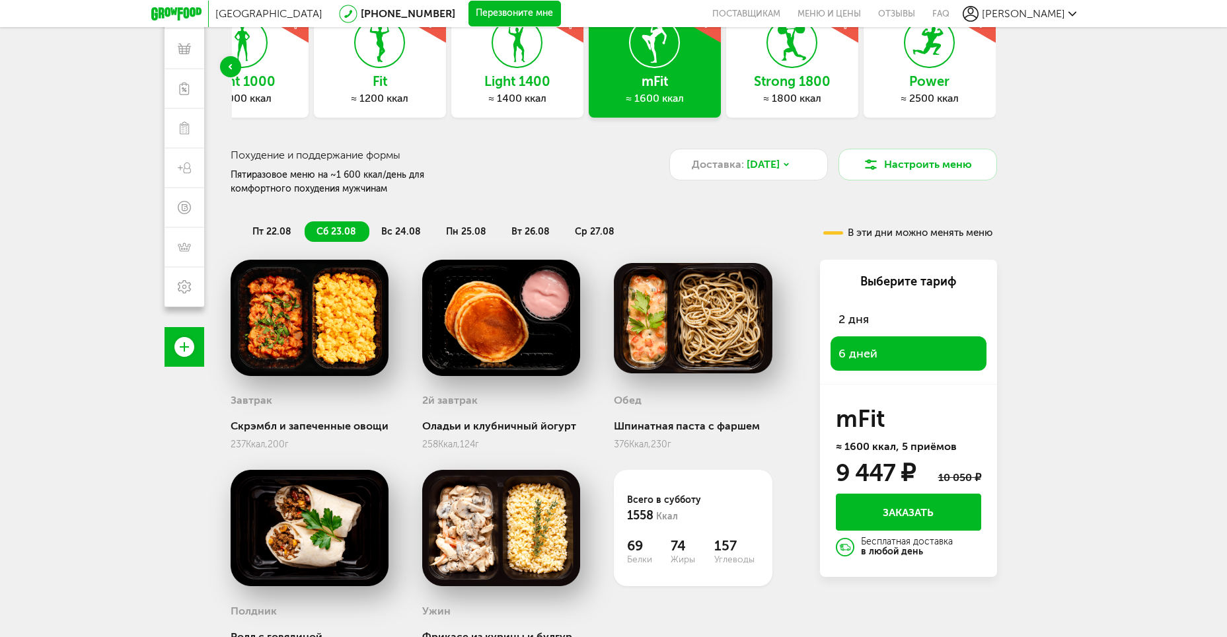
click at [408, 235] on span "вс 24.08" at bounding box center [401, 231] width 40 height 11
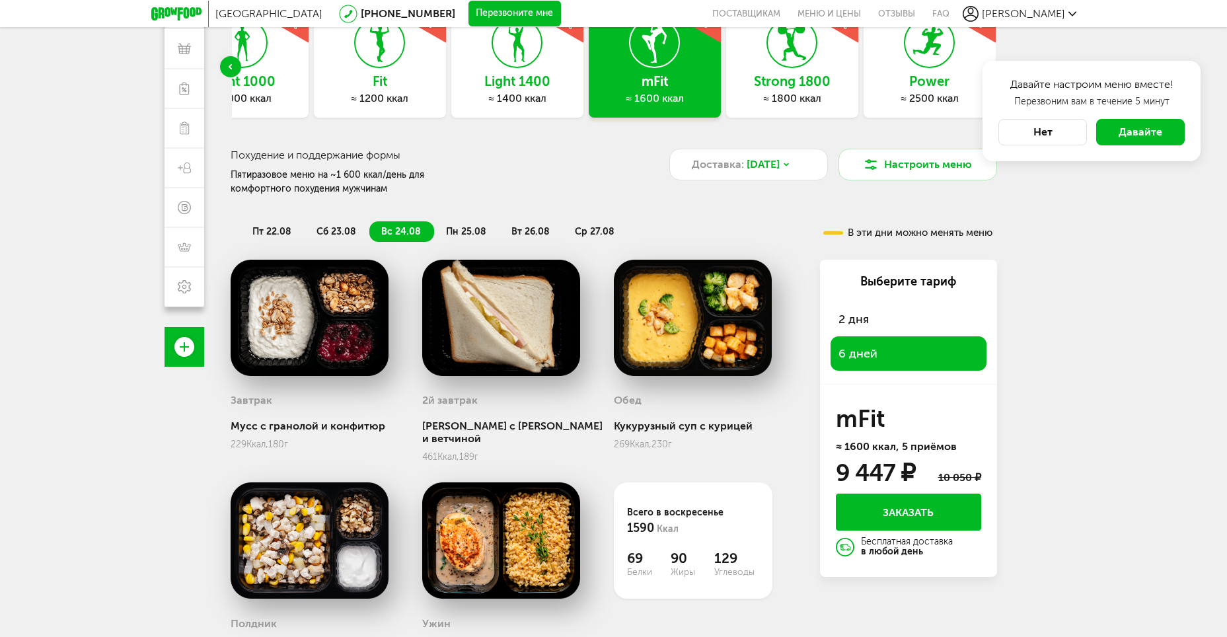
scroll to position [166, 0]
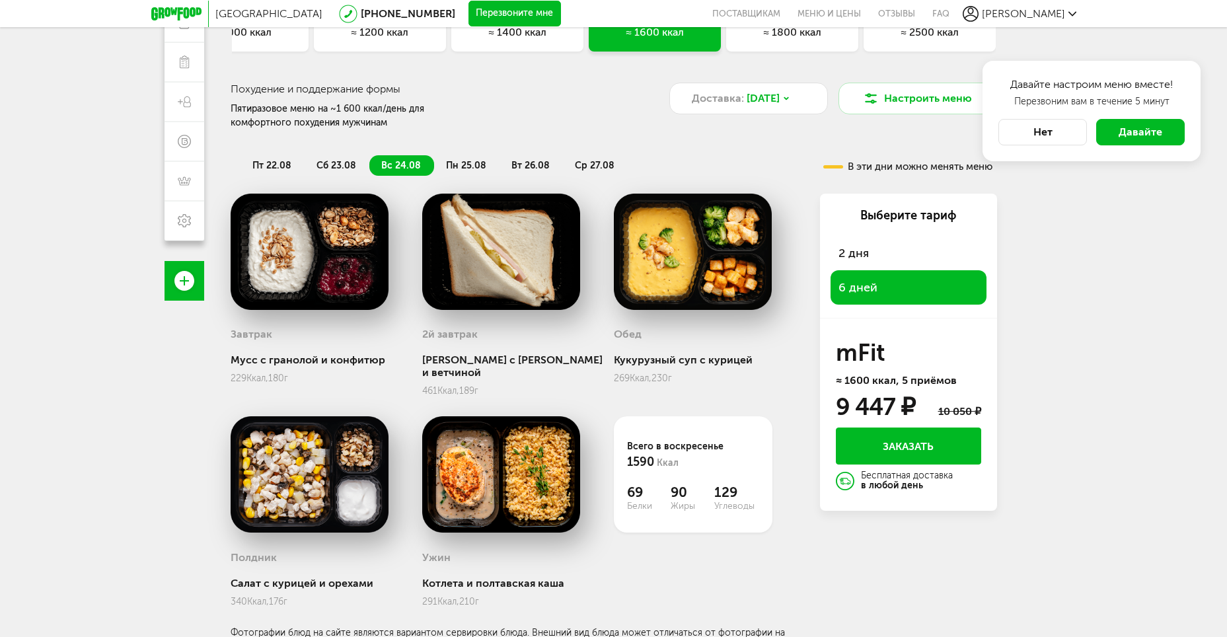
click at [341, 158] on li "сб 23.08" at bounding box center [337, 165] width 65 height 20
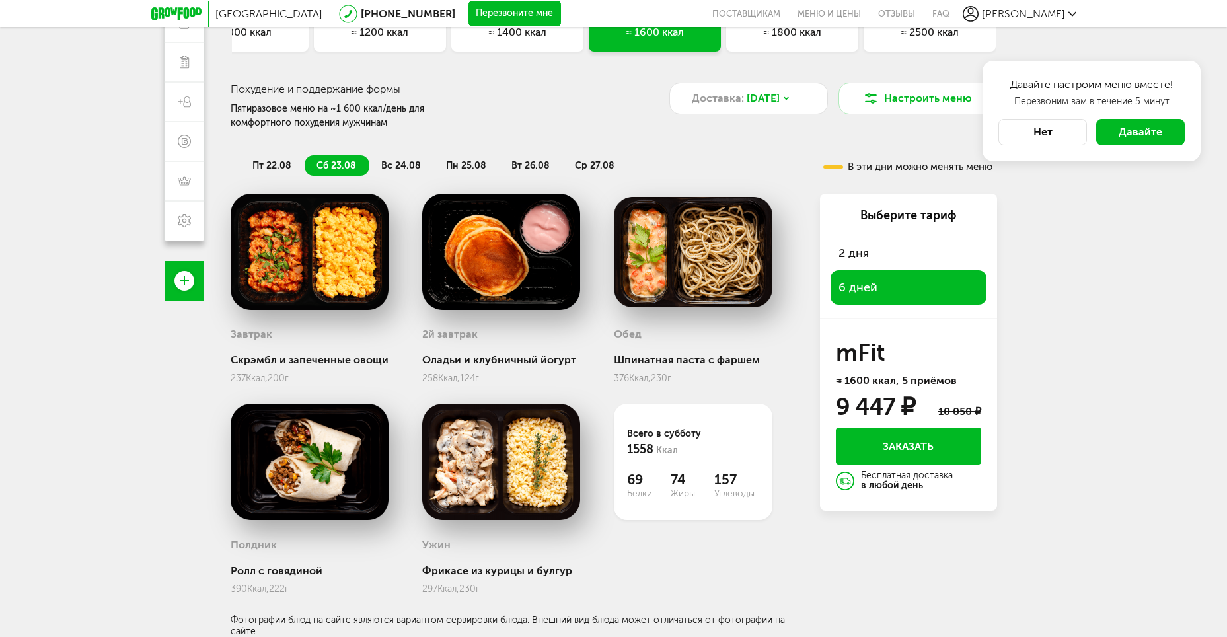
click at [388, 159] on li "вс 24.08" at bounding box center [401, 165] width 65 height 20
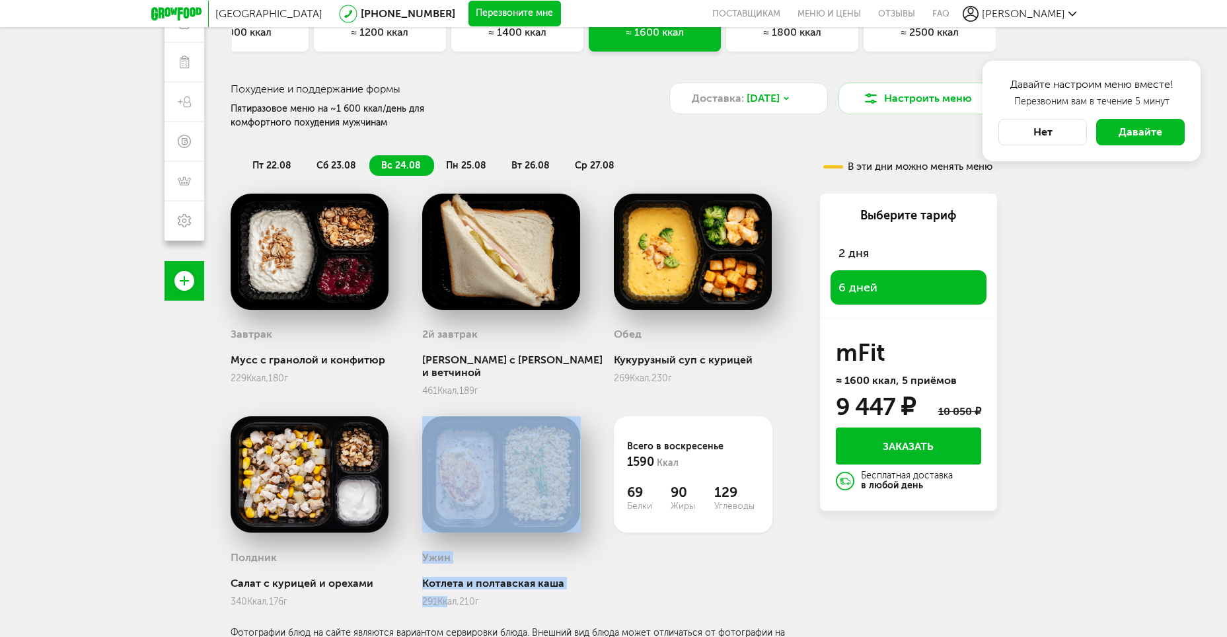
drag, startPoint x: 418, startPoint y: 585, endPoint x: 451, endPoint y: 589, distance: 32.6
click at [451, 589] on div "Завтрак Мусс с гранолой и конфитюр 229 Ккал, 180 г 2й завтрак Сэндвич с сыром и…" at bounding box center [515, 421] width 568 height 455
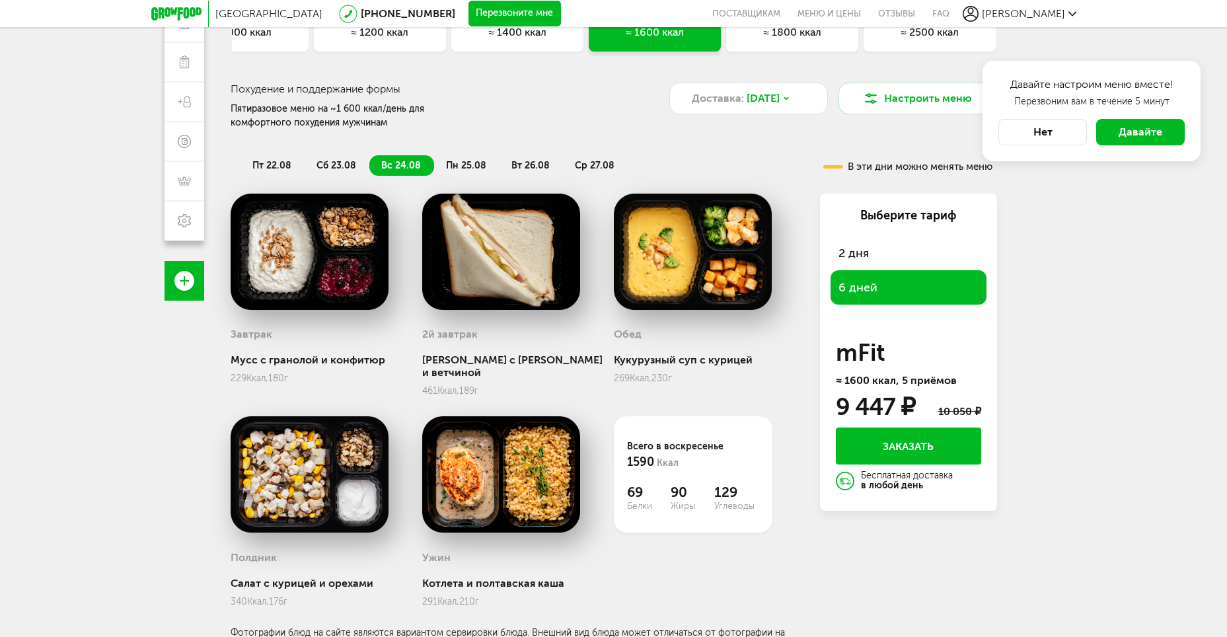
click at [480, 596] on div "291 Ккал, 210 г" at bounding box center [501, 601] width 159 height 11
click at [470, 166] on span "пн 25.08" at bounding box center [466, 165] width 40 height 11
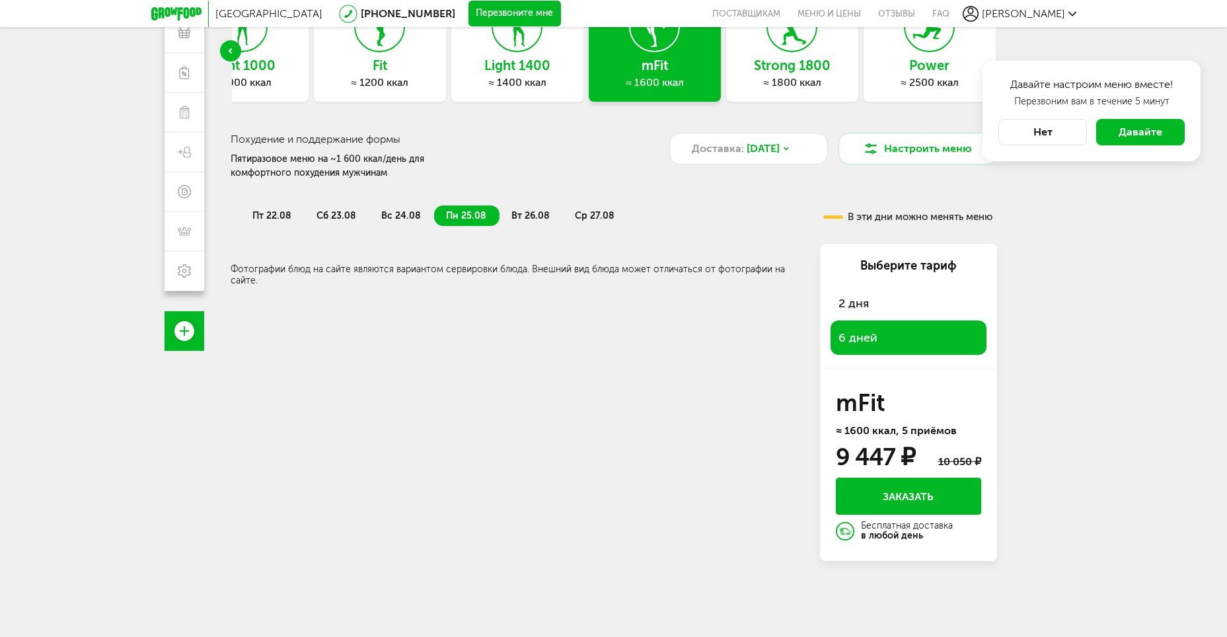
scroll to position [116, 0]
click at [532, 213] on span "вт 26.08" at bounding box center [530, 215] width 38 height 11
click at [466, 213] on span "пн 25.08" at bounding box center [466, 215] width 40 height 11
click at [581, 221] on span "ср 27.08" at bounding box center [595, 215] width 40 height 11
click at [533, 219] on span "вт 26.08" at bounding box center [530, 215] width 38 height 11
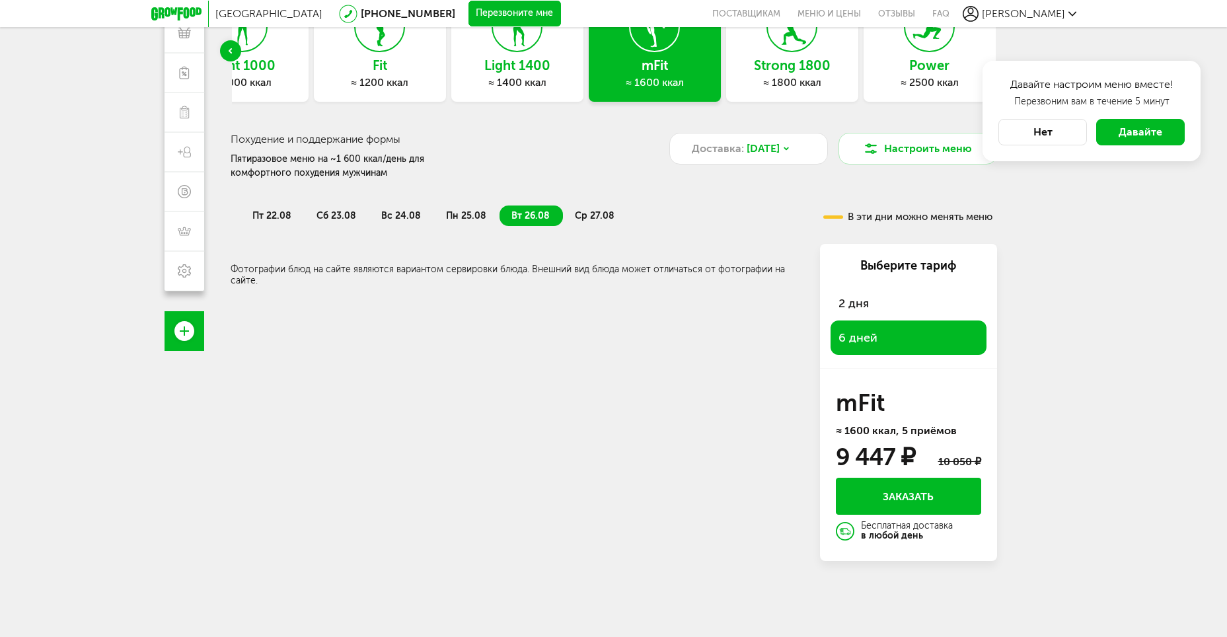
drag, startPoint x: 459, startPoint y: 215, endPoint x: 451, endPoint y: 216, distance: 8.0
click at [459, 215] on span "пн 25.08" at bounding box center [466, 215] width 40 height 11
click at [412, 215] on span "вс 24.08" at bounding box center [401, 215] width 40 height 11
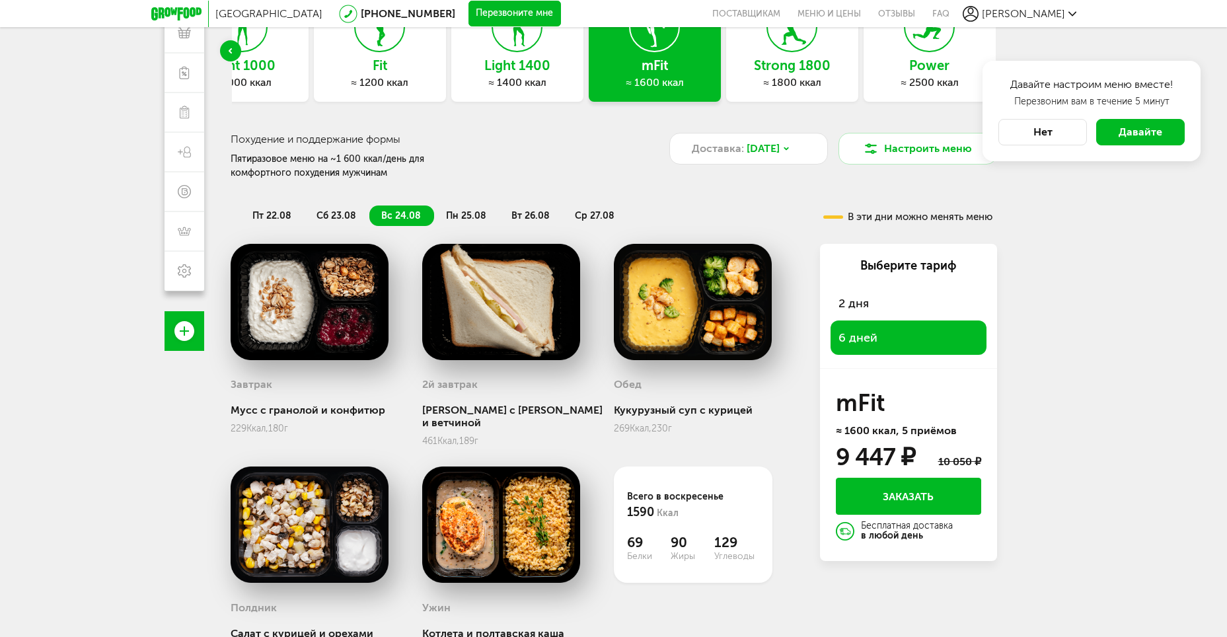
click at [311, 209] on li "сб 23.08" at bounding box center [337, 215] width 65 height 20
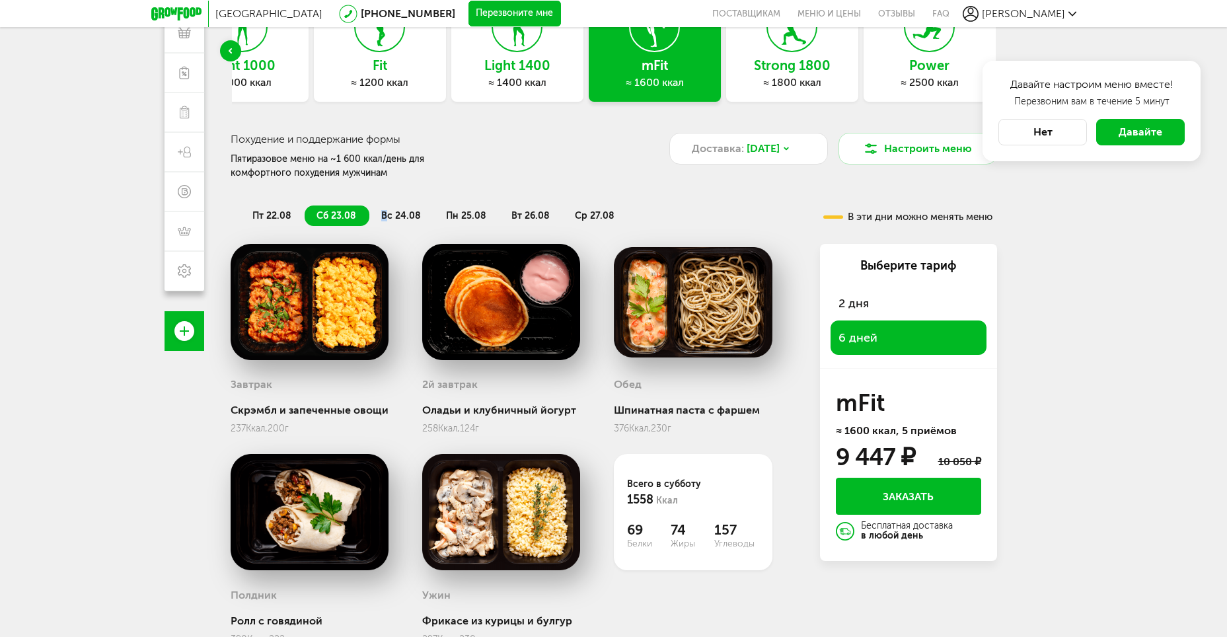
click at [385, 213] on li "вс 24.08" at bounding box center [401, 215] width 65 height 20
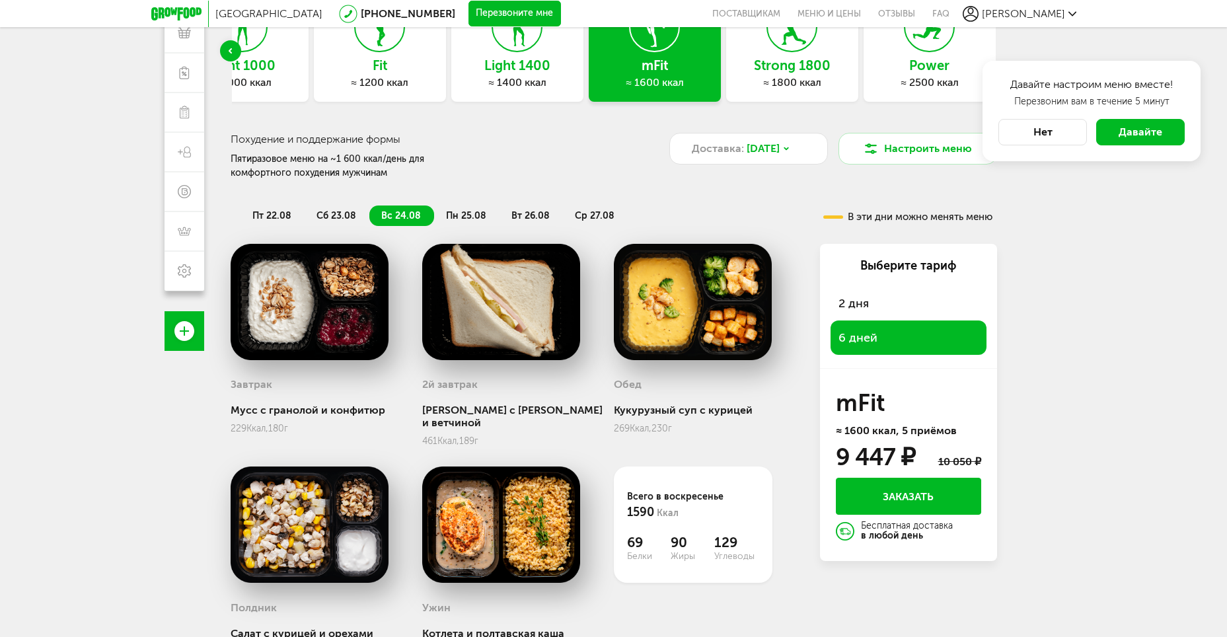
click at [468, 216] on span "пн 25.08" at bounding box center [466, 215] width 40 height 11
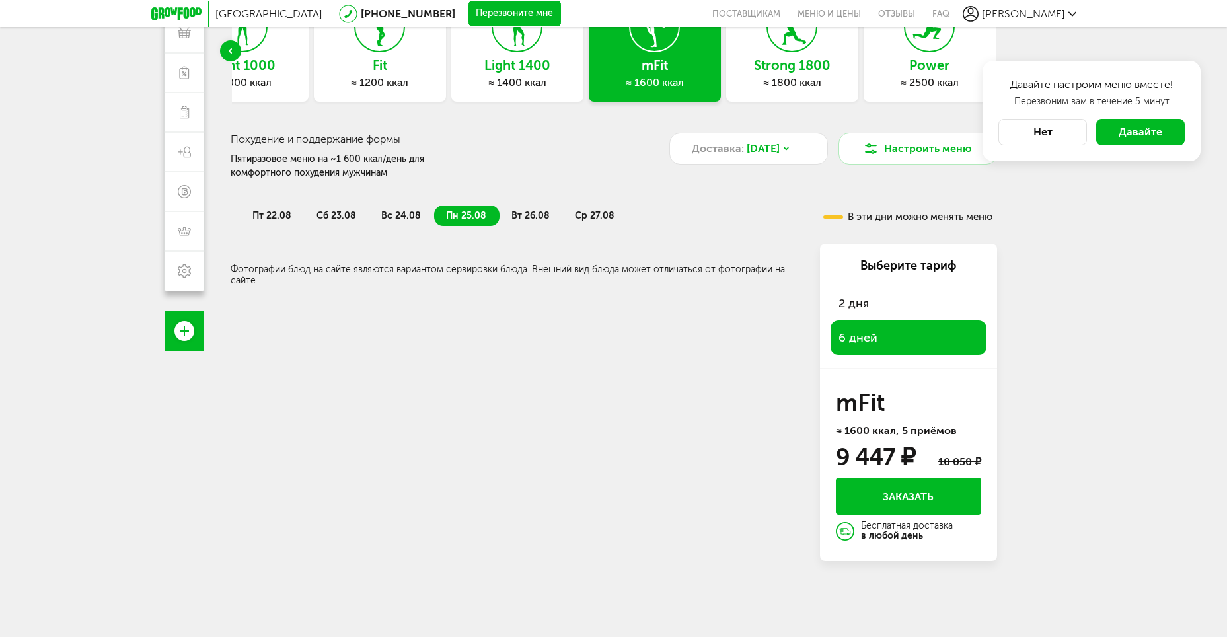
click at [400, 219] on span "вс 24.08" at bounding box center [401, 215] width 40 height 11
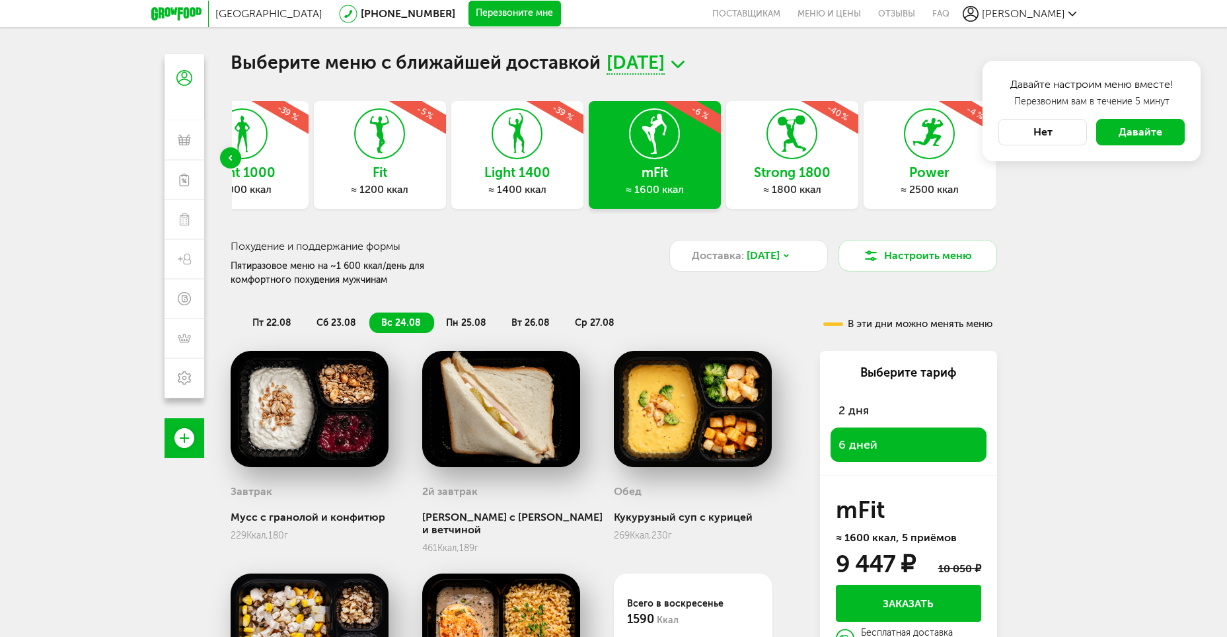
scroll to position [0, 0]
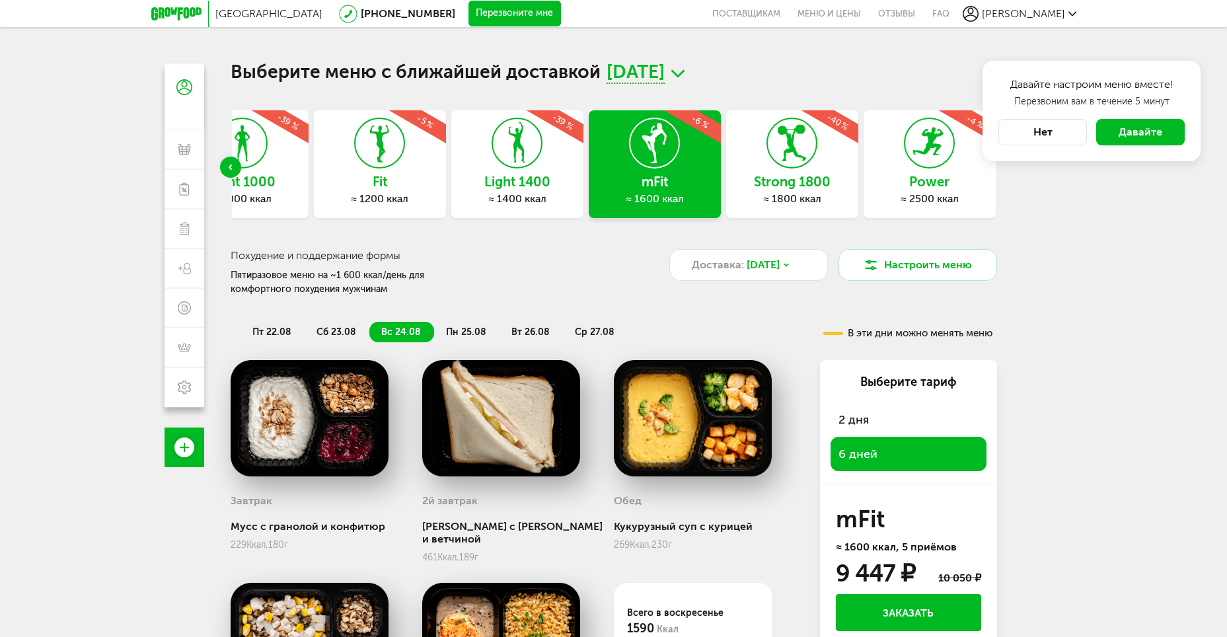
click at [328, 336] on span "сб 23.08" at bounding box center [336, 331] width 40 height 11
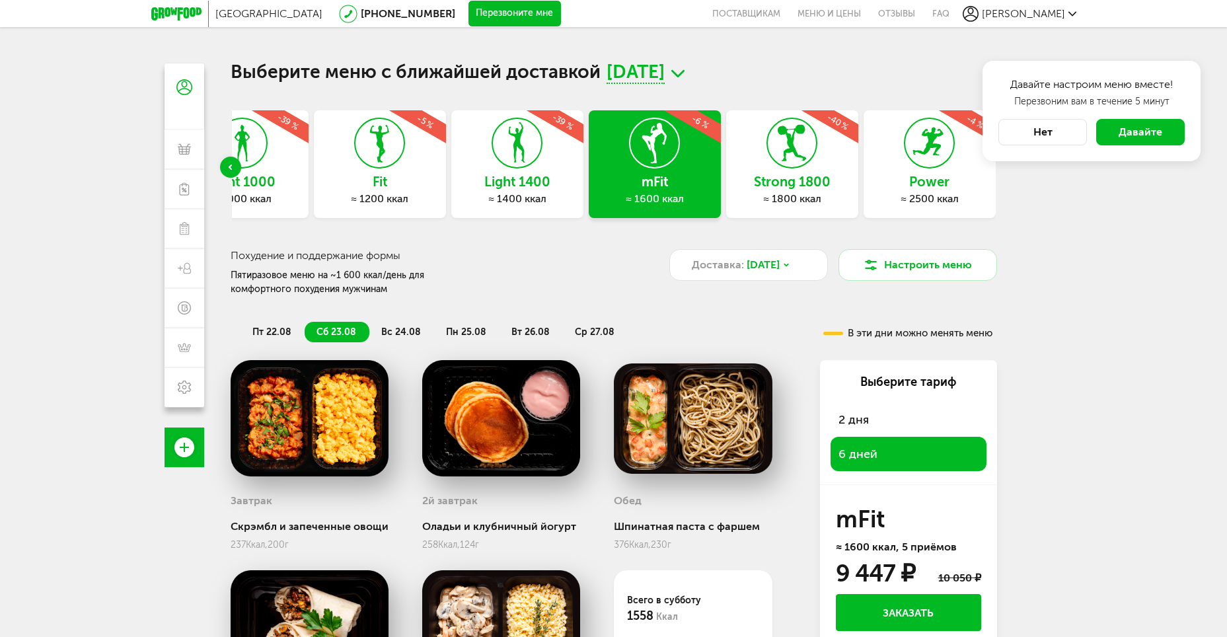
click at [459, 334] on span "пн 25.08" at bounding box center [466, 331] width 40 height 11
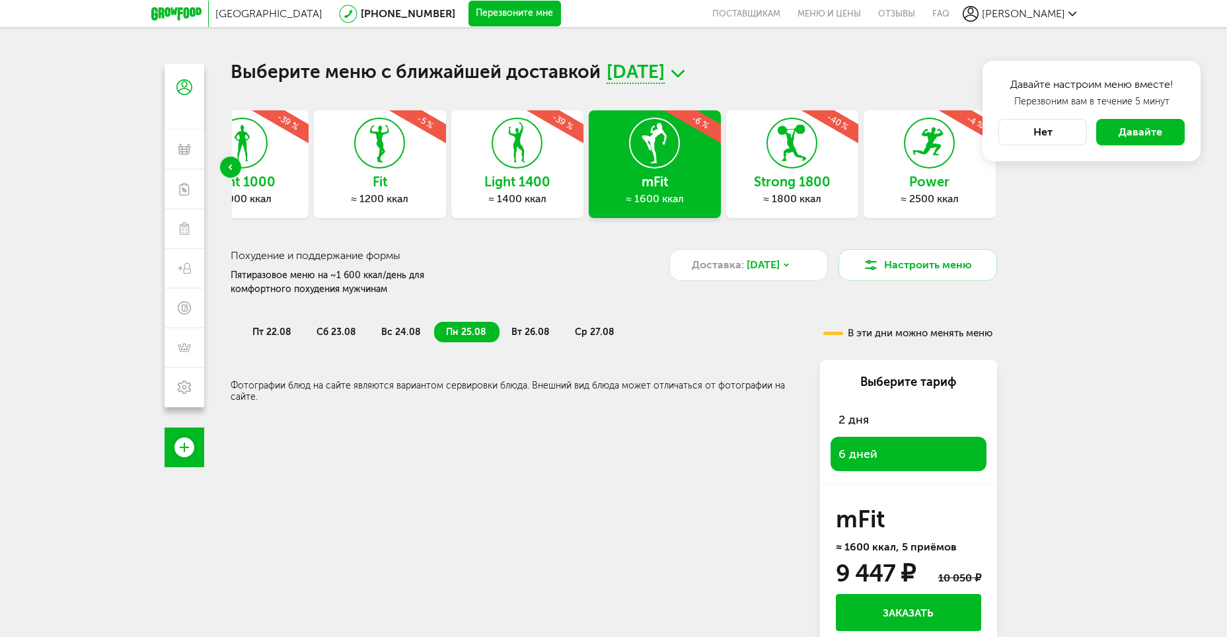
click at [257, 333] on span "пт 22.08" at bounding box center [271, 331] width 39 height 11
click at [455, 332] on span "пн 25.08" at bounding box center [466, 331] width 40 height 11
click at [533, 332] on span "вт 26.08" at bounding box center [530, 331] width 38 height 11
click at [578, 330] on span "ср 27.08" at bounding box center [595, 331] width 40 height 11
click at [389, 336] on span "вс 24.08" at bounding box center [401, 331] width 40 height 11
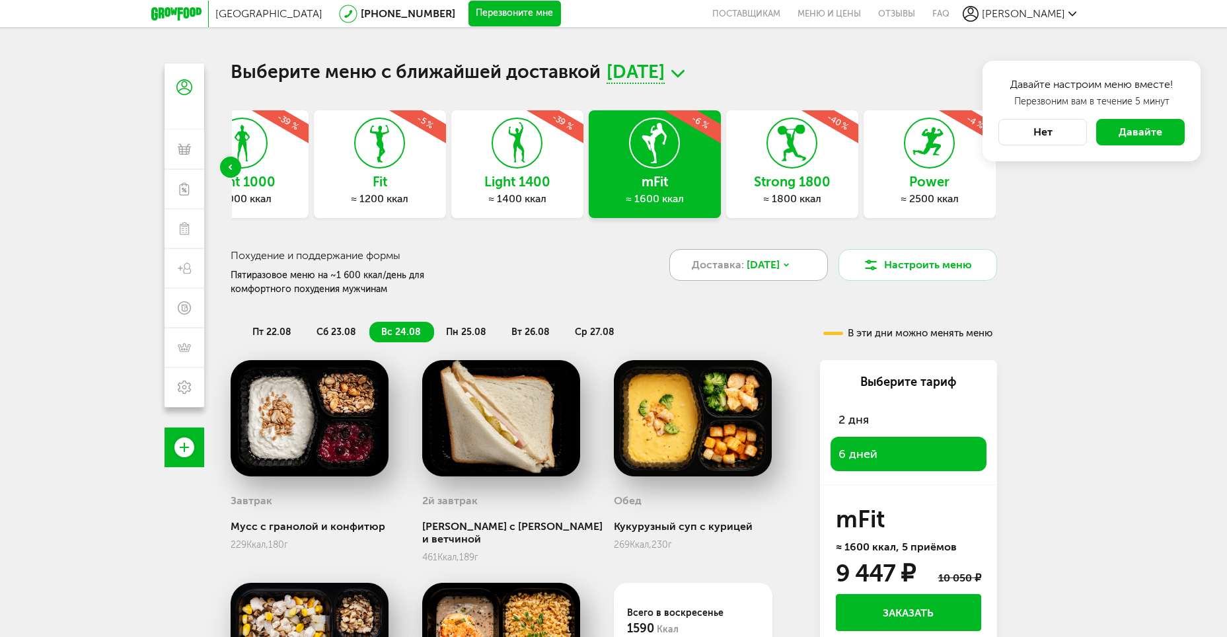
click at [747, 274] on div "Доставка: [DATE]" at bounding box center [748, 265] width 159 height 32
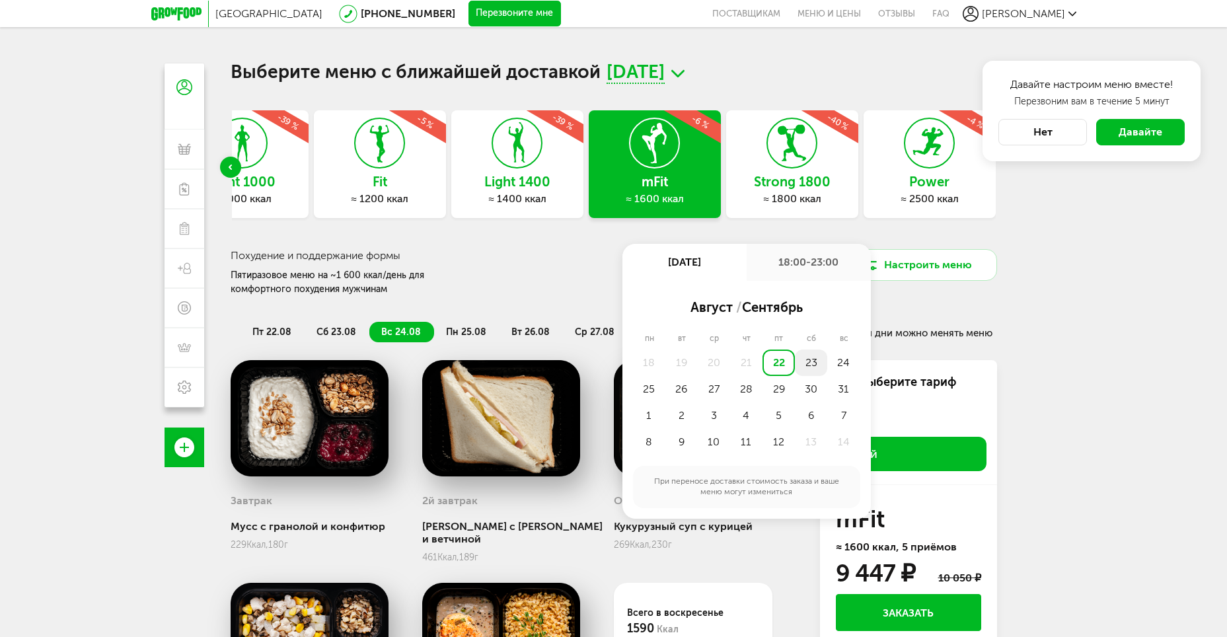
click at [815, 362] on div "23" at bounding box center [811, 363] width 32 height 26
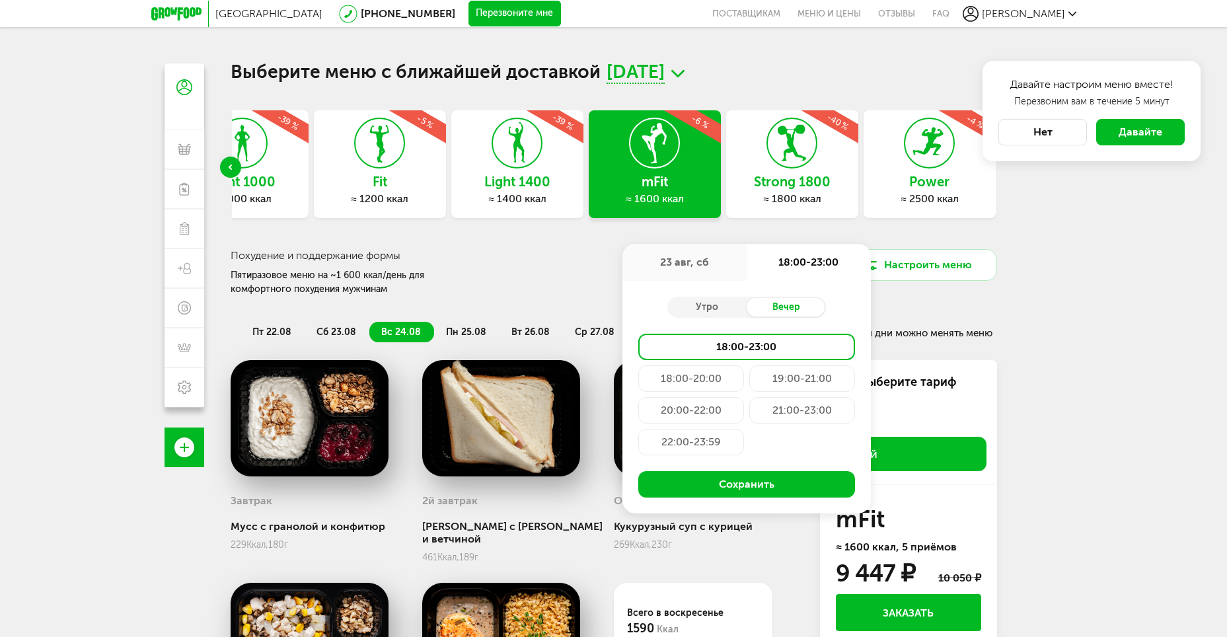
click at [794, 262] on div "18:00-23:00" at bounding box center [809, 262] width 124 height 37
click at [720, 300] on div "Утро" at bounding box center [706, 307] width 79 height 18
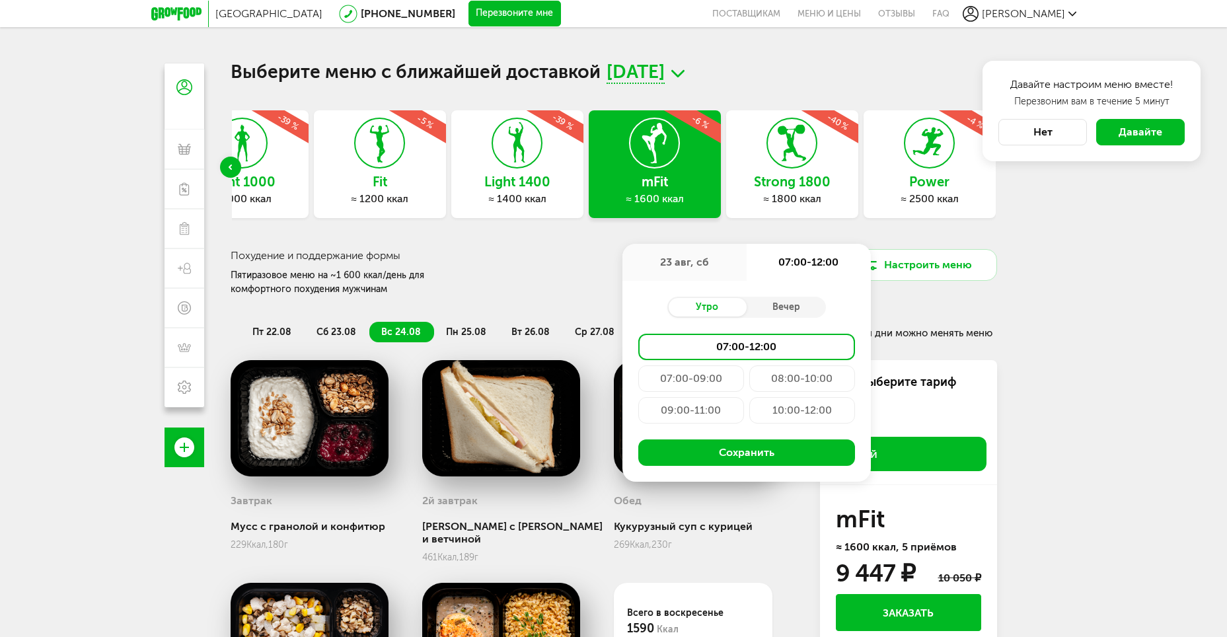
click at [800, 377] on div "08:00-10:00" at bounding box center [802, 378] width 106 height 26
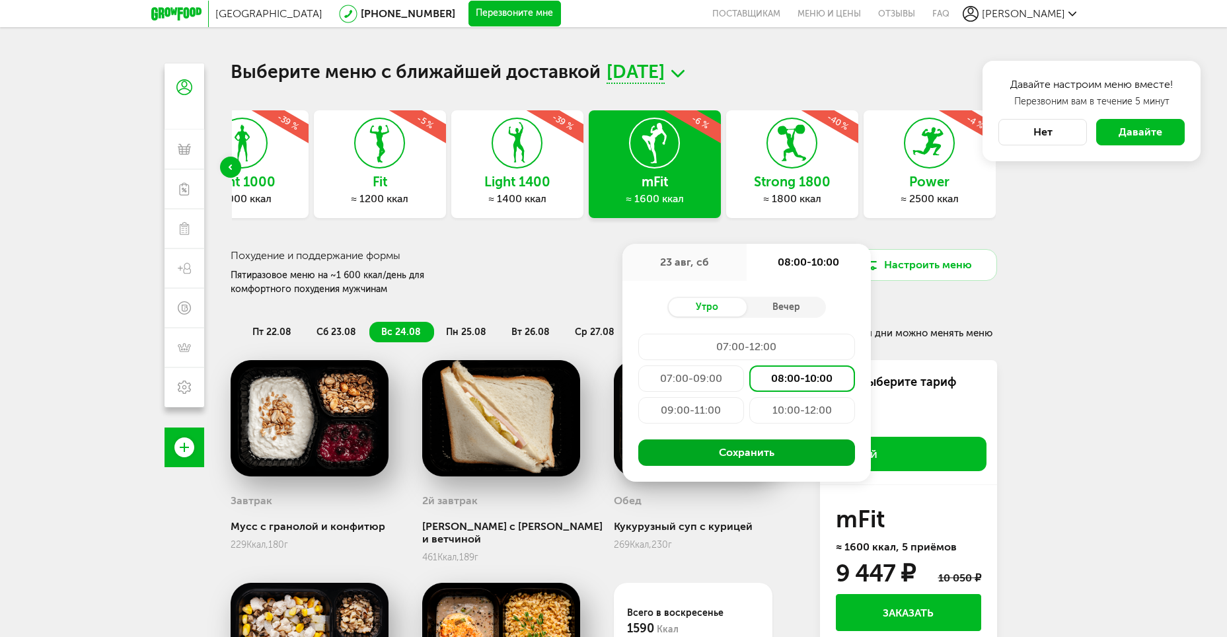
click at [778, 449] on button "Сохранить" at bounding box center [746, 452] width 217 height 26
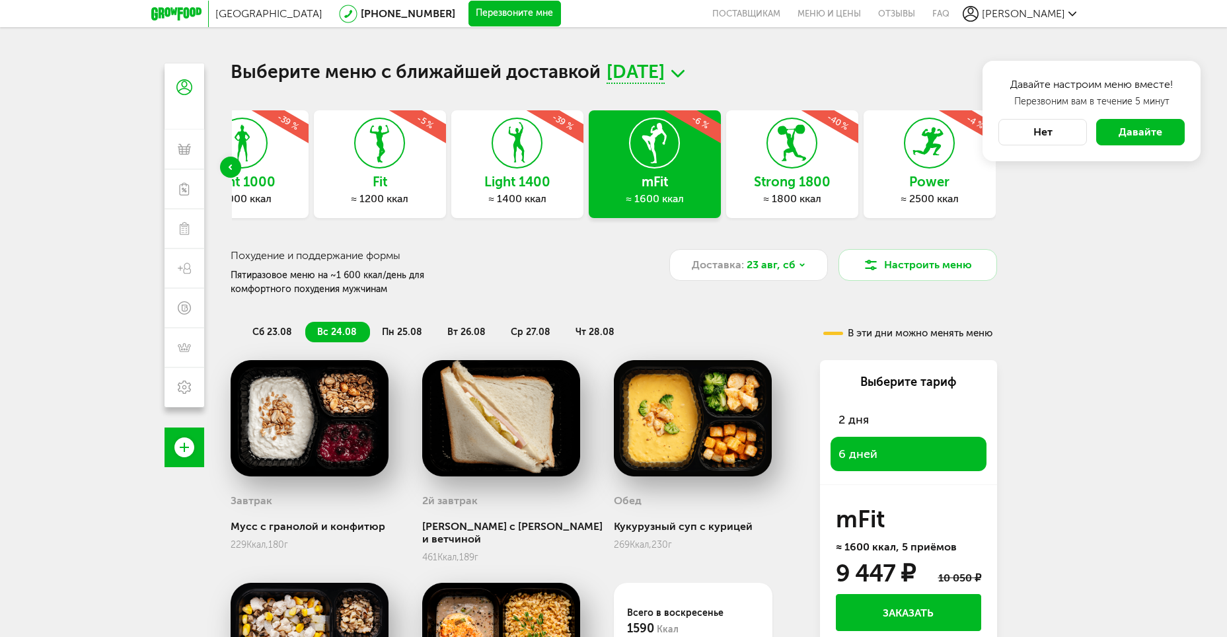
click at [1027, 124] on button "Нет" at bounding box center [1042, 132] width 89 height 26
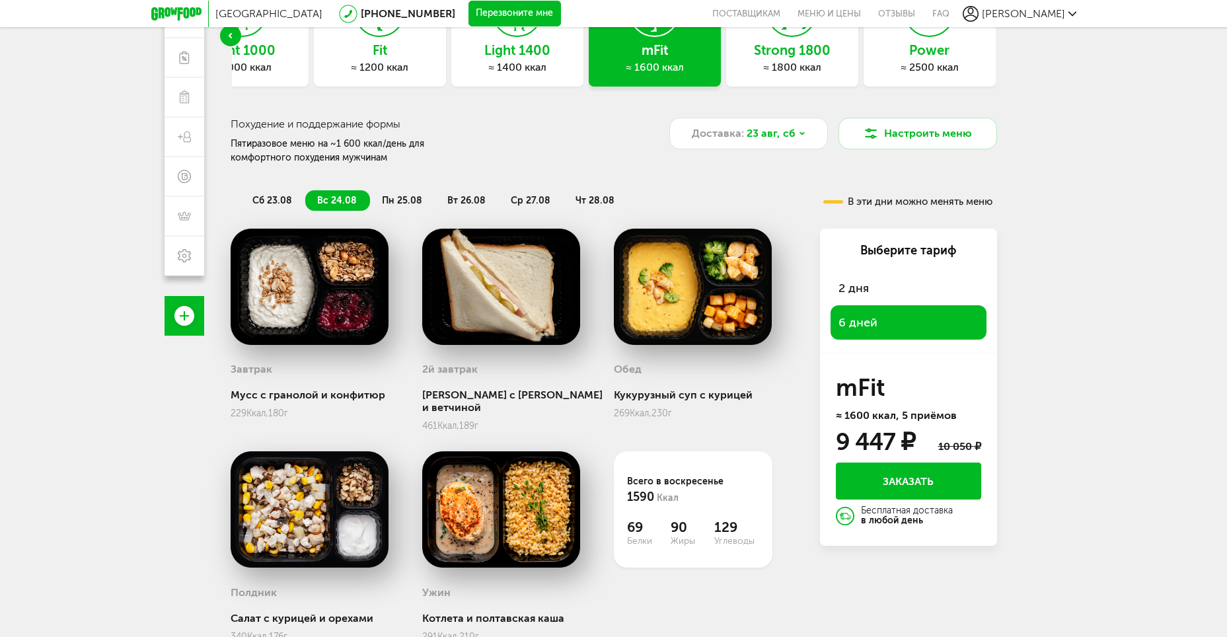
scroll to position [132, 0]
click at [914, 482] on button "Заказать" at bounding box center [908, 480] width 145 height 37
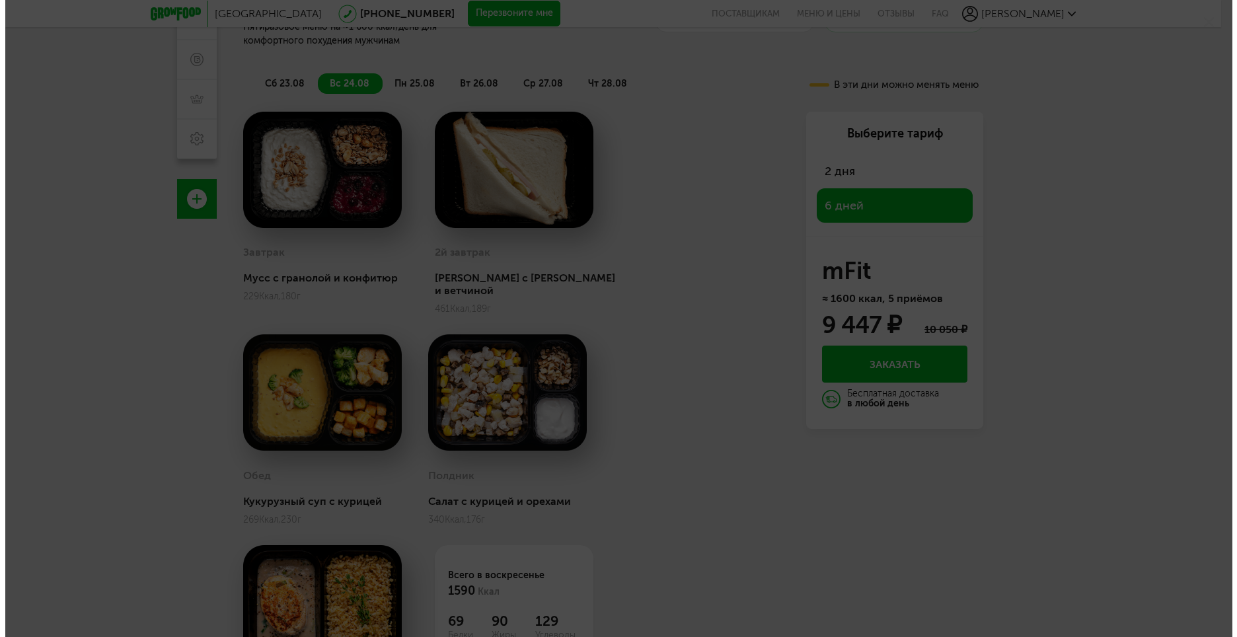
scroll to position [116, 0]
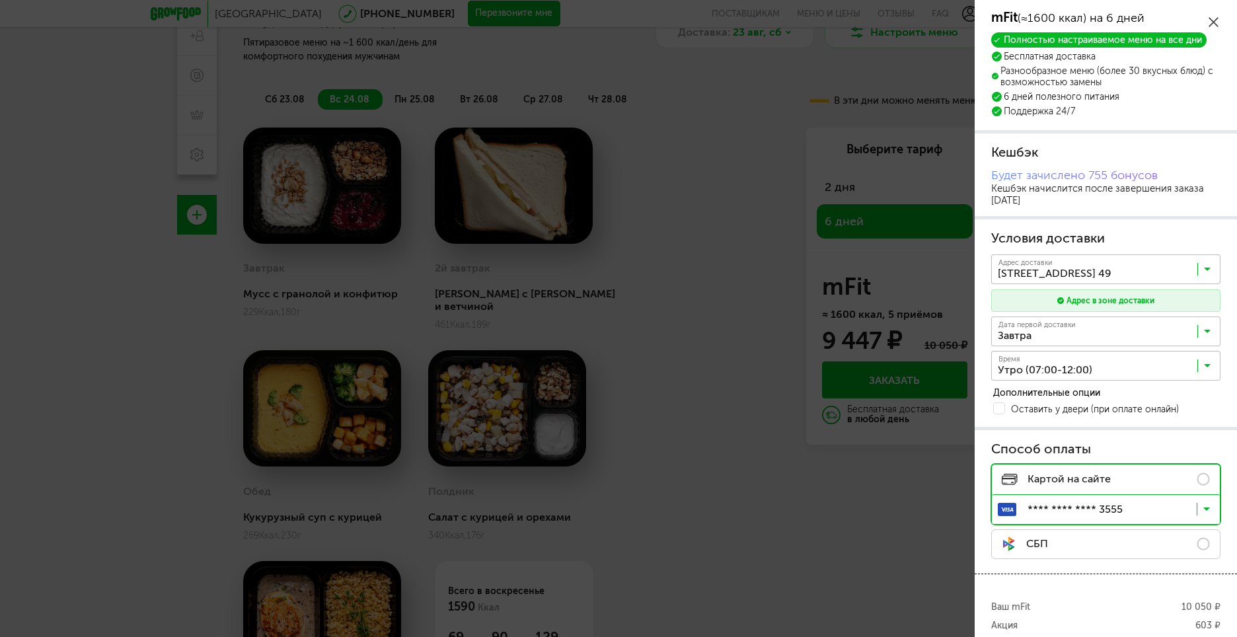
click at [723, 318] on body "Москва [PHONE_NUMBER] Перезвоните мне поставщикам Меню и цены Отзывы FAQ [PERSO…" at bounding box center [618, 260] width 1237 height 753
click at [1212, 22] on icon at bounding box center [1213, 22] width 10 height 10
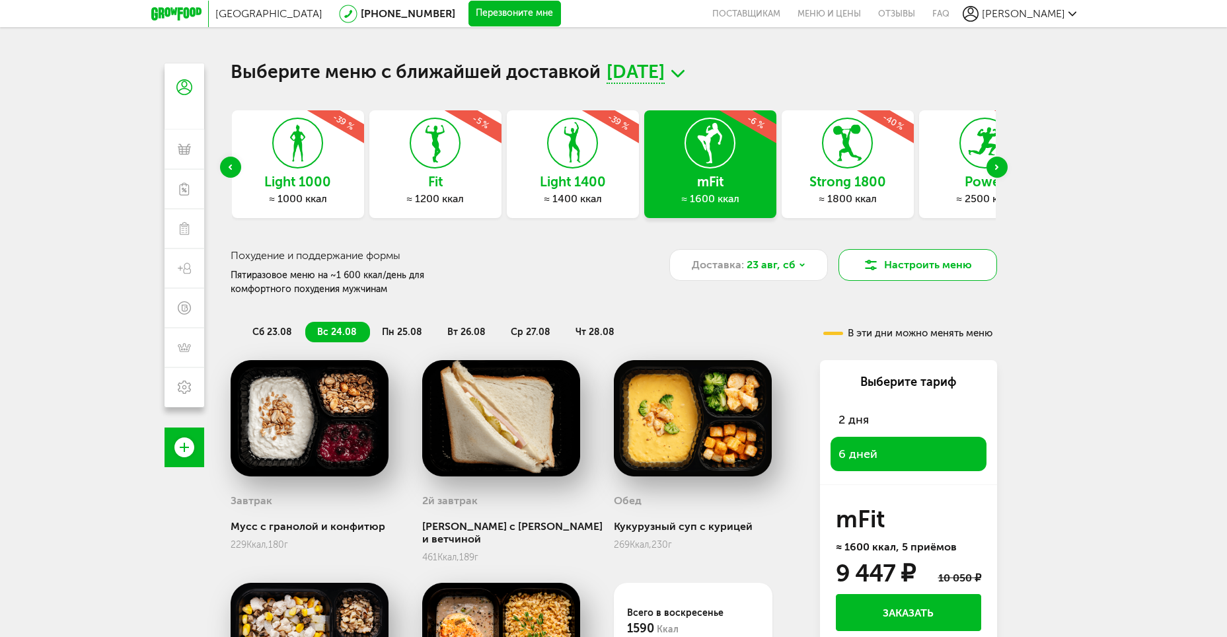
click at [909, 253] on button "Настроить меню" at bounding box center [917, 265] width 159 height 32
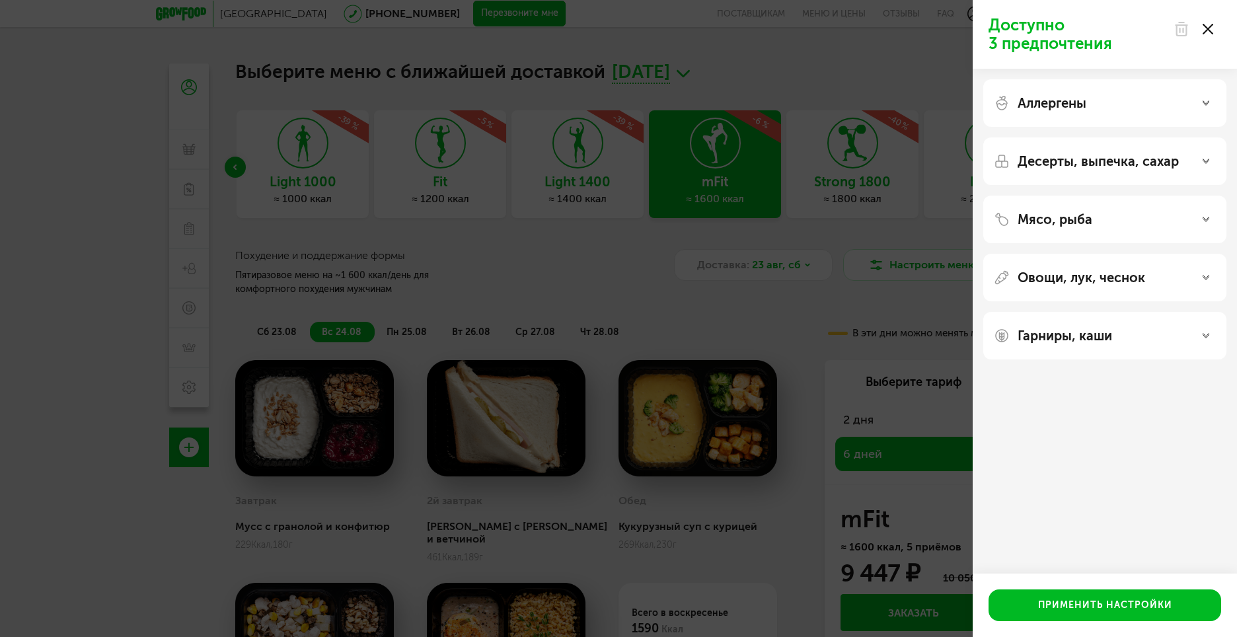
click at [1138, 109] on div "Аллергены" at bounding box center [1105, 103] width 222 height 16
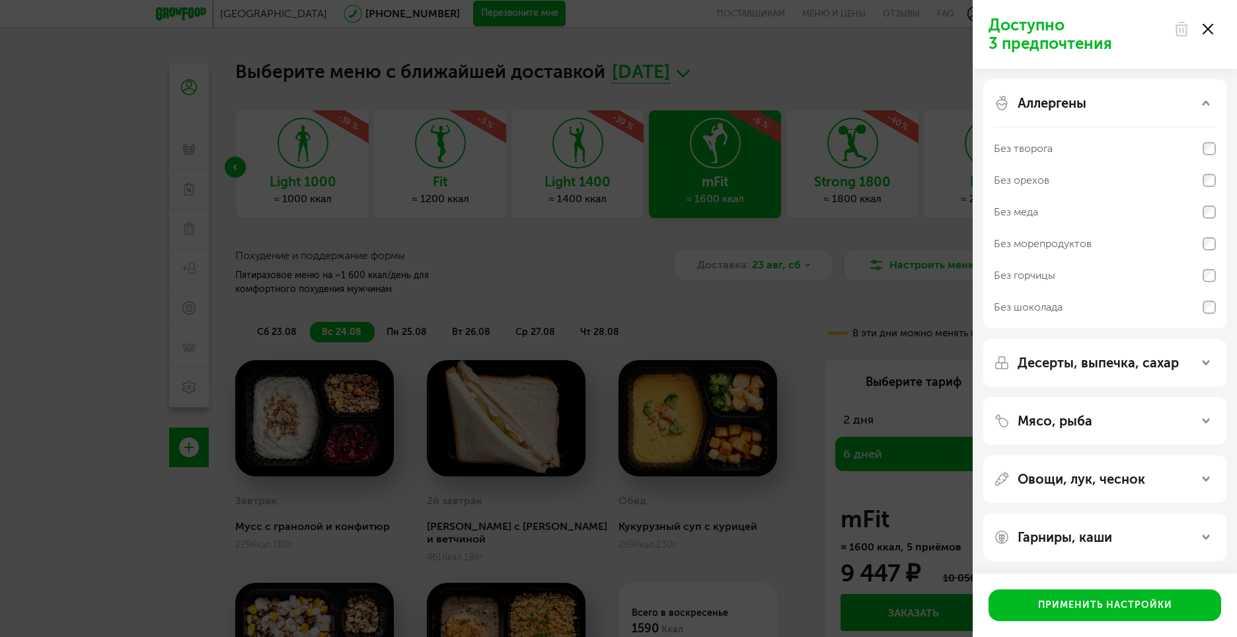
click at [1122, 353] on div "Десерты, выпечка, сахар" at bounding box center [1104, 363] width 243 height 48
click at [762, 308] on div "Доступно 3 предпочтения Аллергены Без творога Без орехов Без меда Без морепроду…" at bounding box center [618, 318] width 1237 height 637
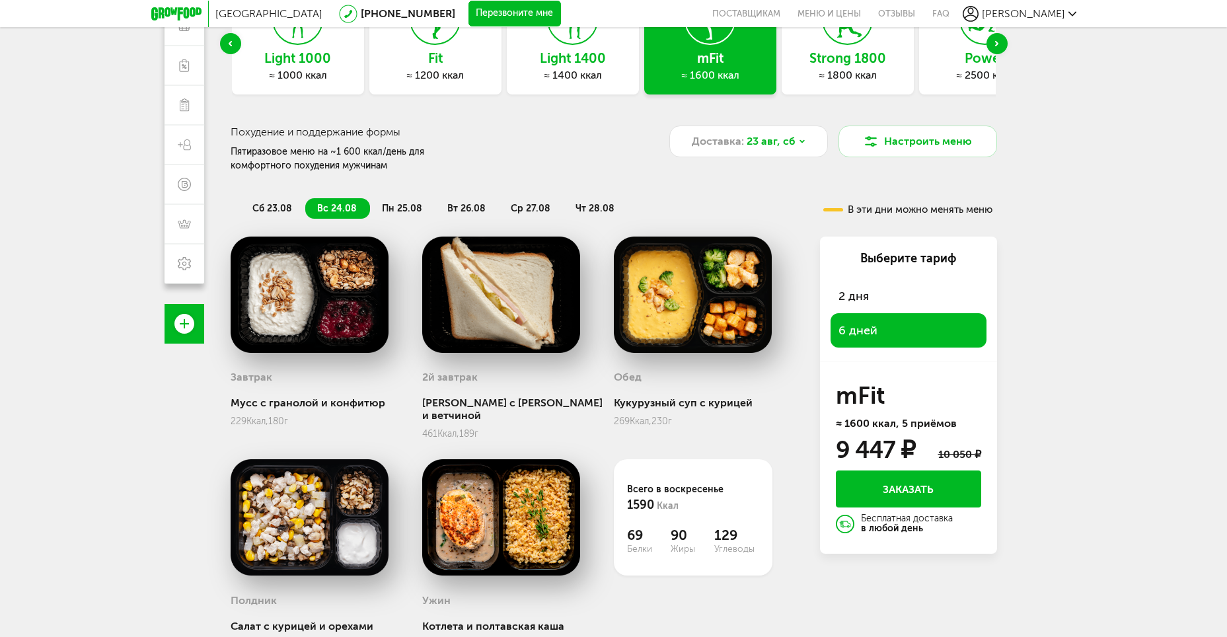
scroll to position [132, 0]
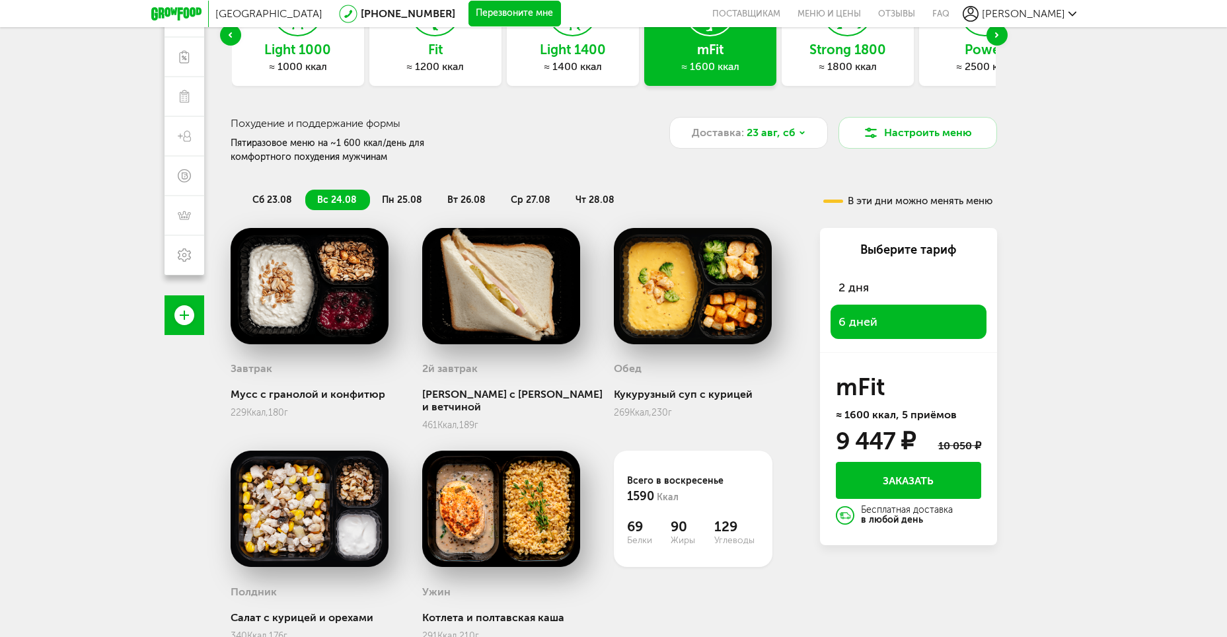
click at [944, 478] on button "Заказать" at bounding box center [908, 480] width 145 height 37
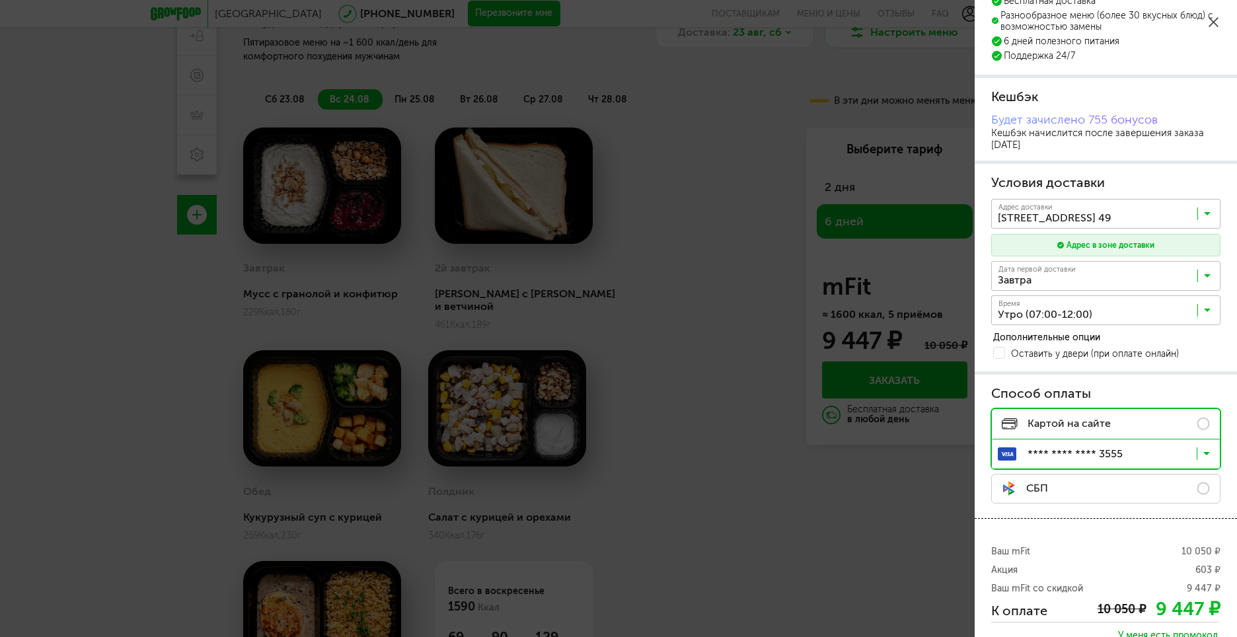
scroll to position [132, 0]
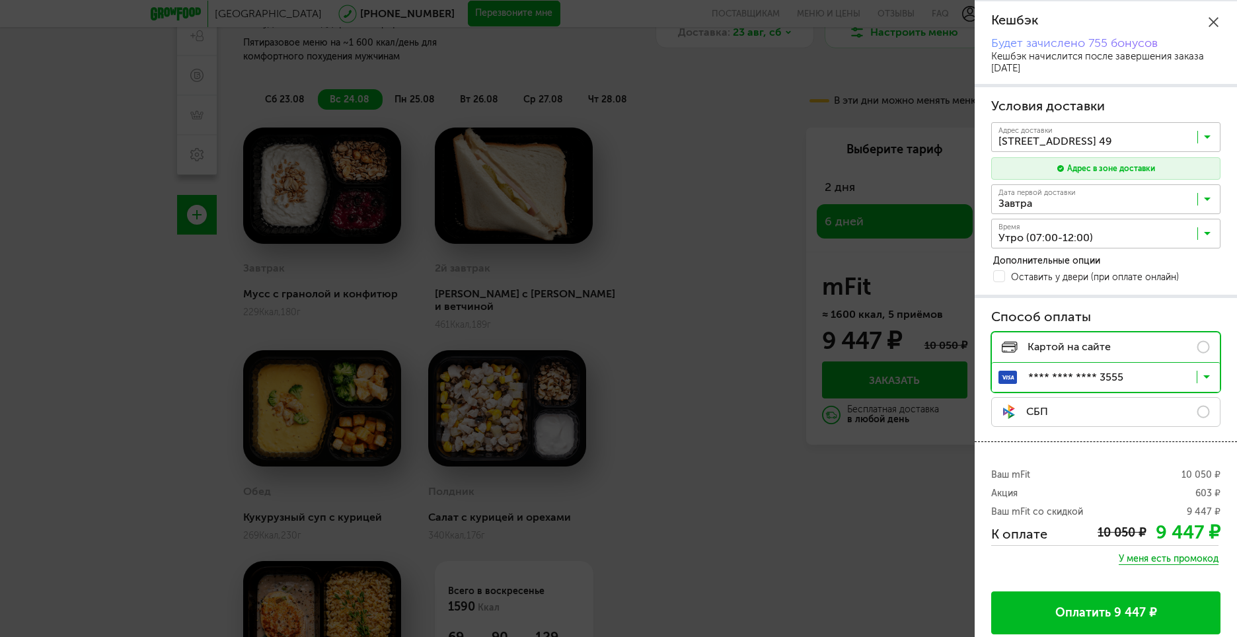
click at [1110, 413] on label "СБП" at bounding box center [1105, 412] width 229 height 30
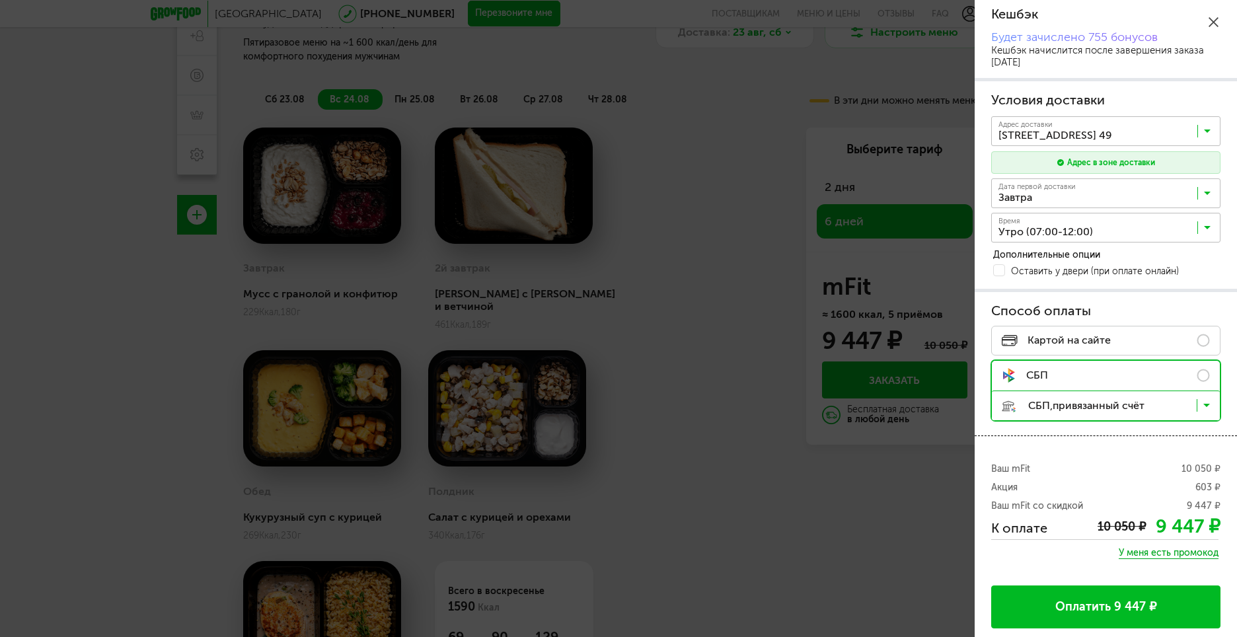
scroll to position [139, 0]
click at [1100, 339] on span "Картой на сайте" at bounding box center [1056, 339] width 109 height 12
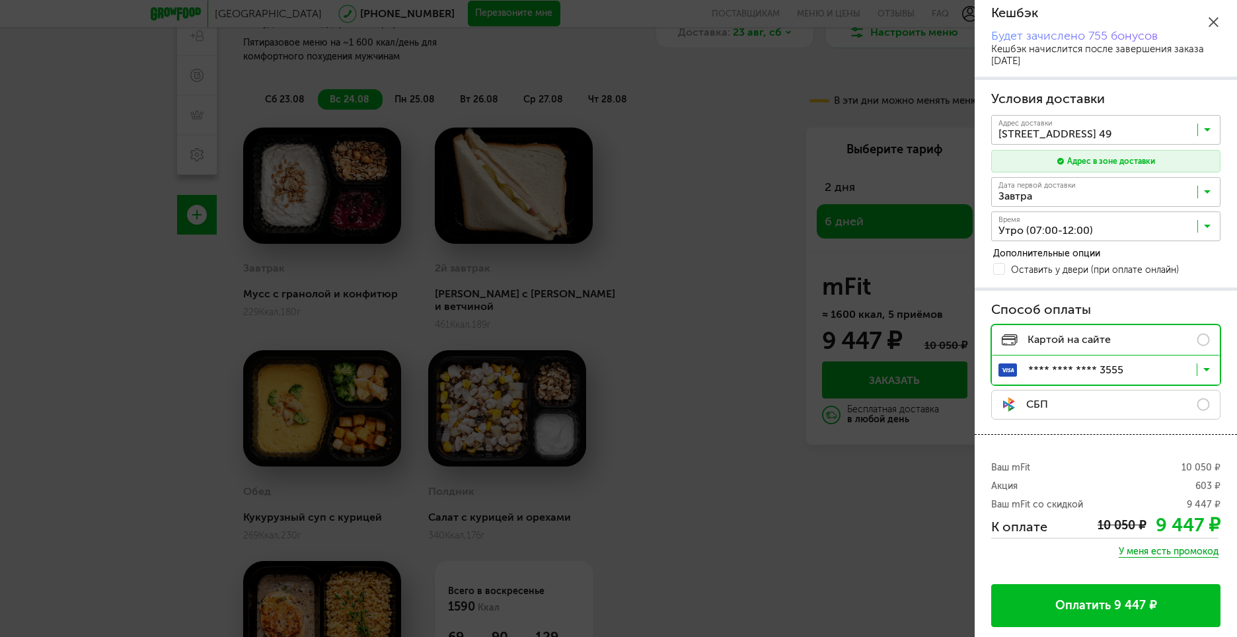
click at [1148, 600] on button "Оплатить 9 447 ₽" at bounding box center [1105, 605] width 229 height 43
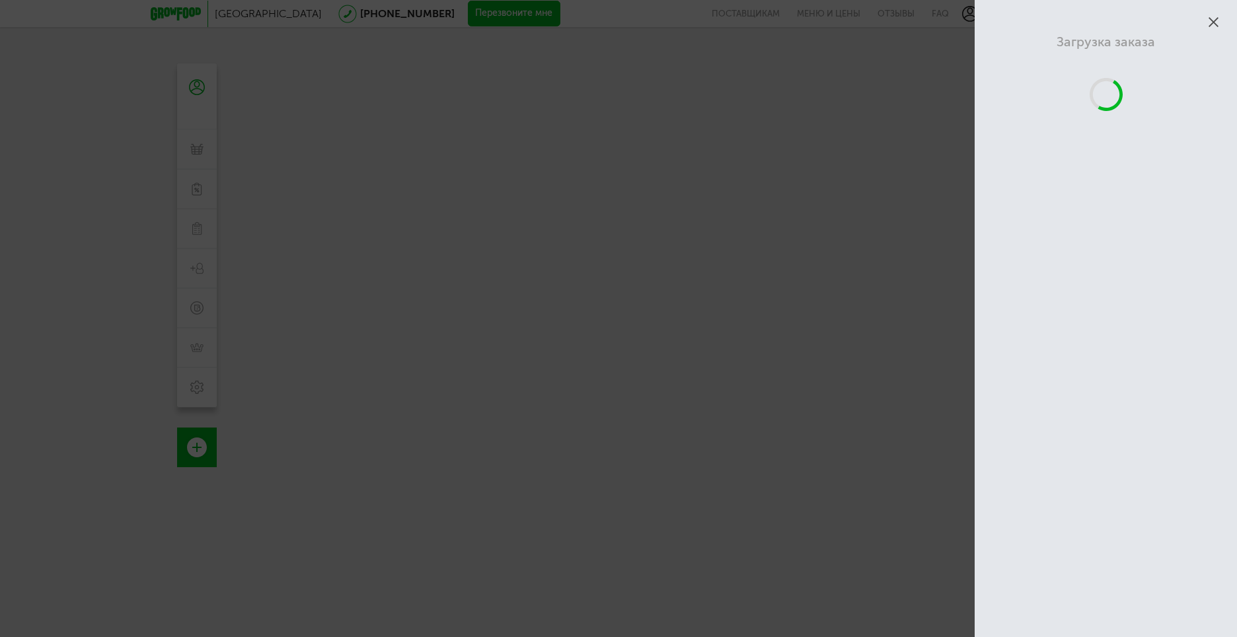
scroll to position [116, 0]
click at [1210, 18] on icon at bounding box center [1213, 22] width 10 height 10
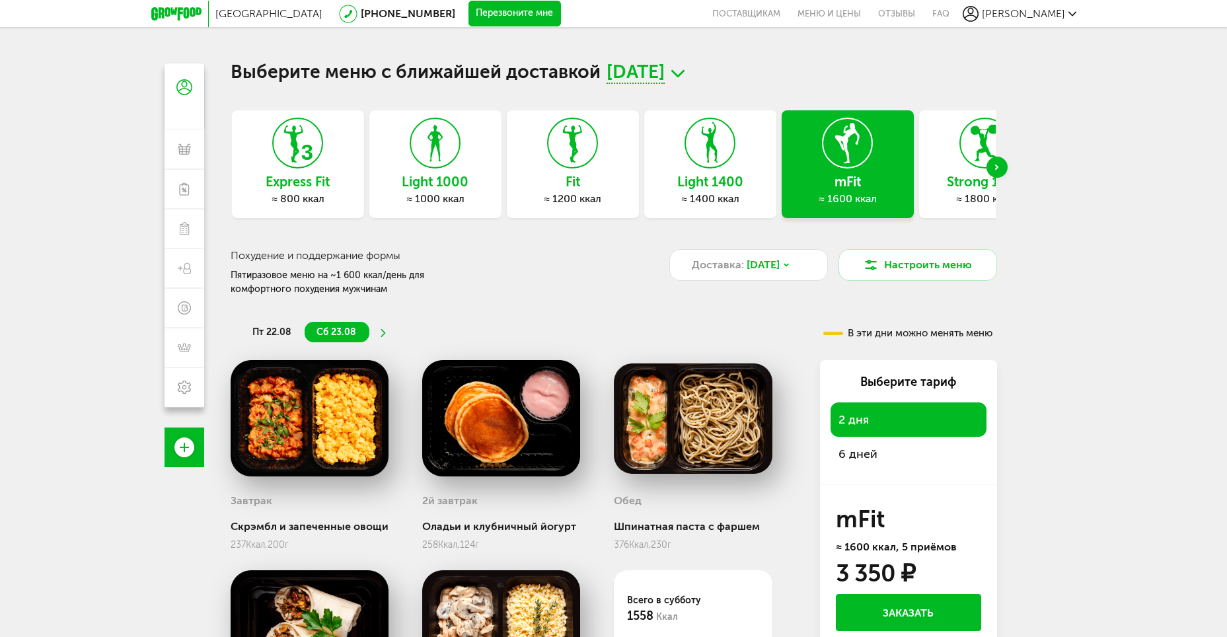
click at [1039, 15] on span "[PERSON_NAME]" at bounding box center [1023, 13] width 83 height 13
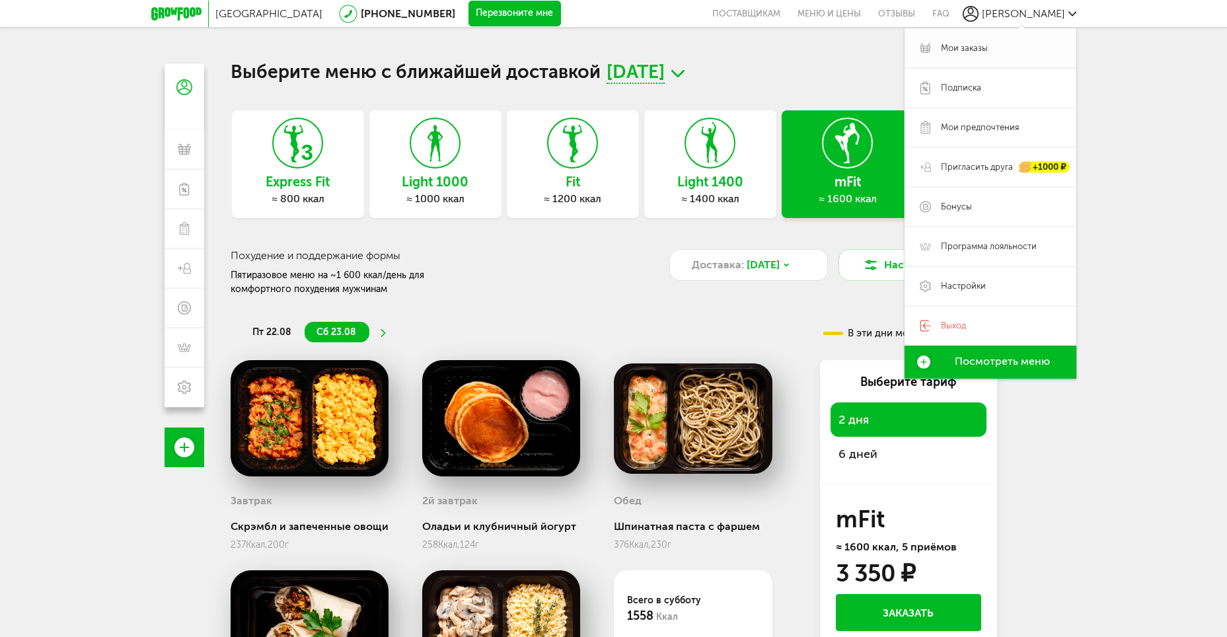
click at [998, 50] on span "Мои заказы" at bounding box center [1001, 48] width 120 height 12
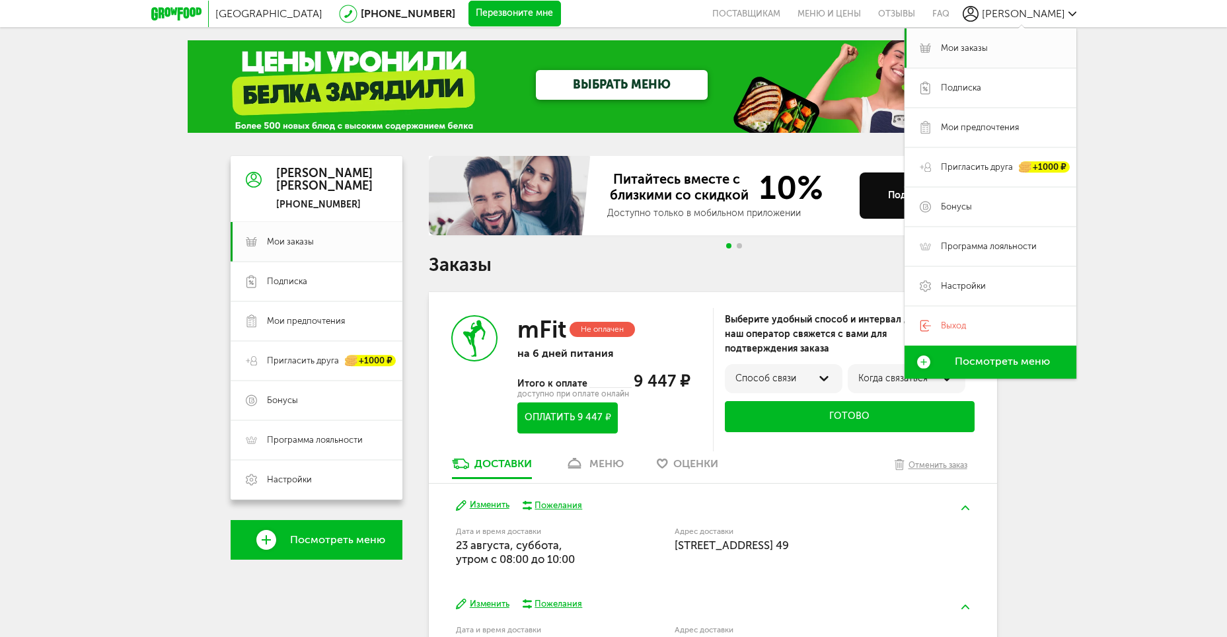
click at [1078, 394] on div "Москва [PHONE_NUMBER] Перезвоните мне поставщикам Меню и цены Отзывы FAQ [PERSO…" at bounding box center [613, 646] width 1227 height 1293
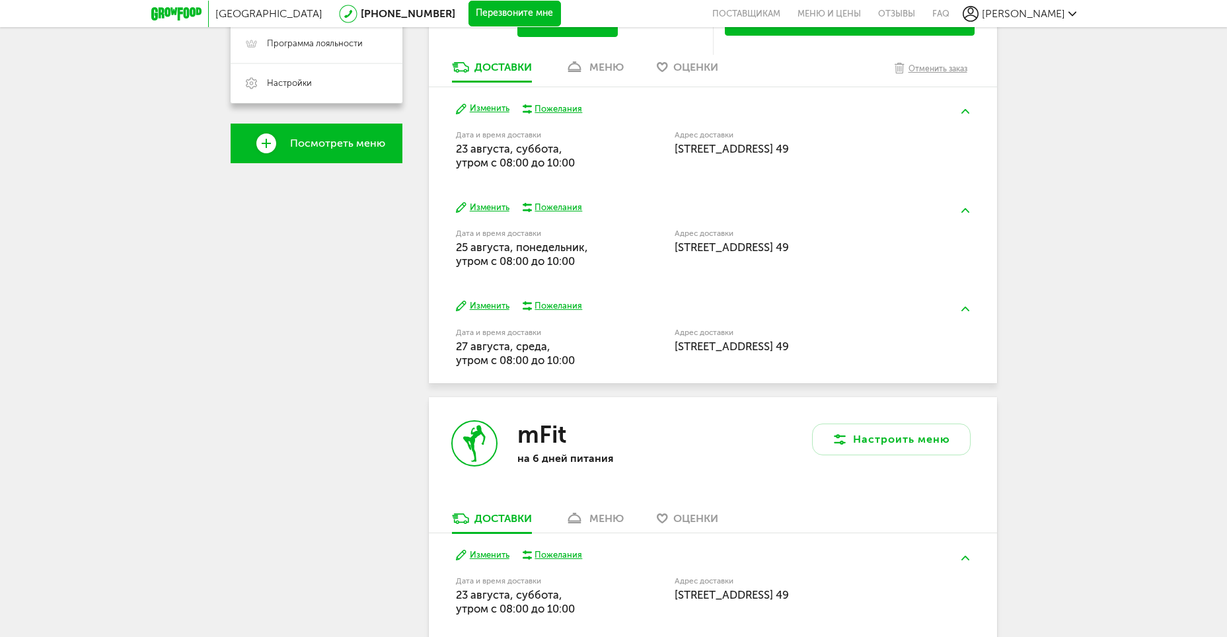
scroll to position [392, 0]
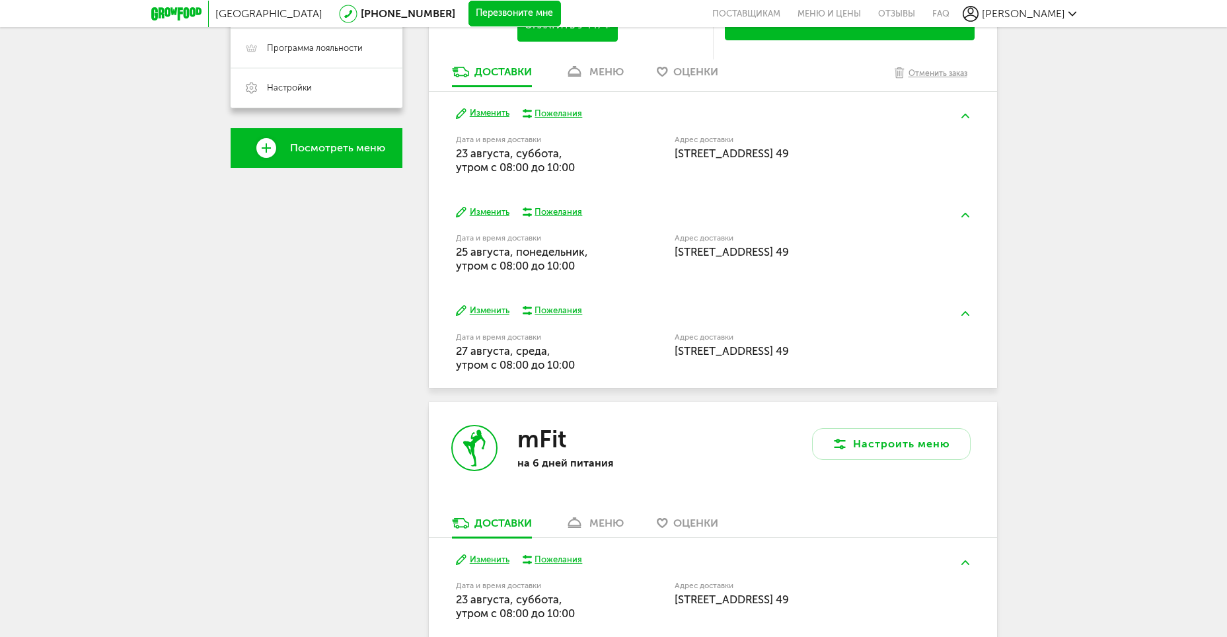
click at [615, 523] on div "меню" at bounding box center [606, 523] width 34 height 13
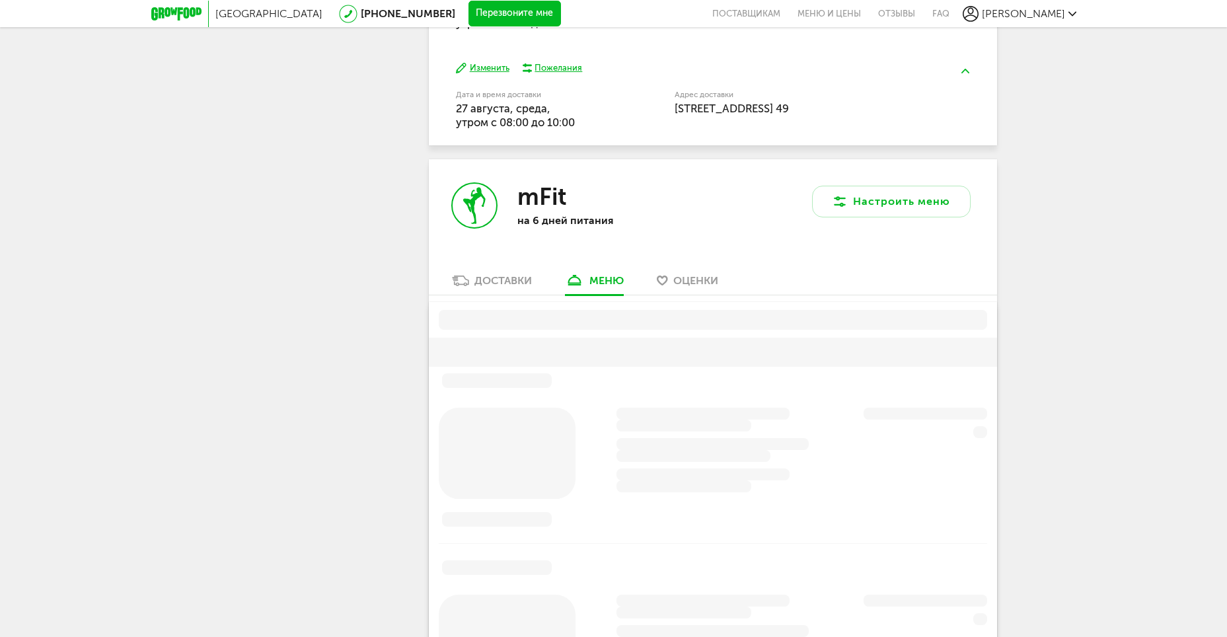
scroll to position [760, 0]
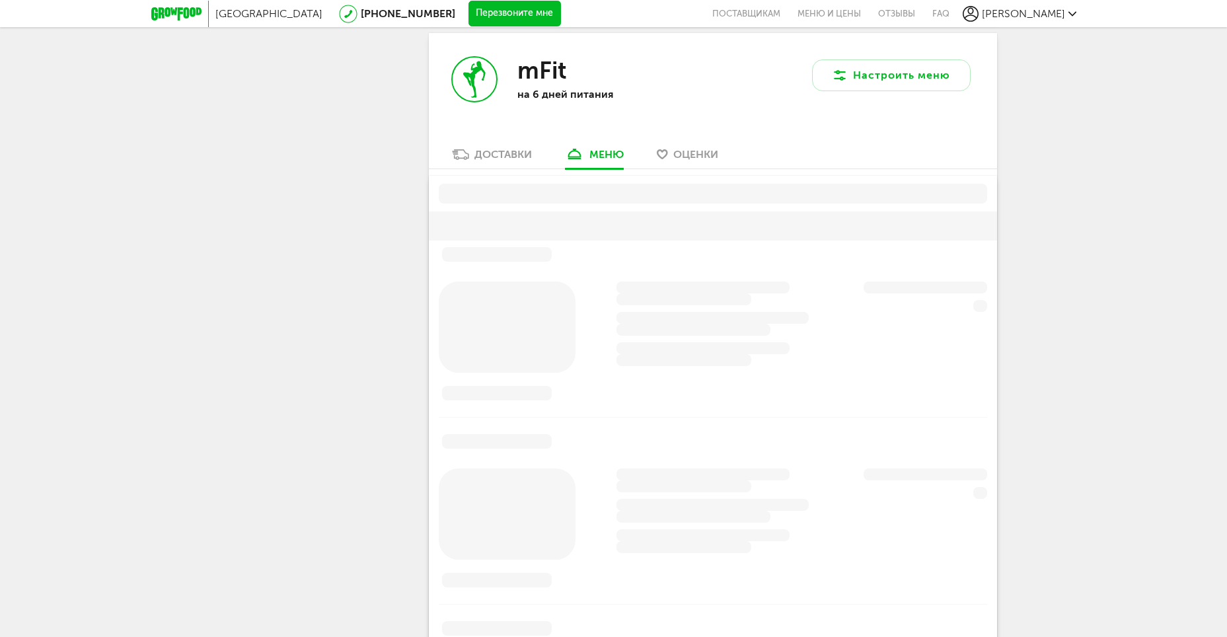
click at [492, 159] on div "Доставки" at bounding box center [502, 154] width 57 height 13
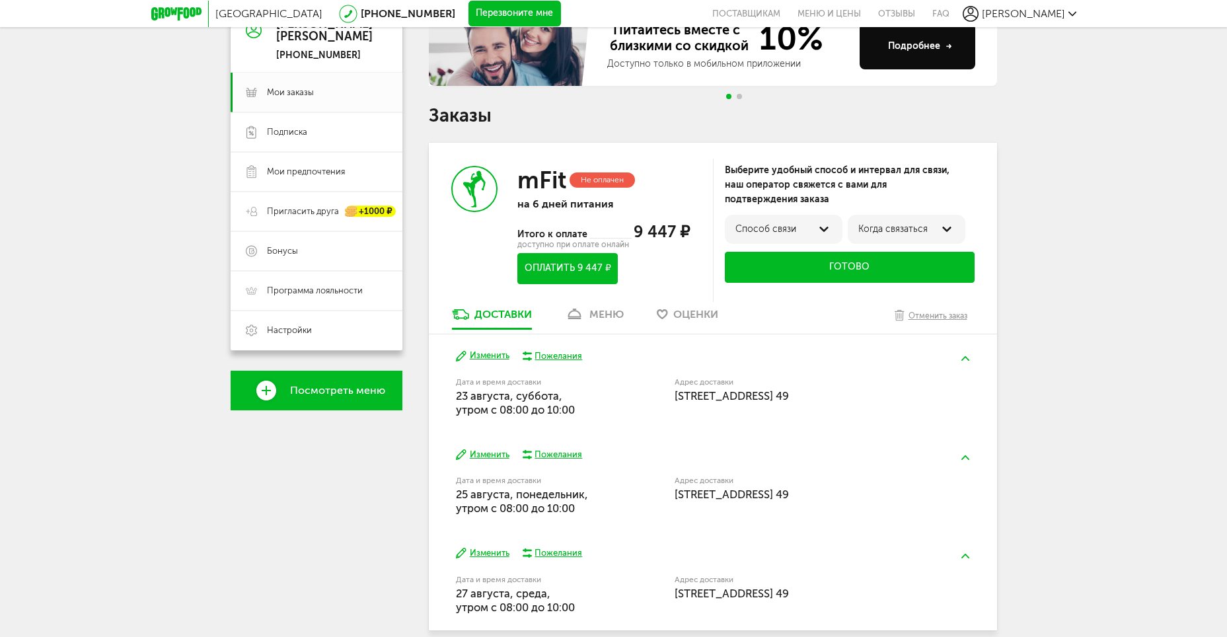
scroll to position [128, 0]
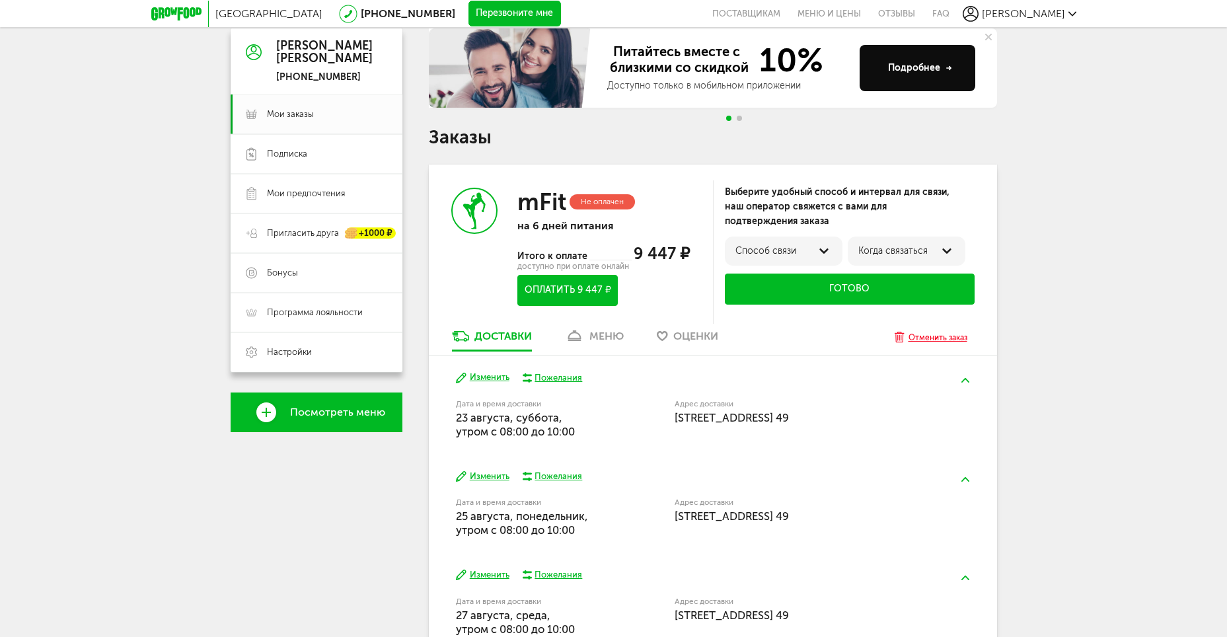
click at [910, 332] on button "Отменить заказ" at bounding box center [931, 342] width 86 height 26
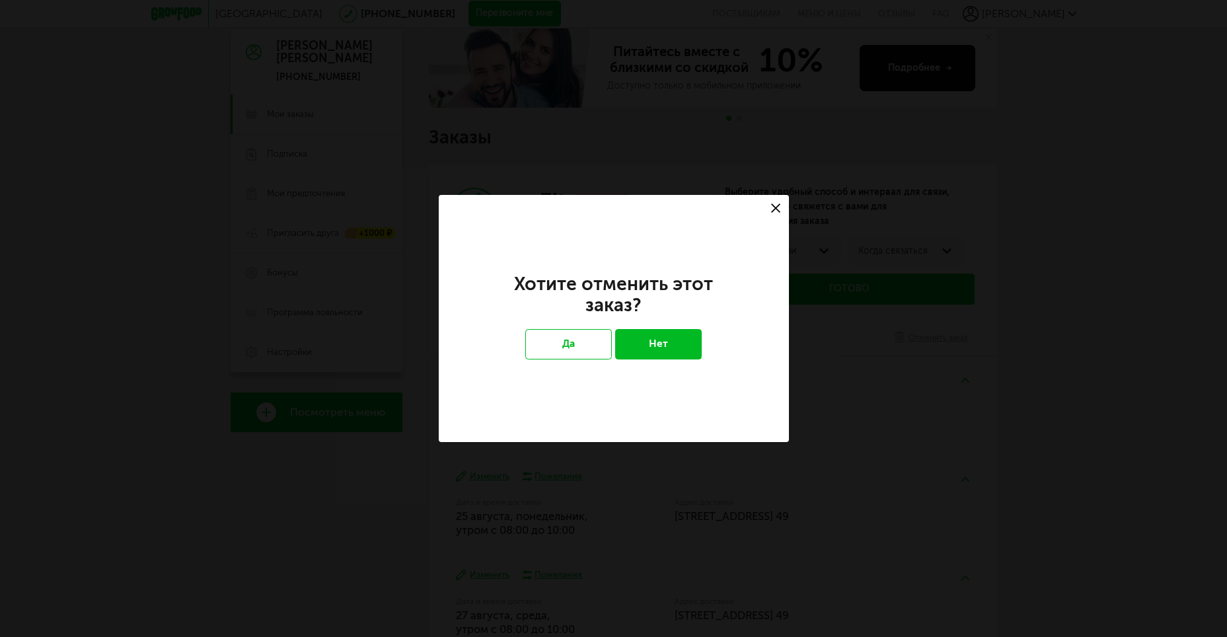
click at [669, 347] on button "Нет" at bounding box center [658, 344] width 87 height 30
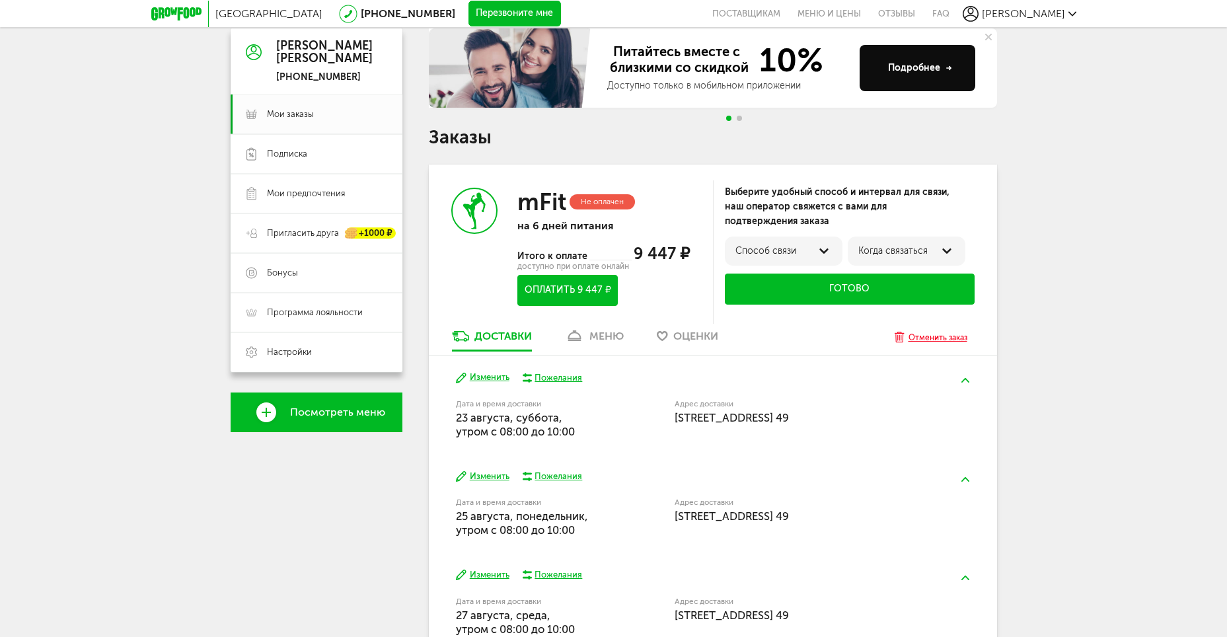
click at [941, 337] on div "Отменить заказ" at bounding box center [937, 337] width 59 height 13
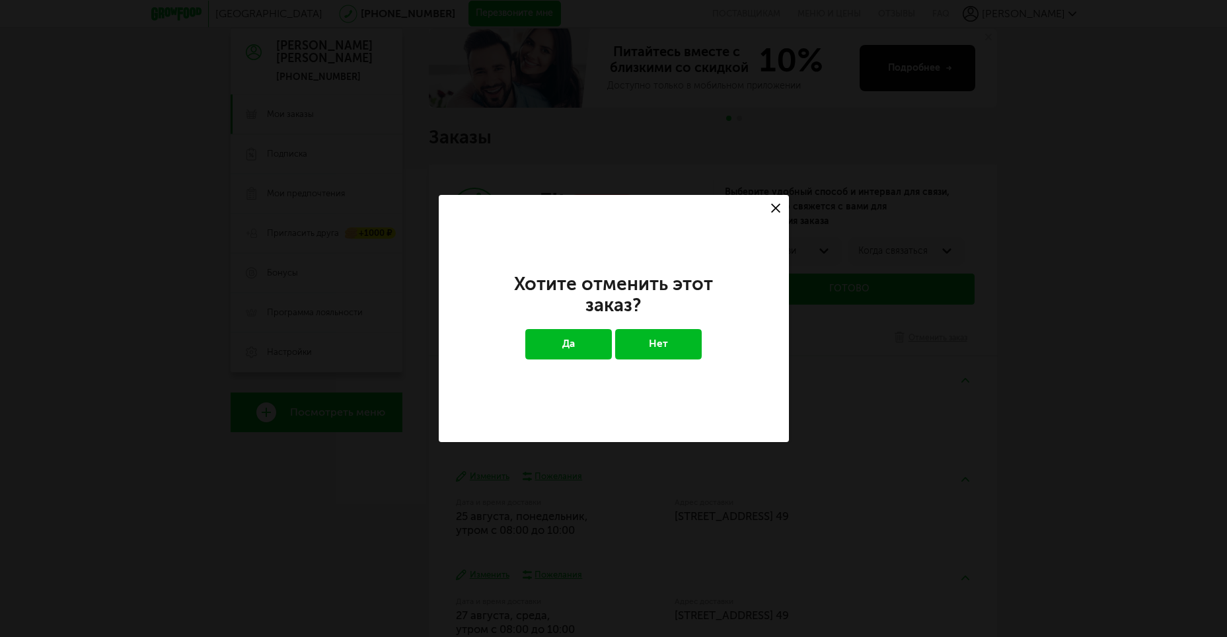
click at [572, 332] on button "Да" at bounding box center [568, 344] width 87 height 30
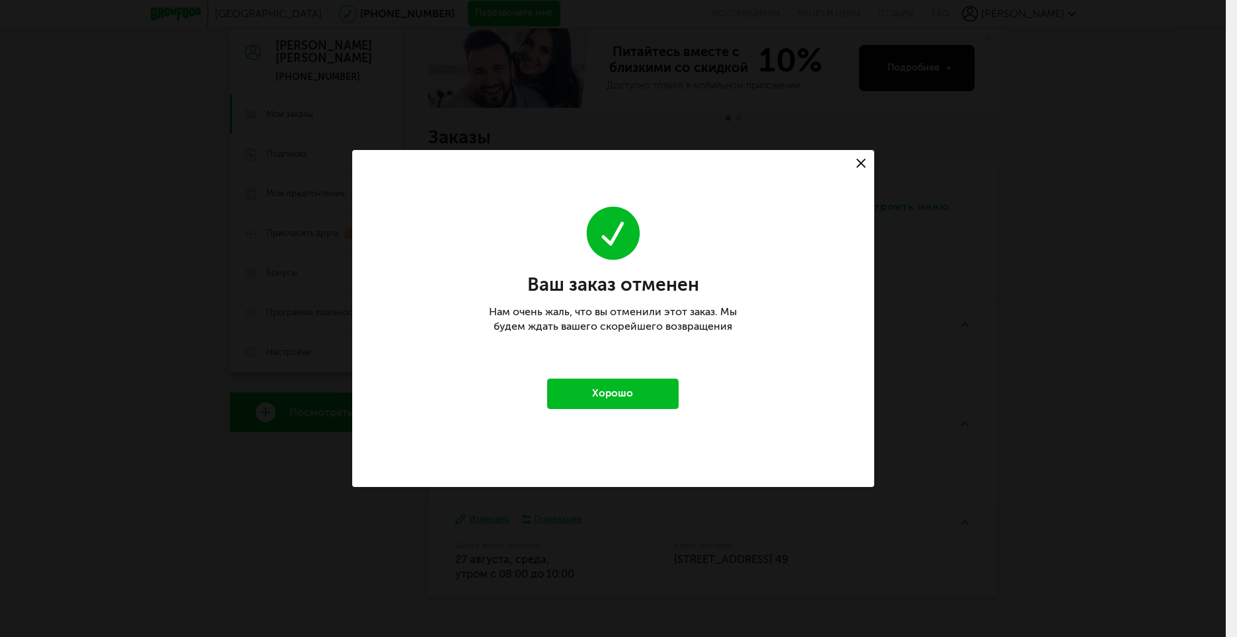
click at [649, 392] on button "Хорошо" at bounding box center [613, 394] width 132 height 30
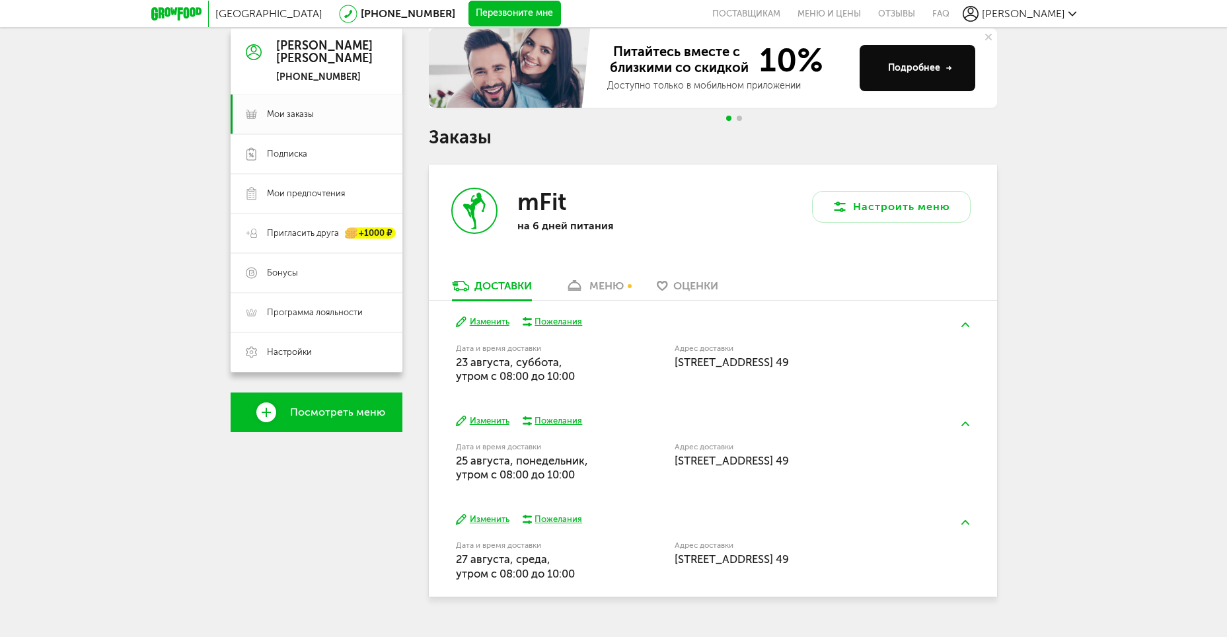
click at [604, 288] on div "меню" at bounding box center [606, 285] width 34 height 13
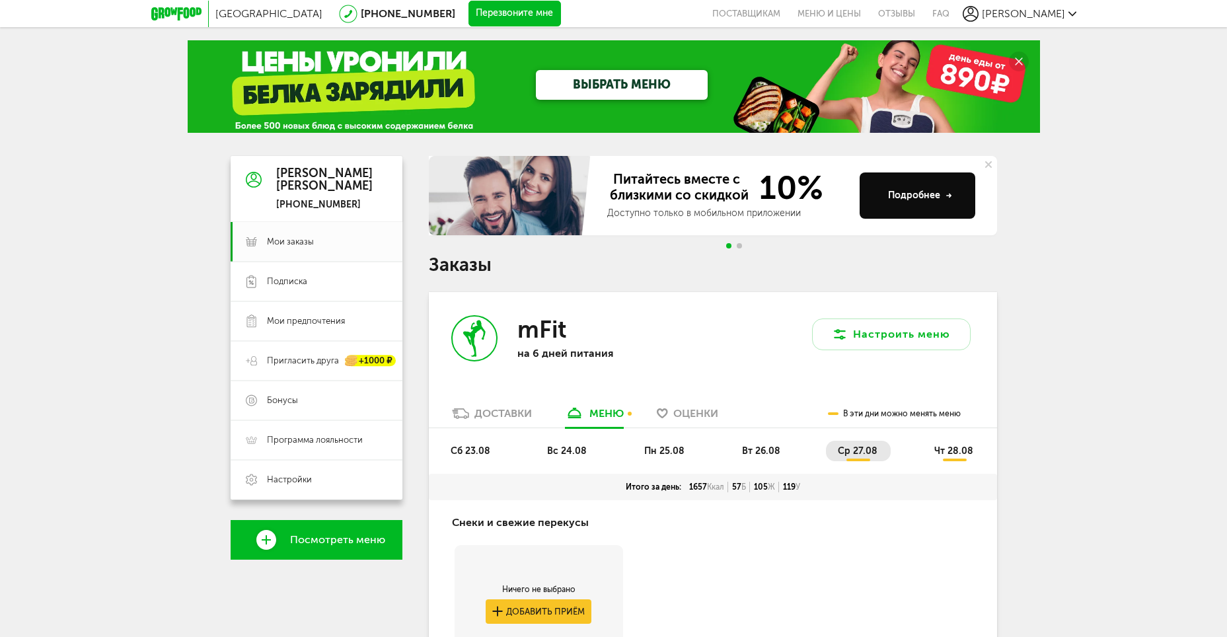
click at [573, 453] on span "вс 24.08" at bounding box center [567, 450] width 40 height 11
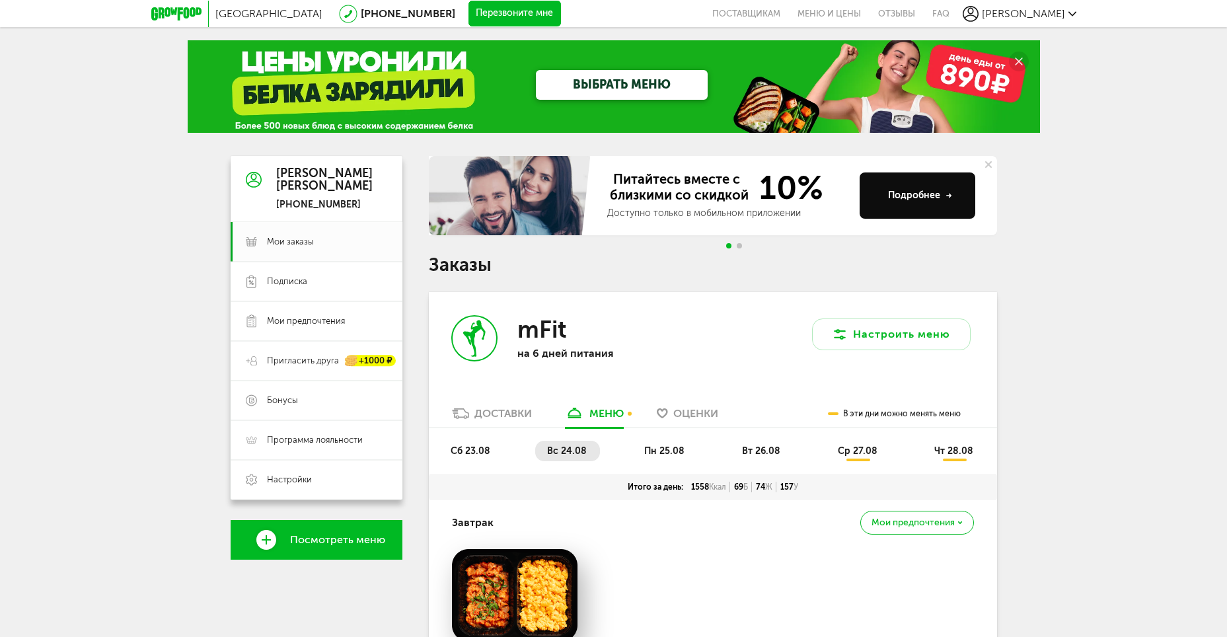
click at [662, 450] on span "пн 25.08" at bounding box center [664, 450] width 40 height 11
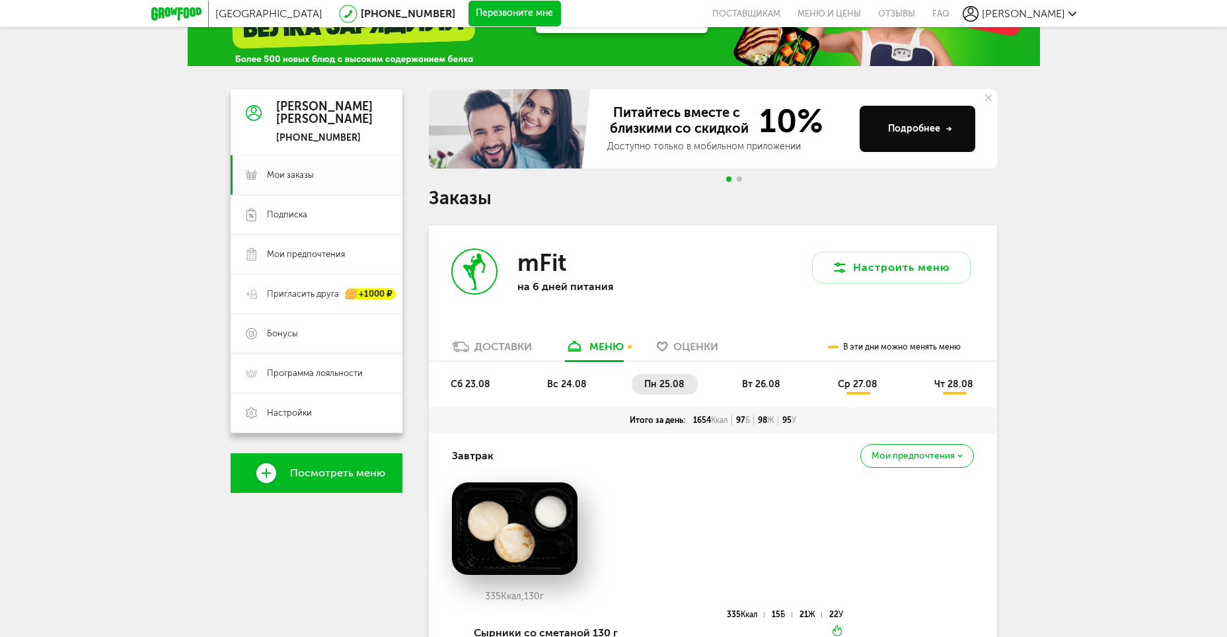
scroll to position [66, 0]
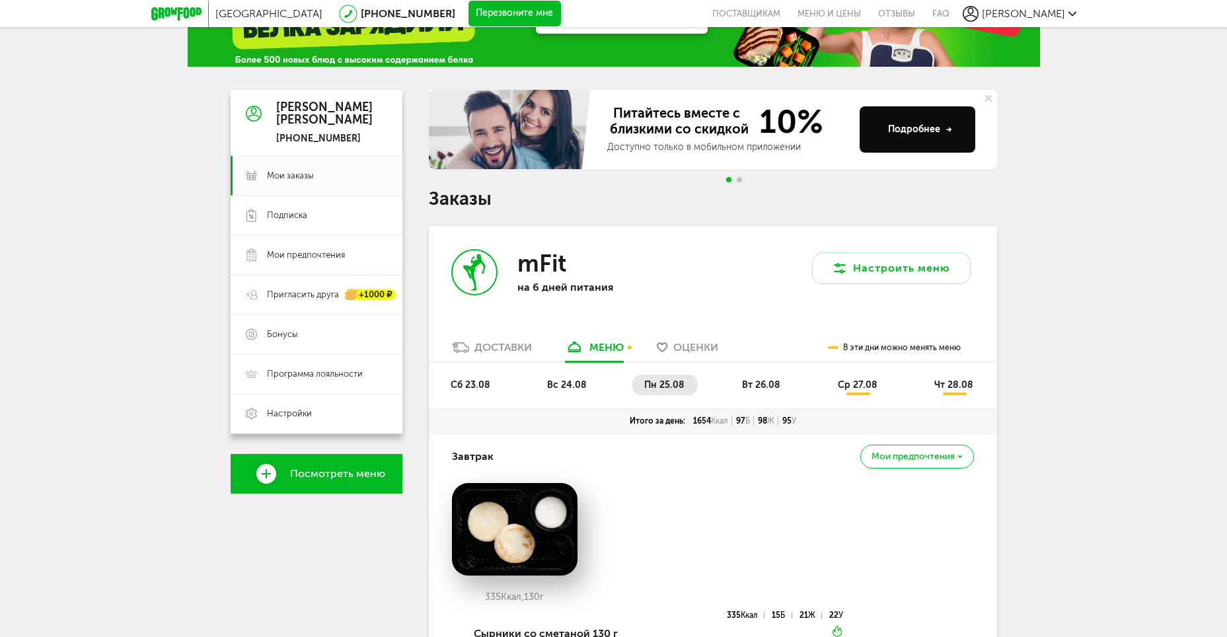
click at [760, 382] on span "вт 26.08" at bounding box center [761, 384] width 38 height 11
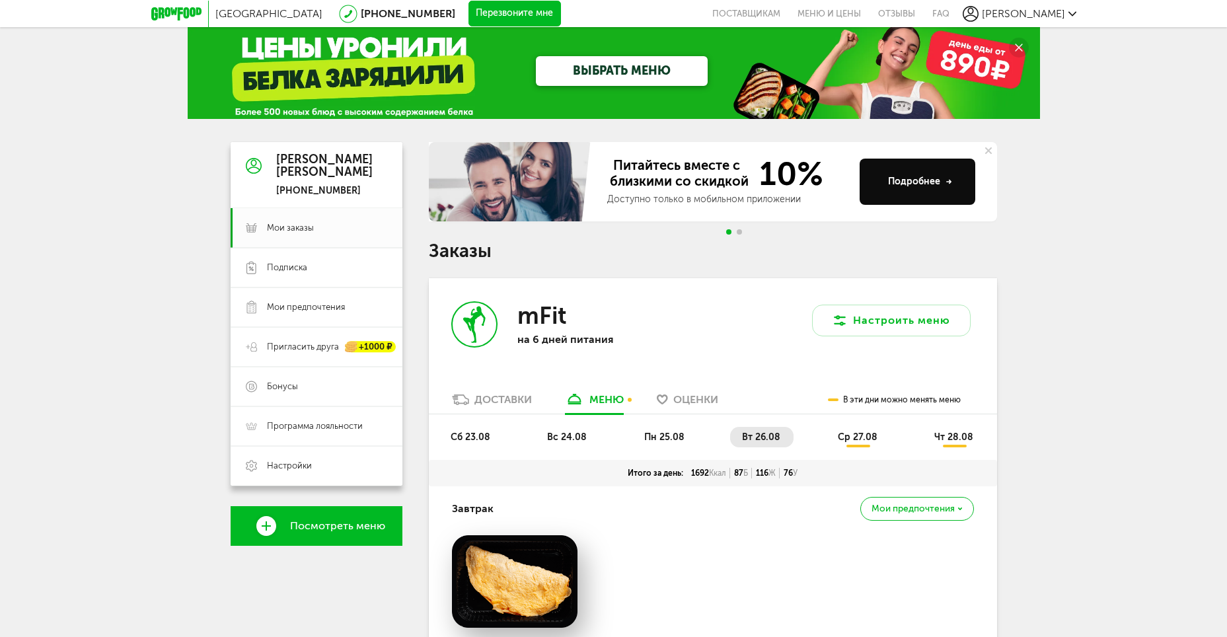
scroll to position [0, 0]
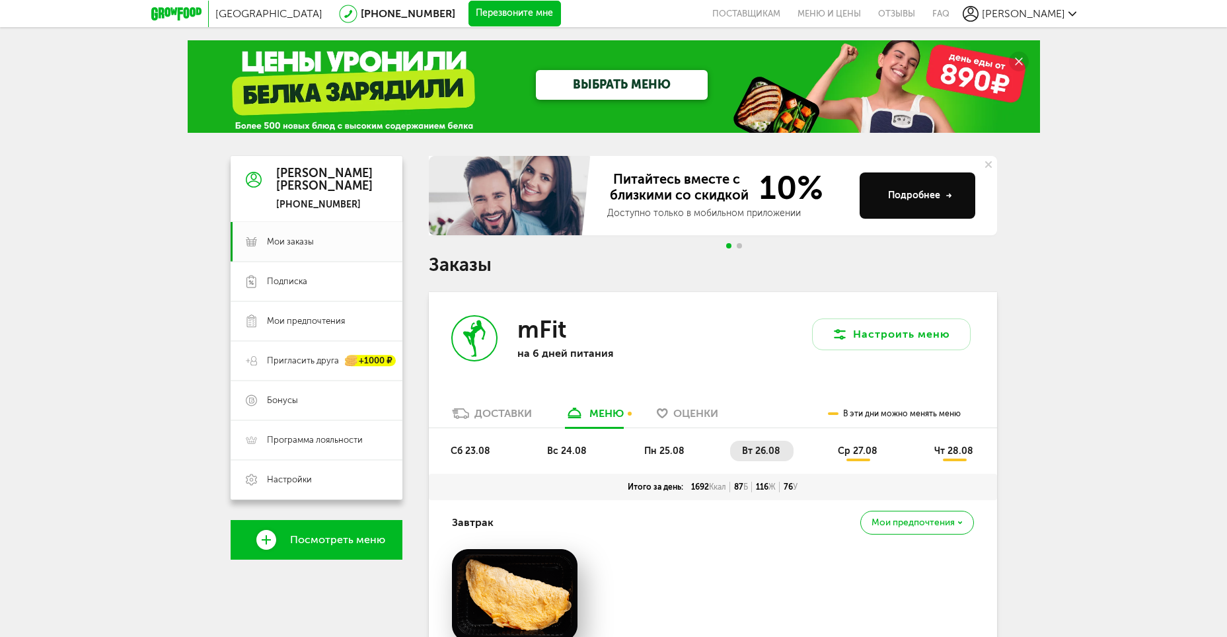
click at [850, 441] on li "ср 27.08" at bounding box center [858, 451] width 65 height 20
